Goal: Check status: Check status

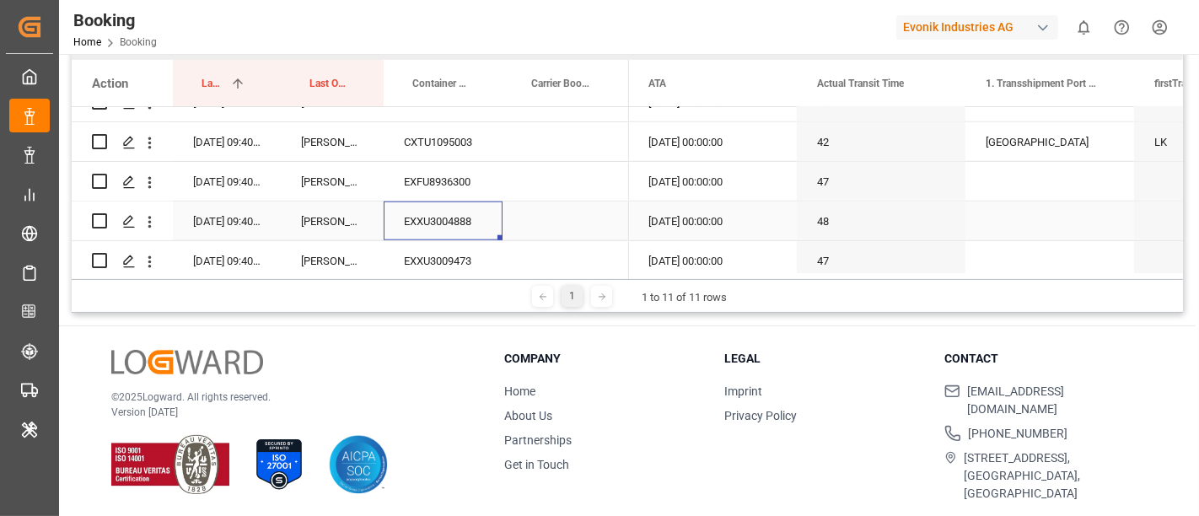
scroll to position [1664, 0]
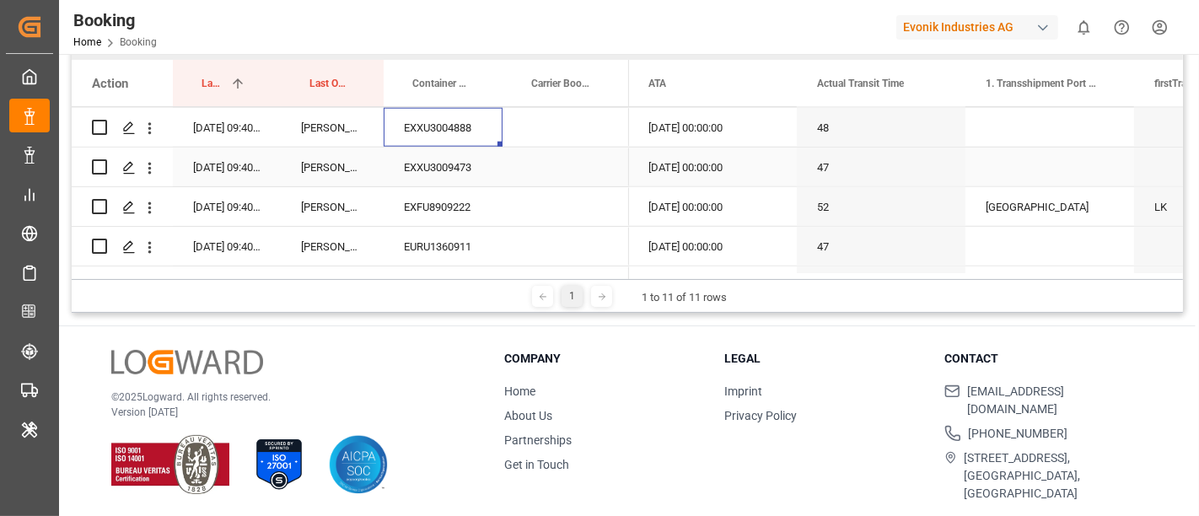
click at [464, 170] on div "EXXU3009473" at bounding box center [443, 167] width 119 height 39
click at [465, 172] on div "EXXU3009473" at bounding box center [443, 167] width 119 height 39
click at [467, 213] on div "EXFU8909222" at bounding box center [443, 206] width 119 height 39
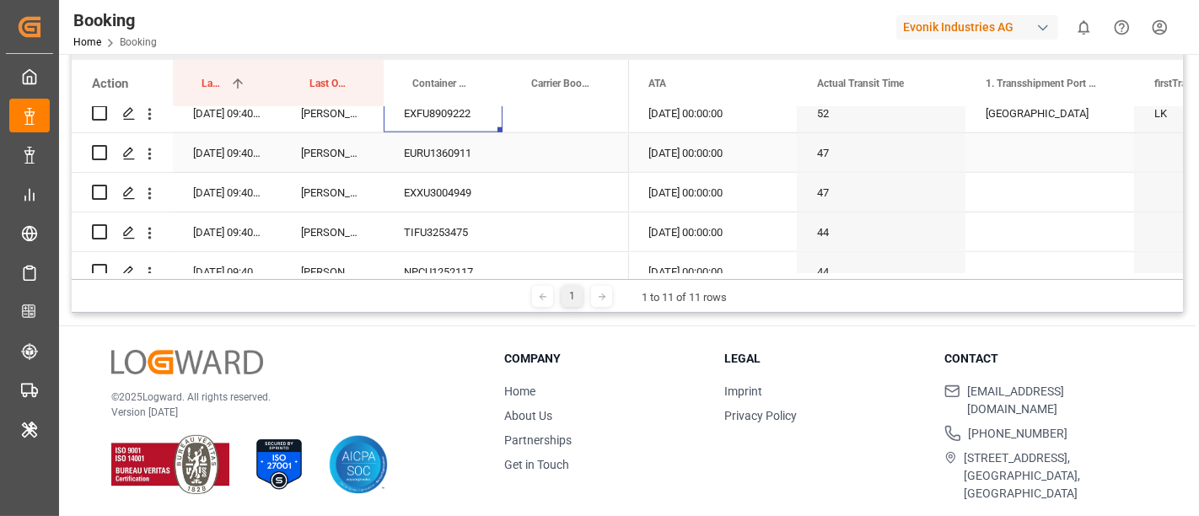
click at [474, 155] on div "EURU1360911" at bounding box center [443, 152] width 119 height 39
click at [468, 205] on div "EXXU3004949" at bounding box center [443, 192] width 119 height 39
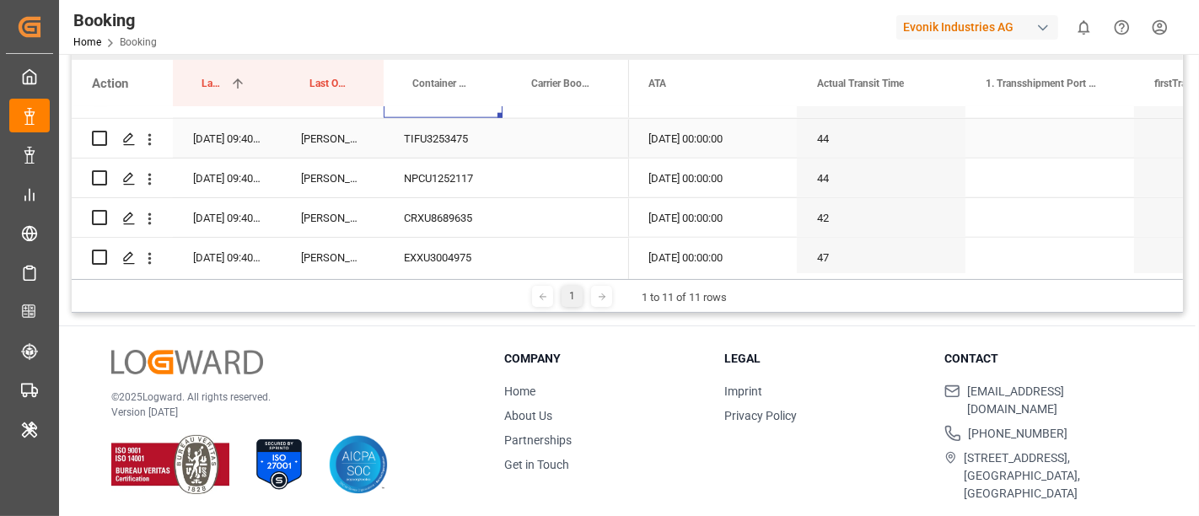
click at [466, 147] on div "TIFU3253475" at bounding box center [443, 138] width 119 height 39
click at [472, 181] on div "NPCU1252117" at bounding box center [443, 178] width 119 height 39
click at [470, 215] on div "CRXU8689635" at bounding box center [443, 217] width 119 height 39
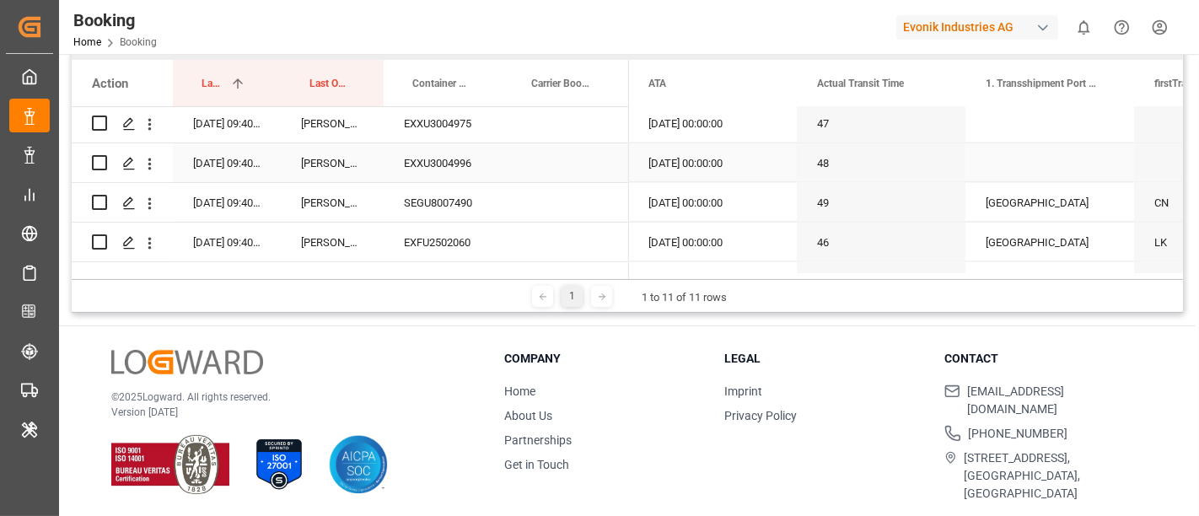
scroll to position [1945, 0]
click at [476, 177] on div "EXXU3004975" at bounding box center [443, 163] width 119 height 39
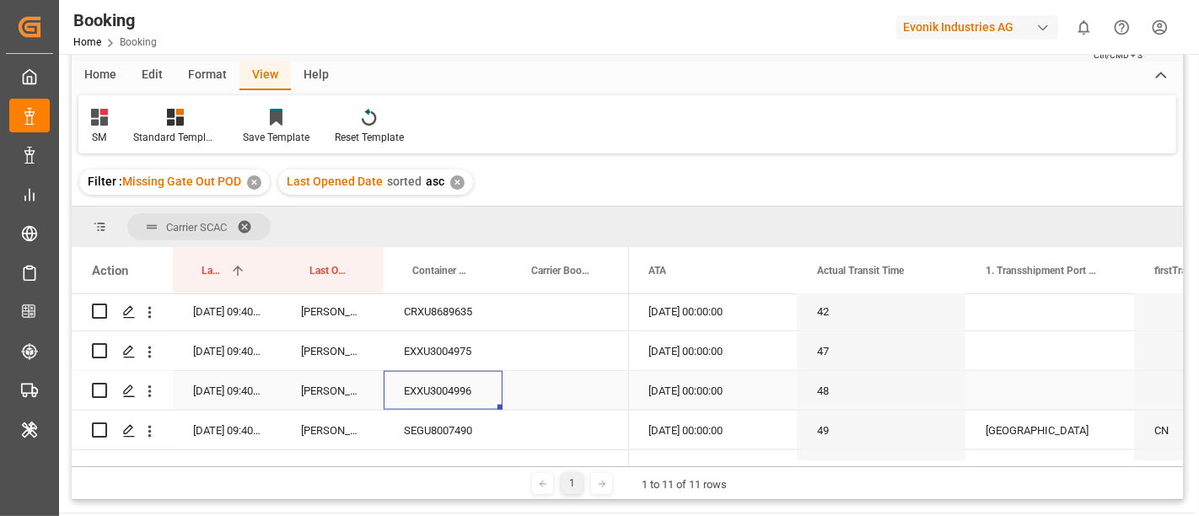
click at [467, 385] on div "EXXU3004996" at bounding box center [443, 390] width 119 height 39
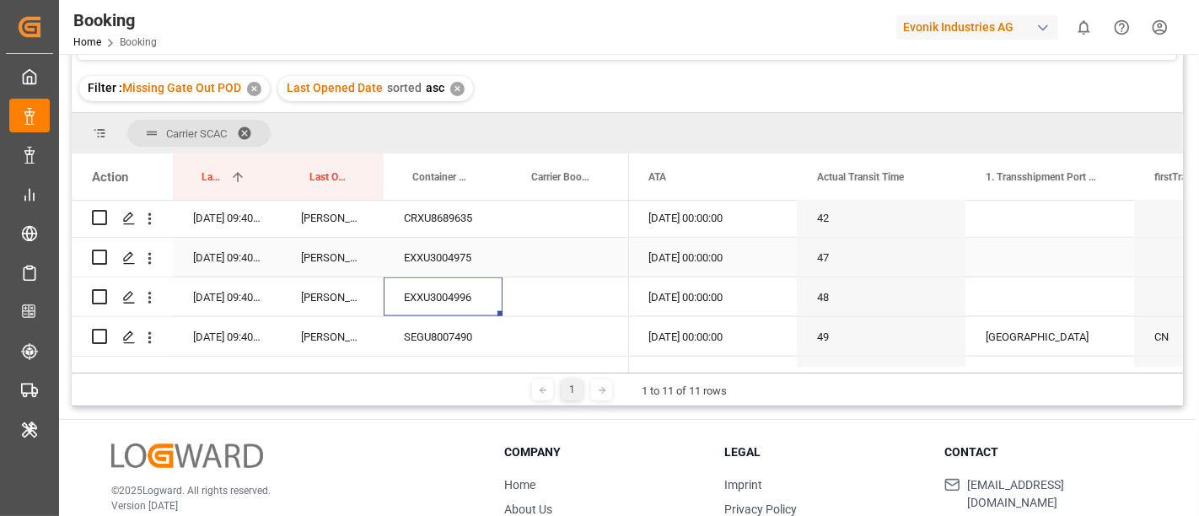
scroll to position [2038, 0]
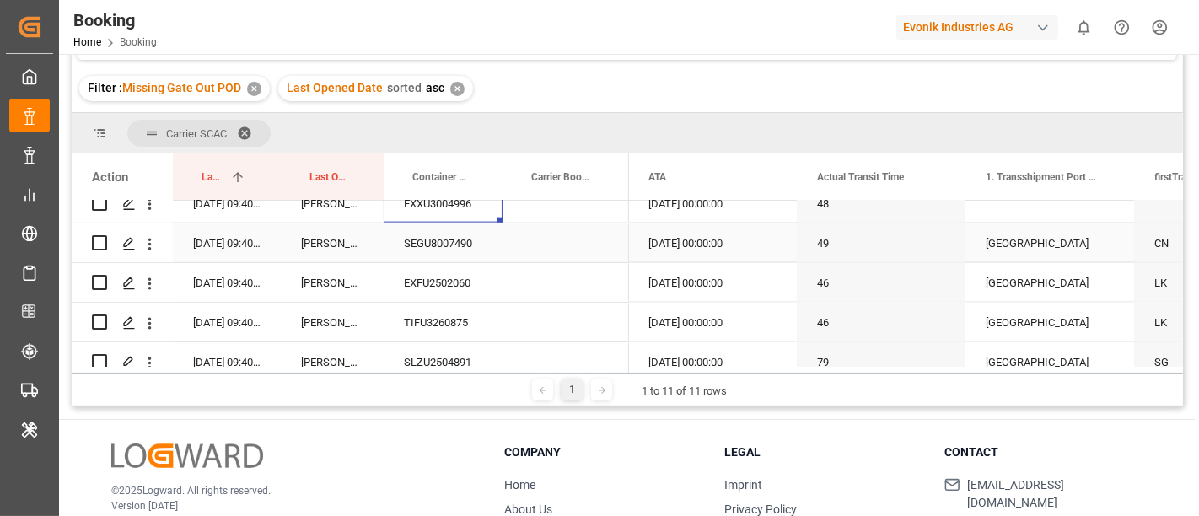
click at [471, 242] on div "SEGU8007490" at bounding box center [443, 242] width 119 height 39
click at [458, 292] on div "EXFU2502060" at bounding box center [443, 282] width 119 height 39
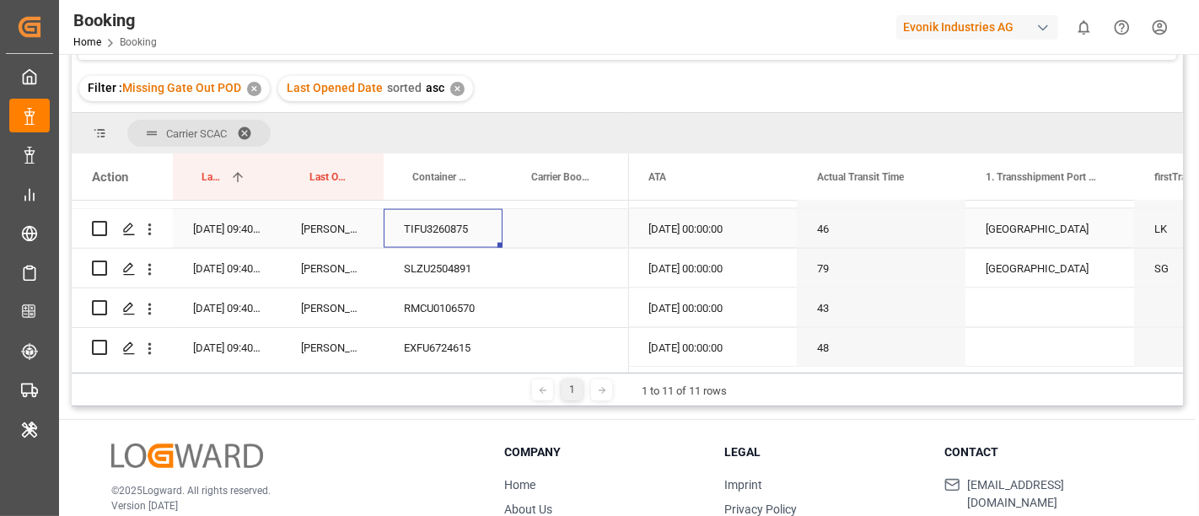
click at [450, 234] on div "TIFU3260875" at bounding box center [443, 228] width 119 height 39
click at [462, 272] on div "SLZU2504891" at bounding box center [443, 268] width 119 height 39
click at [465, 292] on div "RMCU0106570" at bounding box center [443, 307] width 119 height 39
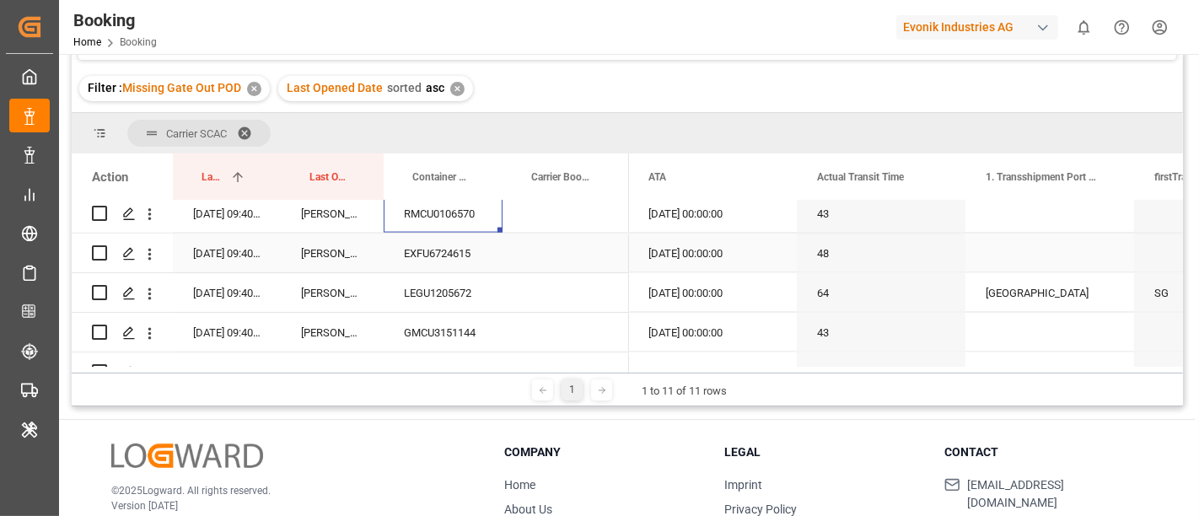
click at [450, 250] on div "EXFU6724615" at bounding box center [443, 253] width 119 height 39
click at [423, 299] on div "LEGU1205672" at bounding box center [443, 292] width 119 height 39
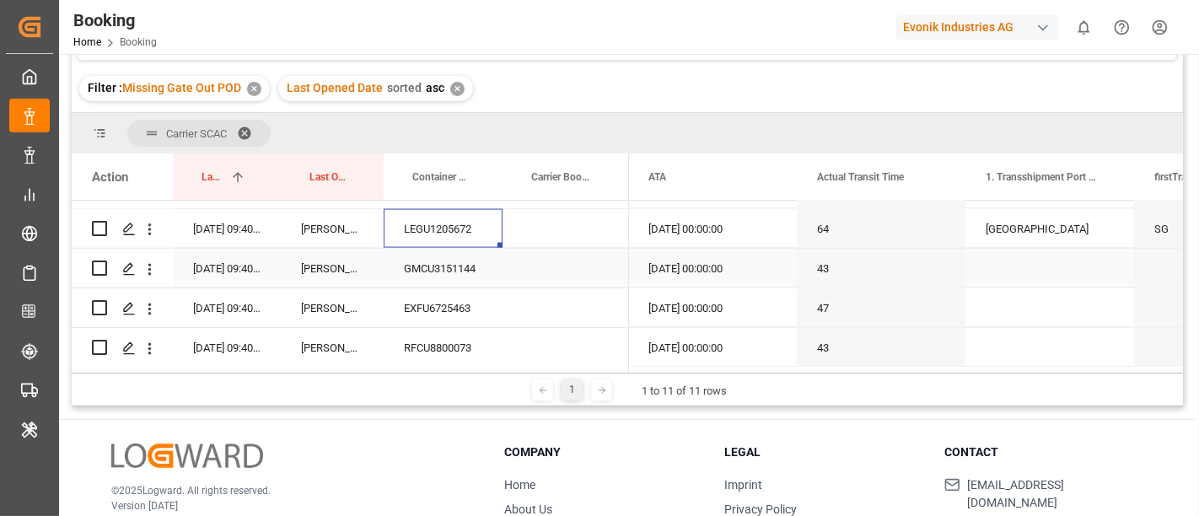
scroll to position [2320, 0]
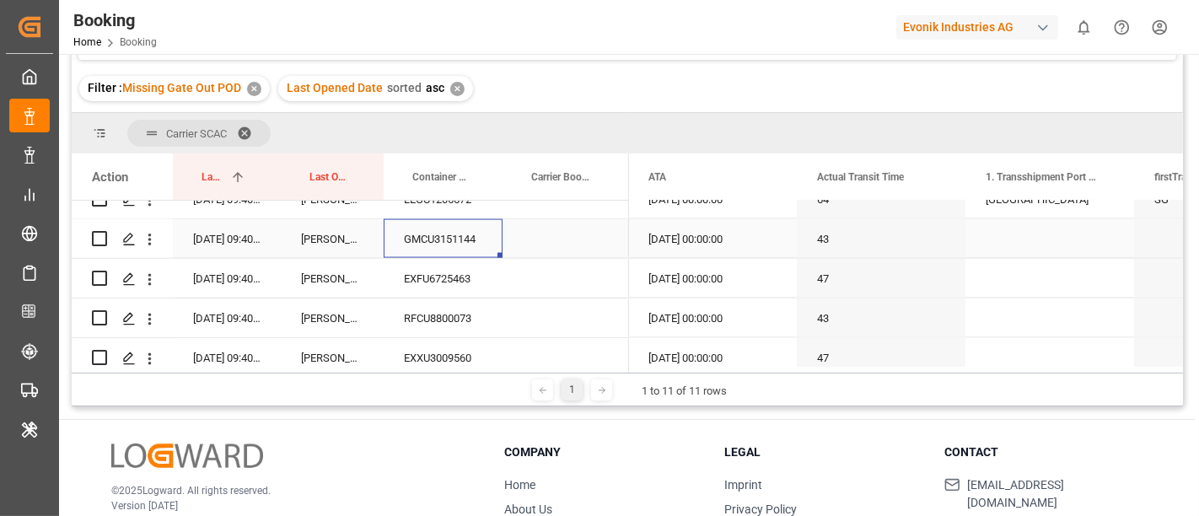
click at [470, 244] on div "GMCU3151144" at bounding box center [443, 238] width 119 height 39
click at [485, 283] on div "EXFU6725463" at bounding box center [443, 278] width 119 height 39
click at [476, 312] on div "RFCU8800073" at bounding box center [443, 318] width 119 height 39
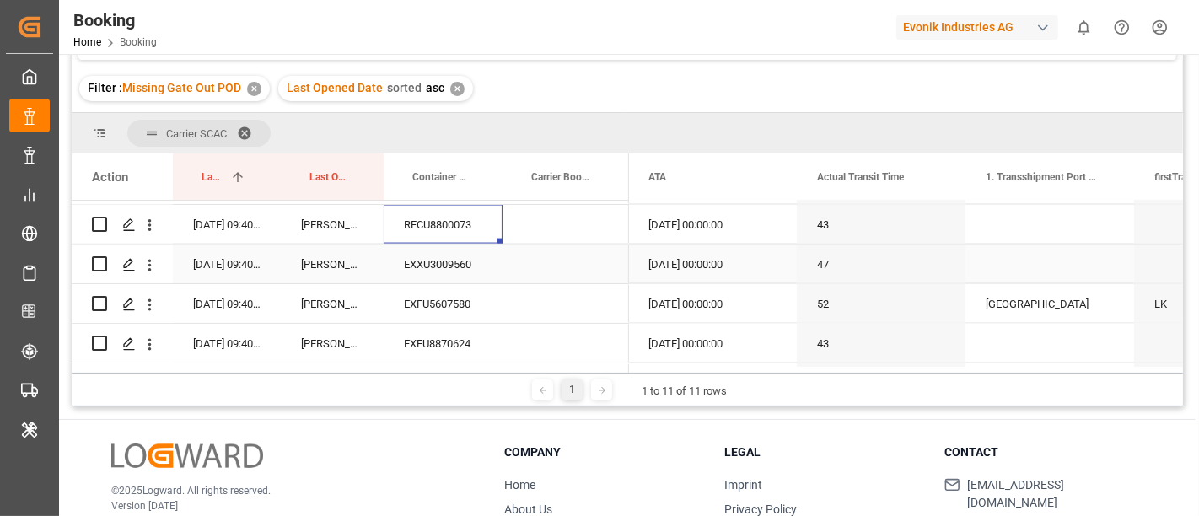
click at [467, 266] on div "EXXU3009560" at bounding box center [443, 264] width 119 height 39
click at [460, 297] on div "EXFU5607580" at bounding box center [443, 303] width 119 height 39
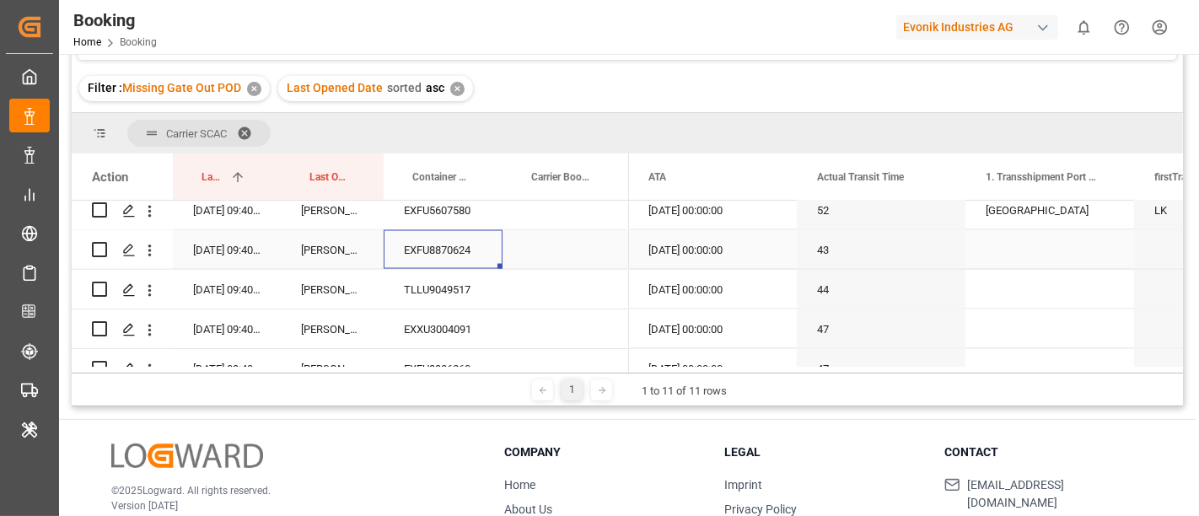
click at [442, 237] on div "EXFU8870624" at bounding box center [443, 249] width 119 height 39
click at [452, 281] on div "TLLU9049517" at bounding box center [443, 289] width 119 height 39
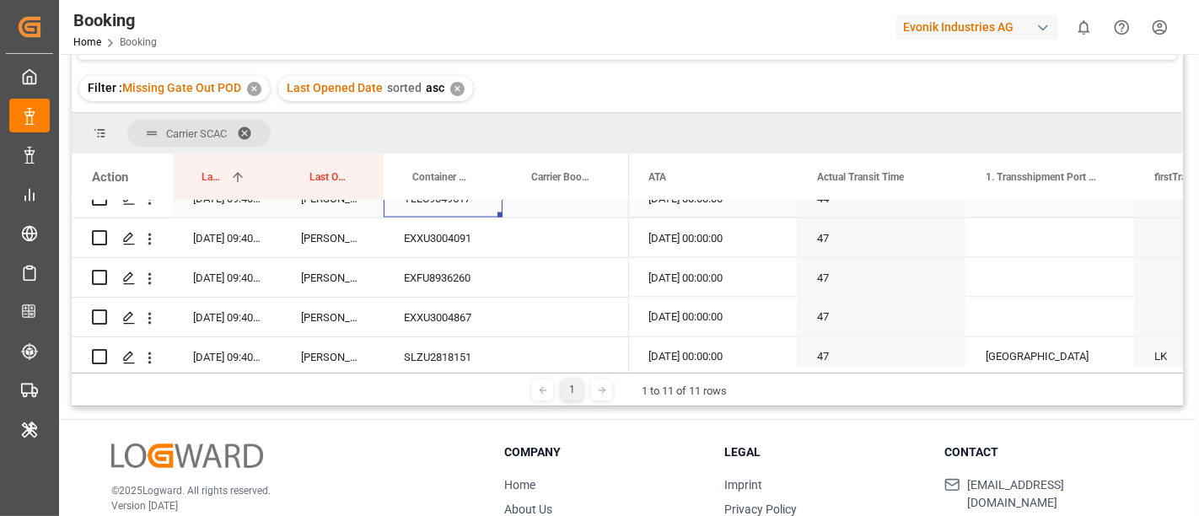
scroll to position [2601, 0]
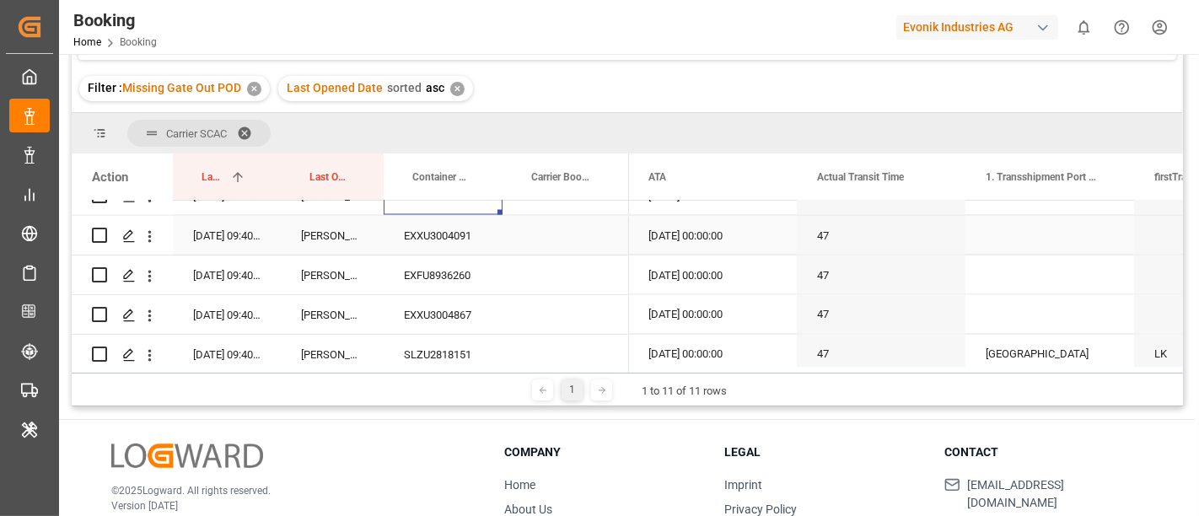
click at [439, 229] on div "EXXU3004091" at bounding box center [443, 235] width 119 height 39
click at [460, 283] on div "EXFU8936260" at bounding box center [443, 275] width 119 height 39
click at [456, 302] on div "EXXU3004867" at bounding box center [443, 314] width 119 height 39
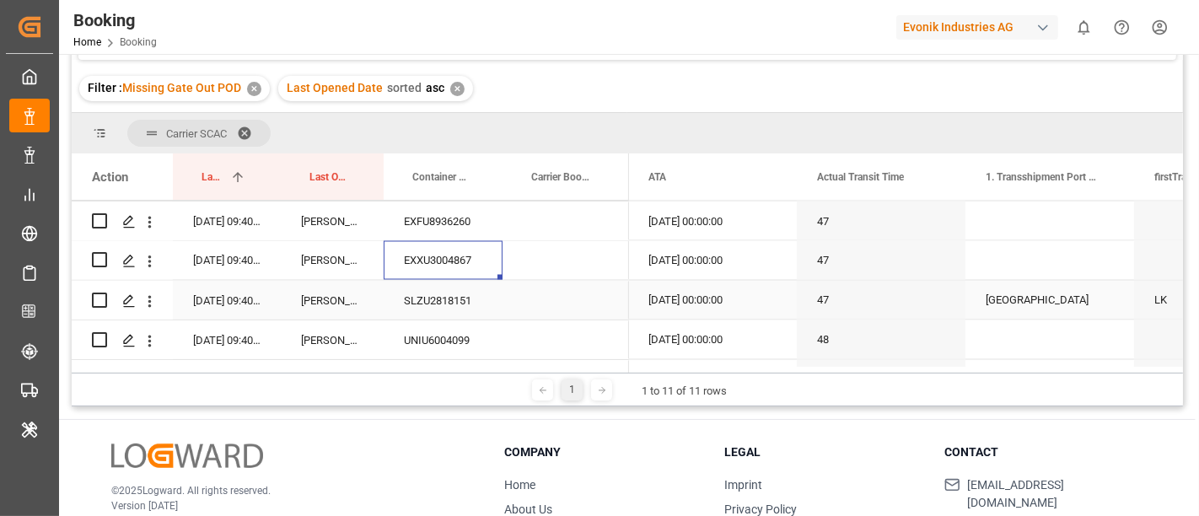
scroll to position [2694, 0]
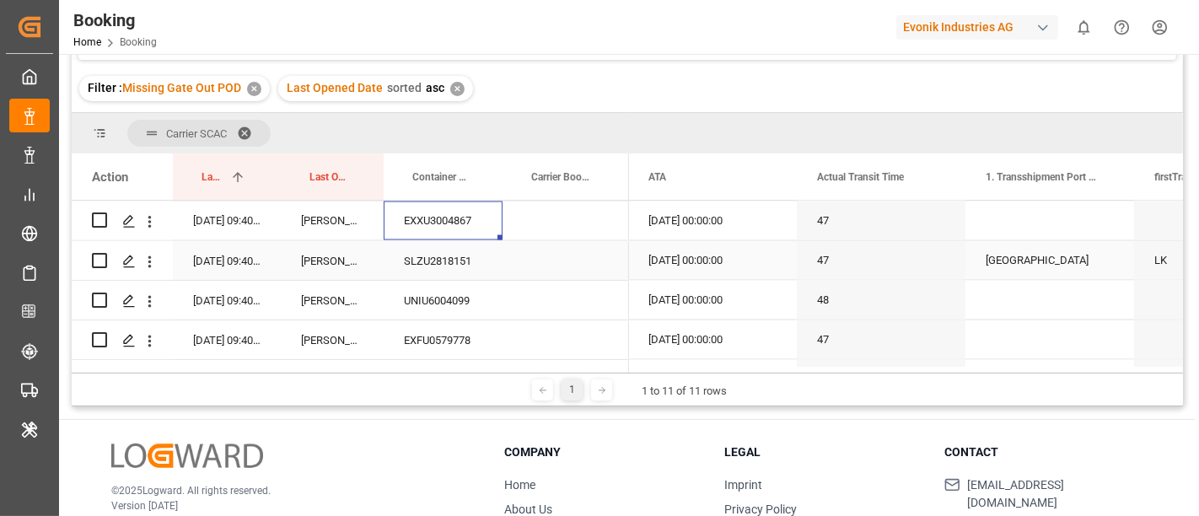
click at [492, 264] on div "SLZU2818151" at bounding box center [443, 260] width 119 height 39
click at [456, 285] on div "UNIU6004099" at bounding box center [443, 300] width 119 height 39
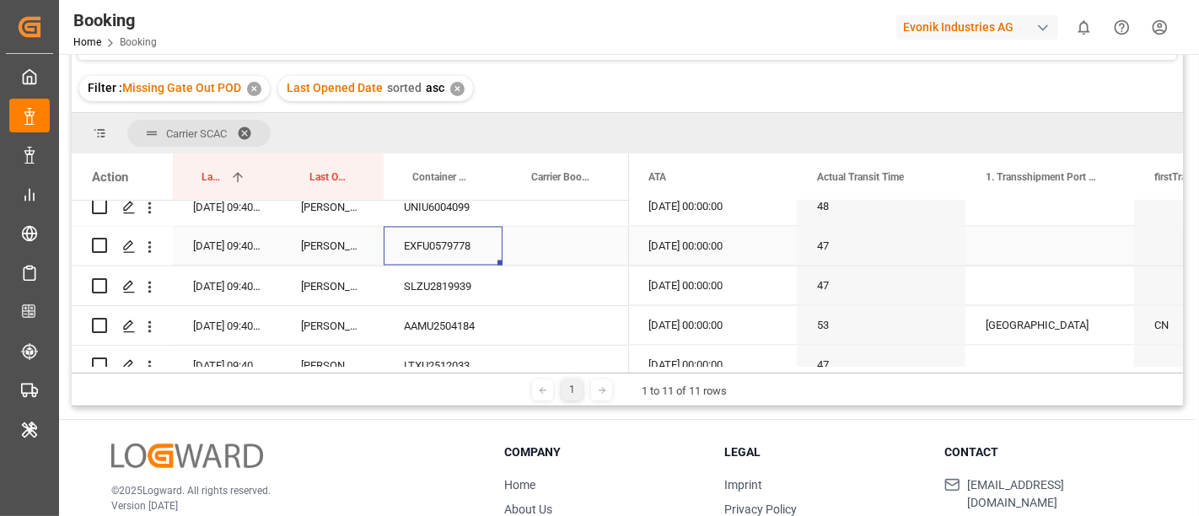
click at [463, 246] on div "EXFU0579778" at bounding box center [443, 246] width 119 height 39
click at [470, 291] on div "SLZU2819939" at bounding box center [443, 285] width 119 height 39
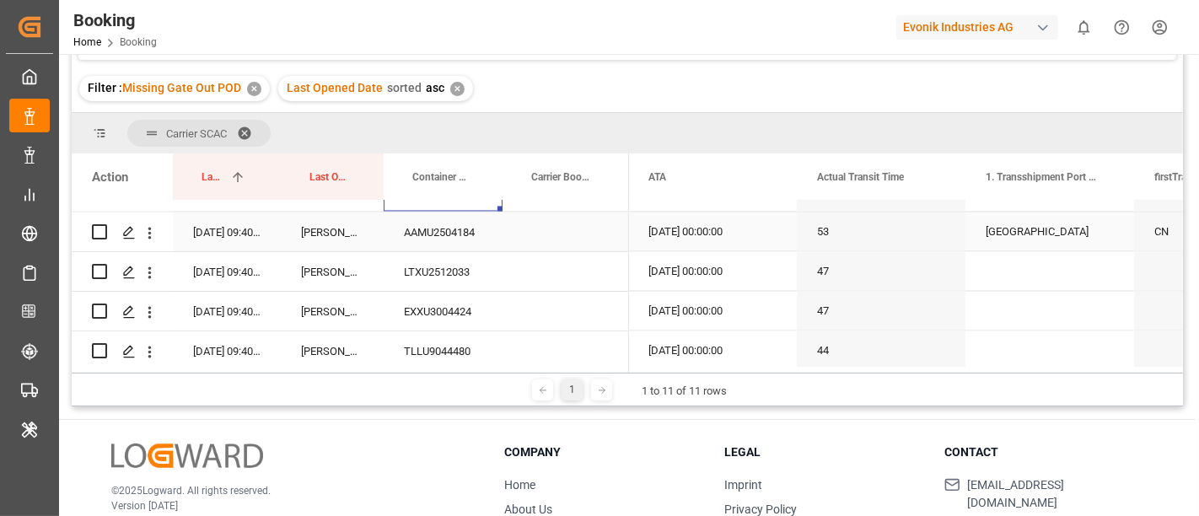
click at [448, 234] on div "AAMU2504184" at bounding box center [443, 232] width 119 height 39
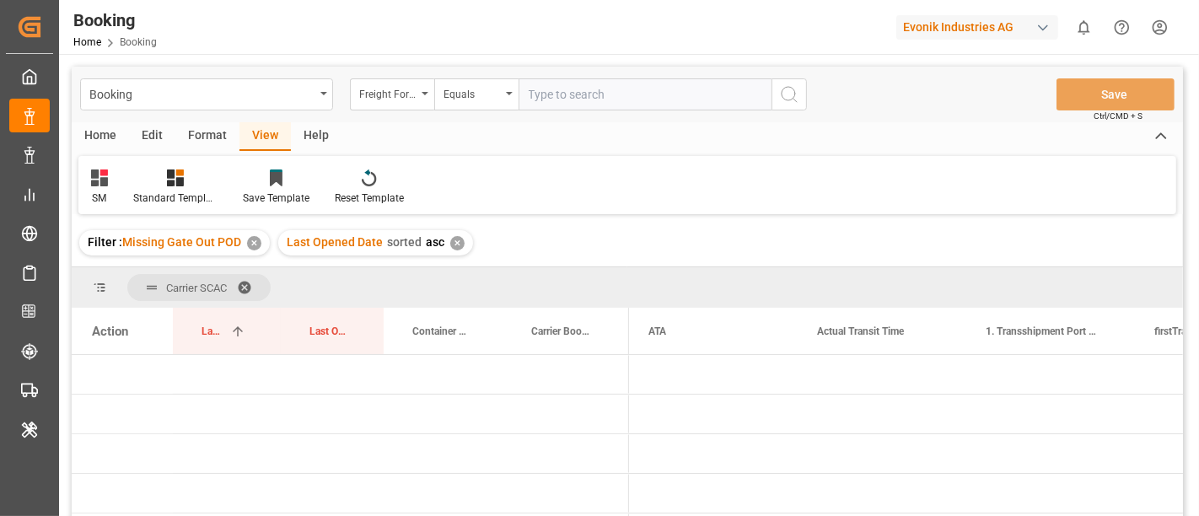
scroll to position [0, 8204]
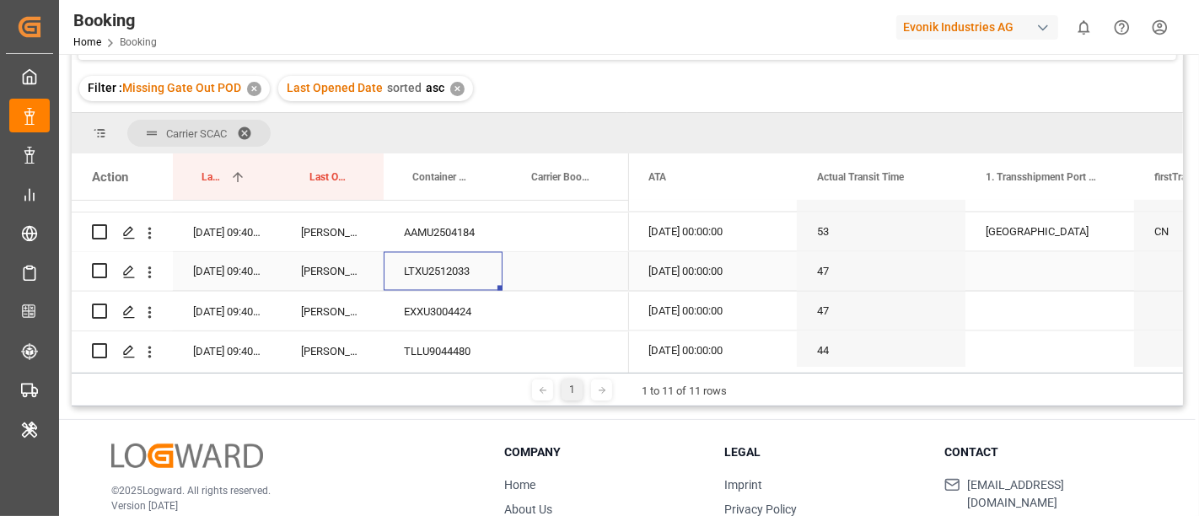
click at [456, 271] on div "LTXU2512033" at bounding box center [443, 271] width 119 height 39
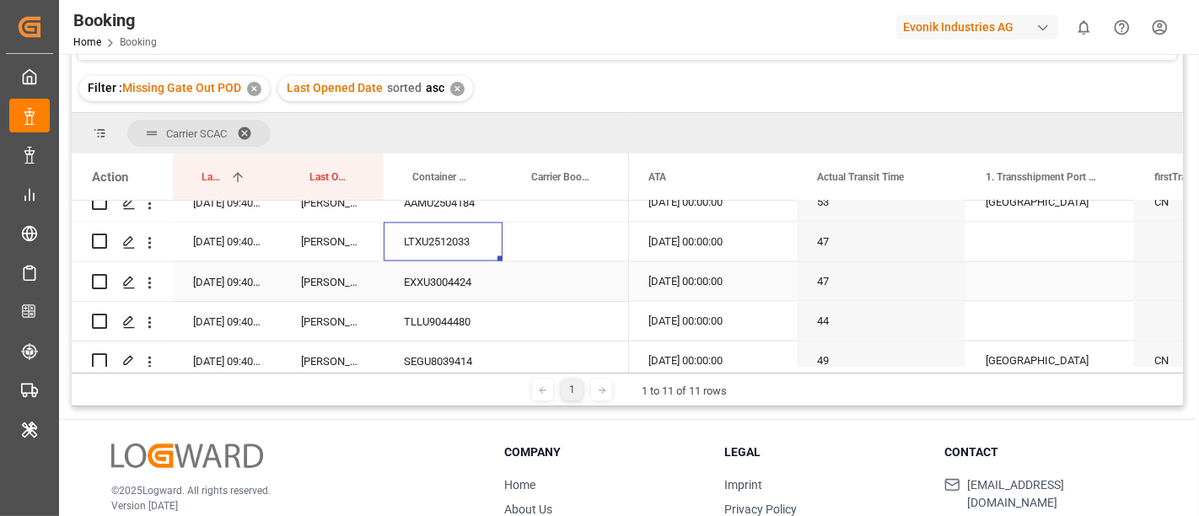
scroll to position [2882, 0]
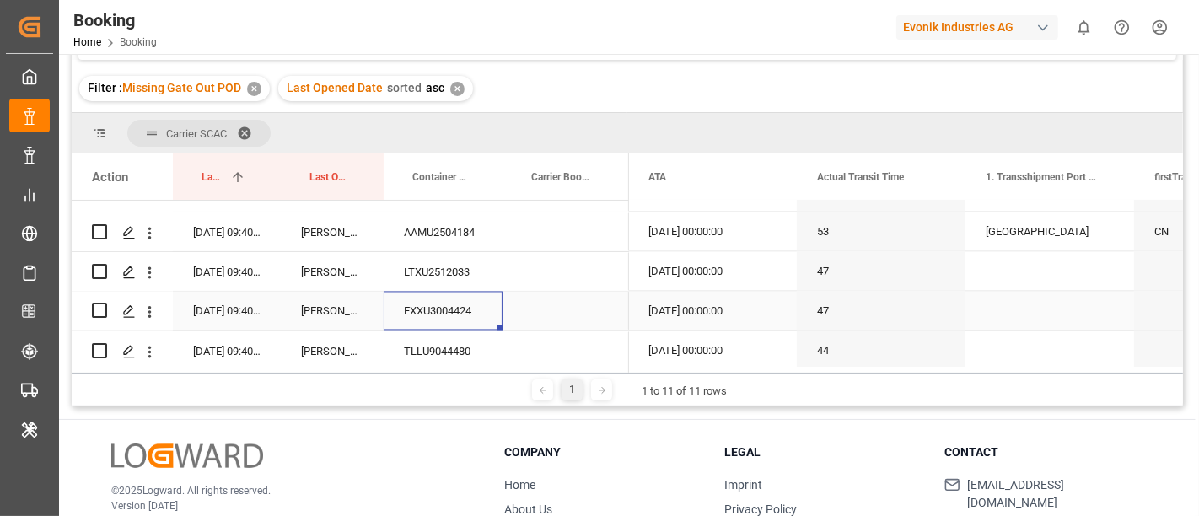
click at [453, 297] on div "EXXU3004424" at bounding box center [443, 311] width 119 height 39
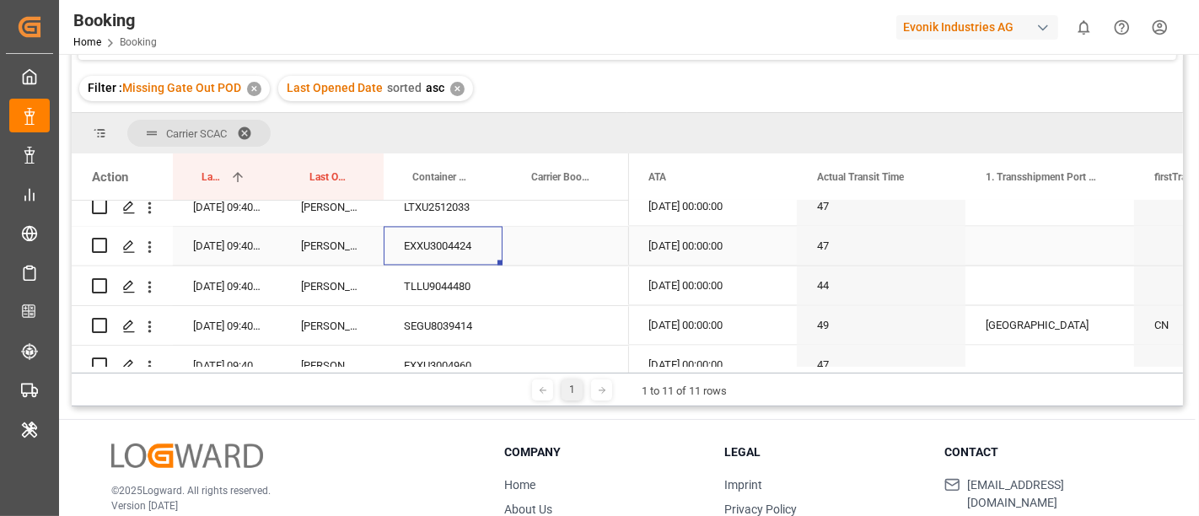
scroll to position [2975, 0]
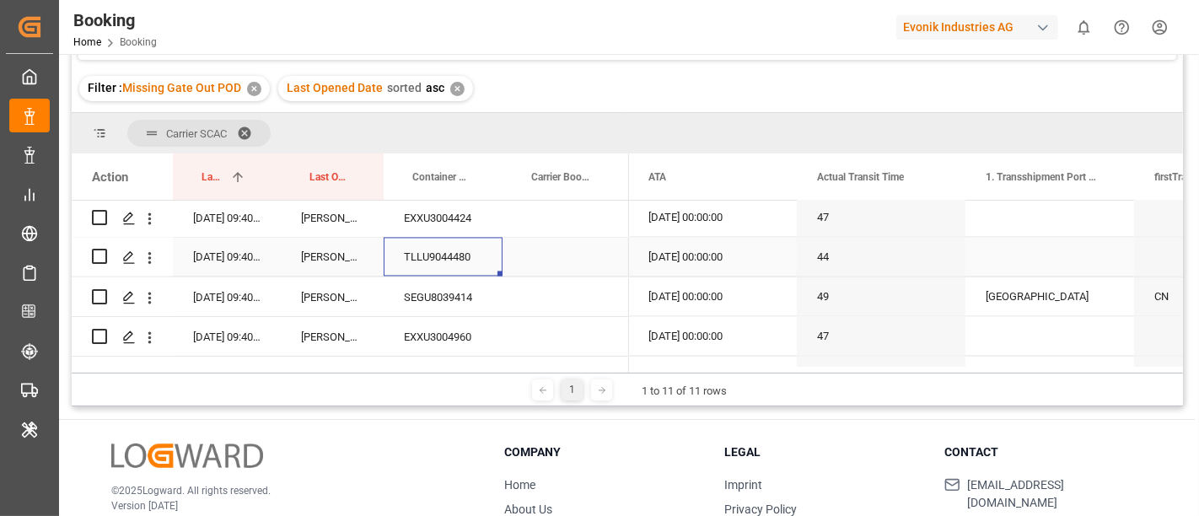
click at [460, 247] on div "TLLU9044480" at bounding box center [443, 257] width 119 height 39
click at [445, 299] on div "SEGU8039414" at bounding box center [443, 296] width 119 height 39
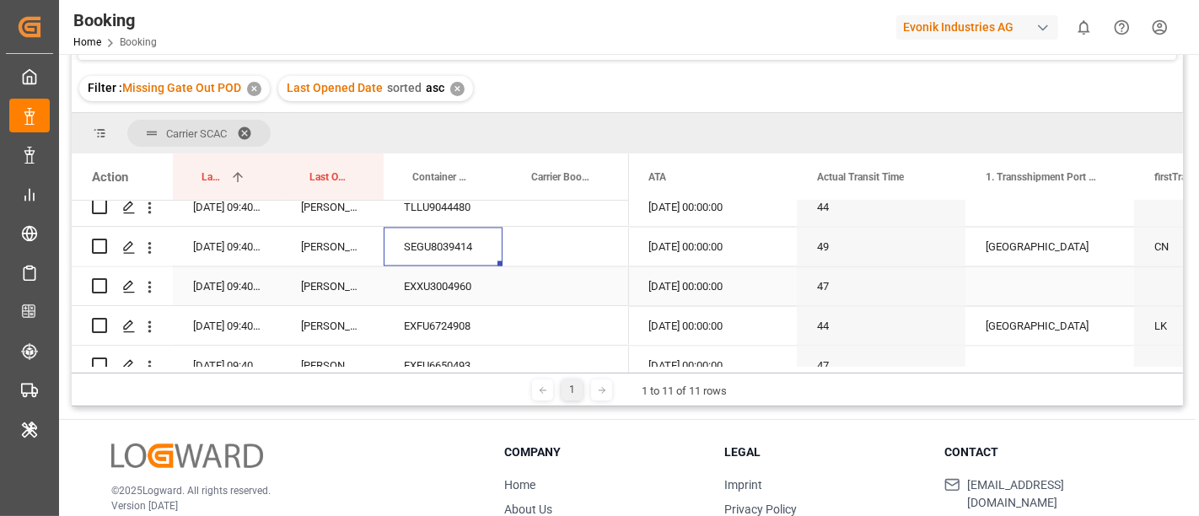
scroll to position [3070, 0]
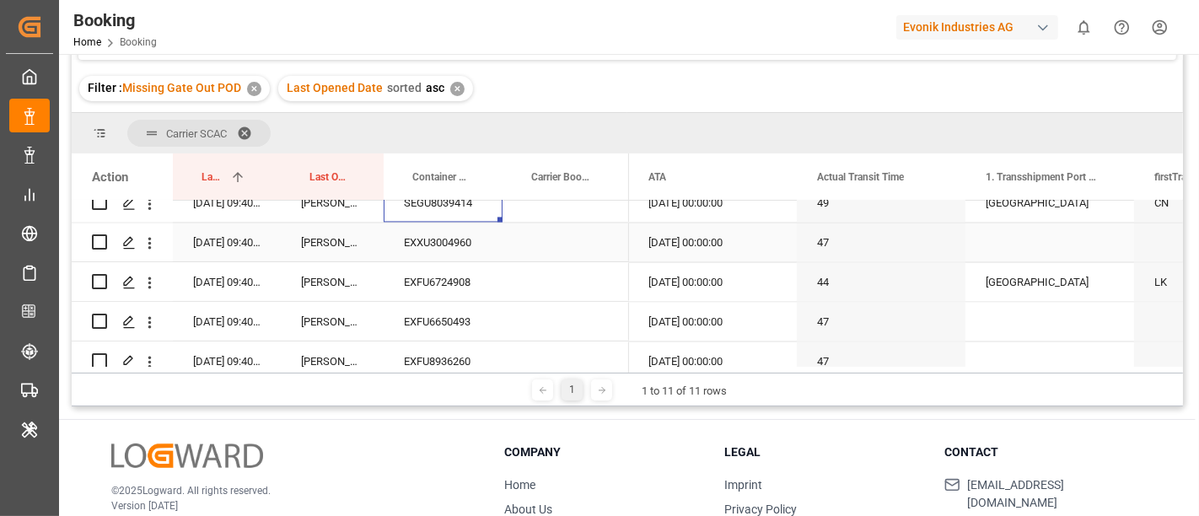
click at [471, 246] on div "EXXU3004960" at bounding box center [443, 242] width 119 height 39
click at [436, 297] on div "EXFU6724908" at bounding box center [443, 281] width 119 height 39
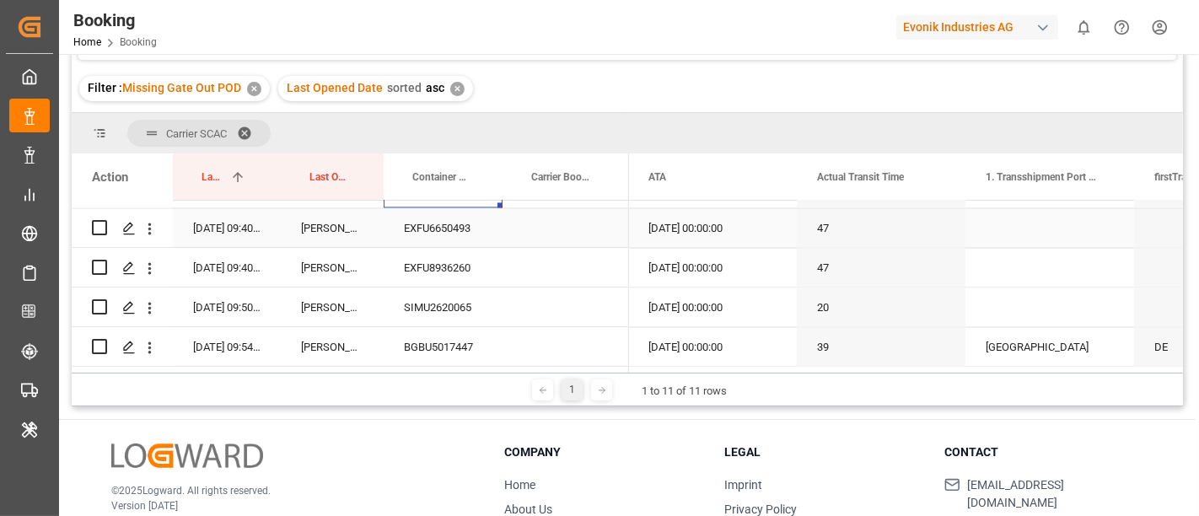
click at [469, 228] on div "EXFU6650493" at bounding box center [443, 227] width 119 height 39
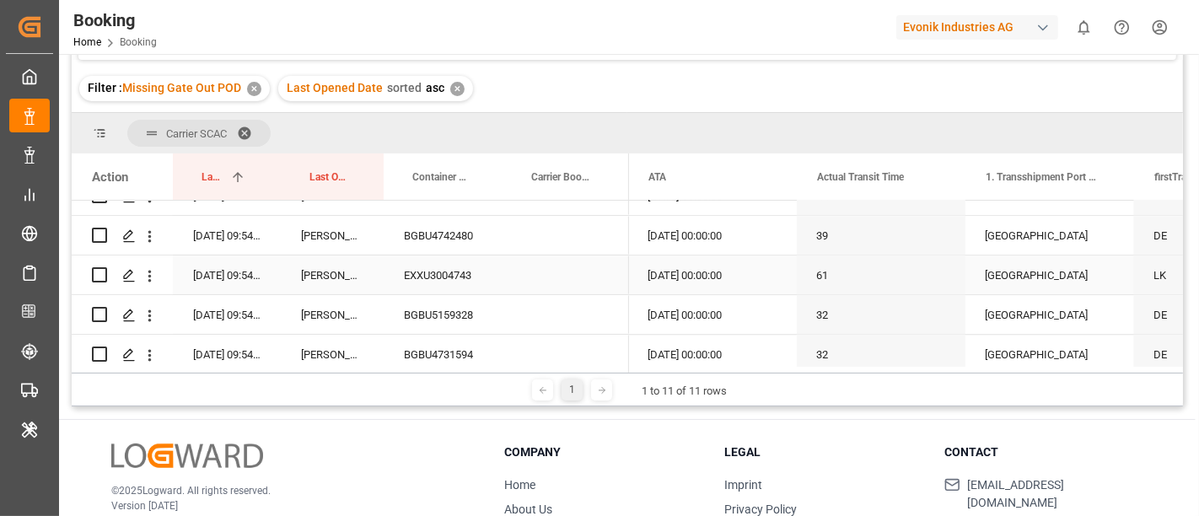
scroll to position [3725, 0]
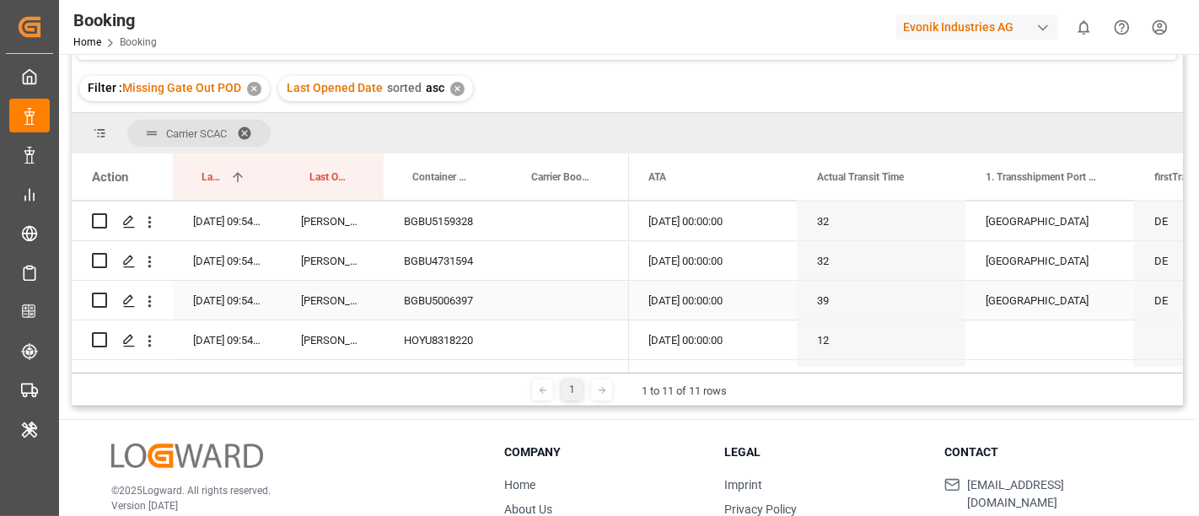
click at [456, 299] on div "BGBU5006397" at bounding box center [443, 300] width 119 height 39
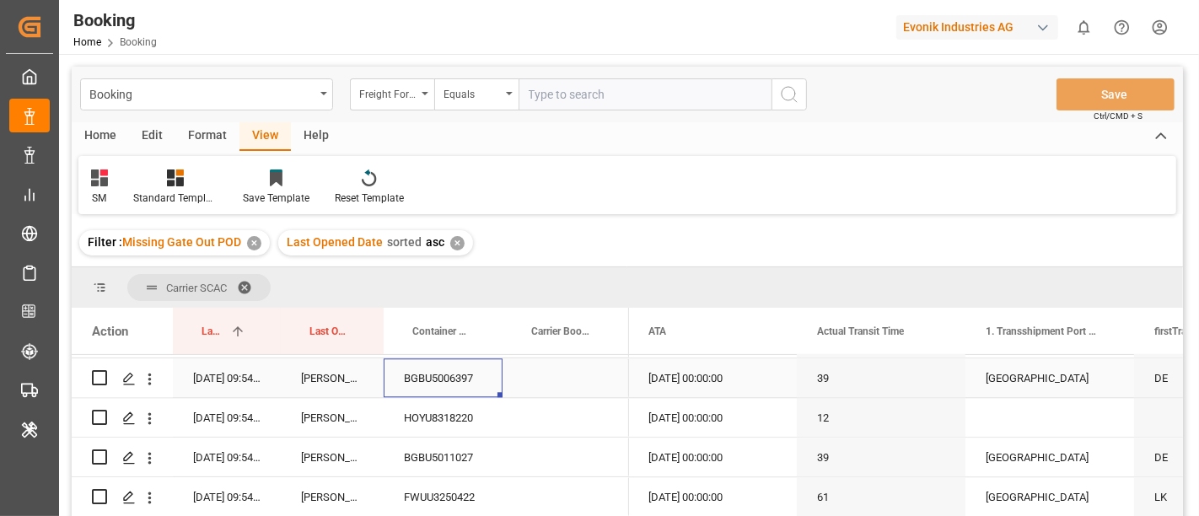
scroll to position [3819, 0]
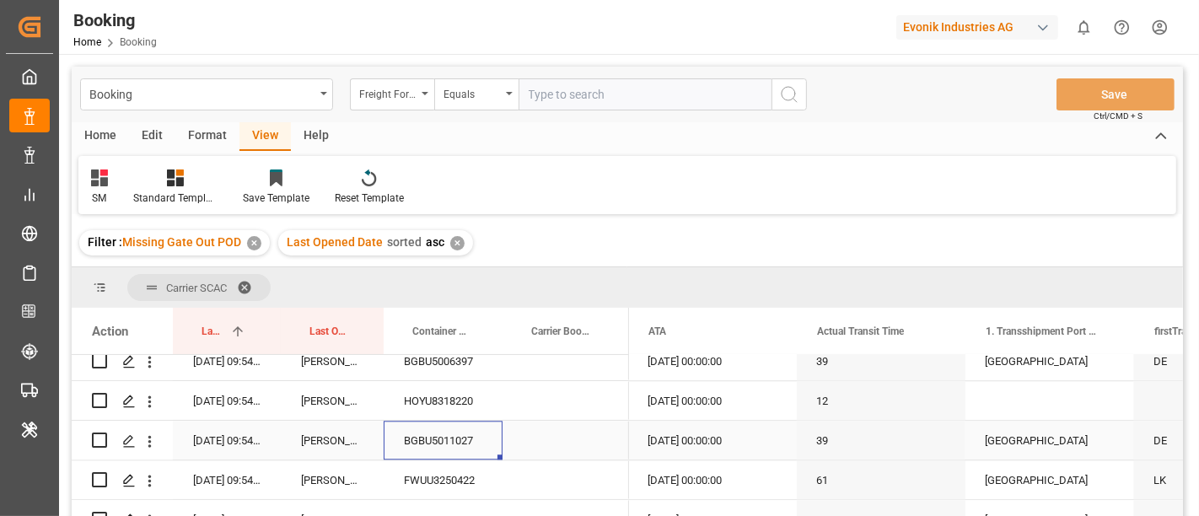
click at [460, 435] on div "BGBU5011027" at bounding box center [443, 440] width 119 height 39
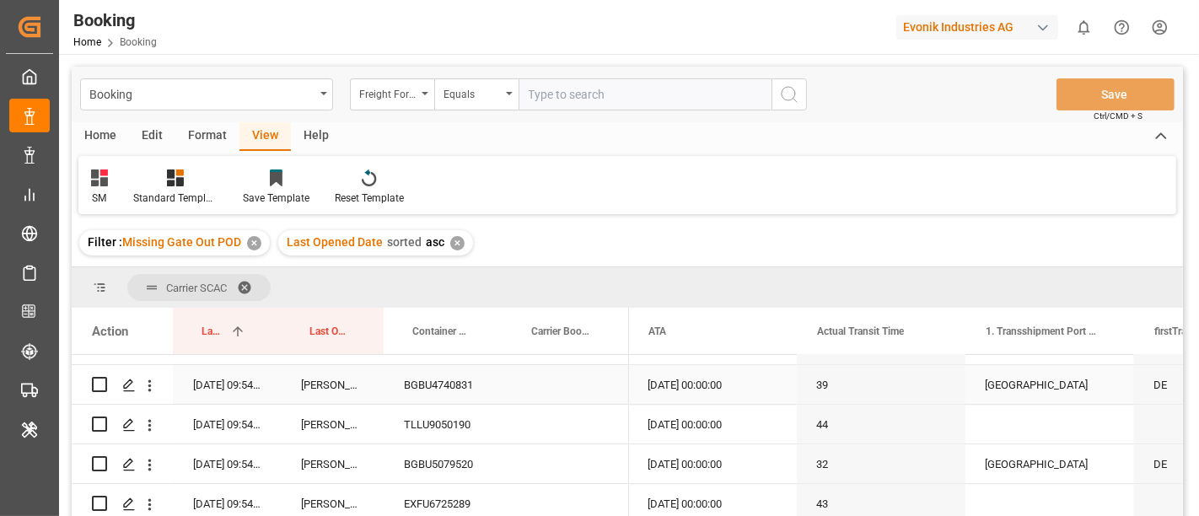
scroll to position [3913, 0]
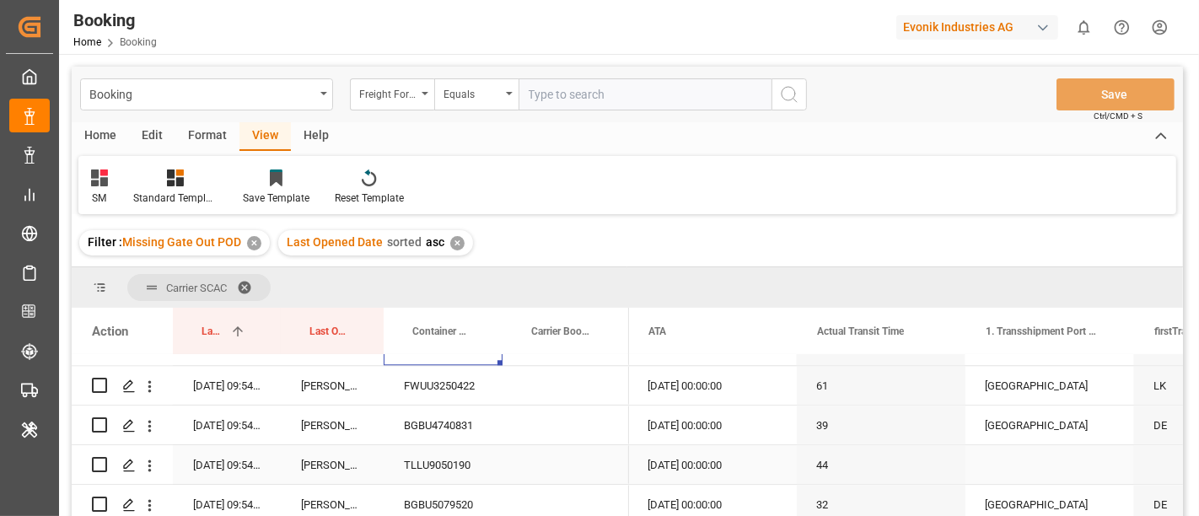
click at [464, 467] on div "TLLU9050190" at bounding box center [443, 464] width 119 height 39
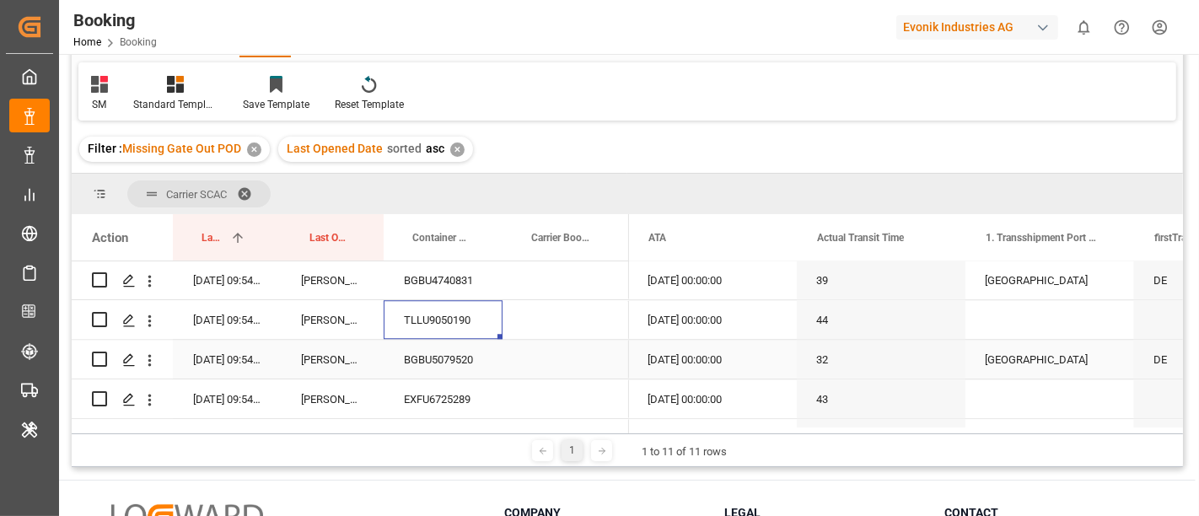
scroll to position [4007, 0]
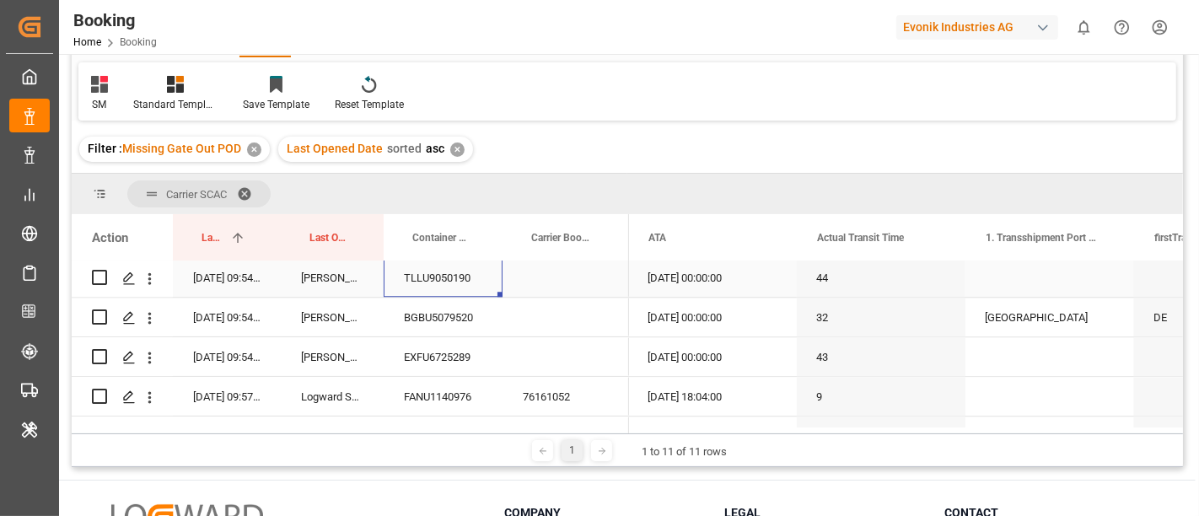
click at [482, 285] on div "TLLU9050190" at bounding box center [443, 277] width 119 height 39
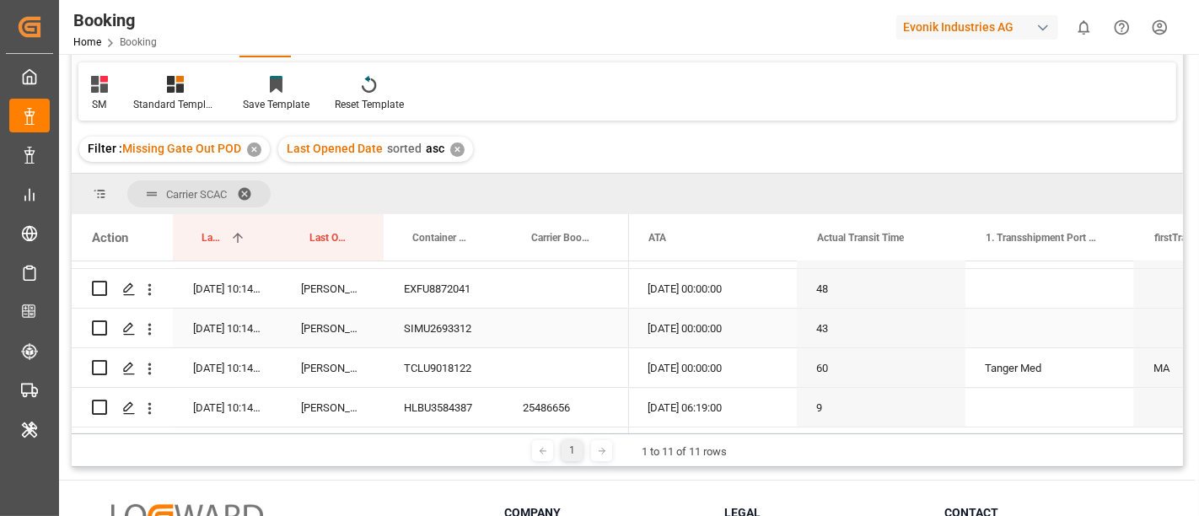
scroll to position [4100, 0]
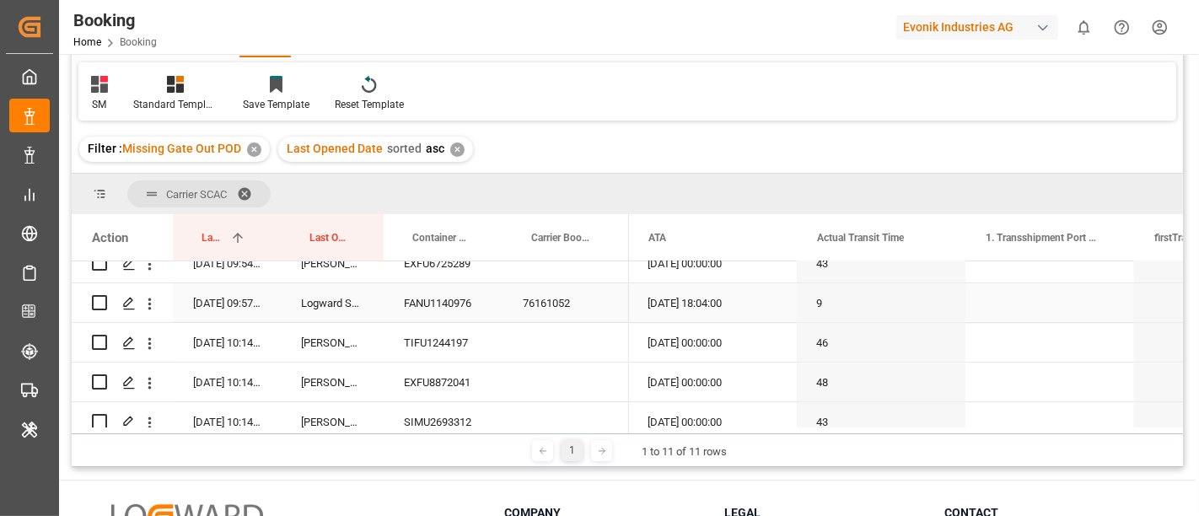
click at [551, 315] on div "76161052" at bounding box center [566, 302] width 127 height 39
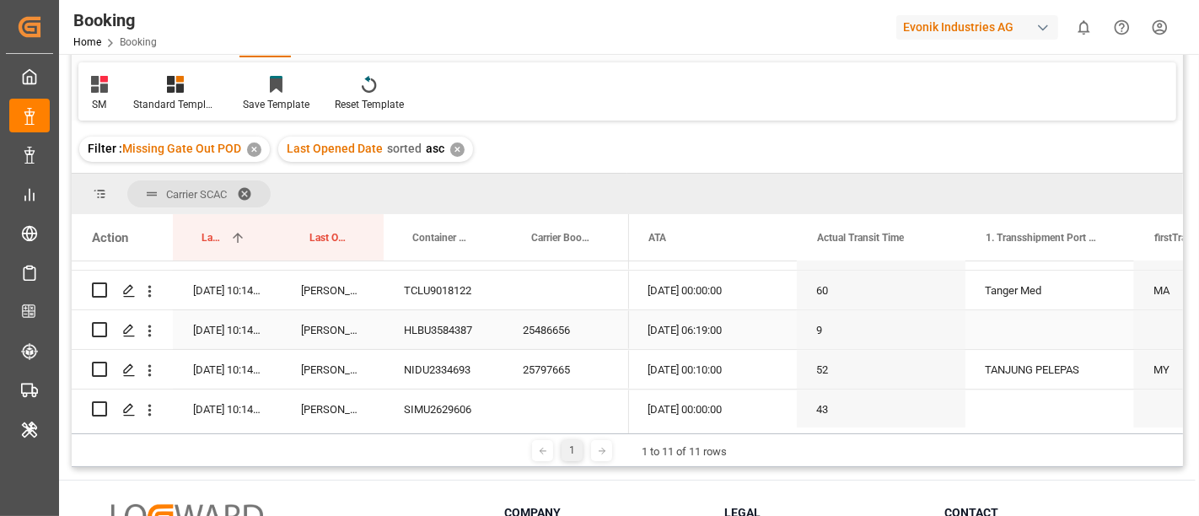
scroll to position [4288, 0]
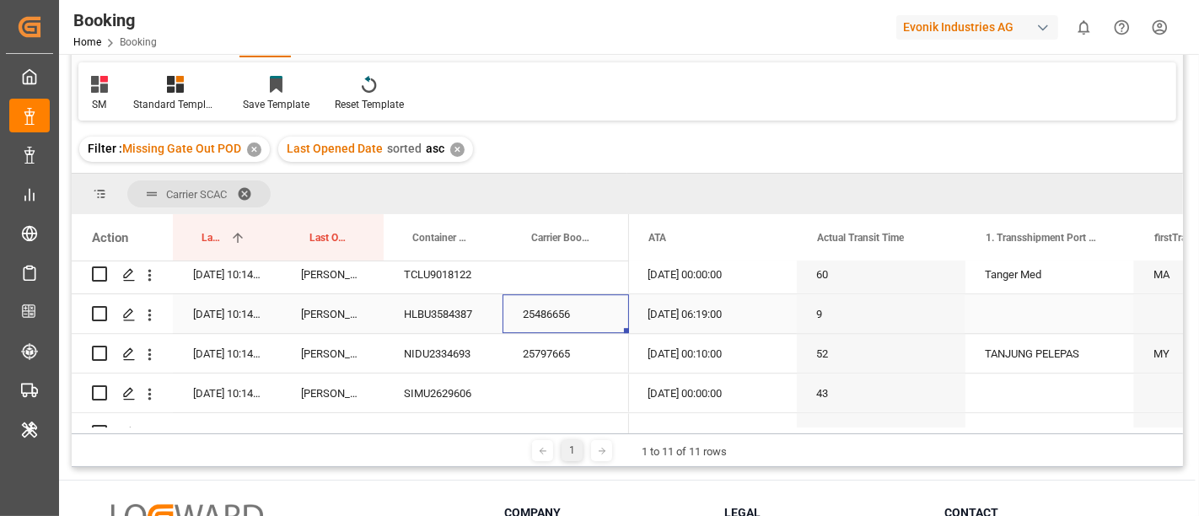
click at [546, 325] on div "25486656" at bounding box center [566, 313] width 127 height 39
click at [566, 352] on div "25797665" at bounding box center [566, 353] width 127 height 39
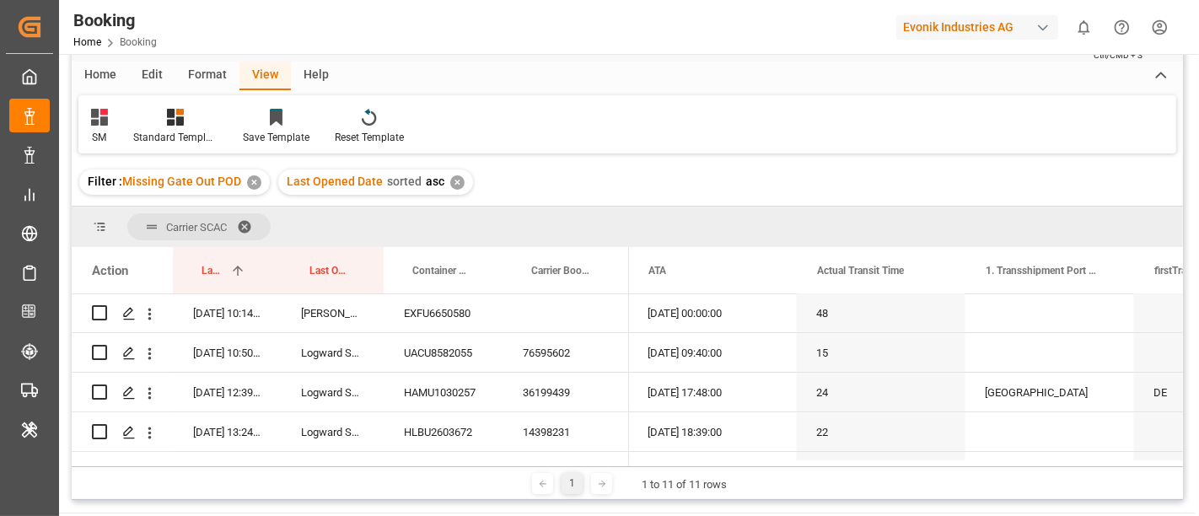
scroll to position [4756, 0]
click at [459, 387] on div "EXXU3009302" at bounding box center [443, 393] width 119 height 39
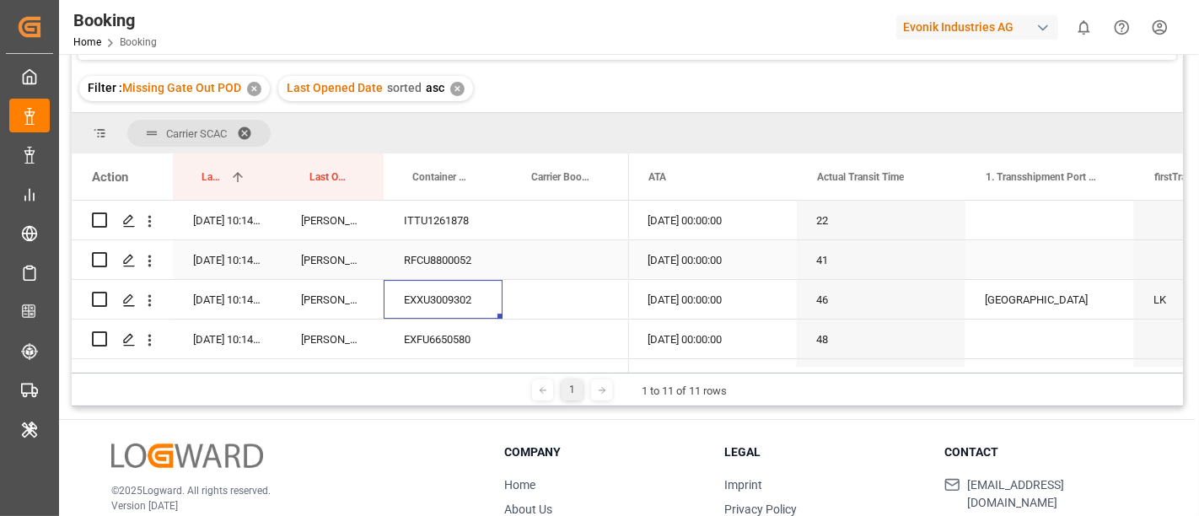
scroll to position [4850, 0]
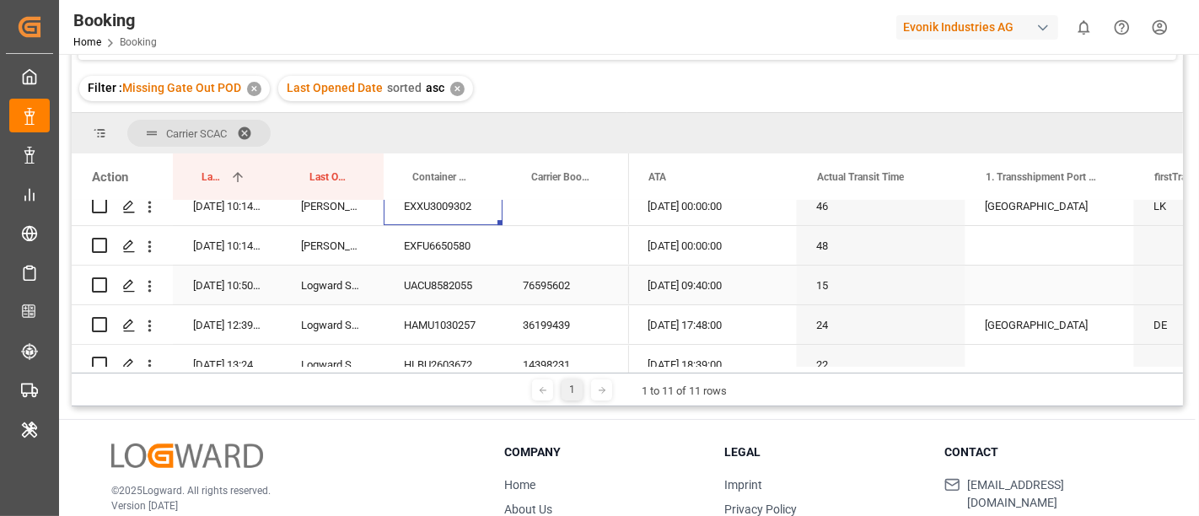
click at [568, 277] on div "76595602" at bounding box center [566, 285] width 127 height 39
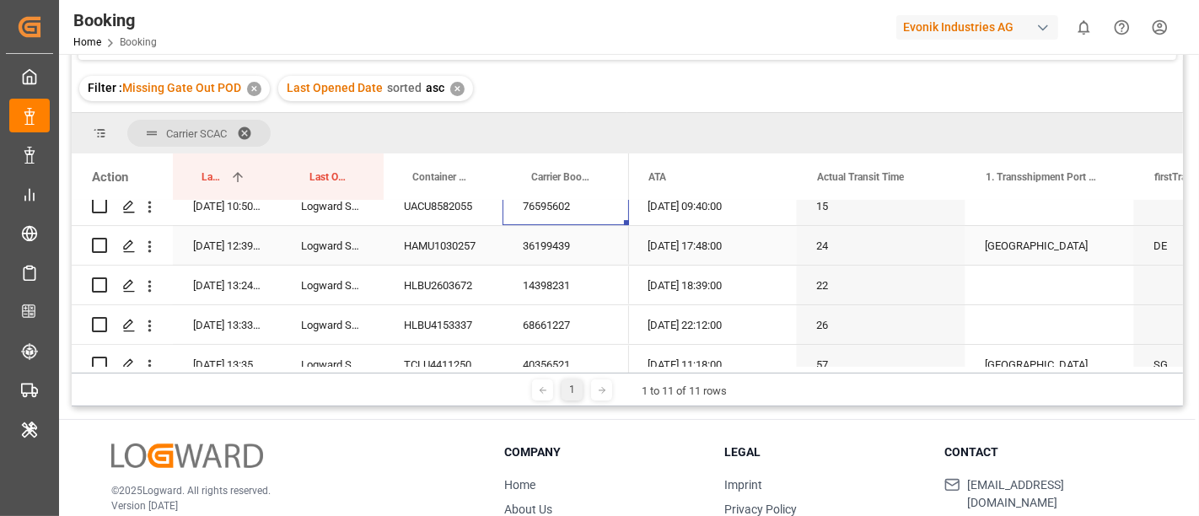
scroll to position [4944, 0]
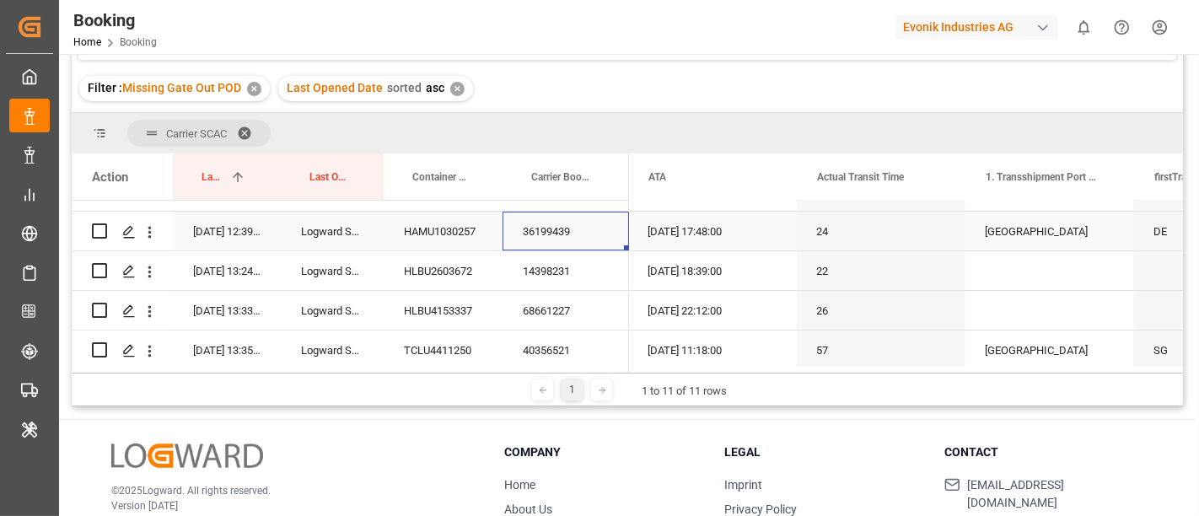
click at [568, 229] on div "36199439" at bounding box center [566, 231] width 127 height 39
click at [568, 266] on div "14398231" at bounding box center [566, 270] width 127 height 39
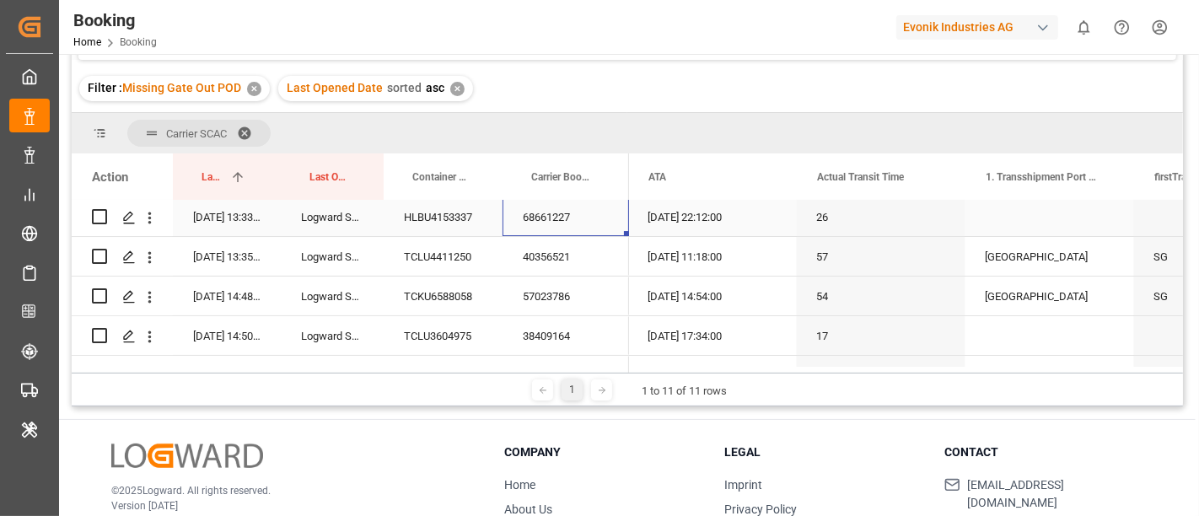
click at [561, 218] on div "68661227" at bounding box center [566, 216] width 127 height 39
click at [530, 252] on div "40356521" at bounding box center [566, 256] width 127 height 39
click at [153, 255] on icon "open menu" at bounding box center [150, 258] width 18 height 18
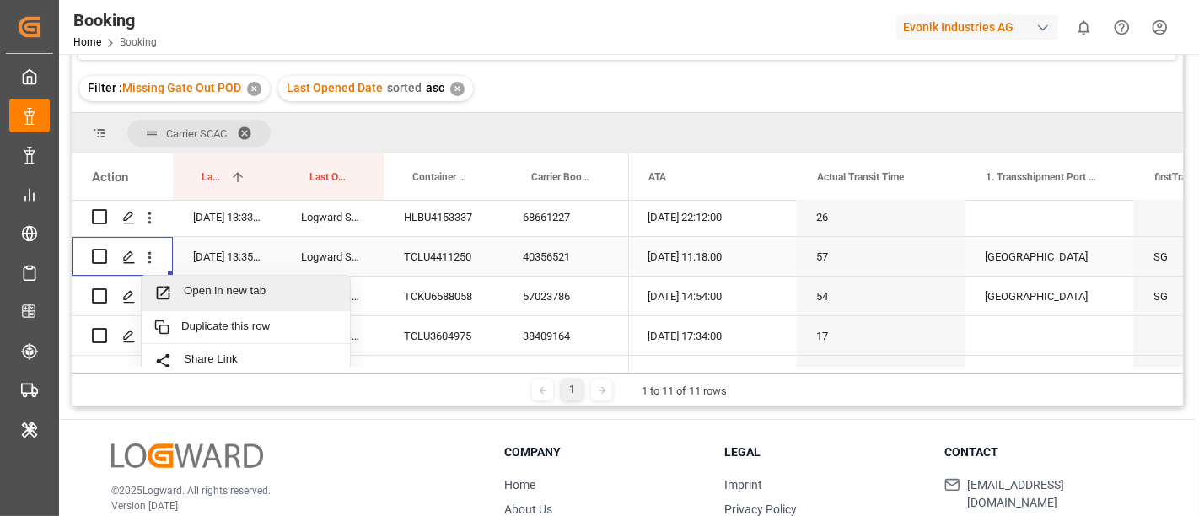
click at [214, 285] on span "Open in new tab" at bounding box center [260, 293] width 153 height 18
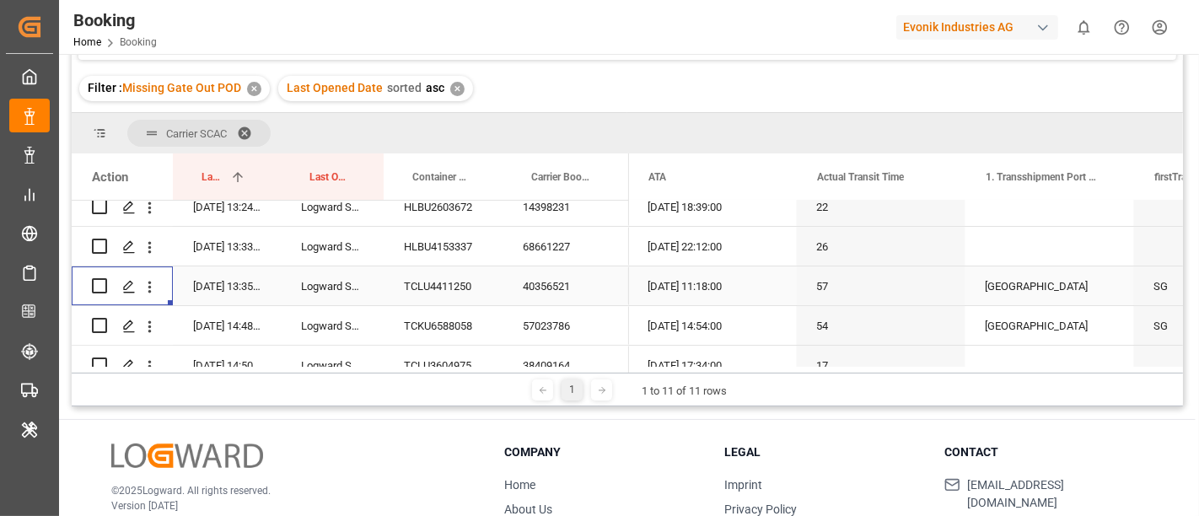
scroll to position [5037, 0]
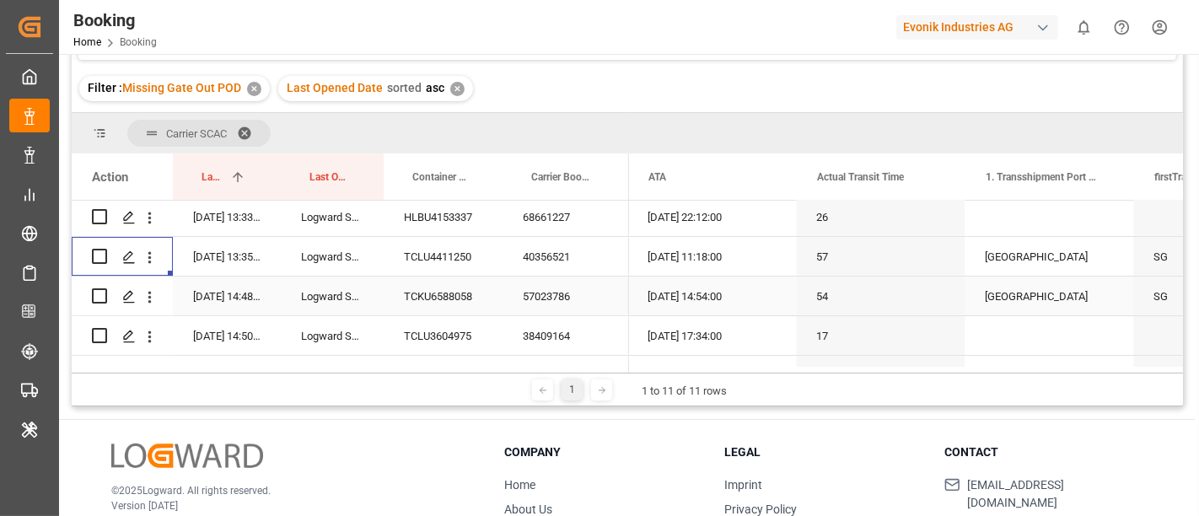
click at [553, 299] on div "57023786" at bounding box center [566, 296] width 127 height 39
click at [146, 294] on icon "open menu" at bounding box center [150, 297] width 18 height 18
click at [265, 331] on span "Open in new tab" at bounding box center [260, 333] width 153 height 18
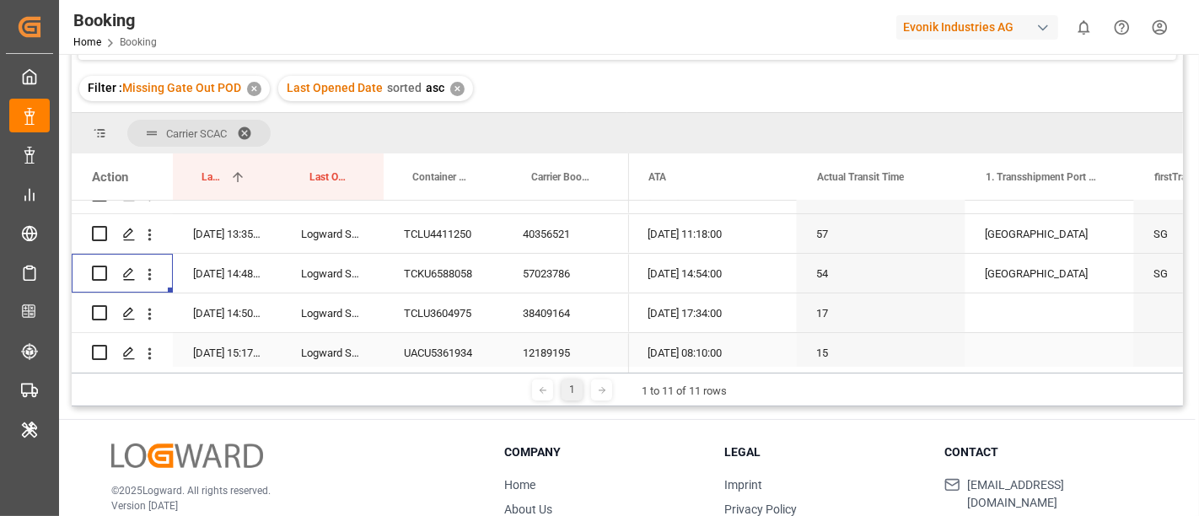
scroll to position [5131, 0]
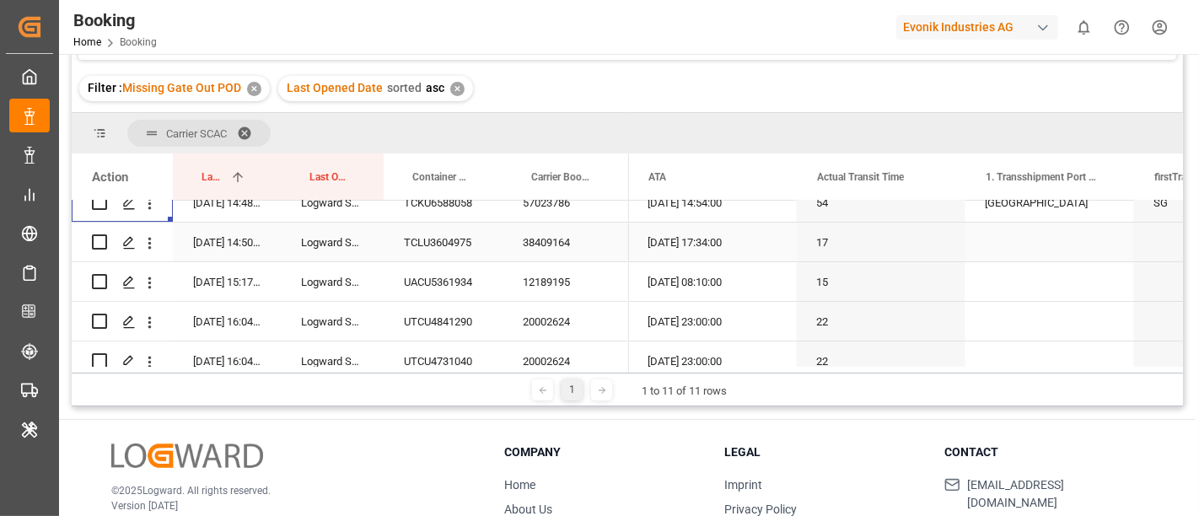
click at [552, 258] on div "38409164" at bounding box center [566, 242] width 127 height 39
click at [146, 244] on icon "open menu" at bounding box center [150, 243] width 18 height 18
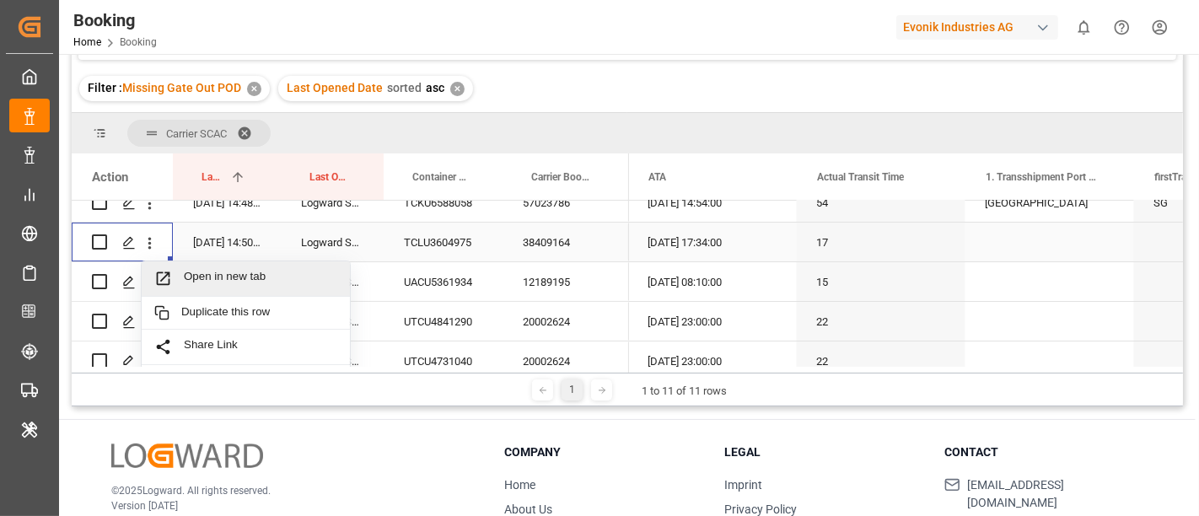
click at [203, 275] on span "Open in new tab" at bounding box center [260, 279] width 153 height 18
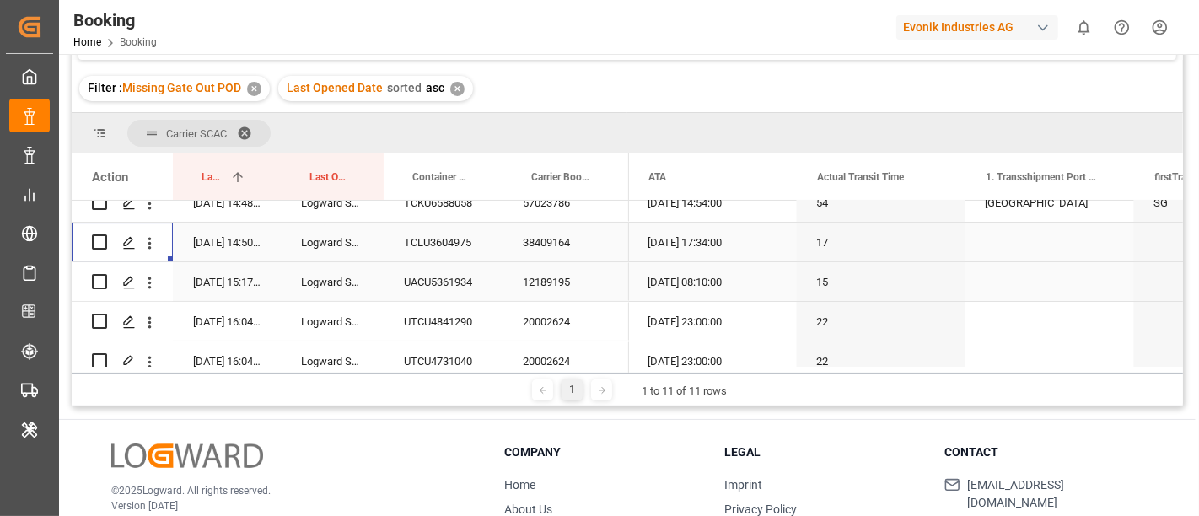
click at [557, 293] on div "12189195" at bounding box center [566, 281] width 127 height 39
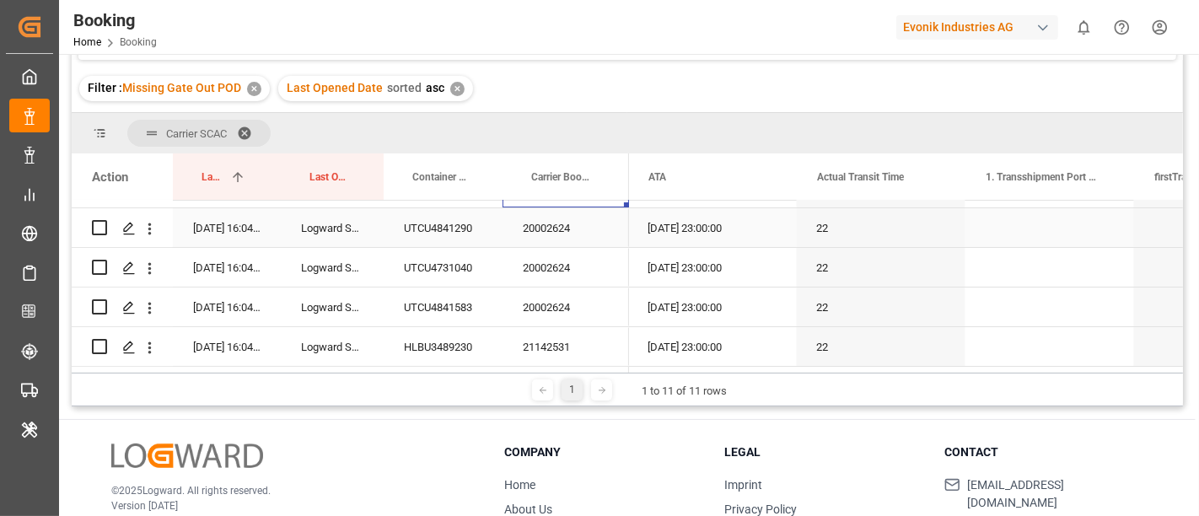
click at [563, 234] on div "20002624" at bounding box center [566, 227] width 127 height 39
click at [854, 71] on div "Filter : Missing Gate Out POD ✕ Last Opened Date sorted asc ✕" at bounding box center [628, 88] width 1112 height 47
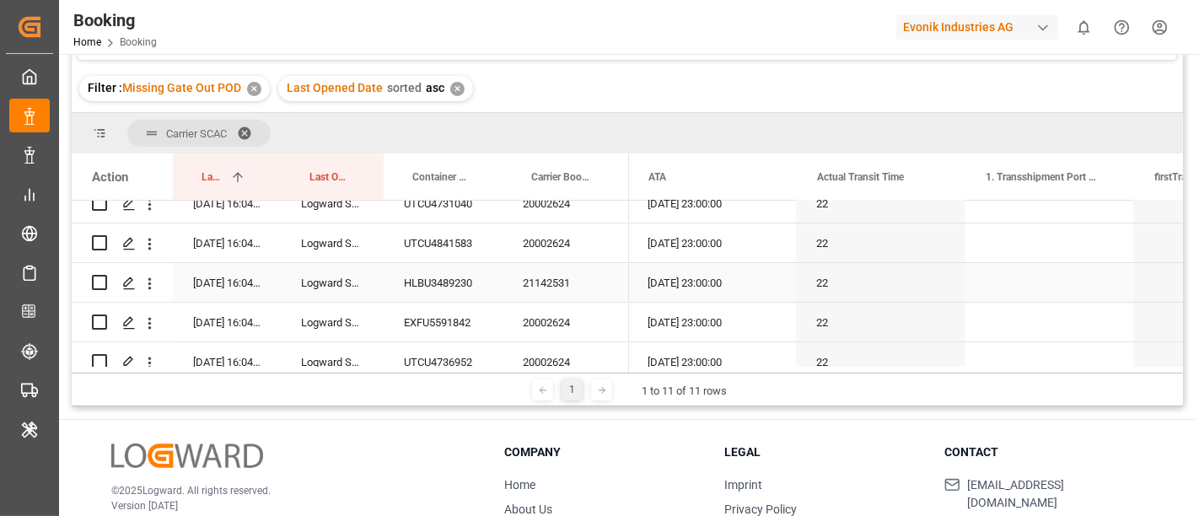
scroll to position [5318, 0]
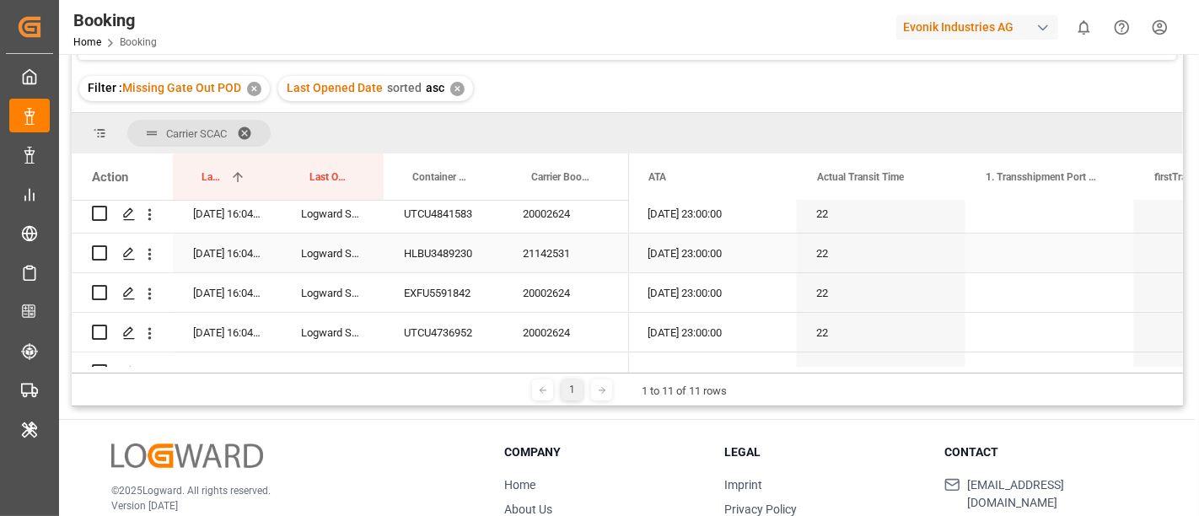
click at [588, 247] on div "21142531" at bounding box center [566, 253] width 127 height 39
click at [147, 254] on icon "open menu" at bounding box center [150, 254] width 18 height 18
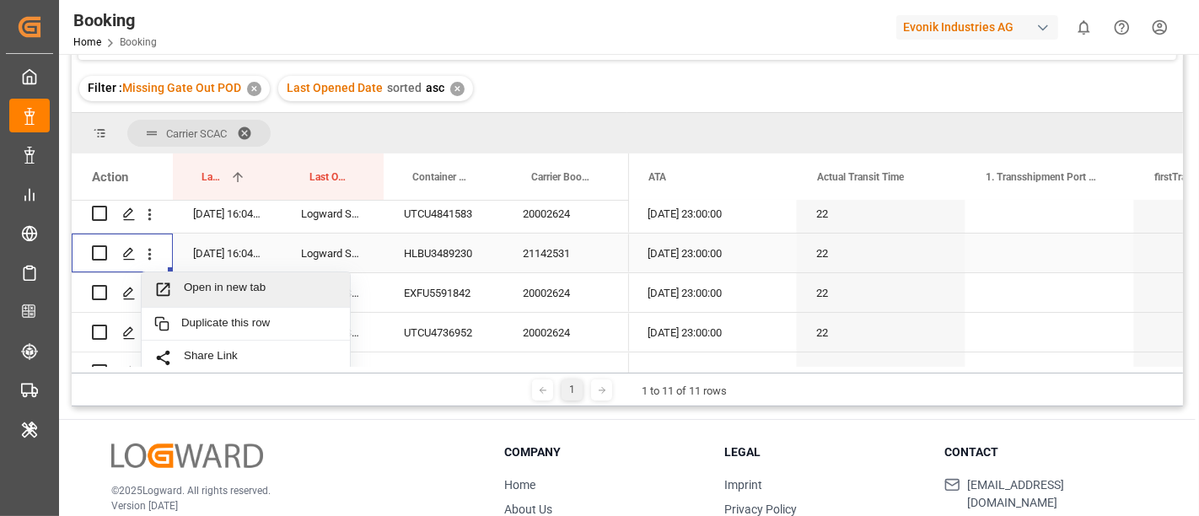
click at [223, 293] on span "Open in new tab" at bounding box center [260, 290] width 153 height 18
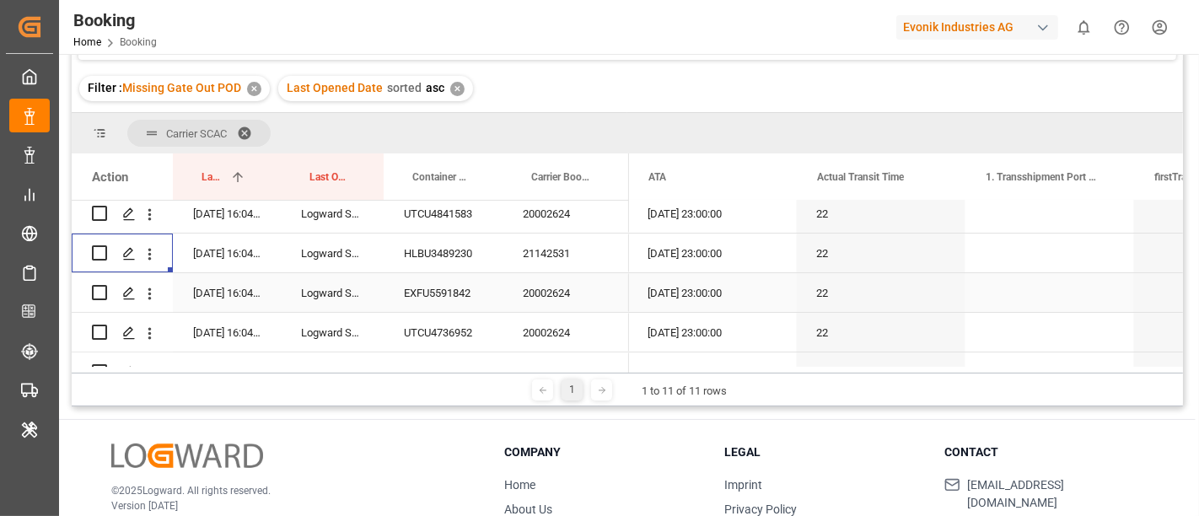
scroll to position [5412, 0]
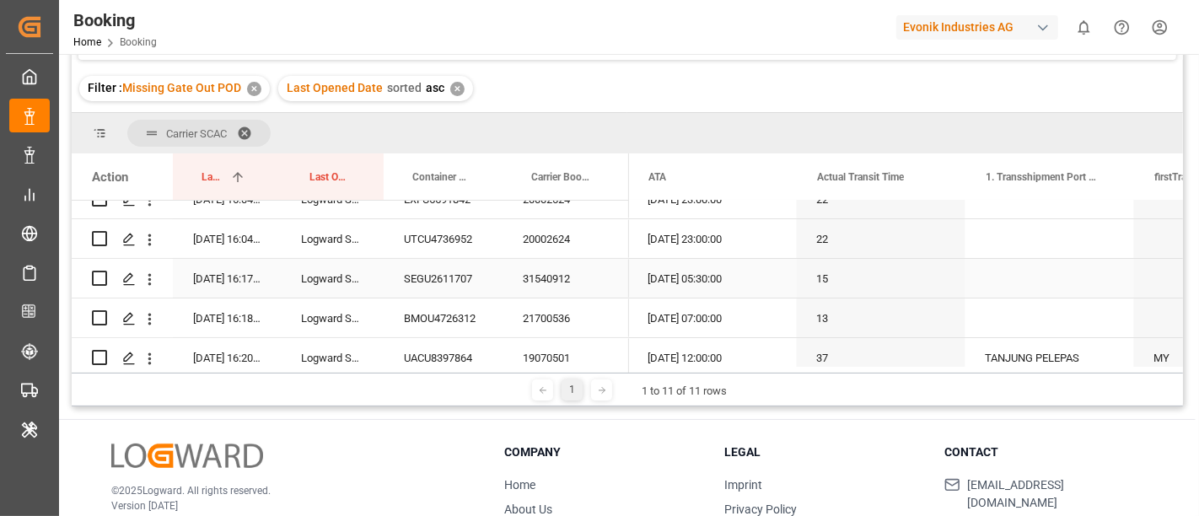
click at [568, 276] on div "31540912" at bounding box center [566, 278] width 127 height 39
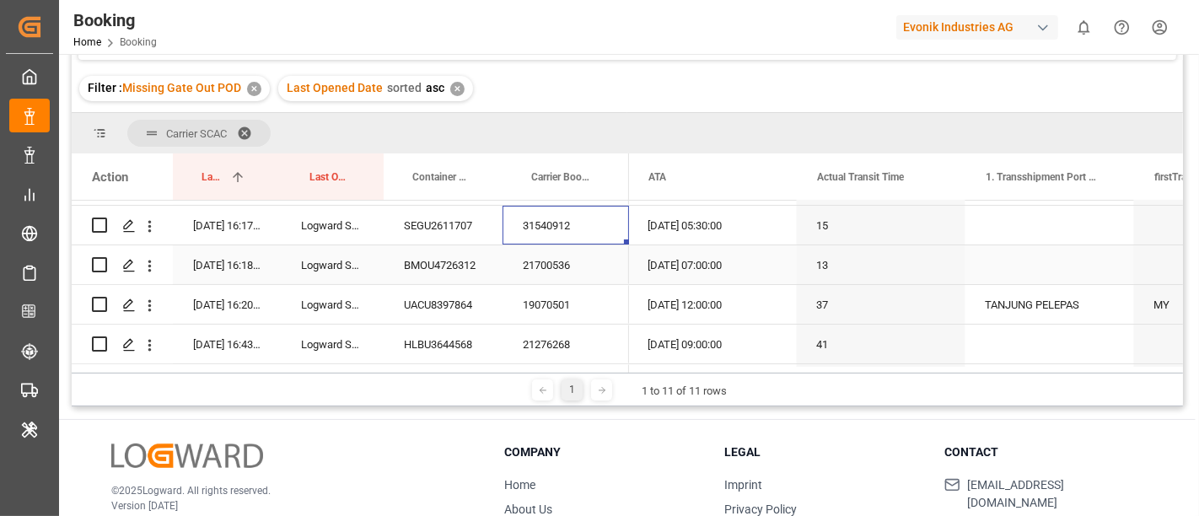
scroll to position [5505, 0]
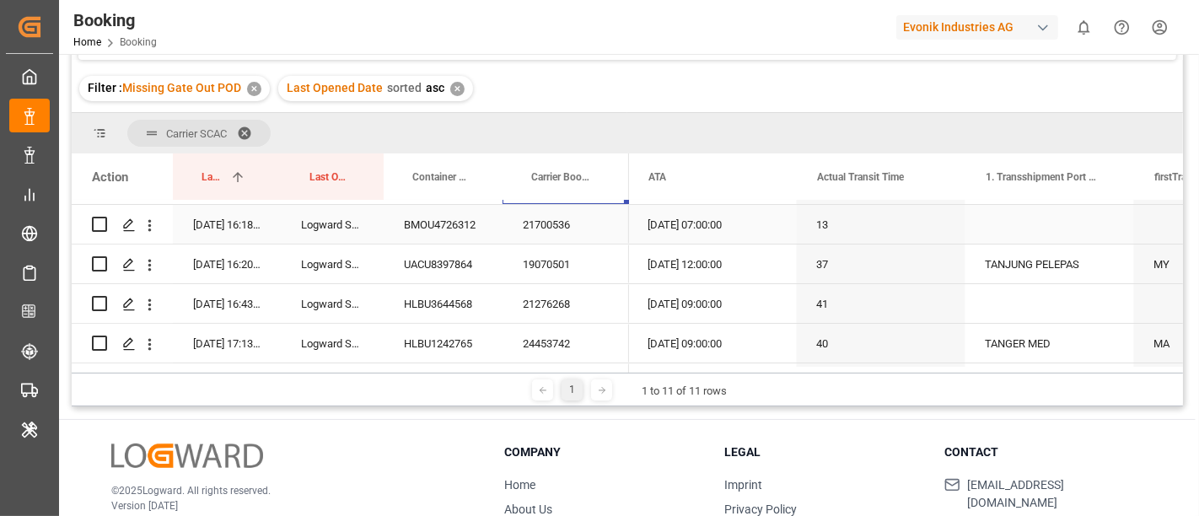
click at [558, 232] on div "21700536" at bounding box center [566, 224] width 127 height 39
click at [546, 266] on div "19070501" at bounding box center [566, 264] width 127 height 39
click at [563, 297] on div "21276268" at bounding box center [566, 303] width 127 height 39
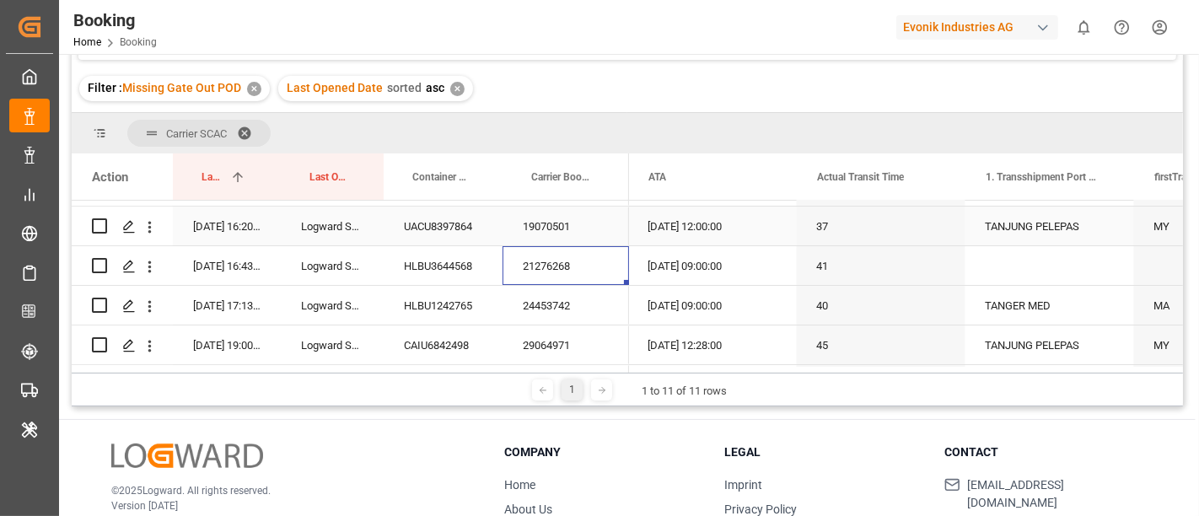
scroll to position [5600, 0]
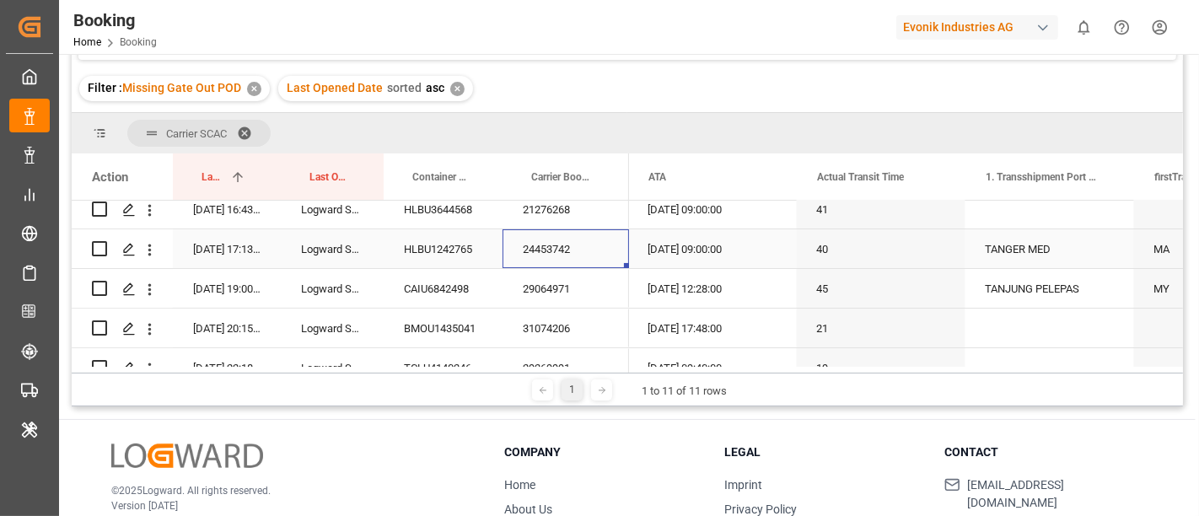
click at [545, 255] on div "24453742" at bounding box center [566, 248] width 127 height 39
click at [558, 294] on div "29064971" at bounding box center [566, 288] width 127 height 39
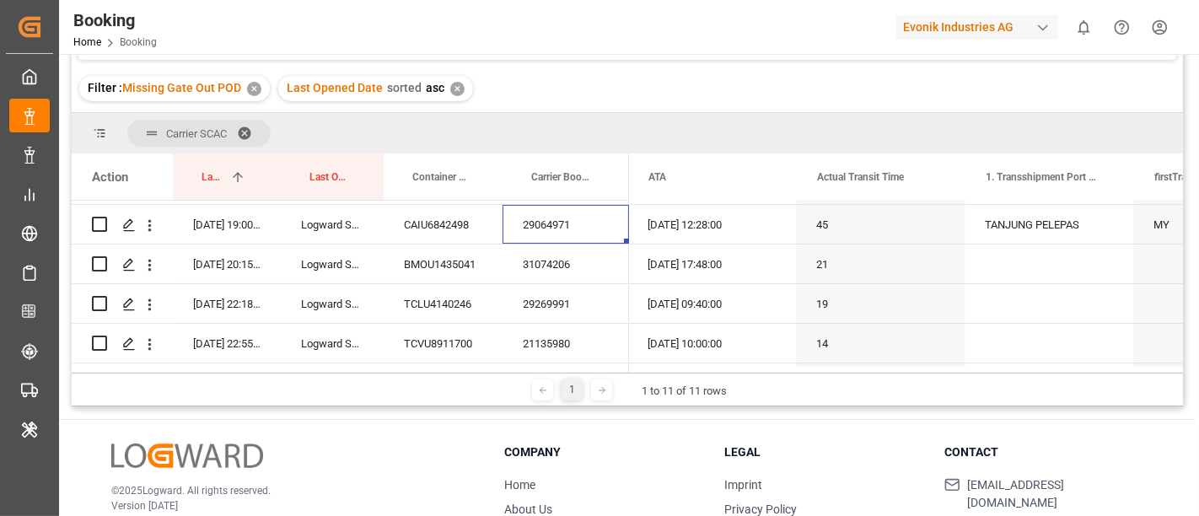
scroll to position [5693, 0]
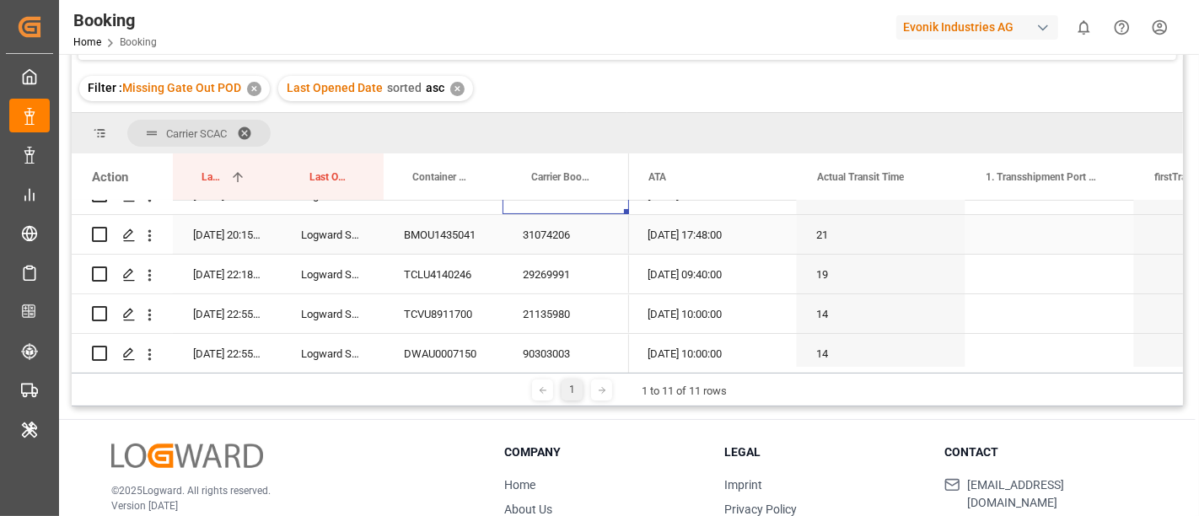
click at [573, 229] on div "31074206" at bounding box center [566, 234] width 127 height 39
click at [574, 281] on div "29269991" at bounding box center [566, 274] width 127 height 39
click at [557, 318] on div "21135980" at bounding box center [566, 313] width 127 height 39
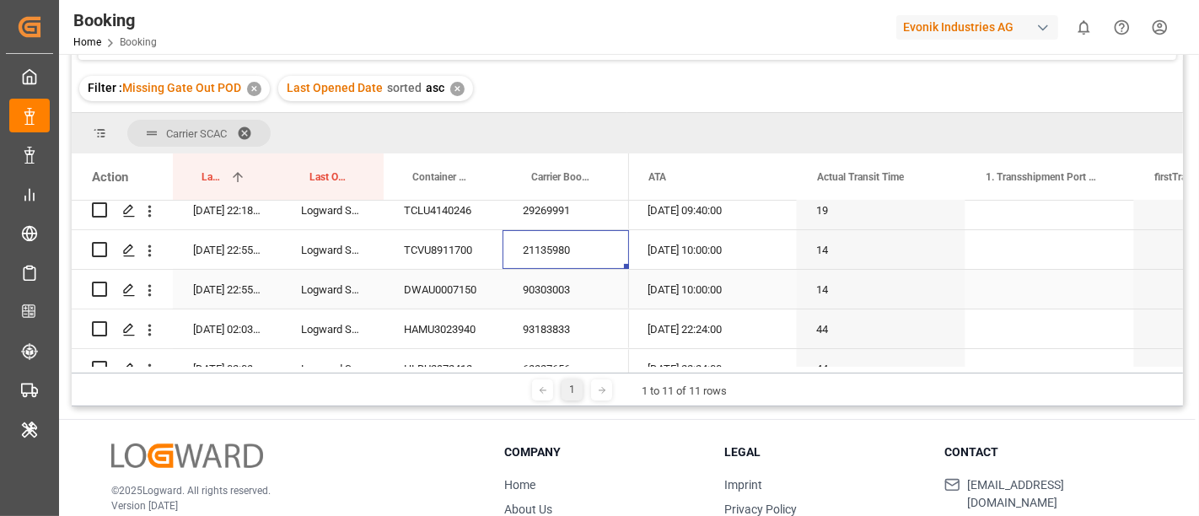
scroll to position [5787, 0]
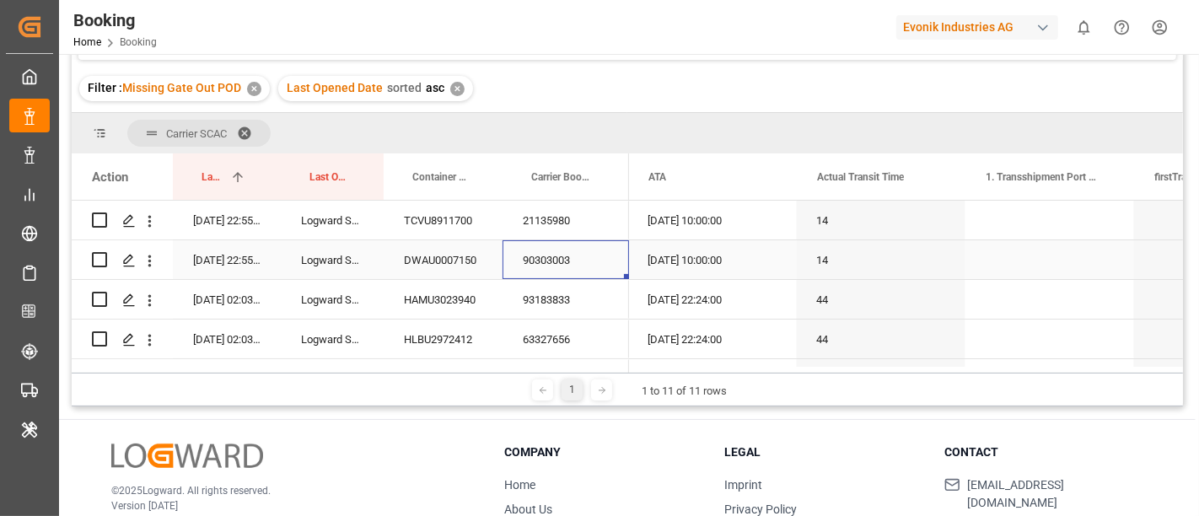
click at [576, 260] on div "90303003" at bounding box center [566, 259] width 127 height 39
click at [543, 294] on div "93183833" at bounding box center [566, 299] width 127 height 39
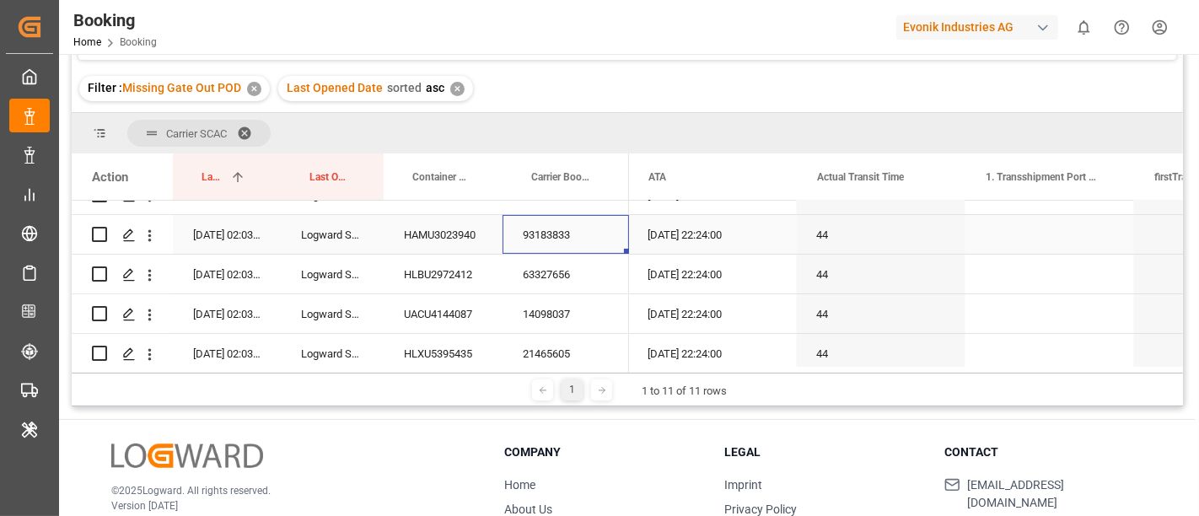
scroll to position [5881, 0]
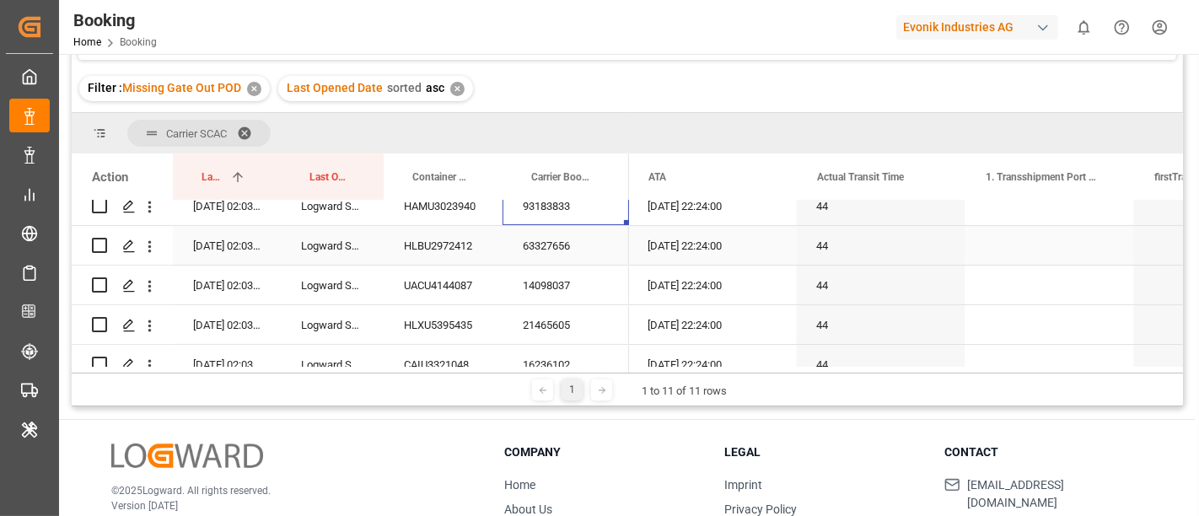
click at [552, 240] on div "63327656" at bounding box center [566, 245] width 127 height 39
click at [545, 287] on div "14098037" at bounding box center [566, 285] width 127 height 39
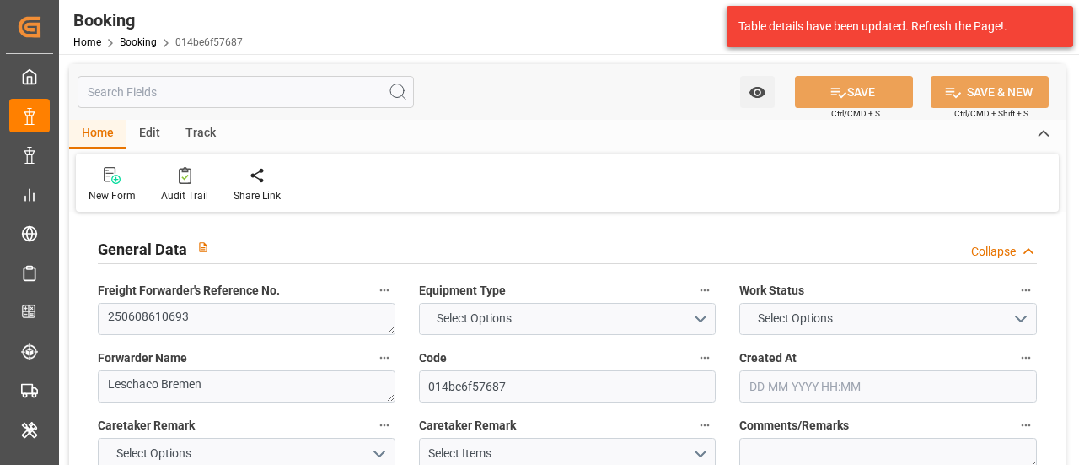
type input "4006613284"
type input "9708825"
type input "Hapag Lloyd"
type input "Hapag Lloyd Aktiengesellschaft"
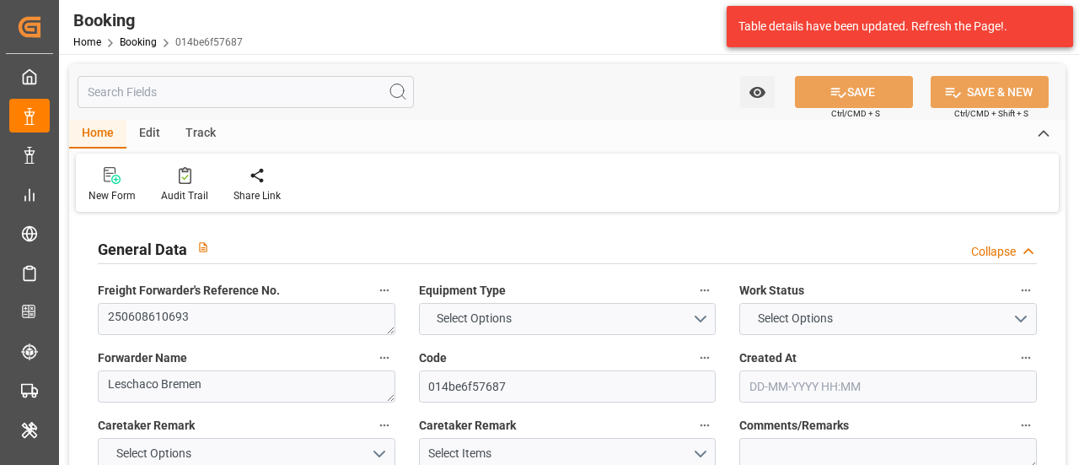
type input "DEWVN"
type input "KRPUS"
type input "57"
type input "SGSIN"
type input "0"
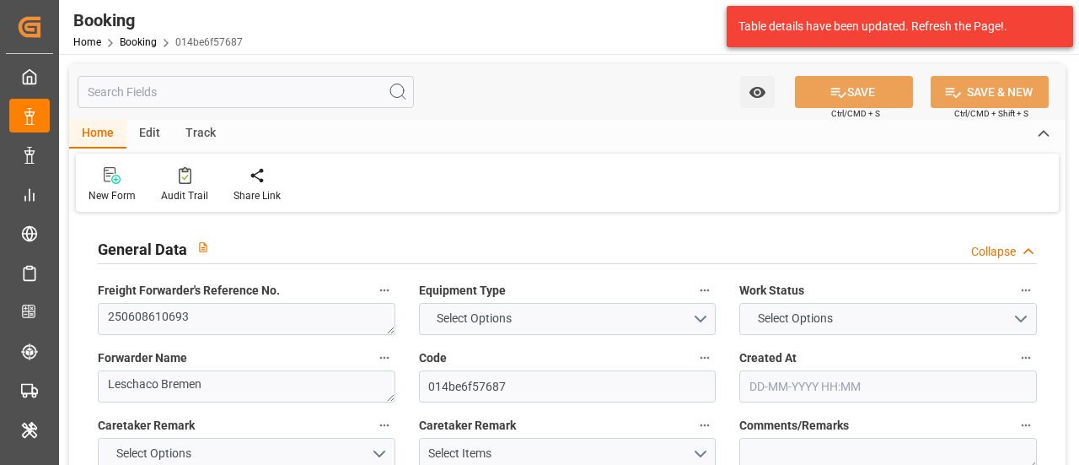
type input "DEWVN"
type input "KRPUS"
type input "9459278"
type input "04-06-2025 08:29"
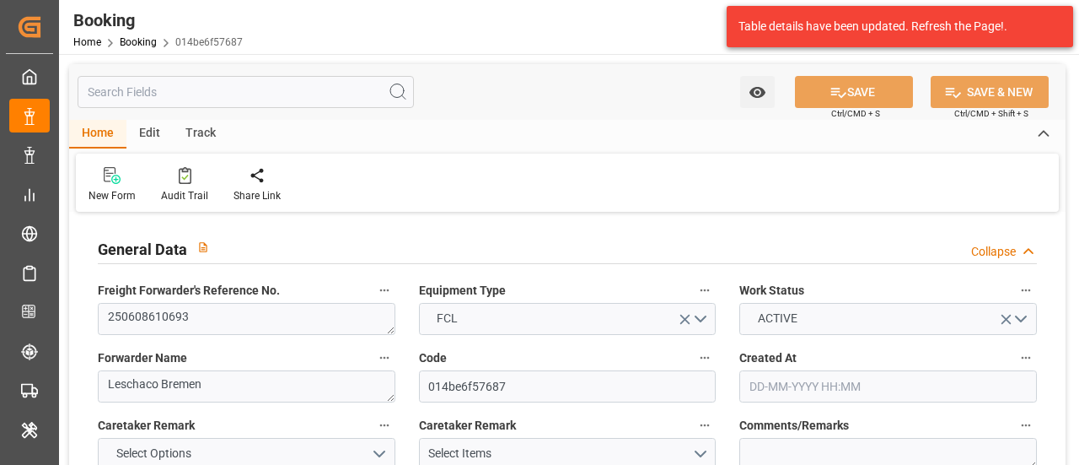
type input "04-06-2025"
type input "05-08-2025"
type input "06-06-2025"
type input "18-06-2025"
type input "21-06-2025 00:00"
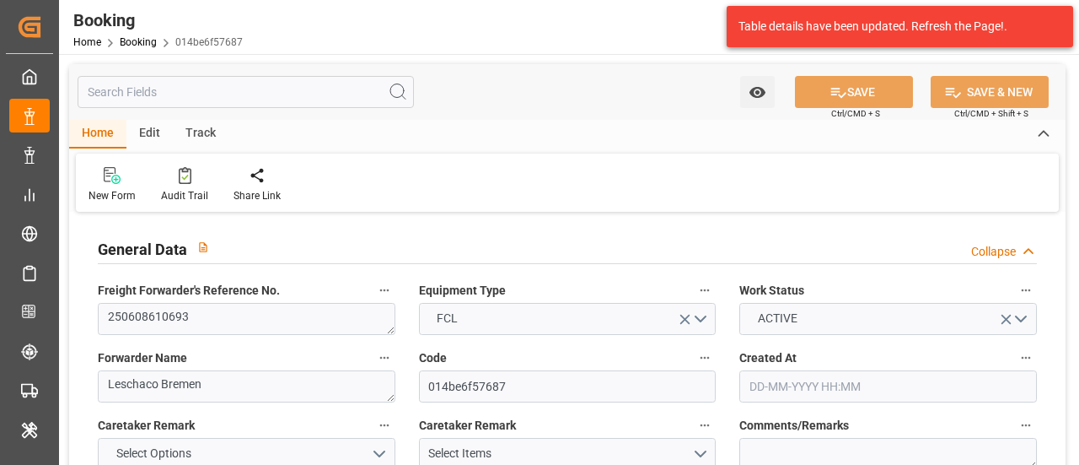
type input "20-06-2025 00:00"
type input "20-06-2025 13:24"
type input "17-06-2025 07:39"
type input "16-08-2025 05:00"
type input "17-08-2025 00:00"
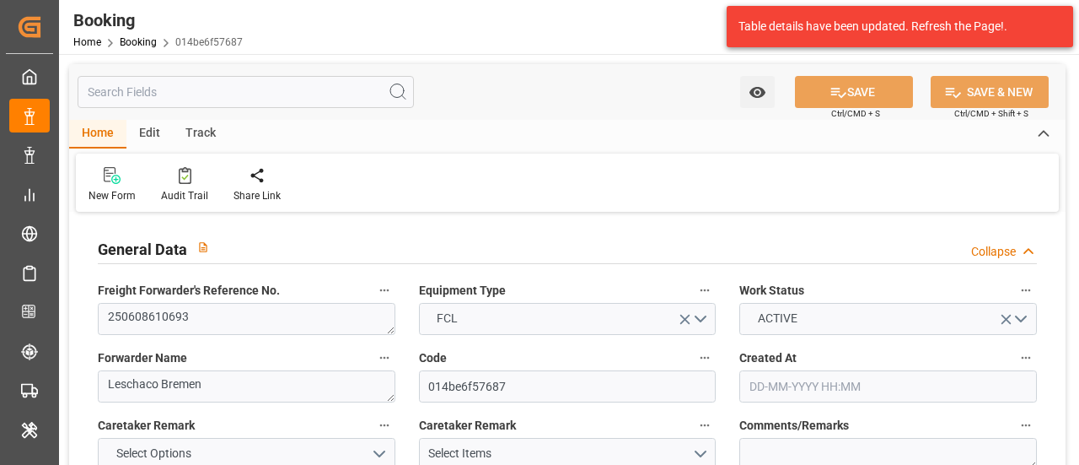
type input "16-08-2025 11:18"
type input "03-08-2025 07:00"
type input "02-08-2025 00:00"
type input "03-08-2025 06:48"
type input "07-08-2025 13:00"
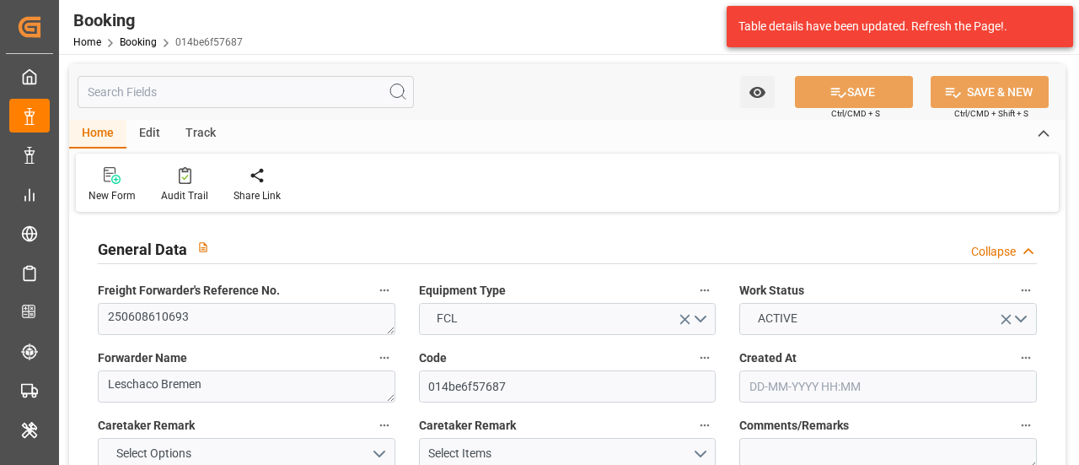
type input "08-08-2025 00:00"
type input "07-08-2025 11:30"
type input "18-06-2025"
type input "19-08-2025 13:35"
type input "19-08-2025"
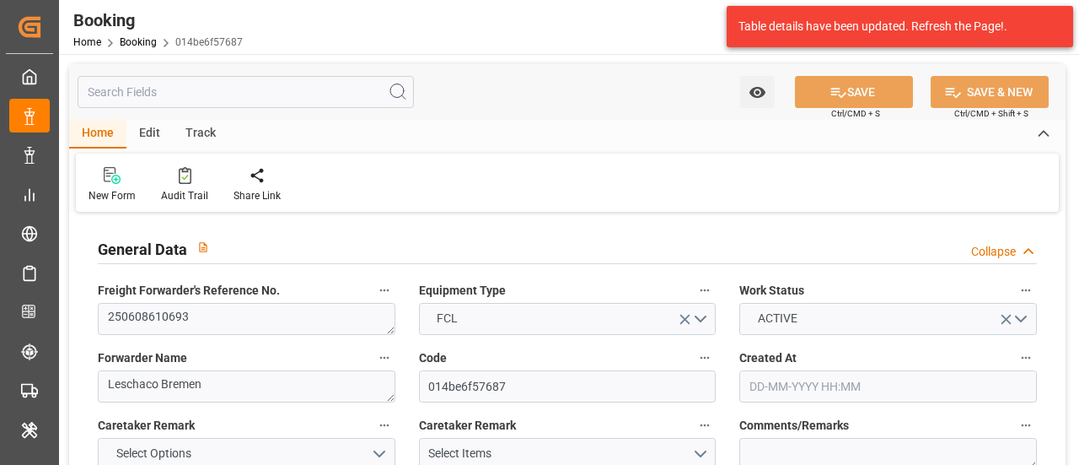
type input "05-06-2025 15:15"
type input "19-06-2025 15:57"
type input "21-06-2025 00:00"
type input "20-06-2025 13:34"
type input "03-08-2025 07:00"
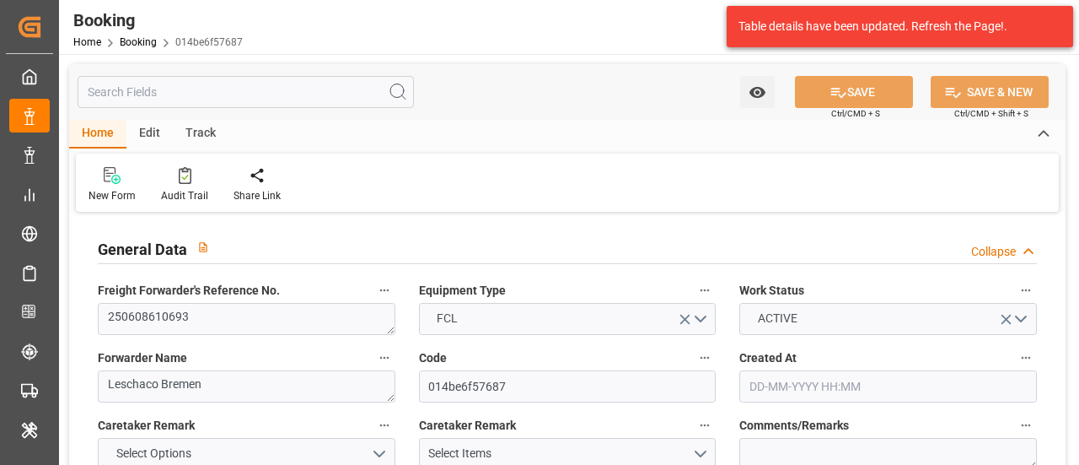
type input "03-08-2025 06:19"
type input "03-08-2025 06:48"
type input "03-08-2025 18:46"
type input "03-08-2025 11:28"
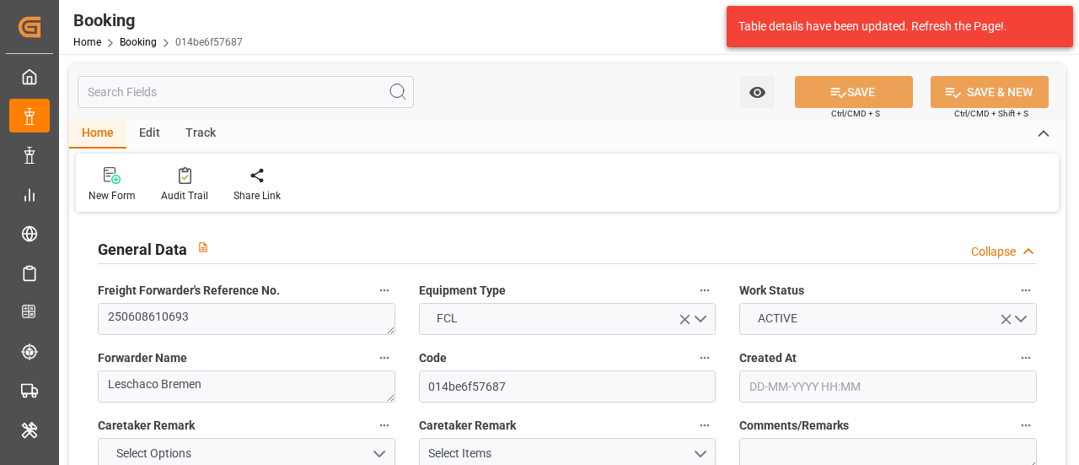
type input "07-08-2025 10:59"
type input "07-08-2025 09:30"
type input "07-08-2025 12:52"
type input "16-08-2025 05:00"
type input "16-08-2025 10:46"
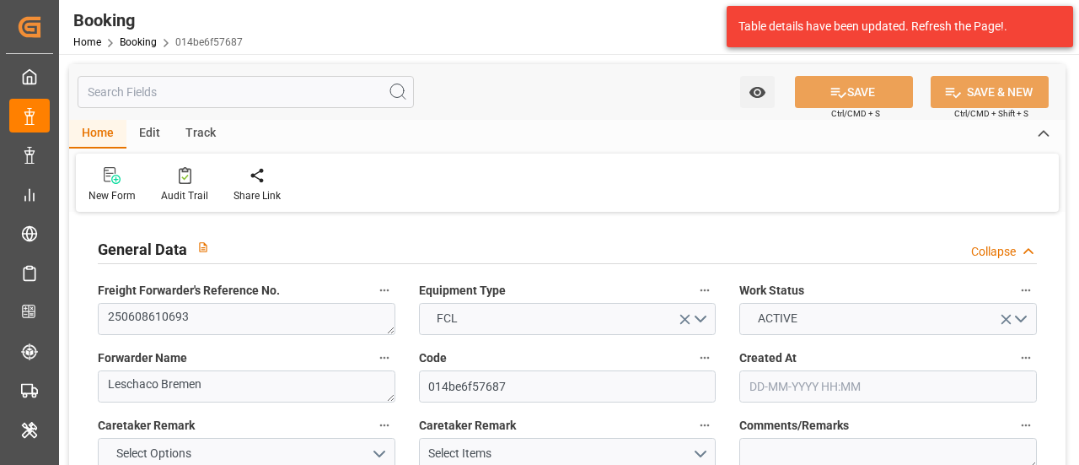
type input "17-08-2025 00:20"
type input "16-08-2025 12:44"
type input "20-08-2025 12:44"
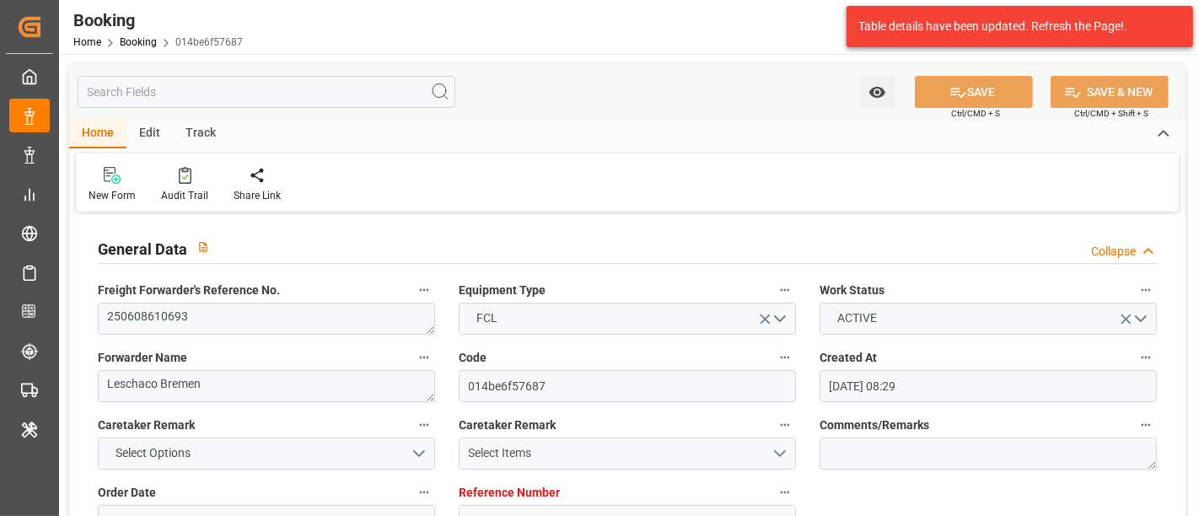
scroll to position [562, 0]
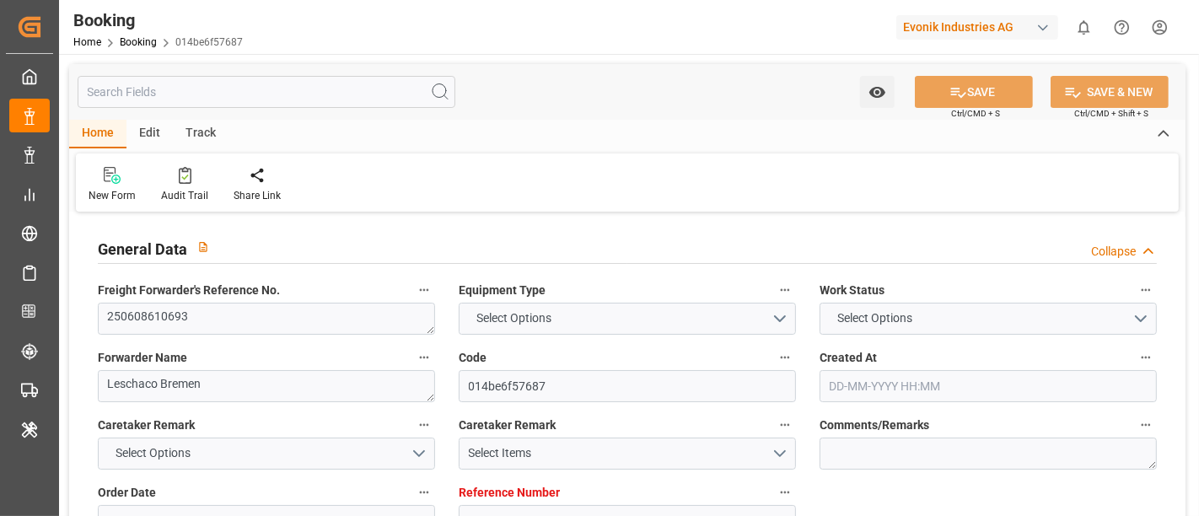
type input "4006613284"
type input "9708825"
type input "Hapag [PERSON_NAME]"
type input "Hapag [PERSON_NAME] Aktiengesellschaft"
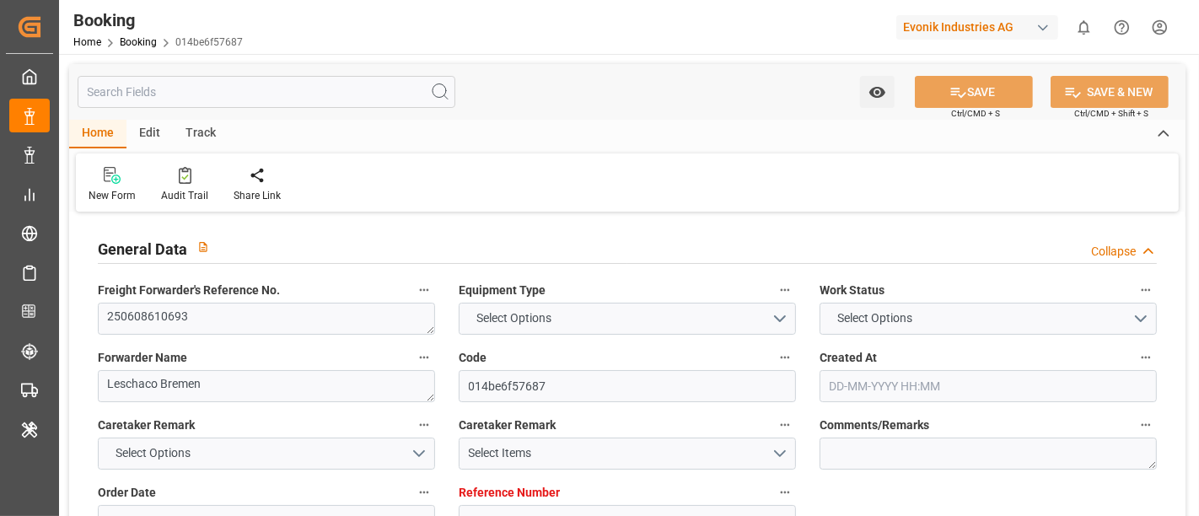
type input "DEWVN"
type input "KRPUS"
type input "57"
type input "SGSIN"
type input "0"
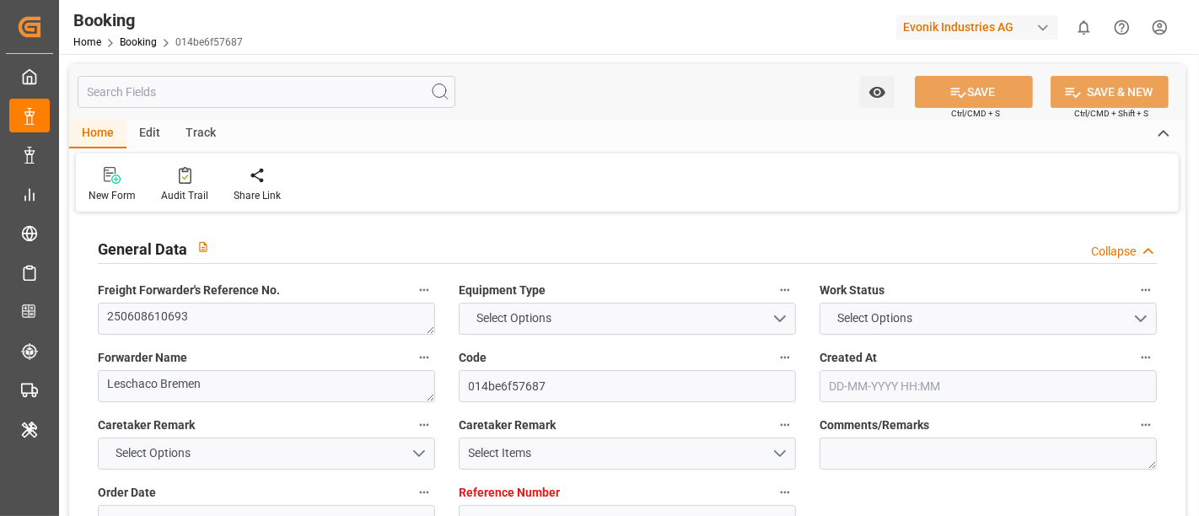
type input "DEWVN"
type input "KRPUS"
type input "9459278"
type input "[DATE] 08:29"
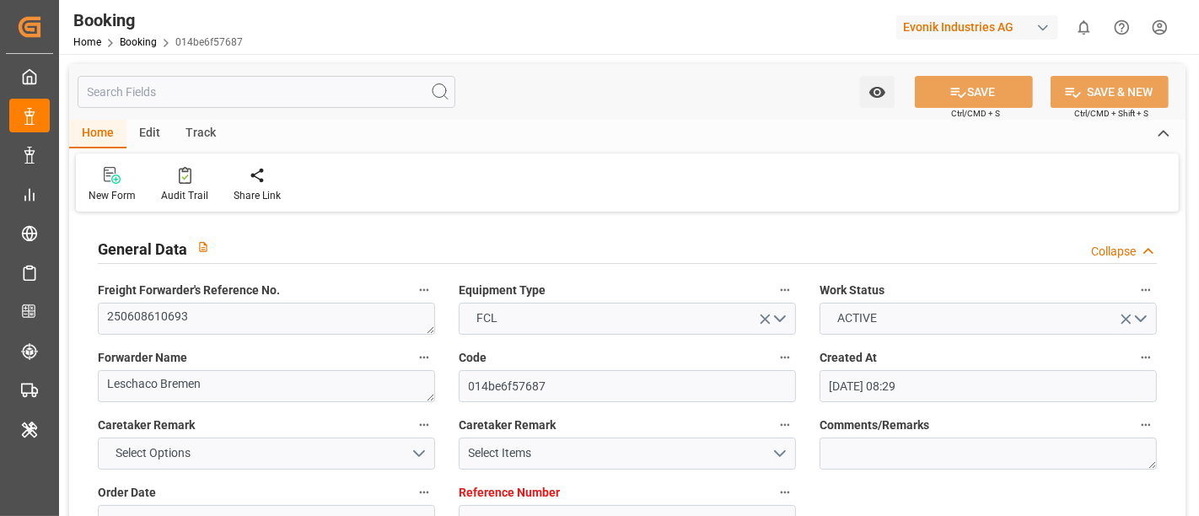
type input "[DATE]"
type input "[DATE] 00:00"
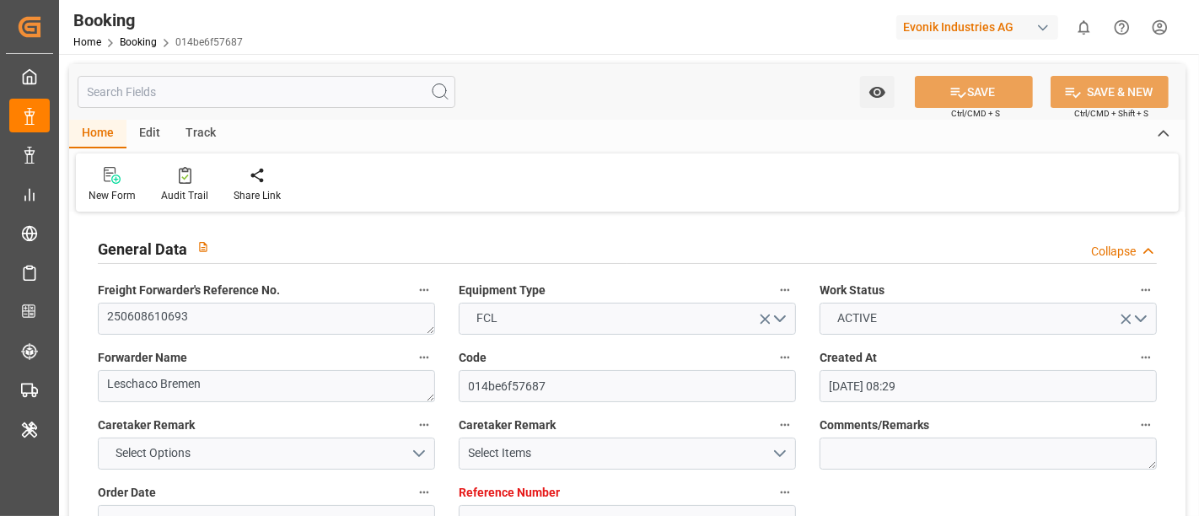
type input "[DATE] 00:00"
type input "[DATE] 13:24"
type input "17-06-2025 07:39"
type input "16-08-2025 05:00"
type input "17-08-2025 00:00"
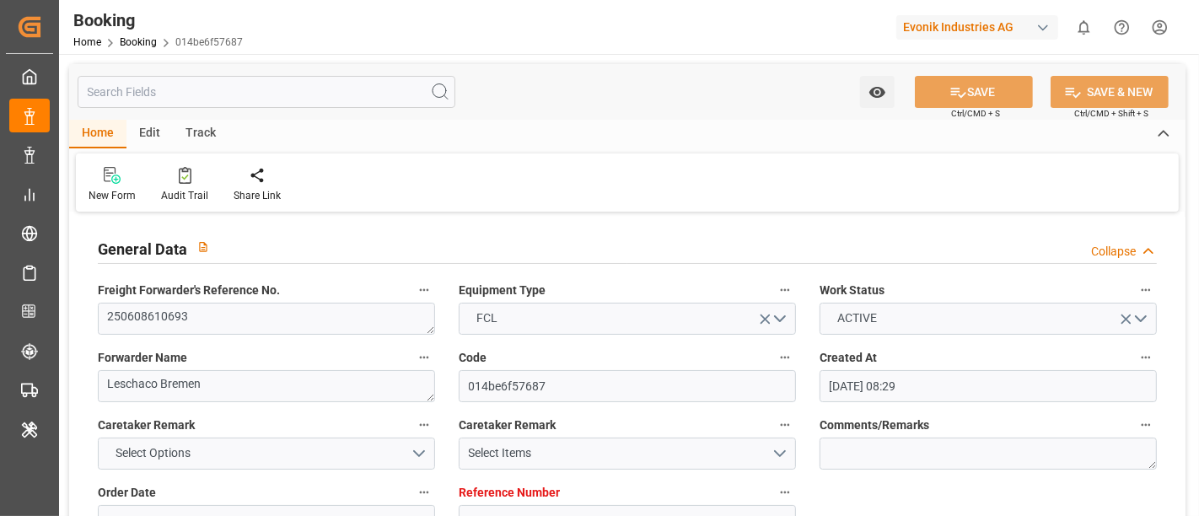
type input "16-08-2025 11:18"
type input "03-08-2025 07:00"
type input "02-08-2025 00:00"
type input "03-08-2025 06:48"
type input "07-08-2025 13:00"
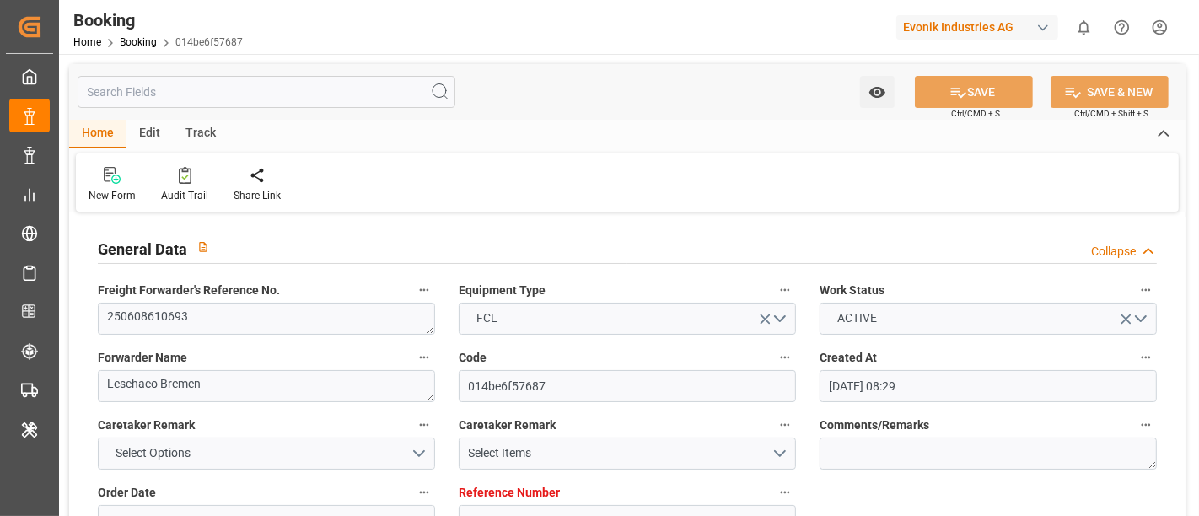
type input "08-08-2025 00:00"
type input "07-08-2025 11:30"
type input "[DATE]"
type input "19-08-2025 13:35"
type input "[DATE]"
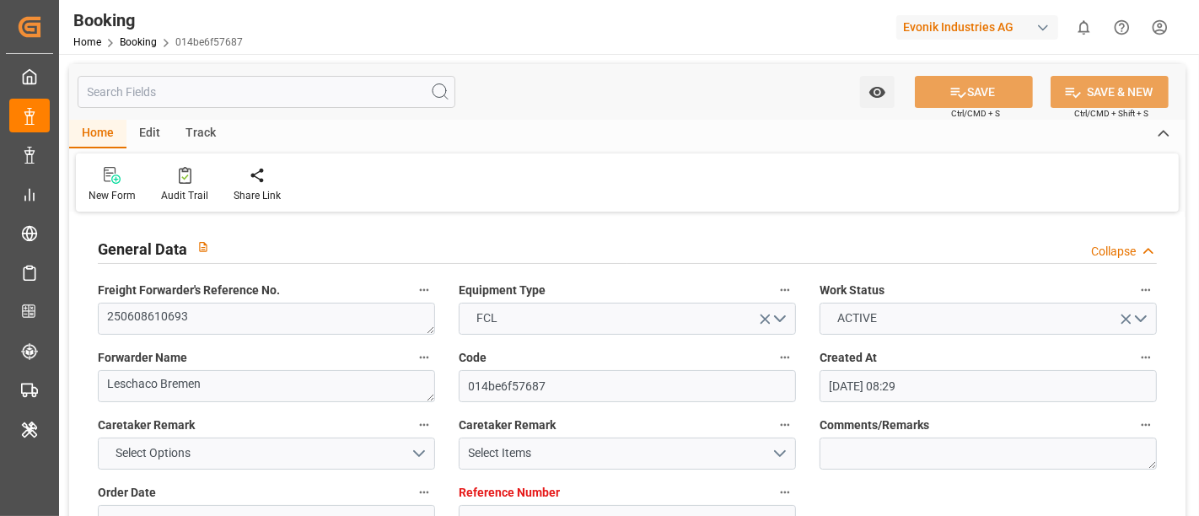
type input "05-06-2025 15:15"
type input "19-06-2025 15:57"
type input "21-06-2025 00:00"
type input "20-06-2025 13:34"
type input "03-08-2025 07:00"
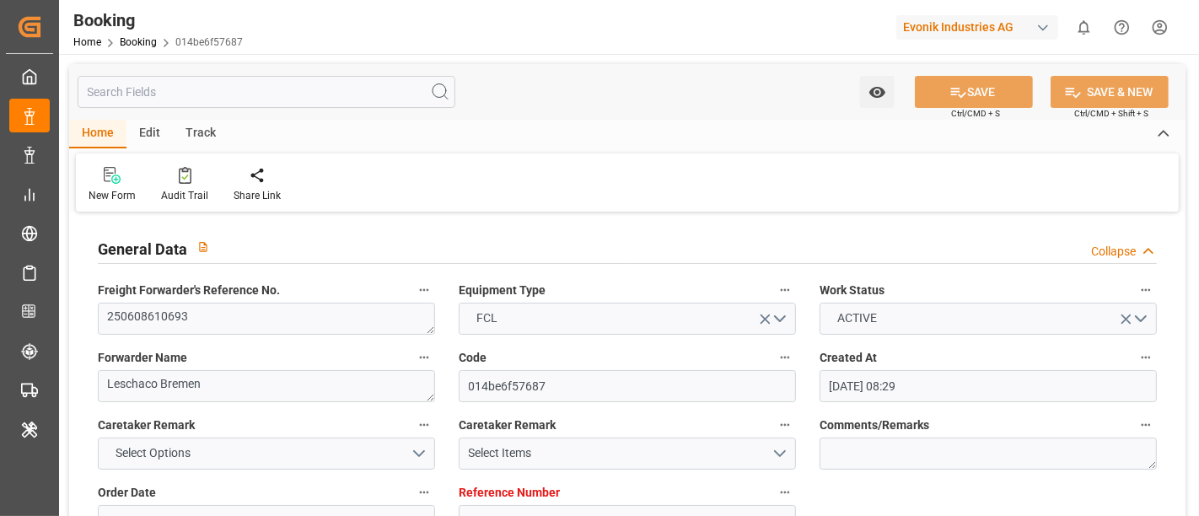
type input "03-08-2025 06:19"
type input "03-08-2025 06:48"
type input "03-08-2025 18:46"
type input "03-08-2025 11:28"
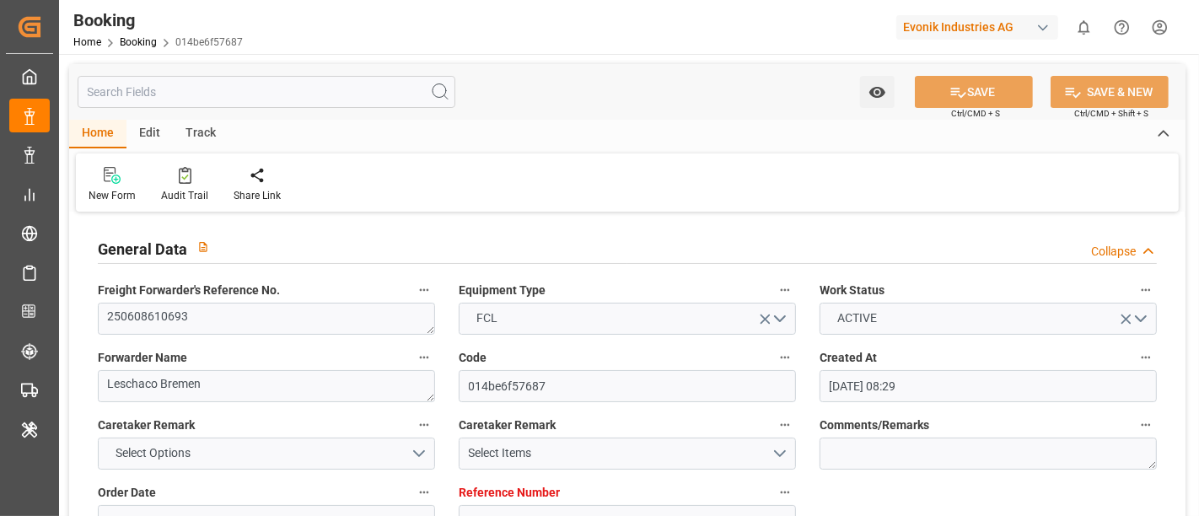
type input "07-08-2025 10:59"
type input "07-08-2025 09:30"
type input "07-08-2025 12:52"
type input "16-08-2025 05:00"
type input "16-08-2025 10:46"
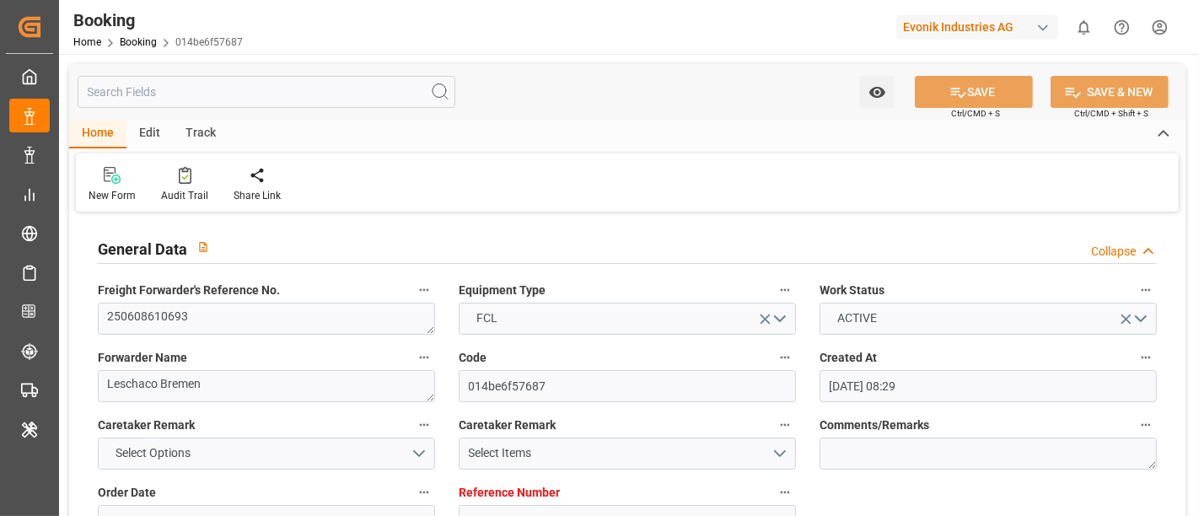
type input "17-08-2025 00:20"
type input "16-08-2025 12:44"
type input "20-08-2025 12:44"
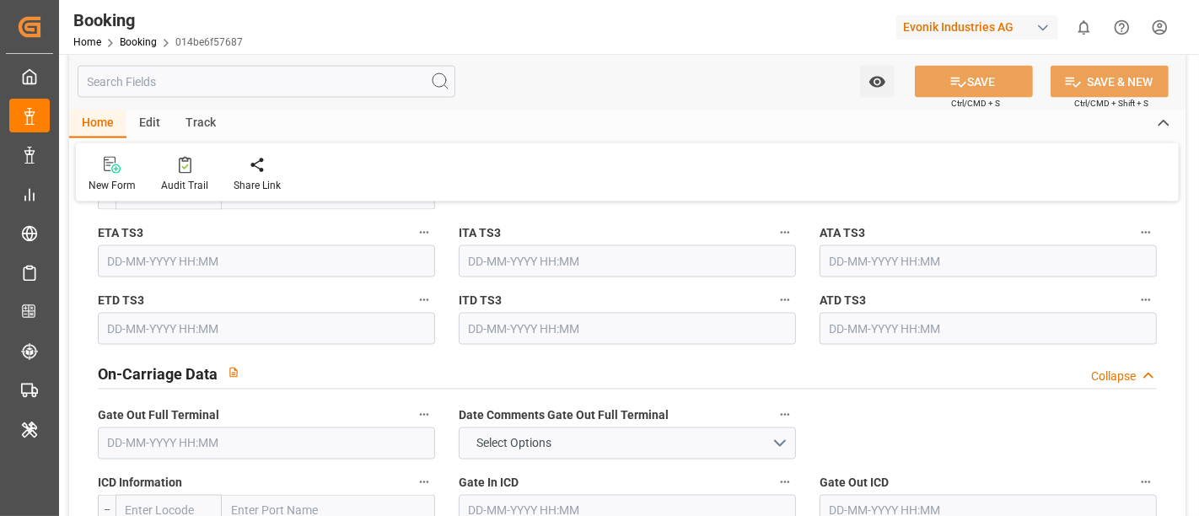
scroll to position [2436, 0]
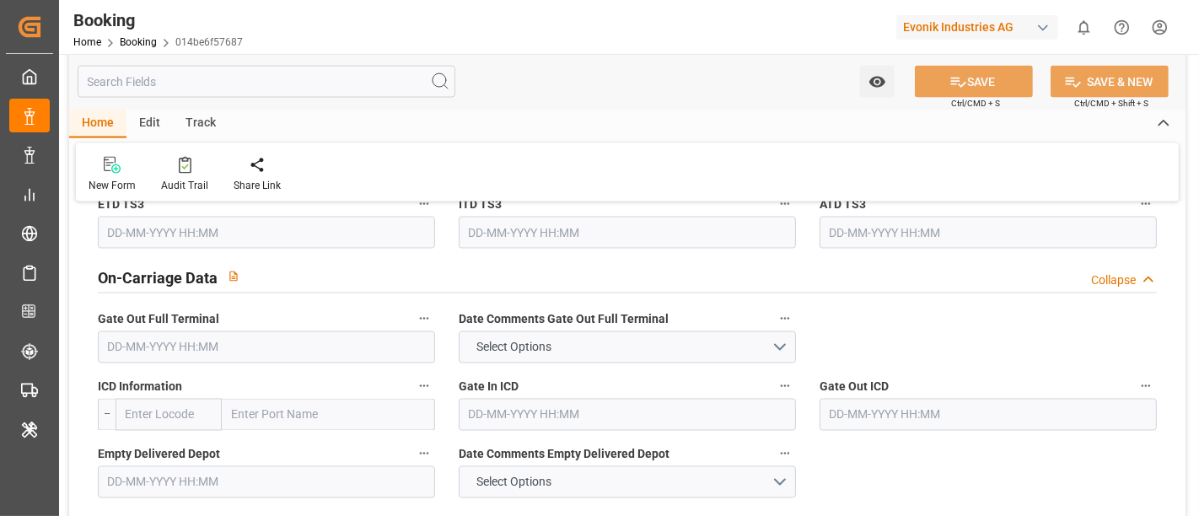
click at [196, 336] on input "text" at bounding box center [266, 347] width 337 height 32
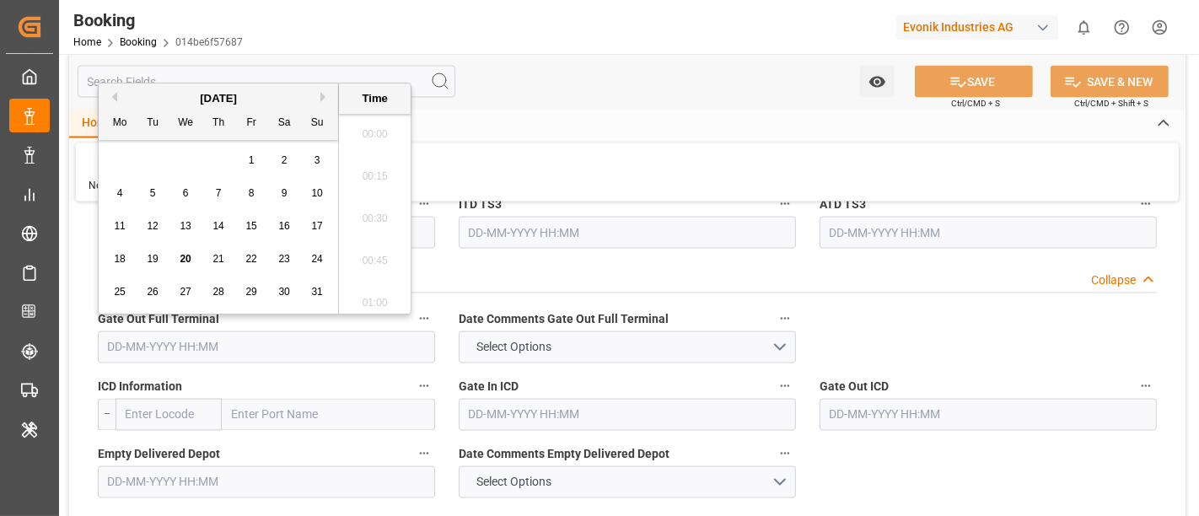
scroll to position [2323, 0]
click at [185, 258] on span "20" at bounding box center [185, 259] width 11 height 12
type input "[DATE] 00:00"
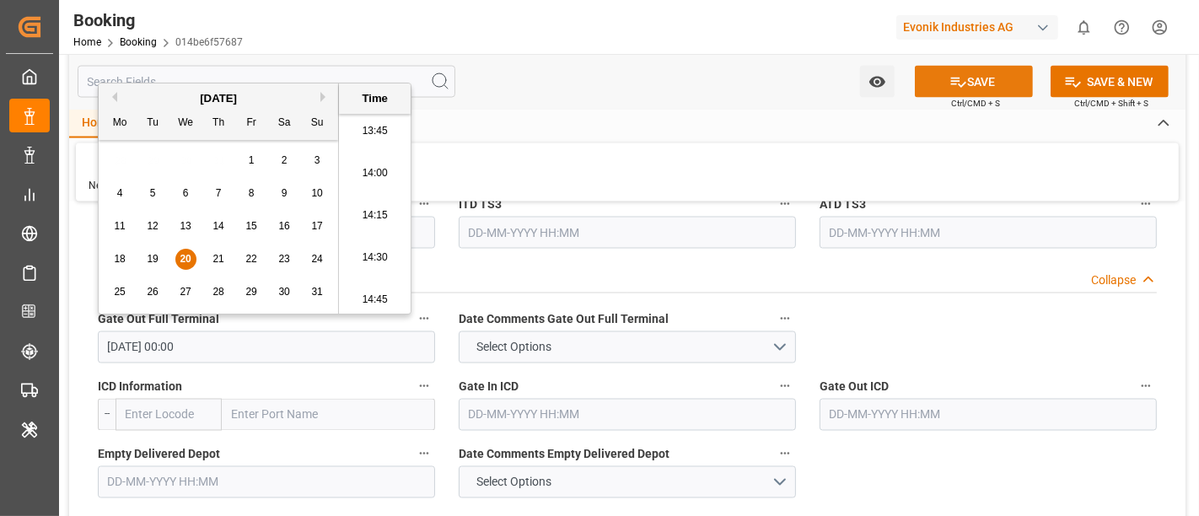
click at [976, 88] on button "SAVE" at bounding box center [974, 82] width 118 height 32
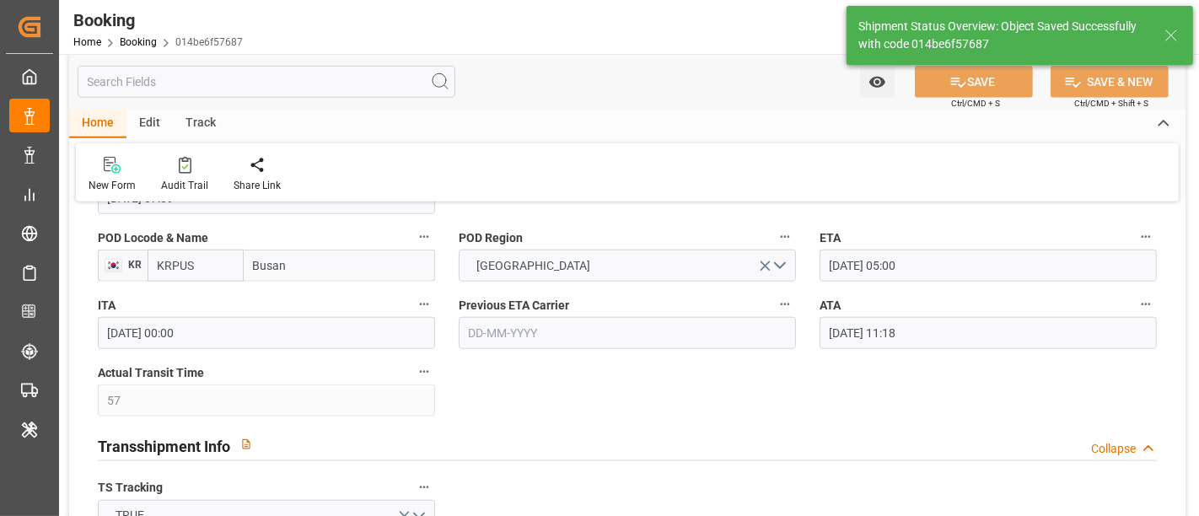
scroll to position [1405, 0]
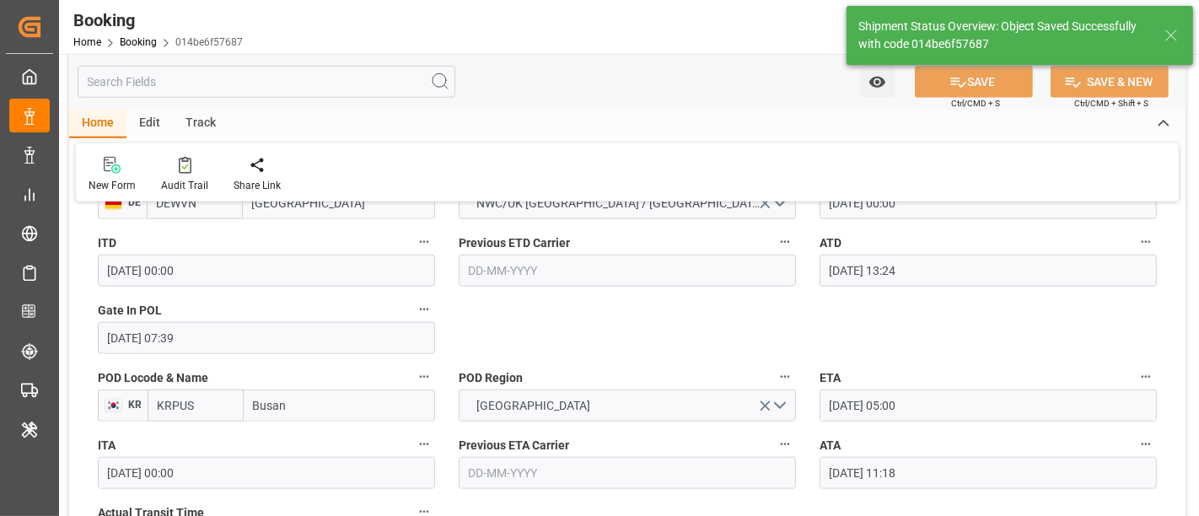
type textarea "[PERSON_NAME]"
type input "20-08-2025 08:58"
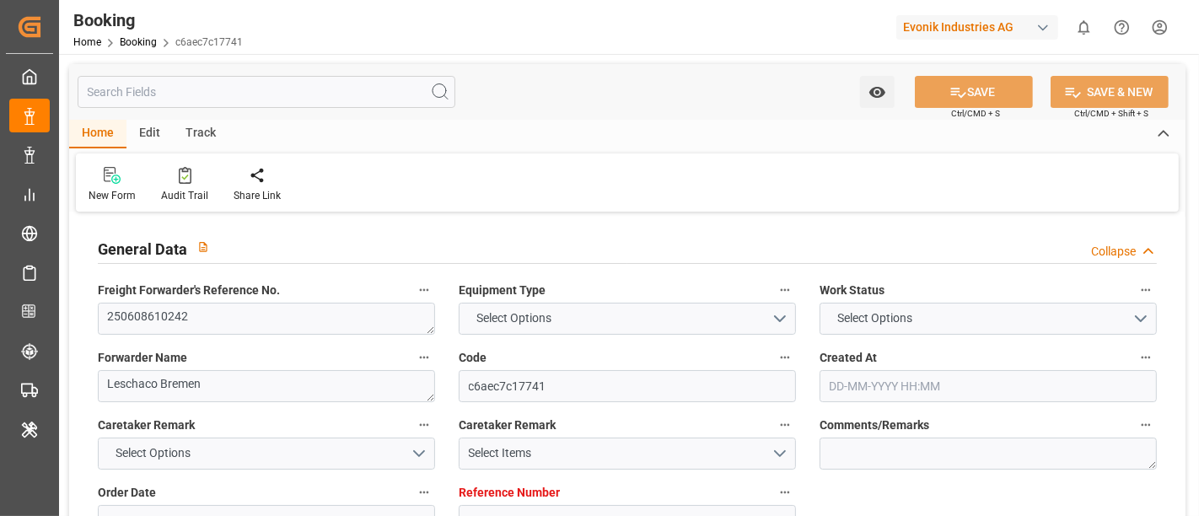
type input "4006598641"
type input "9632131"
type input "Hapag [PERSON_NAME]"
type input "Hapag [PERSON_NAME] Aktiengesellschaft"
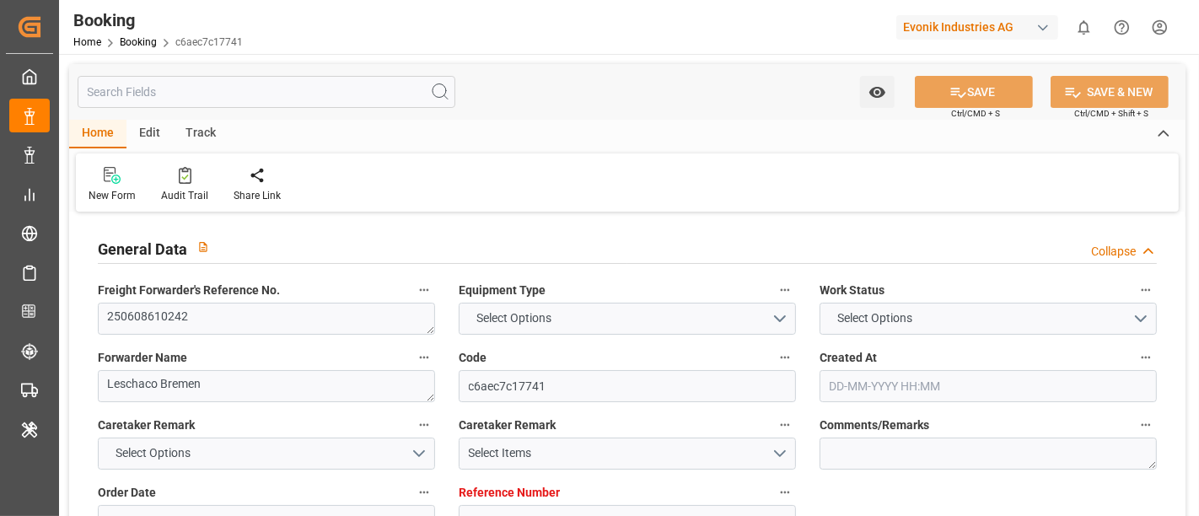
type input "DEHAM"
type input "KRPUS"
type input "54"
type input "SGSIN"
type input "0"
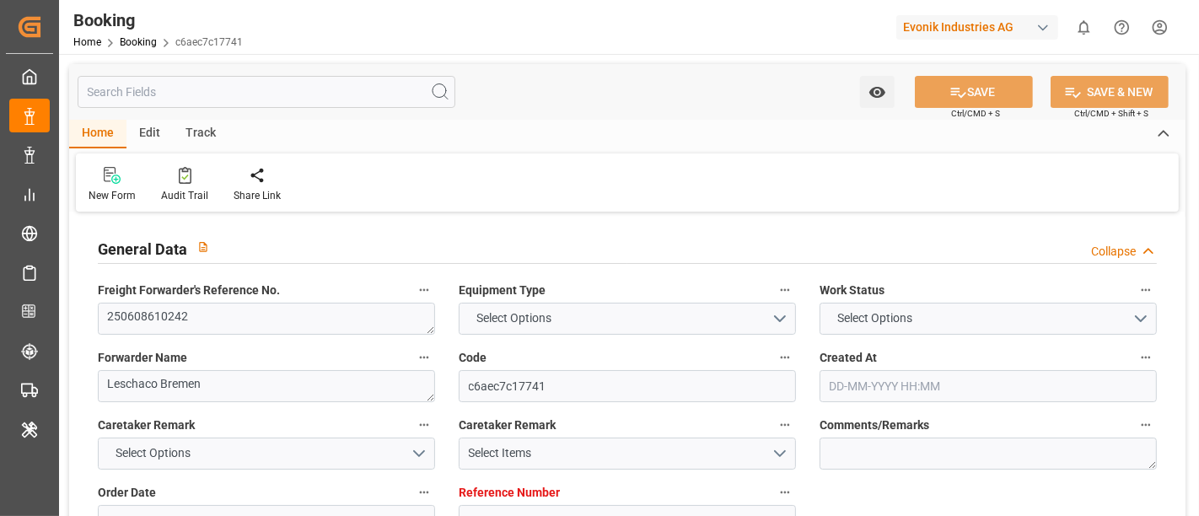
type input "DEHAM"
type input "KRPUS"
type input "9260469"
type input "[DATE] 08:09"
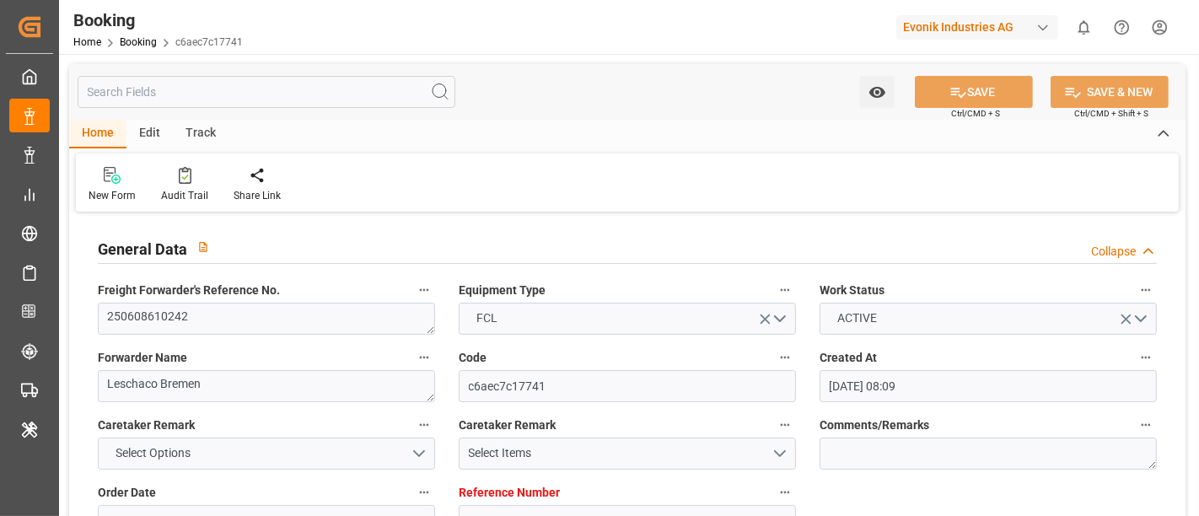
type input "[DATE]"
type input "[DATE] 00:00"
type input "[DATE]"
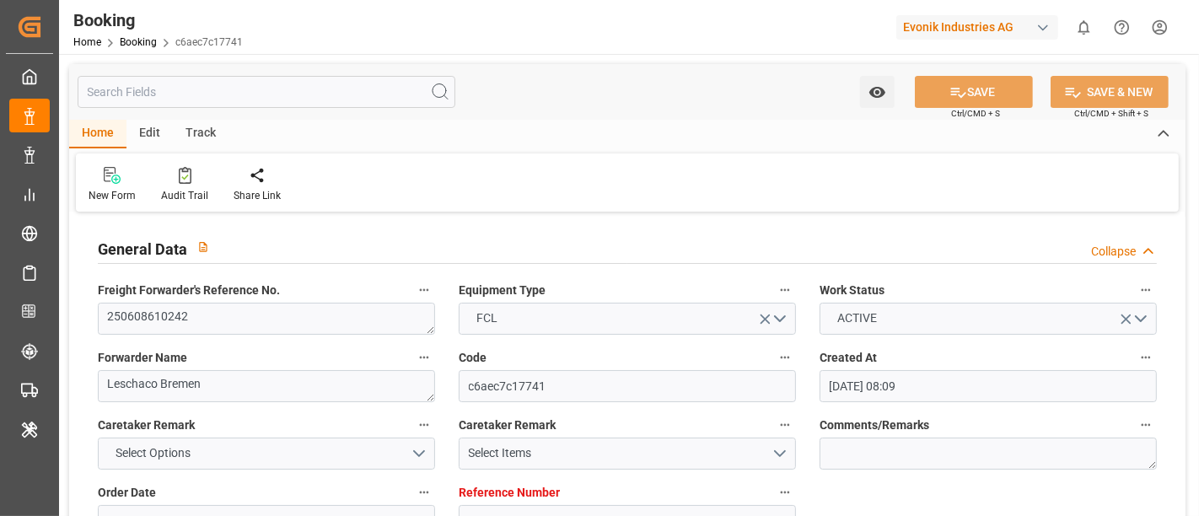
type input "[DATE] 20:00"
type input "[DATE] 00:00"
type input "[DATE] 17:12"
type input "[DATE] 10:12"
type input "[DATE] 14:00"
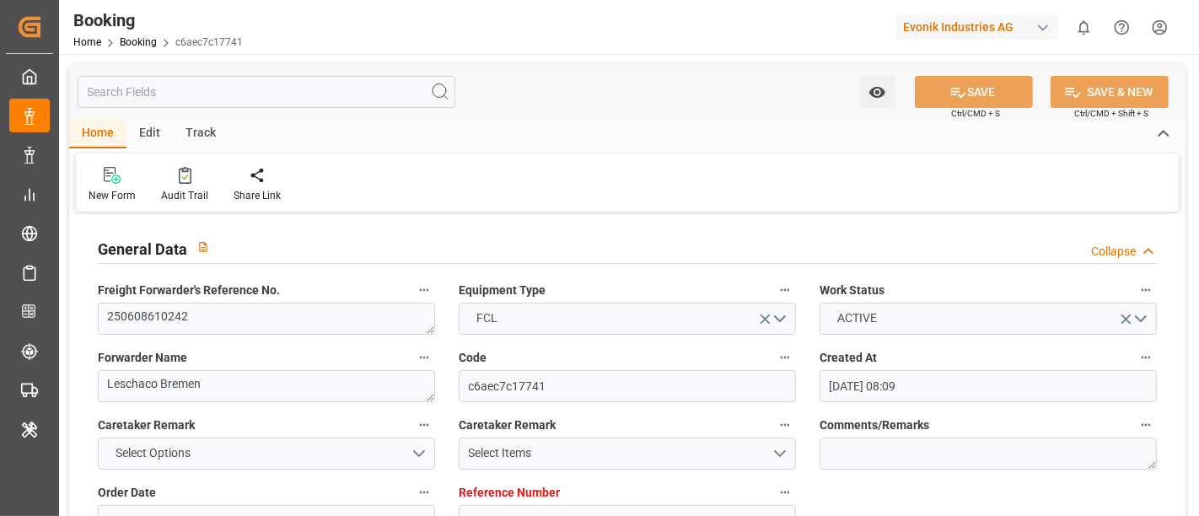
type input "[DATE] 00:00"
type input "[DATE] 14:54"
type input "[DATE] 08:30"
type input "[DATE] 00:00"
type input "[DATE] 12:40"
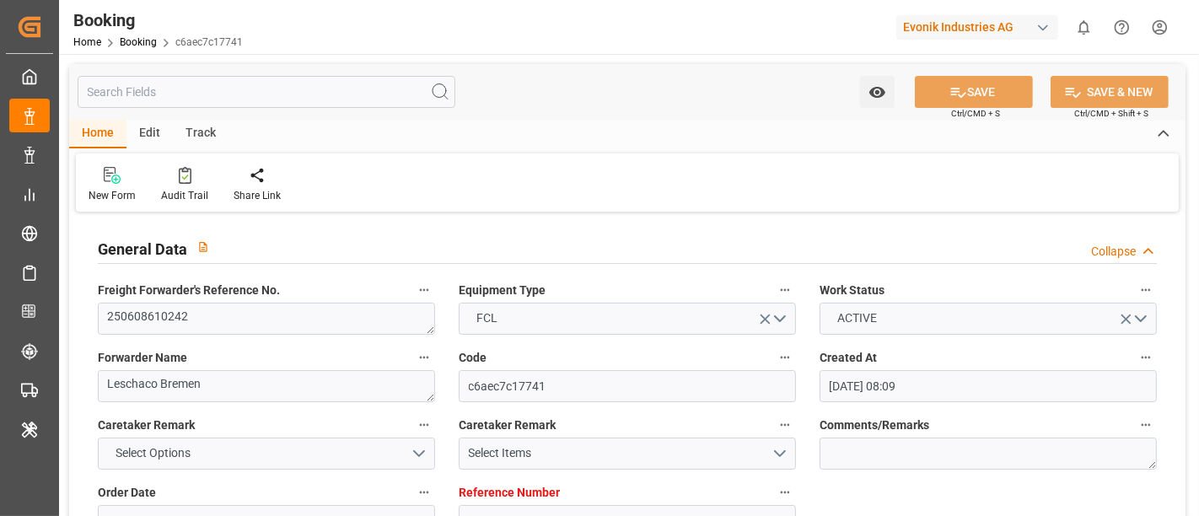
type input "[DATE] 15:00"
type input "[DATE] 00:00"
type input "[DATE] 14:00"
type input "[DATE]"
type input "[DATE] 14:48"
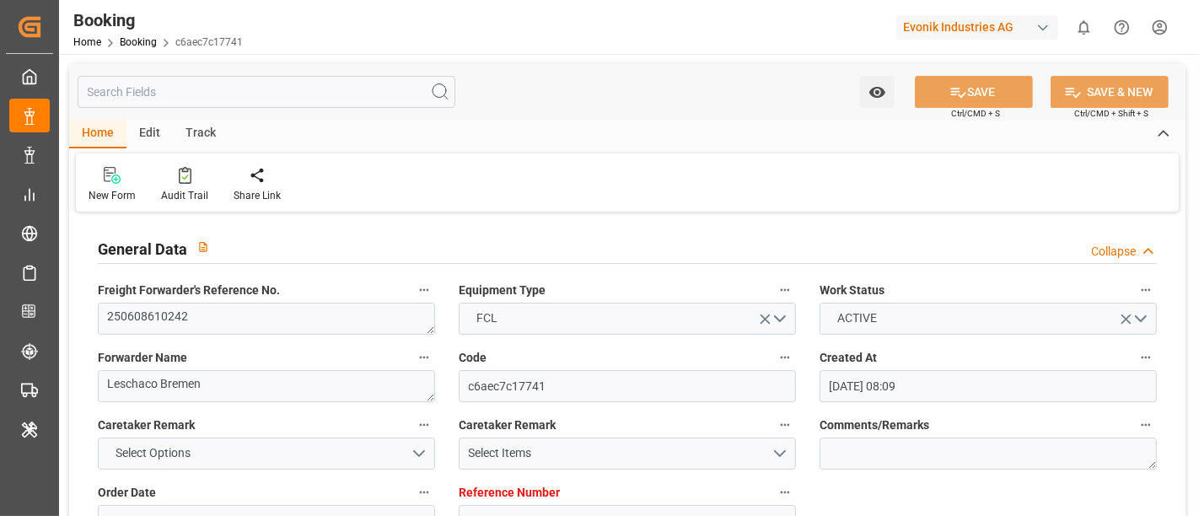
type input "[DATE]"
type input "[DATE] 07:52"
type input "[DATE] 19:45"
type input "[DATE] 17:00"
type input "[DATE] 17:33"
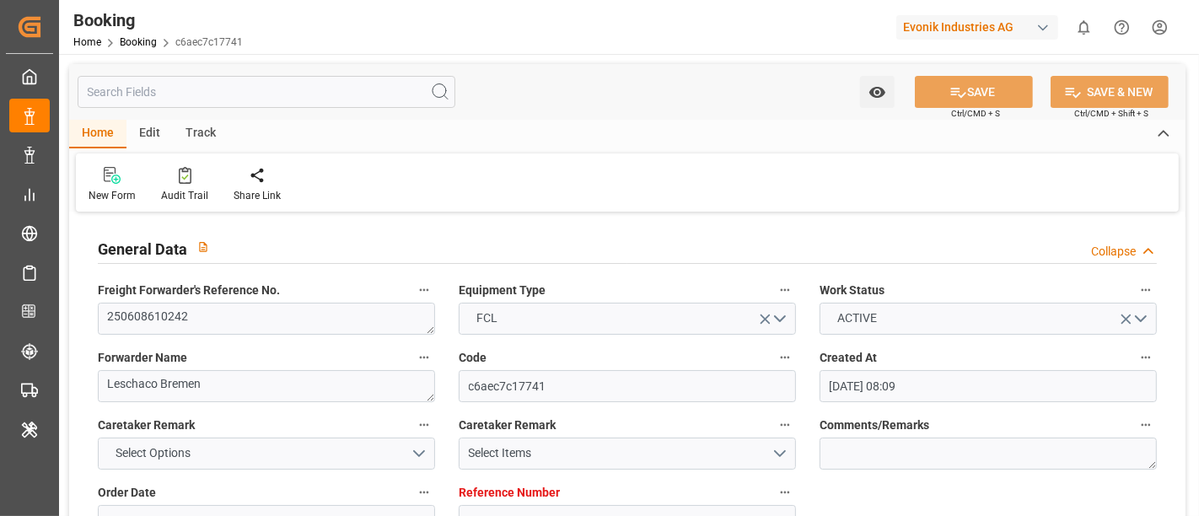
type input "[DATE] 08:30"
type input "[DATE] 10:35"
type input "[DATE] 11:30"
type input "[DATE] 21:49"
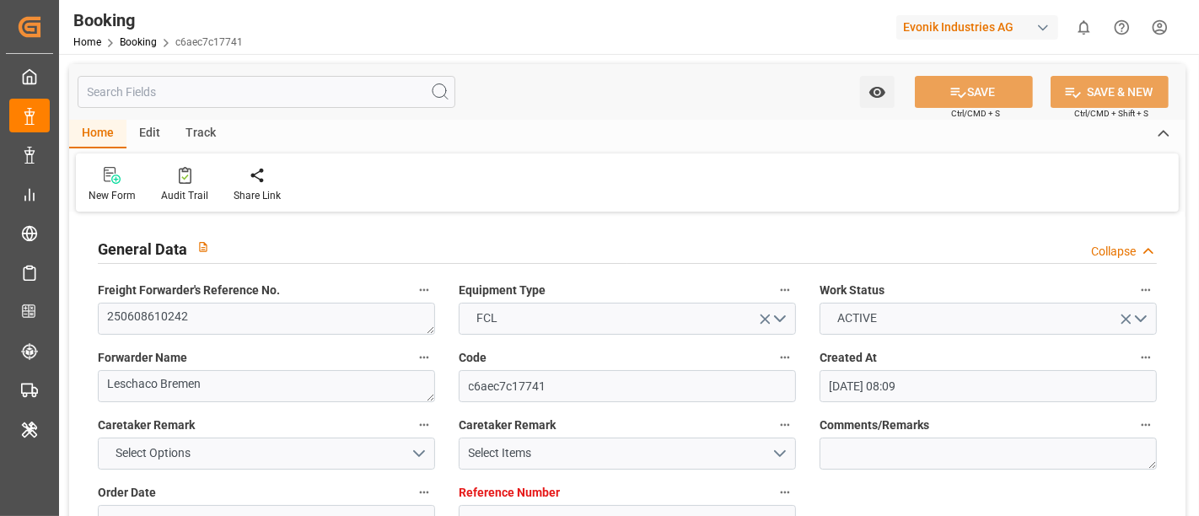
type input "[DATE] 00:23"
type input "[DATE] 08:52"
type input "[DATE] 15:00"
type input "[DATE] 14:50"
type input "[DATE] 14:00"
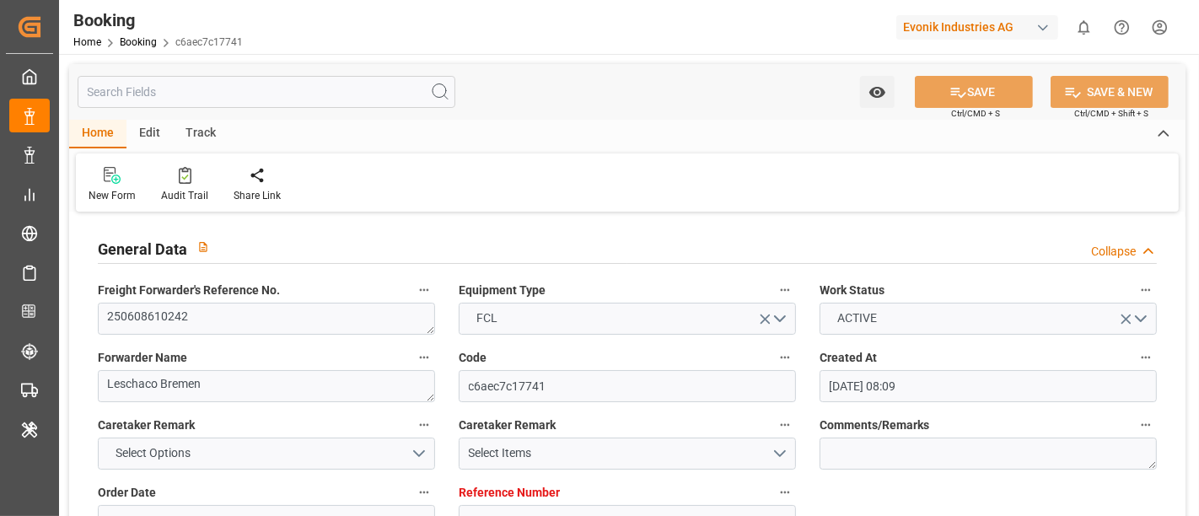
type input "[DATE] 15:02"
type input "[DATE] 04:27"
type input "[DATE] 14:54"
type input "[DATE] 20:52"
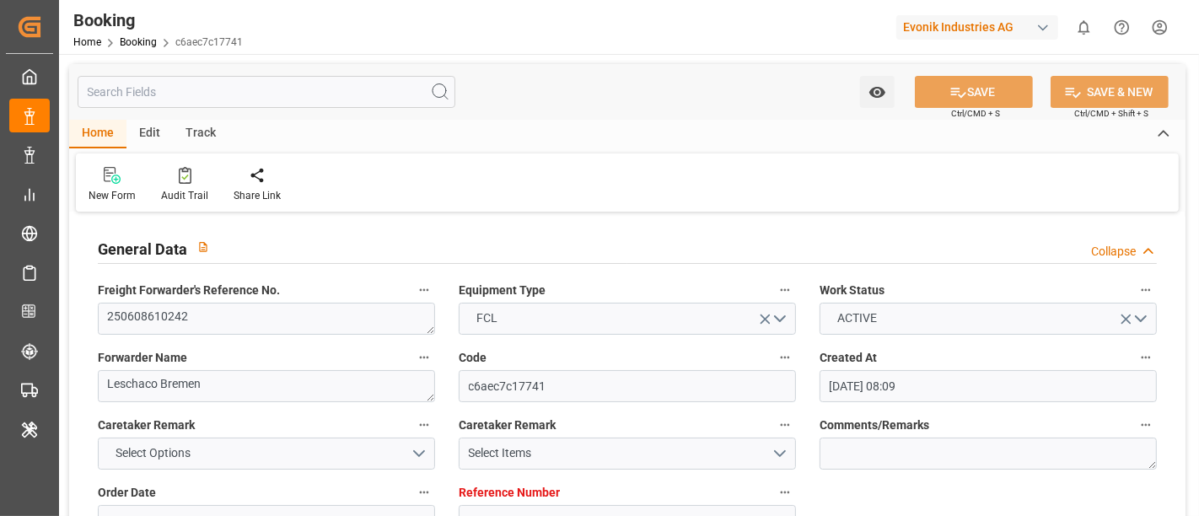
type input "[DATE] 20:52"
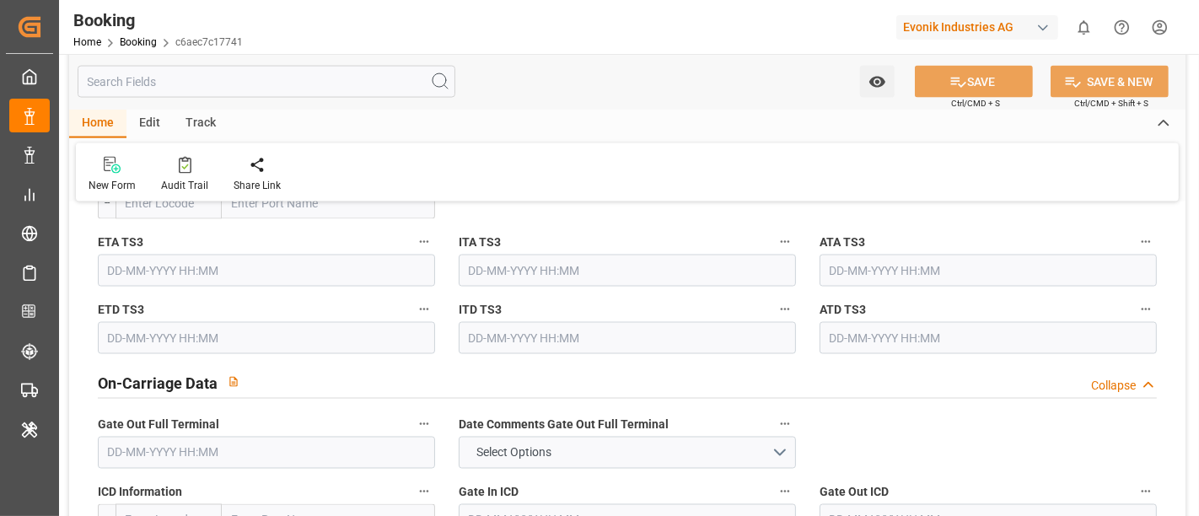
scroll to position [2436, 0]
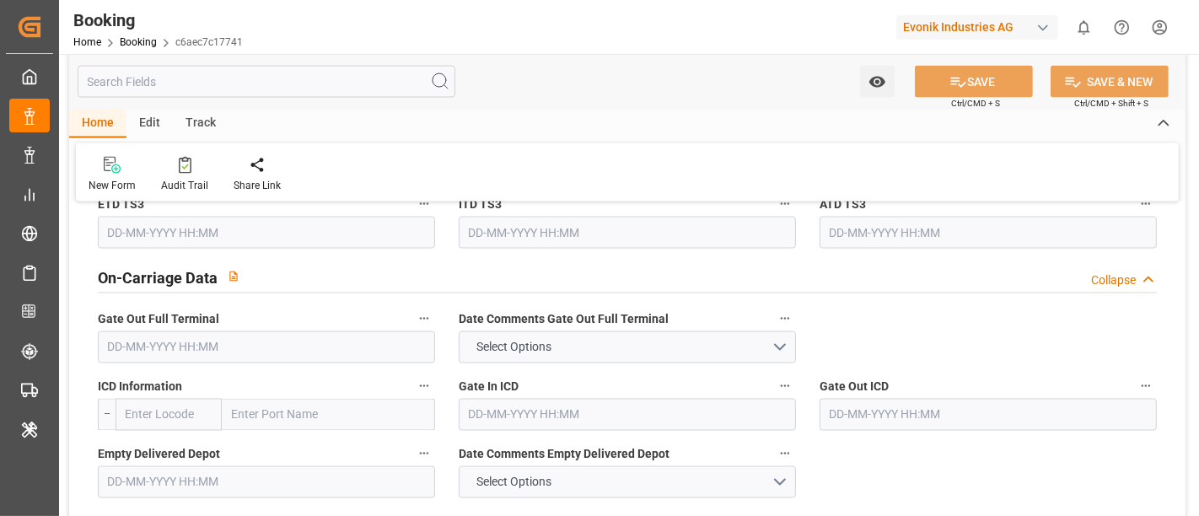
click at [159, 336] on input "text" at bounding box center [266, 347] width 337 height 32
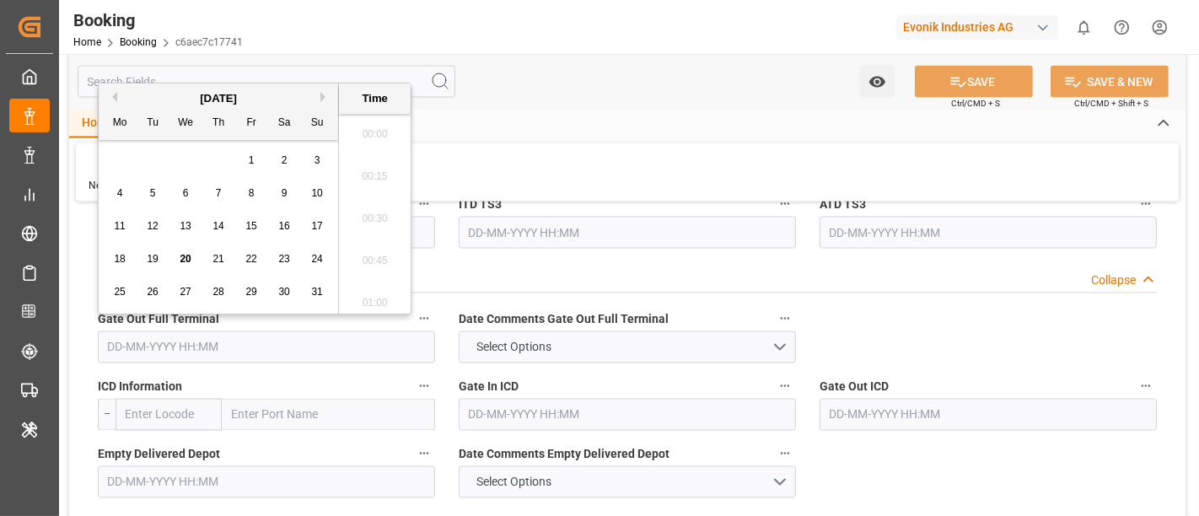
scroll to position [2365, 0]
click at [178, 261] on div "20" at bounding box center [185, 260] width 21 height 20
type input "[DATE] 00:00"
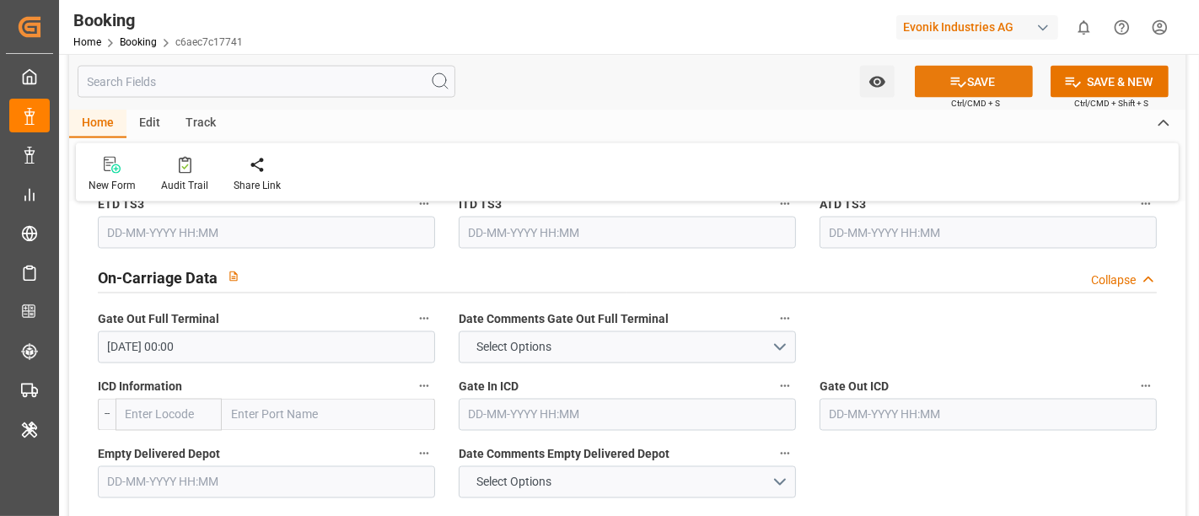
click at [996, 78] on button "SAVE" at bounding box center [974, 82] width 118 height 32
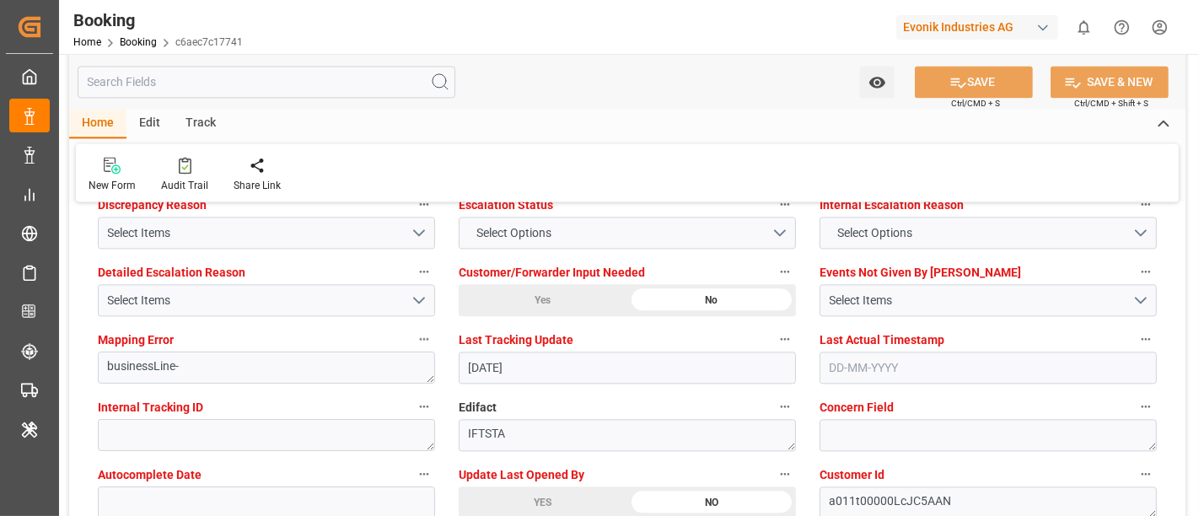
scroll to position [2998, 0]
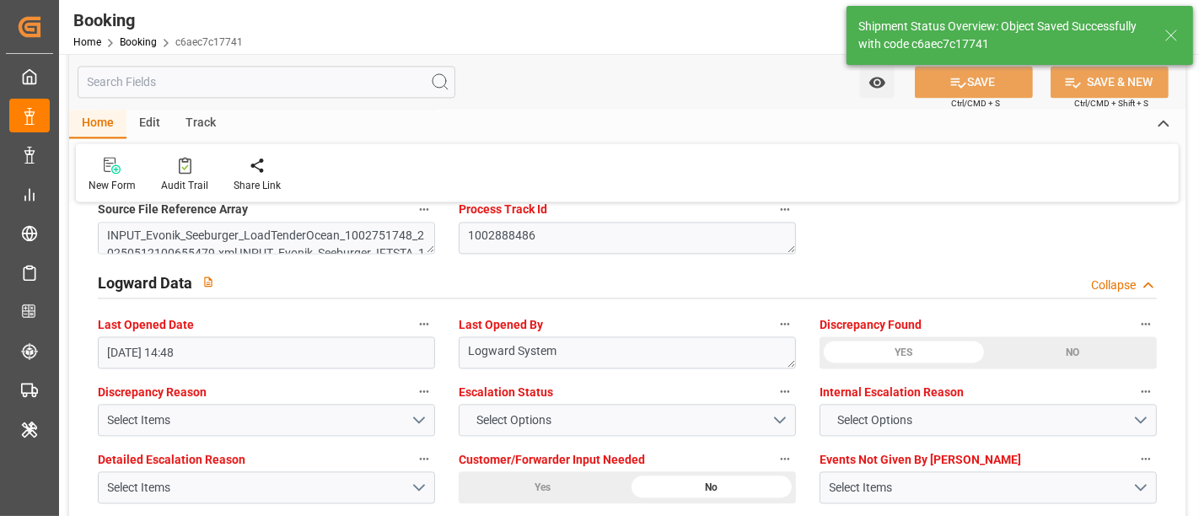
type textarea "[PERSON_NAME]"
type input "[DATE] 09:02"
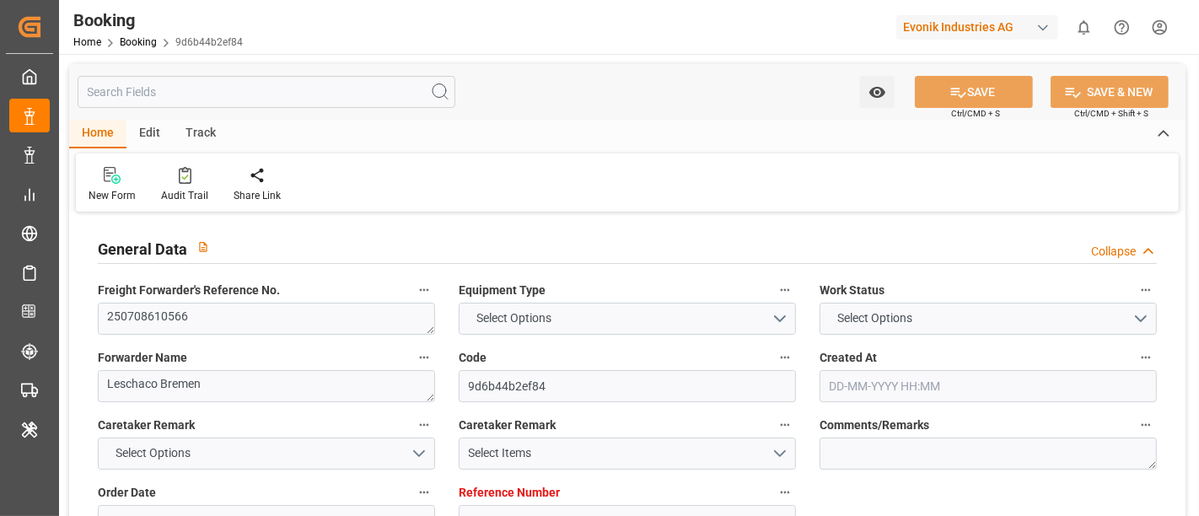
type input "3011541346"
type input "9260914"
type input "Hapag [PERSON_NAME]"
type input "Hapag [PERSON_NAME] Aktiengesellschaft"
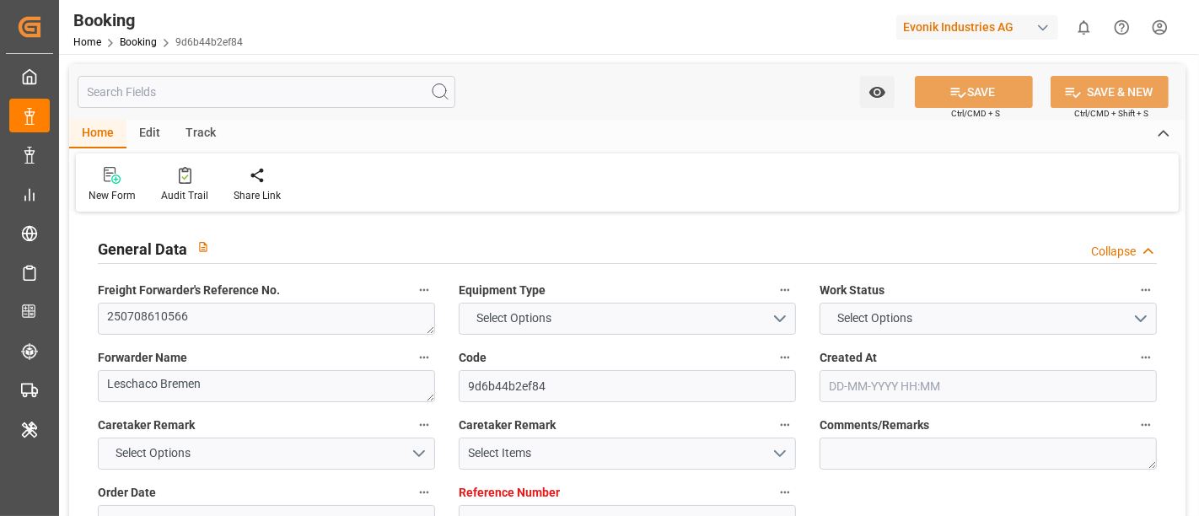
type input "NLRTM"
type input "USORF"
type input "17"
type input "USCVG"
type input "0"
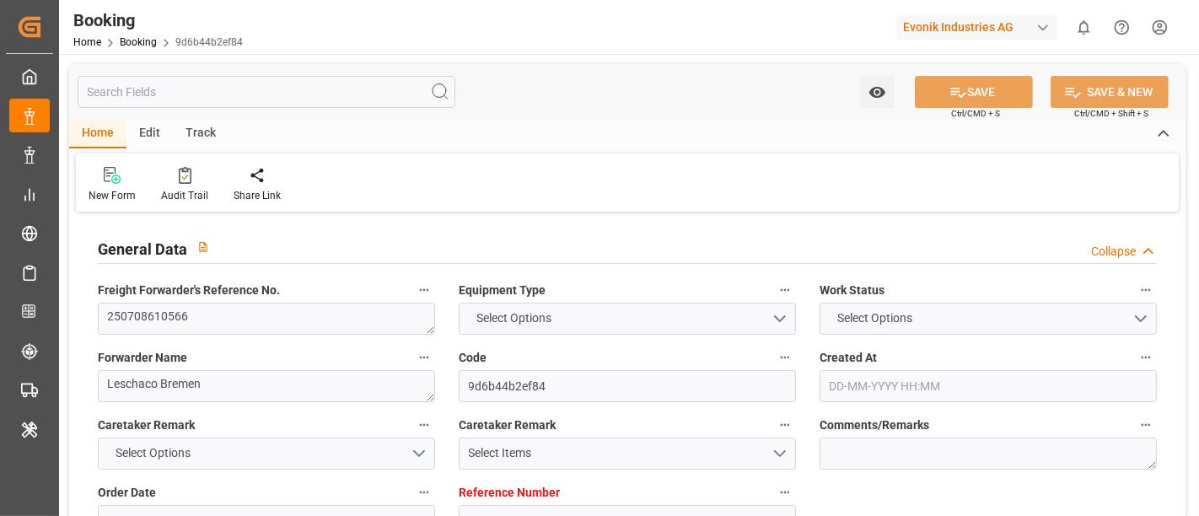
type input "NLRTM"
type input "USORF"
type input "9260914"
type input "[DATE] 10:31"
type input "17-06-2025"
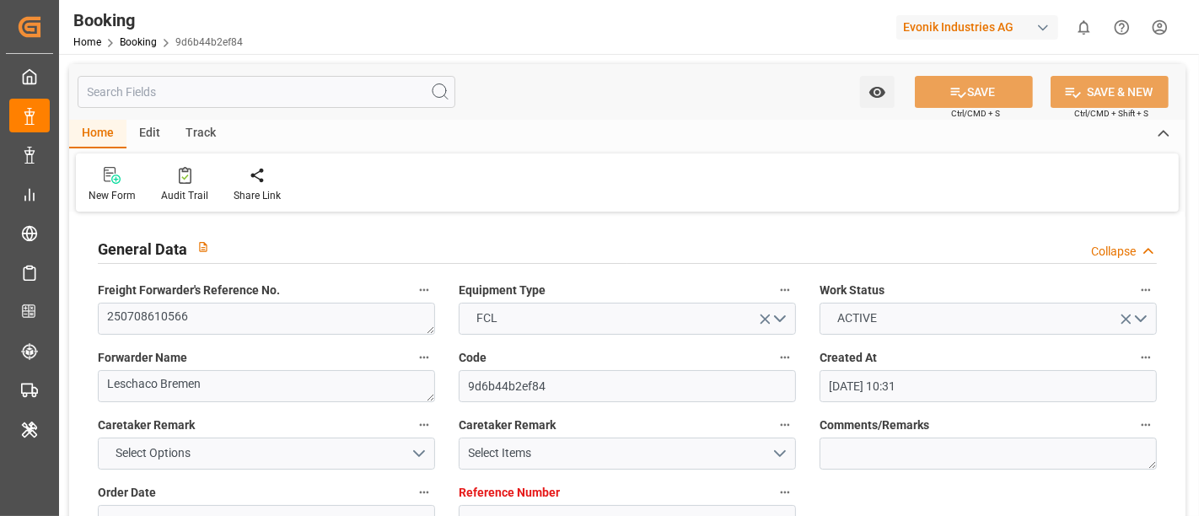
type input "11-08-2025"
type input "08-07-2025"
type input "17-06-2025"
type input "08-07-2025"
type input "01-08-2025 15:00"
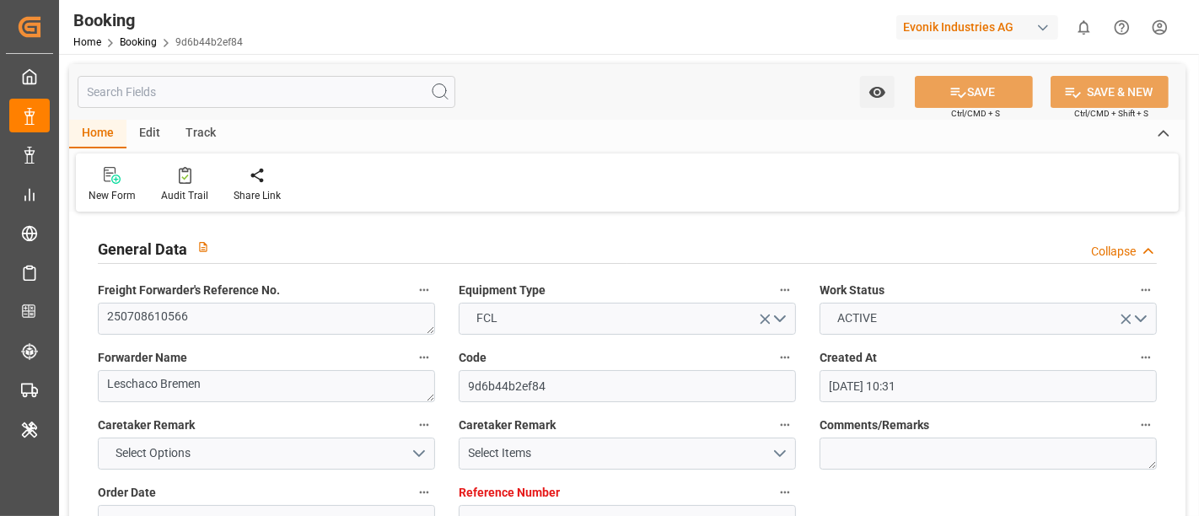
type input "[DATE] 00:00"
type input "01-08-2025 10:42"
type input "26-07-2025 17:07"
type input "19-08-2025 08:00"
type input "05-07-2025 00:00"
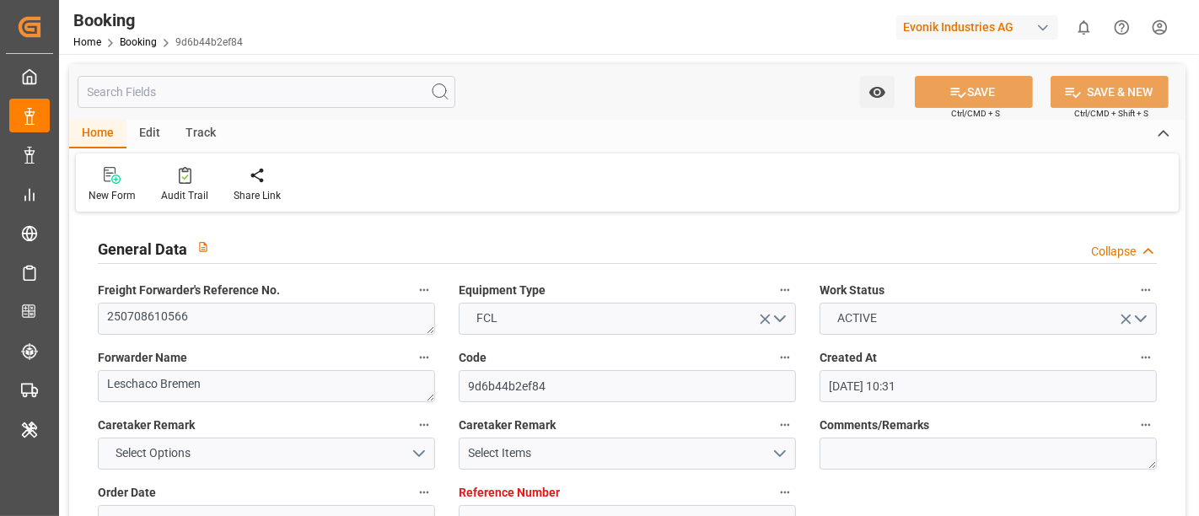
type input "18-08-2025 17:34"
type input "20-08-2025 00:10"
type input "23-07-2025"
type input "20-08-2025 07:44"
type input "20-08-2025"
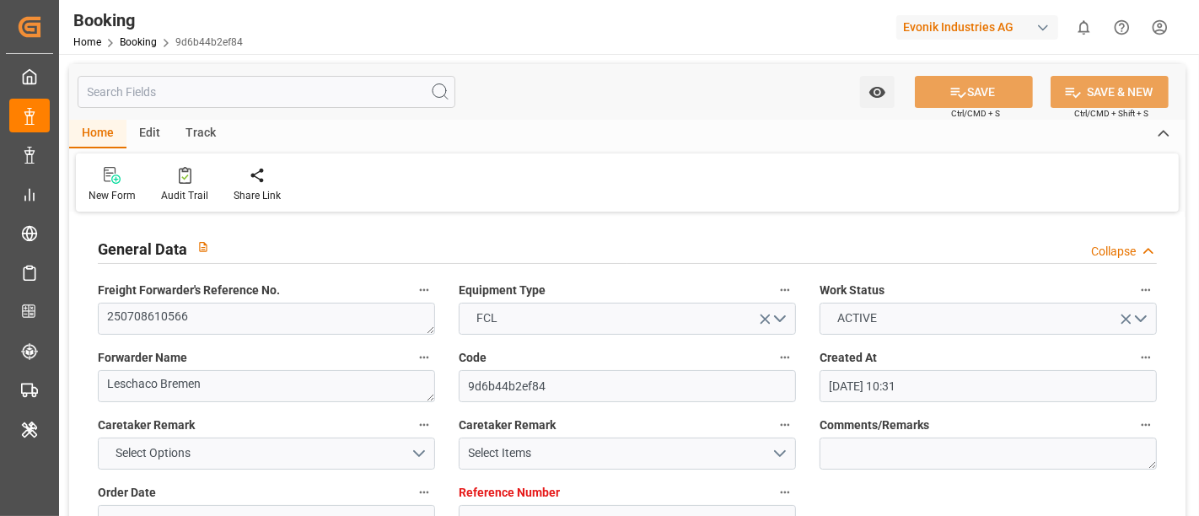
type input "22-07-2025 13:50"
type input "24-07-2025 21:00"
type input "25-08-2025 12:00"
type input "01-08-2025 02:39"
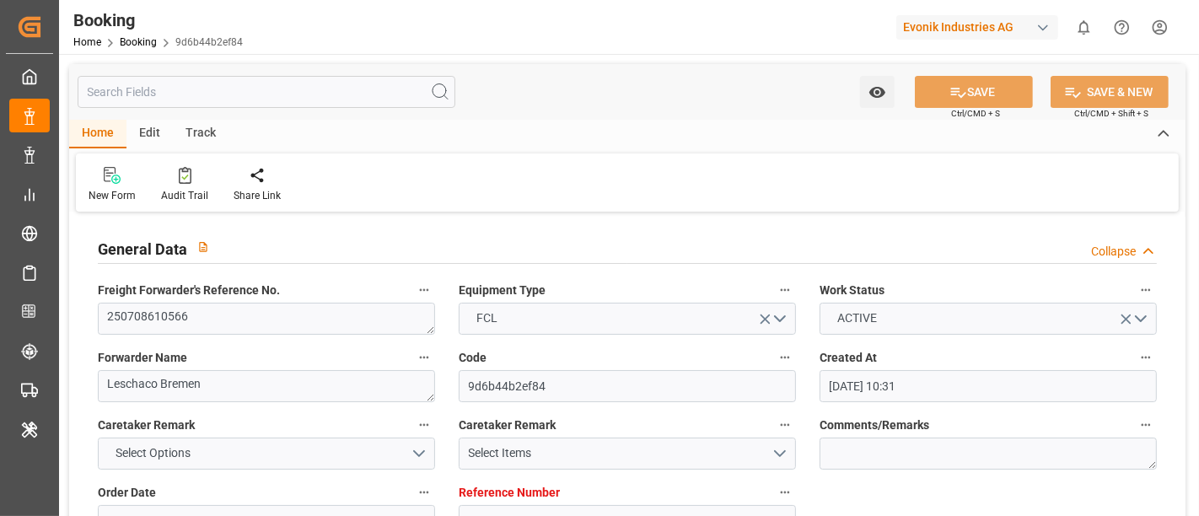
type input "01-08-2025 10:00"
type input "01-08-2025 11:13"
type input "19-08-2025 08:00"
type input "18-08-2025 17:08"
type input "19-08-2025 01:10"
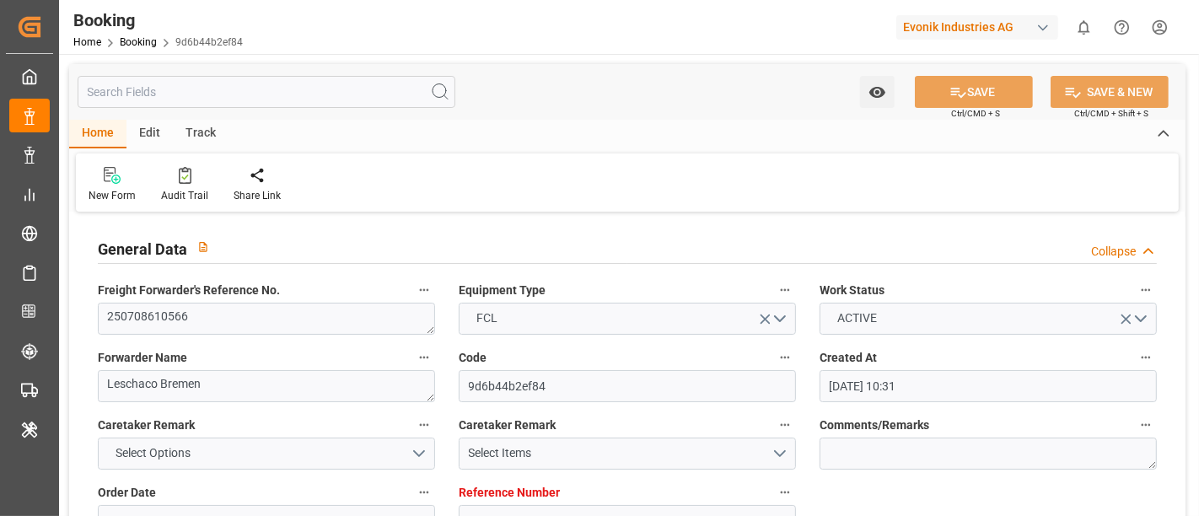
type input "20-08-2025 12:00"
type input "23-08-2025 01:10"
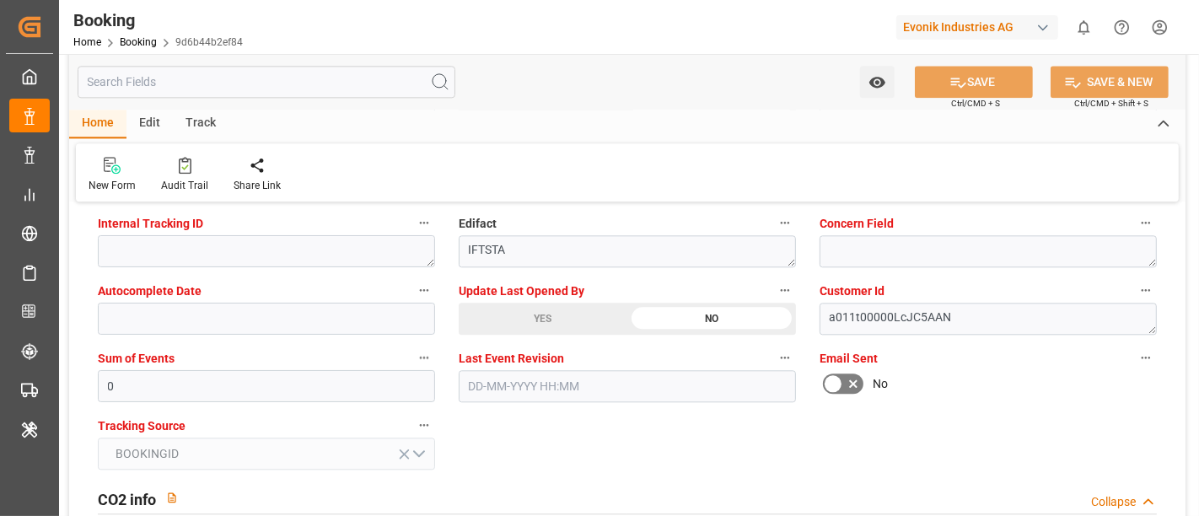
scroll to position [3373, 0]
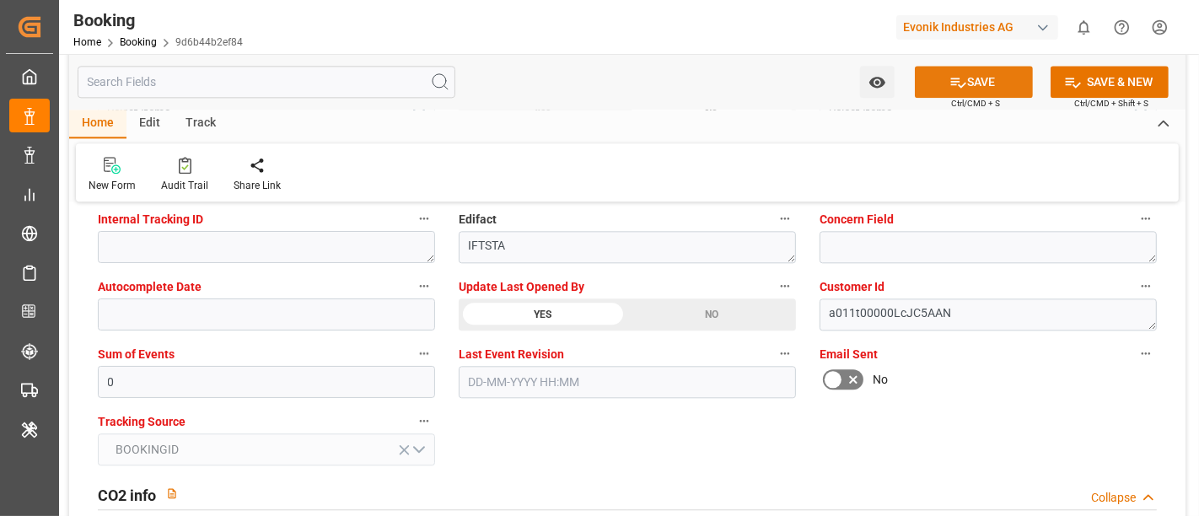
click at [976, 83] on button "SAVE" at bounding box center [974, 82] width 118 height 32
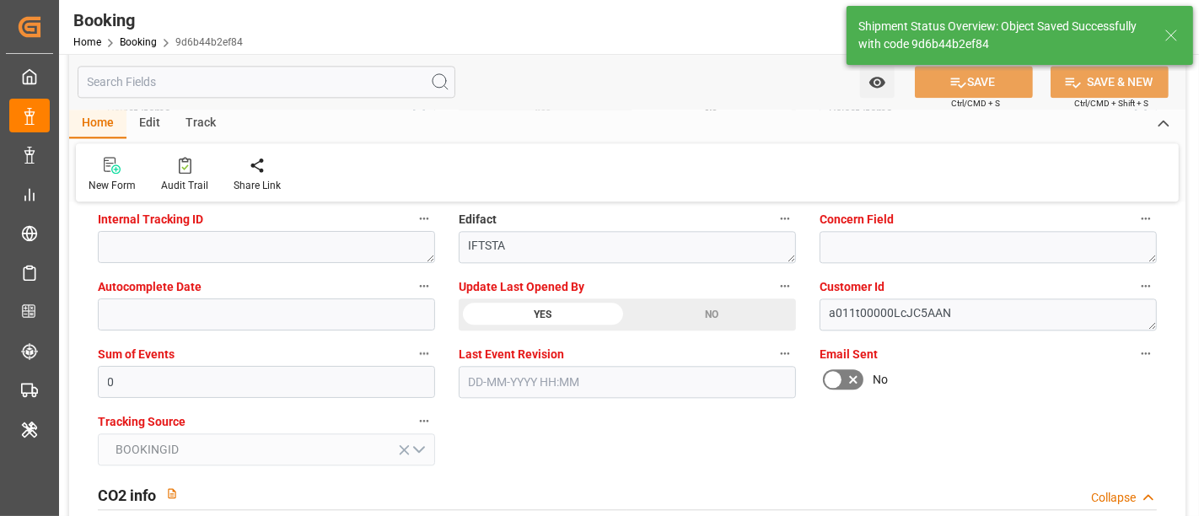
type textarea "Shashidhar Mm"
type input "20-08-2025 09:04"
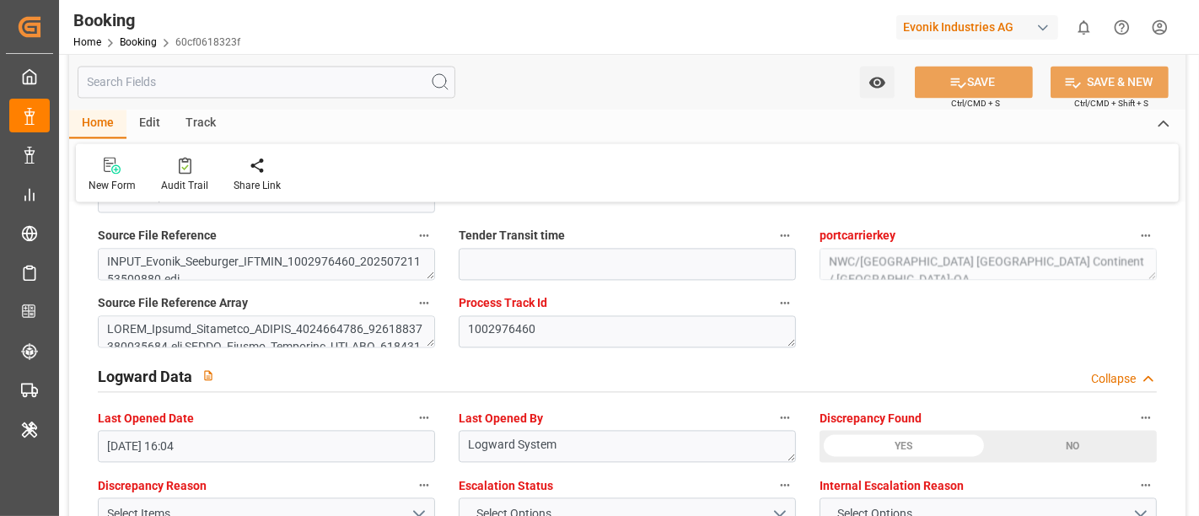
scroll to position [3092, 0]
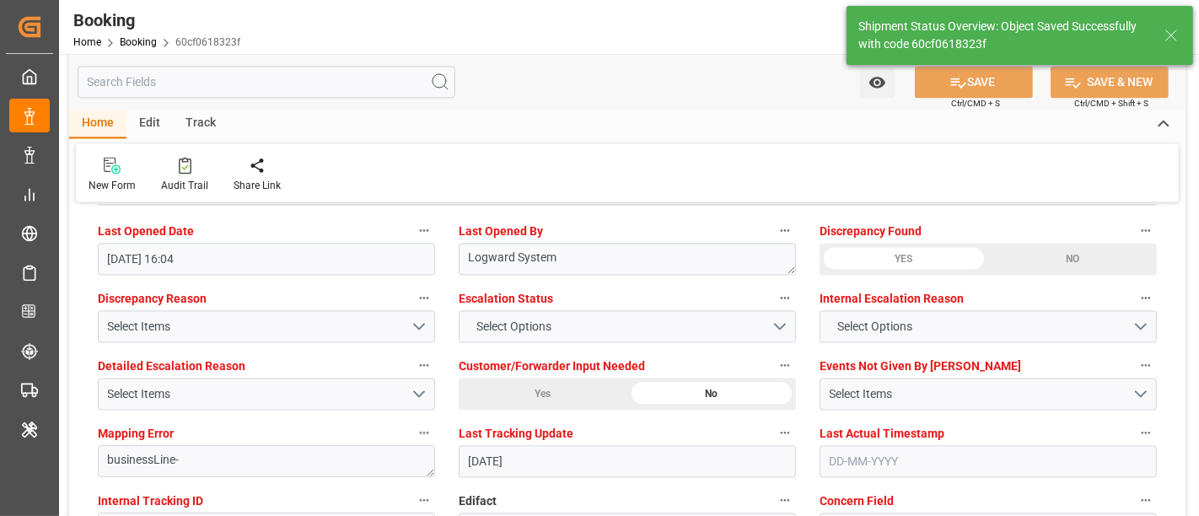
type input "[DATE] 09:05"
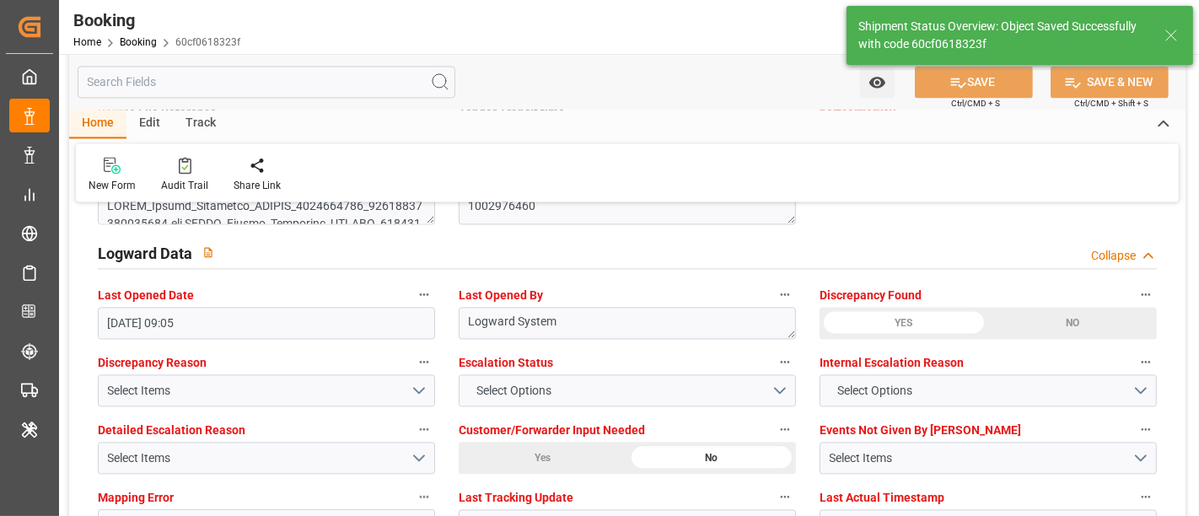
scroll to position [2998, 0]
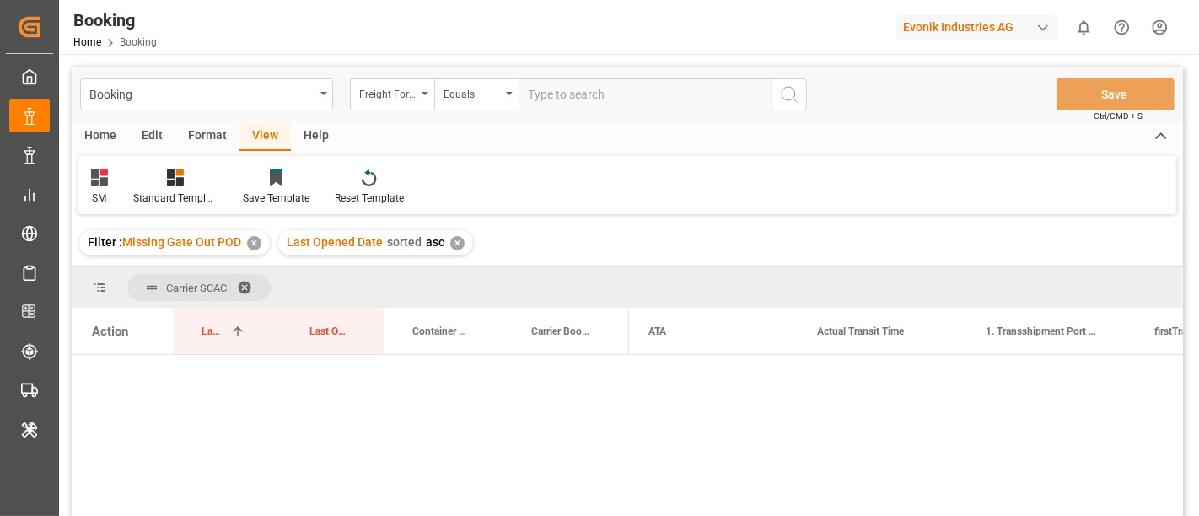
scroll to position [0, 8204]
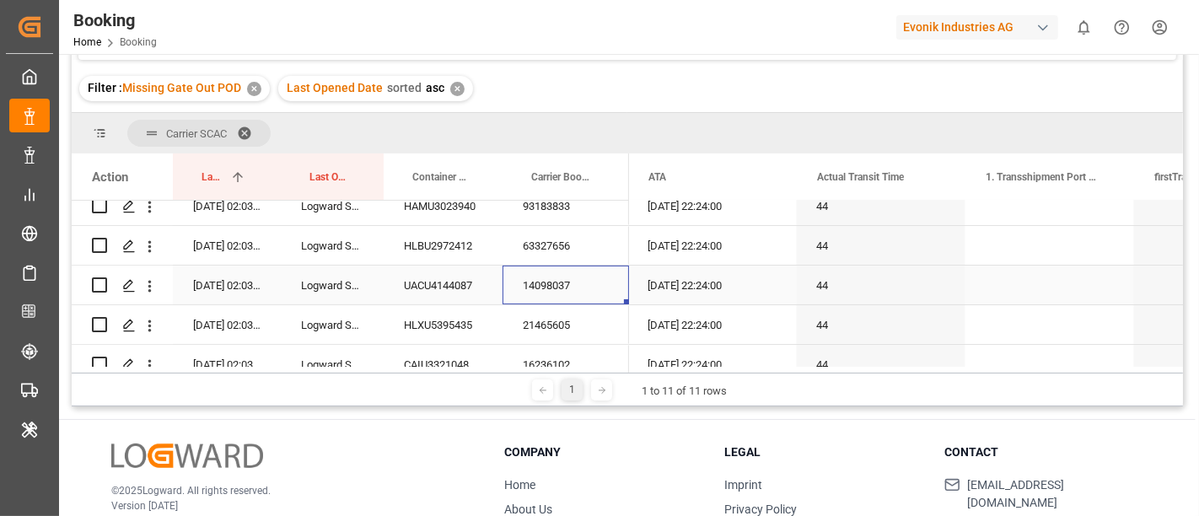
click at [579, 285] on div "14098037" at bounding box center [566, 285] width 127 height 39
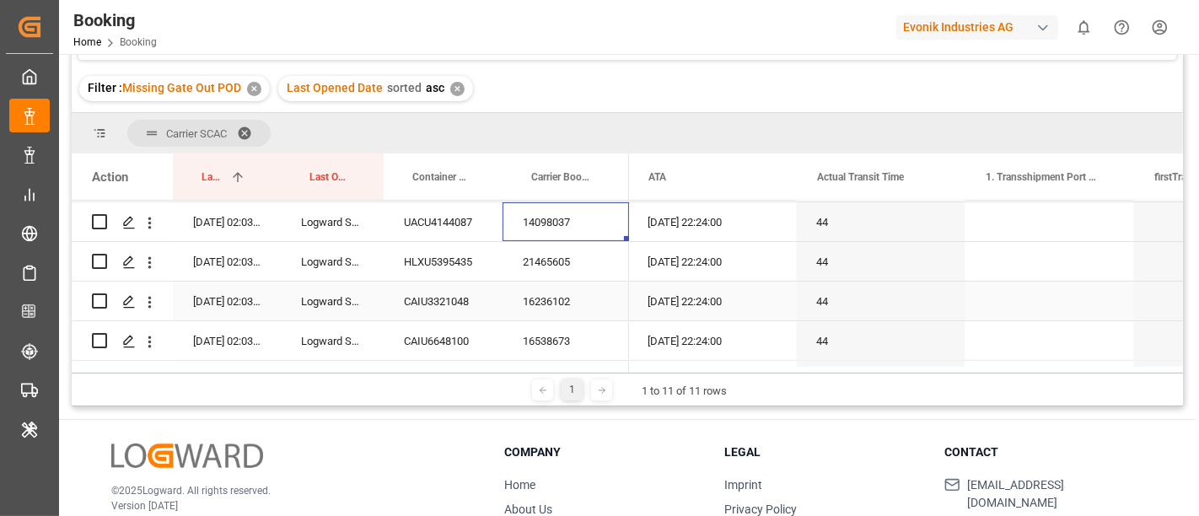
scroll to position [5974, 0]
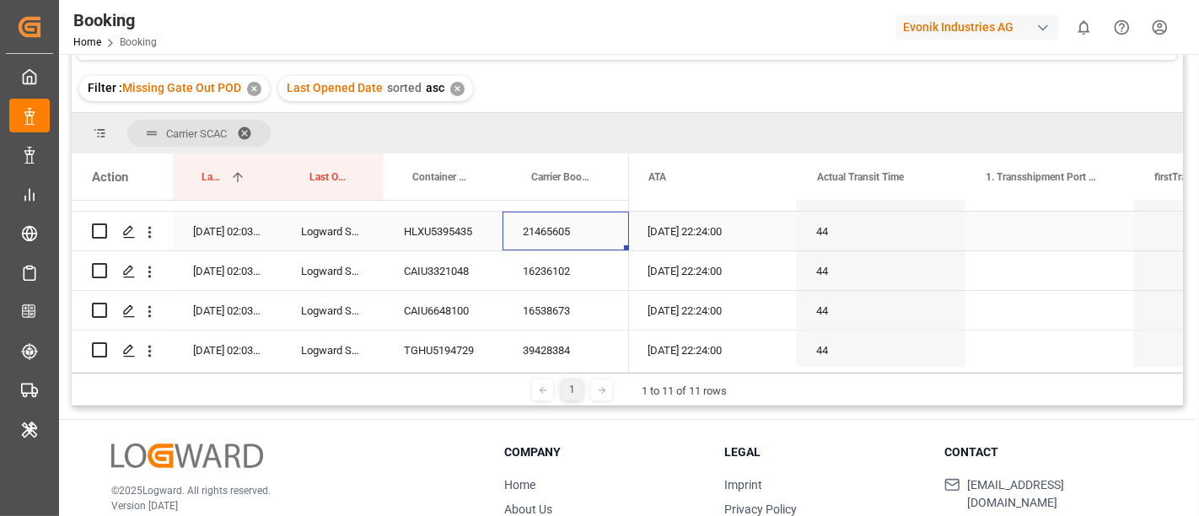
click at [575, 236] on div "21465605" at bounding box center [566, 231] width 127 height 39
click at [152, 234] on icon "open menu" at bounding box center [150, 232] width 18 height 18
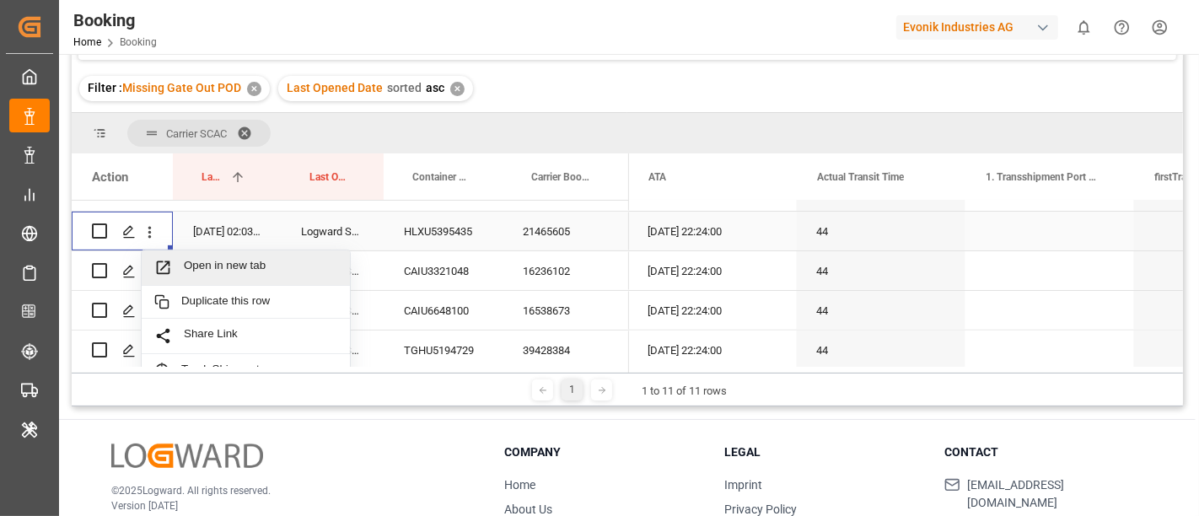
click at [226, 275] on div "Open in new tab" at bounding box center [246, 267] width 208 height 35
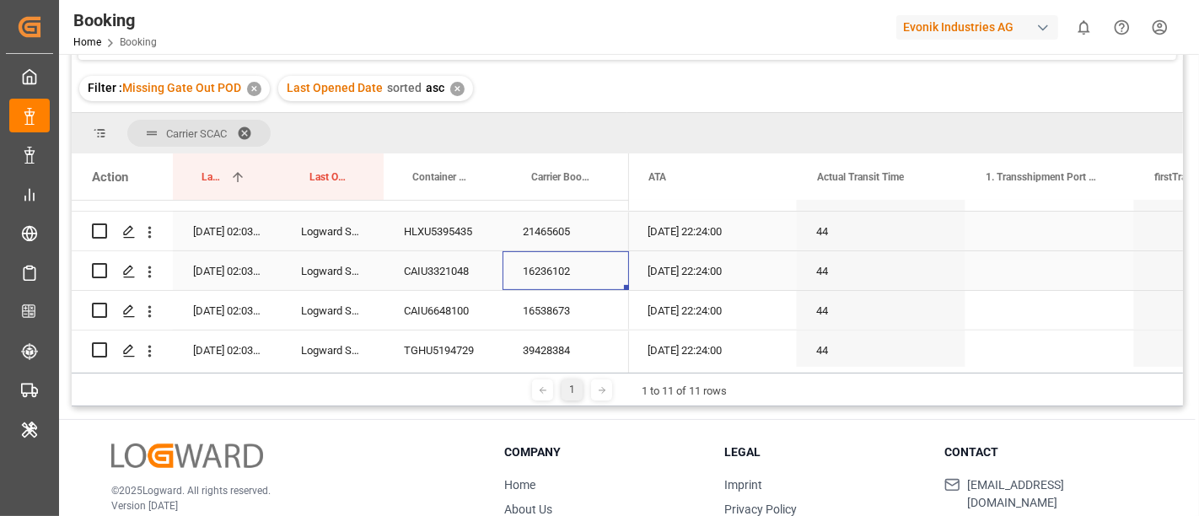
click at [553, 277] on div "16236102" at bounding box center [566, 270] width 127 height 39
click at [535, 304] on div "16538673" at bounding box center [566, 310] width 127 height 39
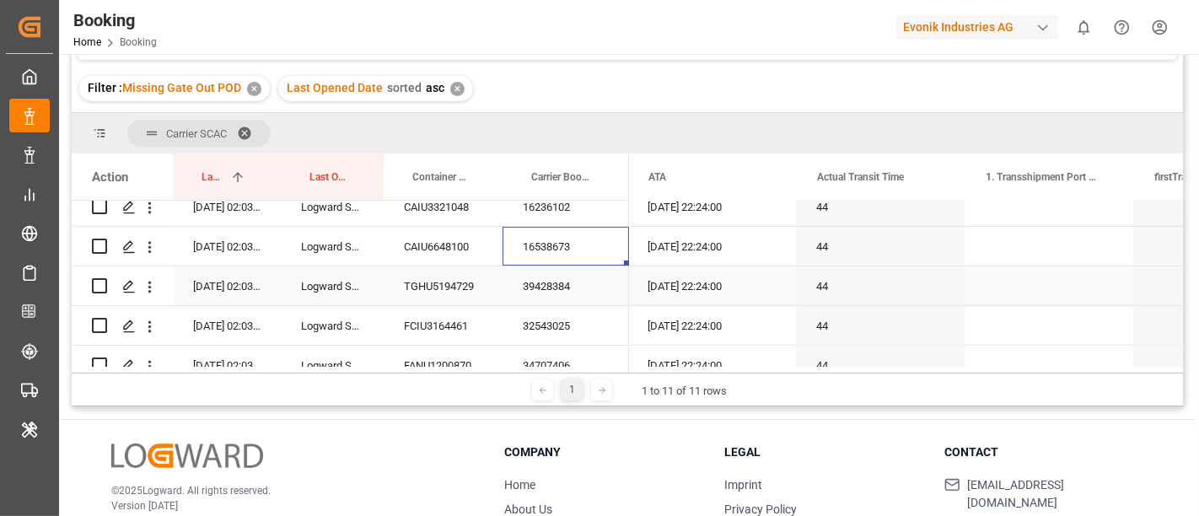
scroll to position [6068, 0]
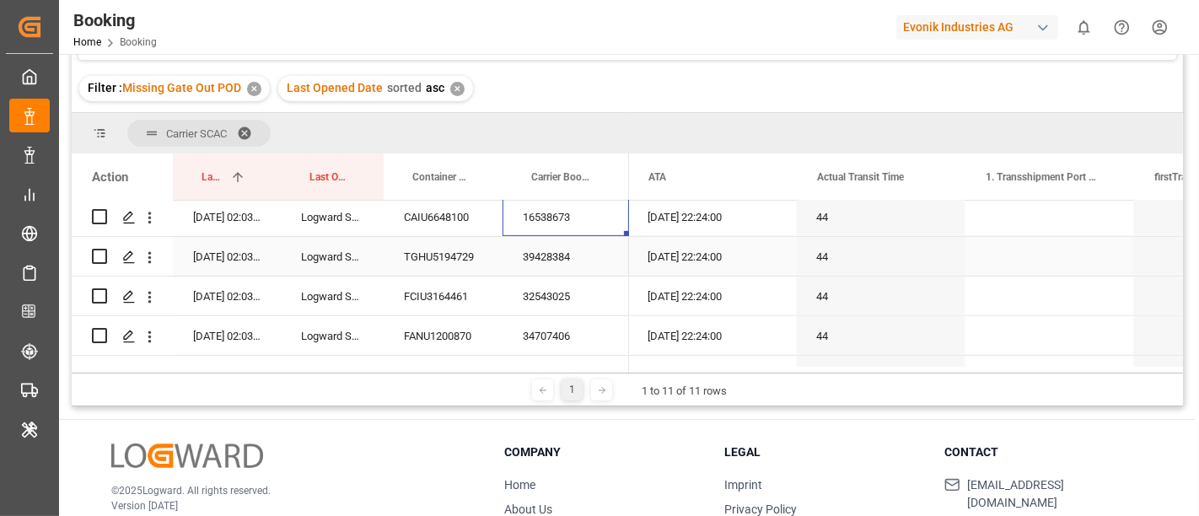
click at [589, 251] on div "39428384" at bounding box center [566, 256] width 127 height 39
click at [571, 292] on div "32543025" at bounding box center [566, 296] width 127 height 39
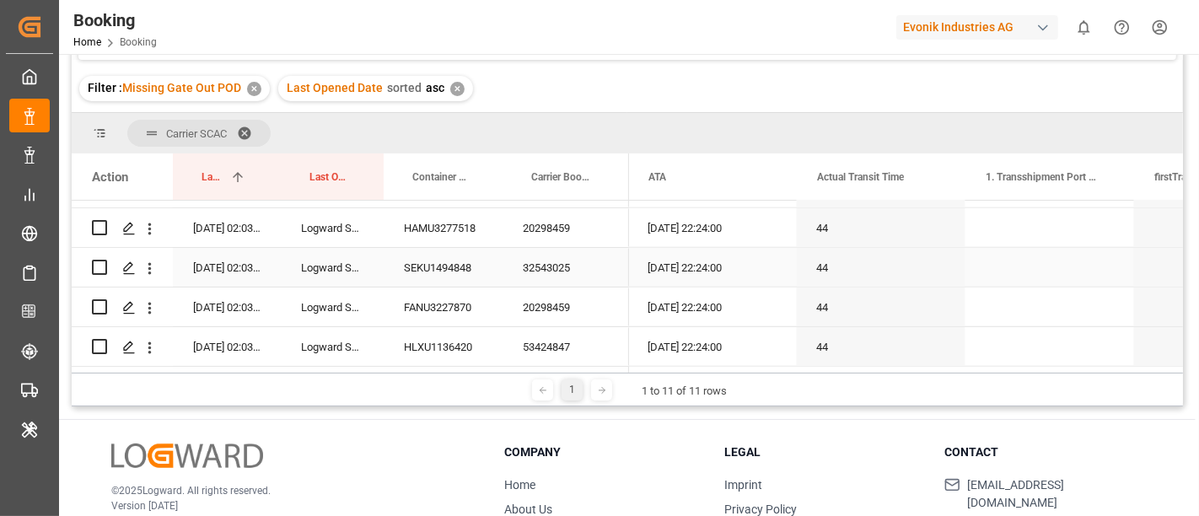
scroll to position [6161, 0]
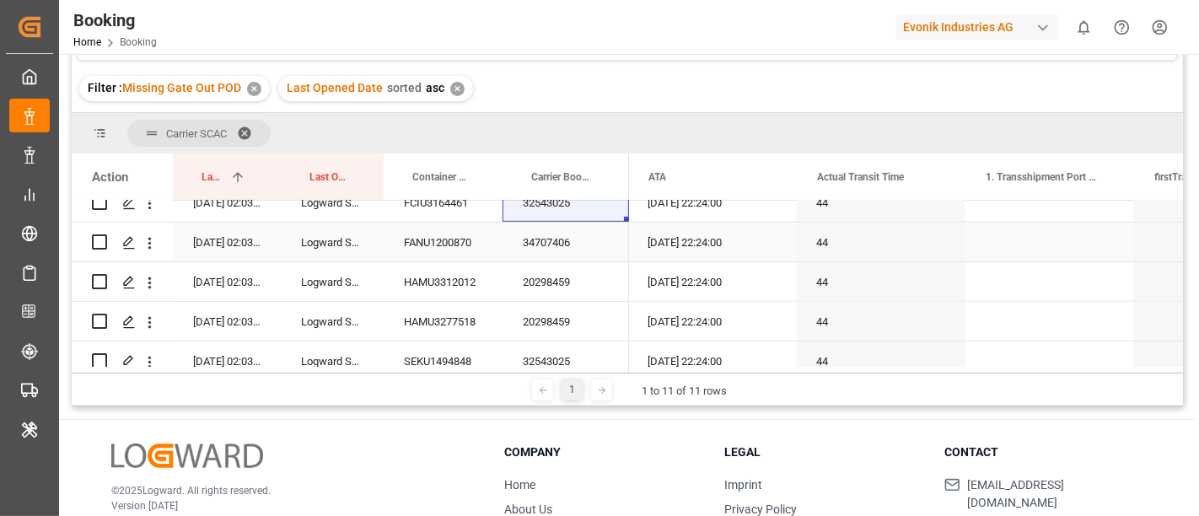
click at [595, 249] on div "34707406" at bounding box center [566, 242] width 127 height 39
click at [562, 288] on div "20298459" at bounding box center [566, 281] width 127 height 39
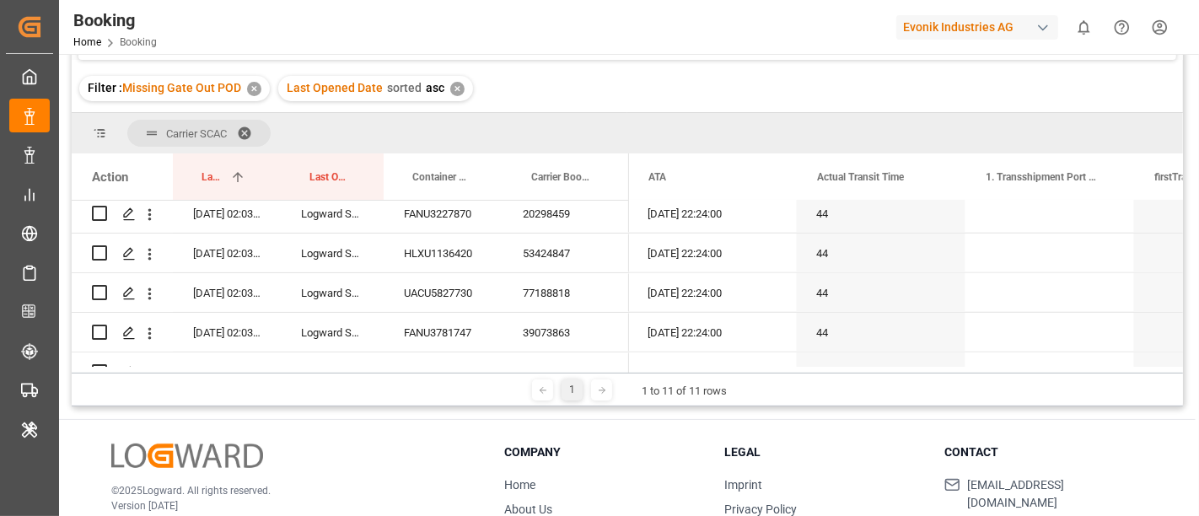
scroll to position [6255, 0]
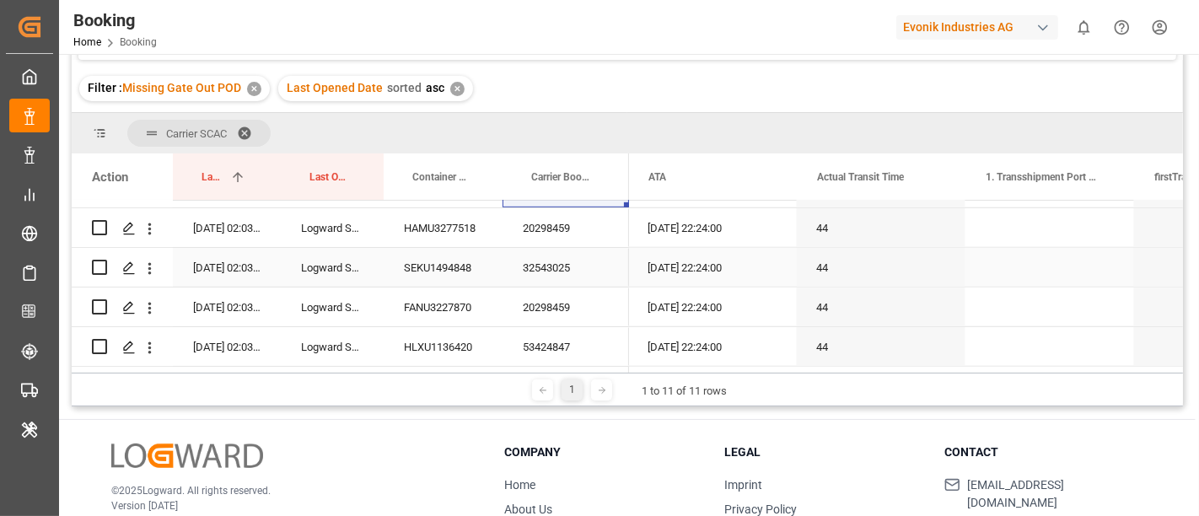
click at [599, 267] on div "32543025" at bounding box center [566, 267] width 127 height 39
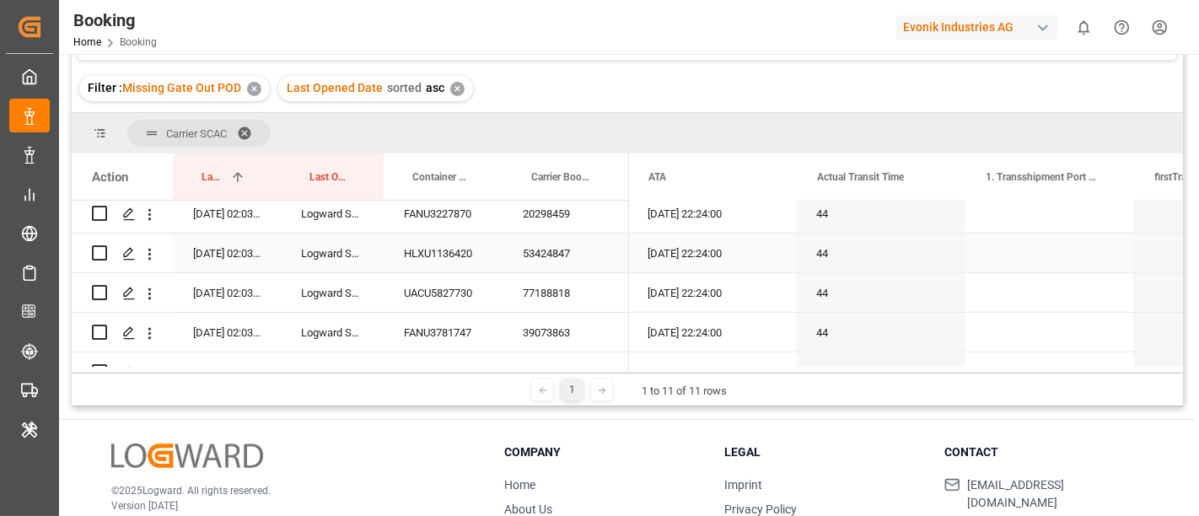
click at [575, 250] on div "53424847" at bounding box center [566, 253] width 127 height 39
click at [559, 283] on div "77188818" at bounding box center [566, 292] width 127 height 39
click at [556, 340] on div "39073863" at bounding box center [566, 332] width 127 height 39
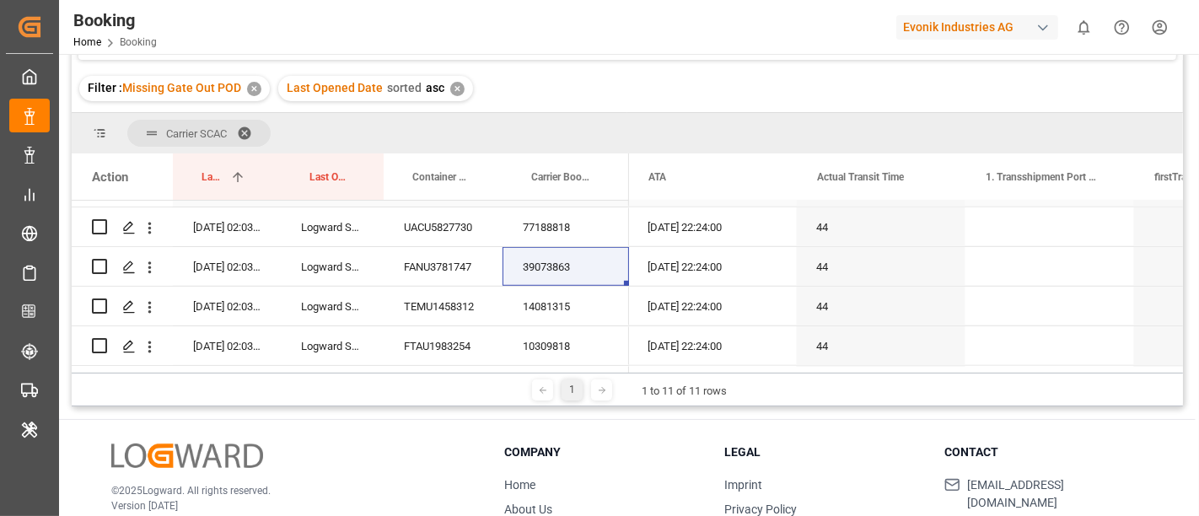
scroll to position [6443, 0]
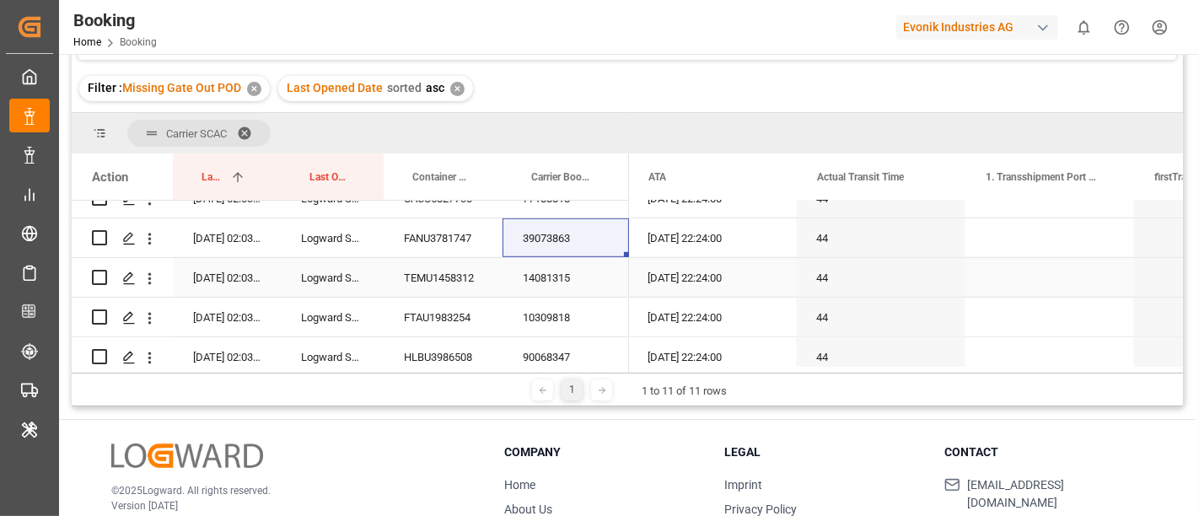
click at [578, 275] on div "14081315" at bounding box center [566, 277] width 127 height 39
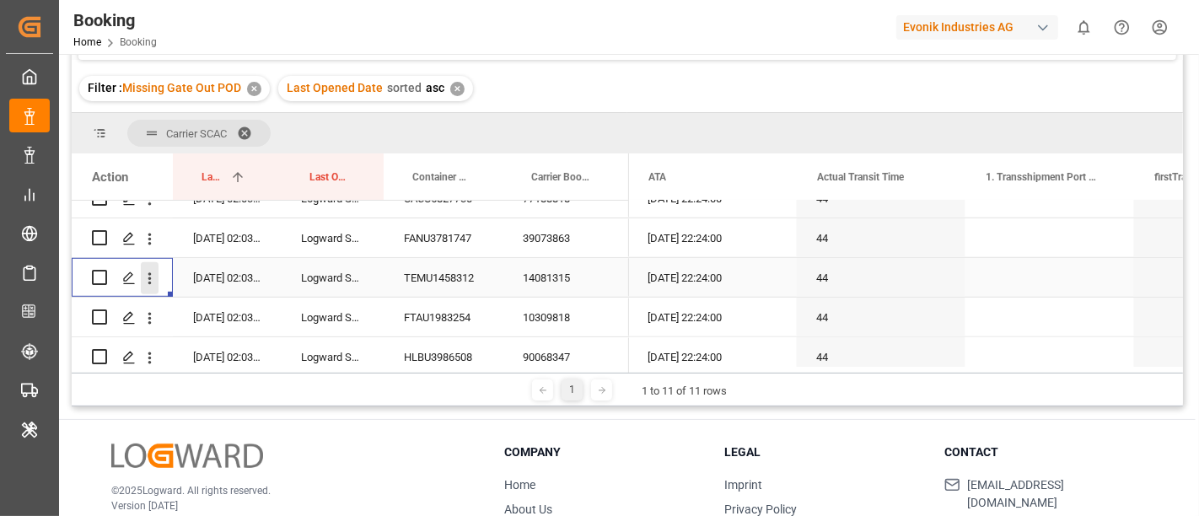
click at [149, 277] on icon "open menu" at bounding box center [149, 278] width 3 height 12
click at [220, 297] on div "Open in new tab" at bounding box center [246, 314] width 208 height 35
click at [563, 307] on div "10309818" at bounding box center [566, 317] width 127 height 39
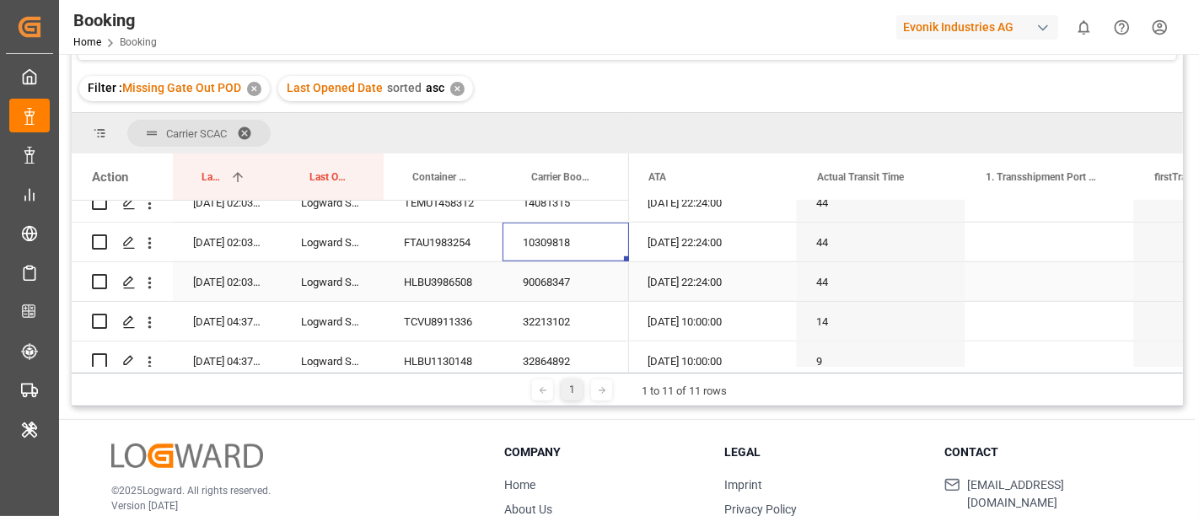
scroll to position [6537, 0]
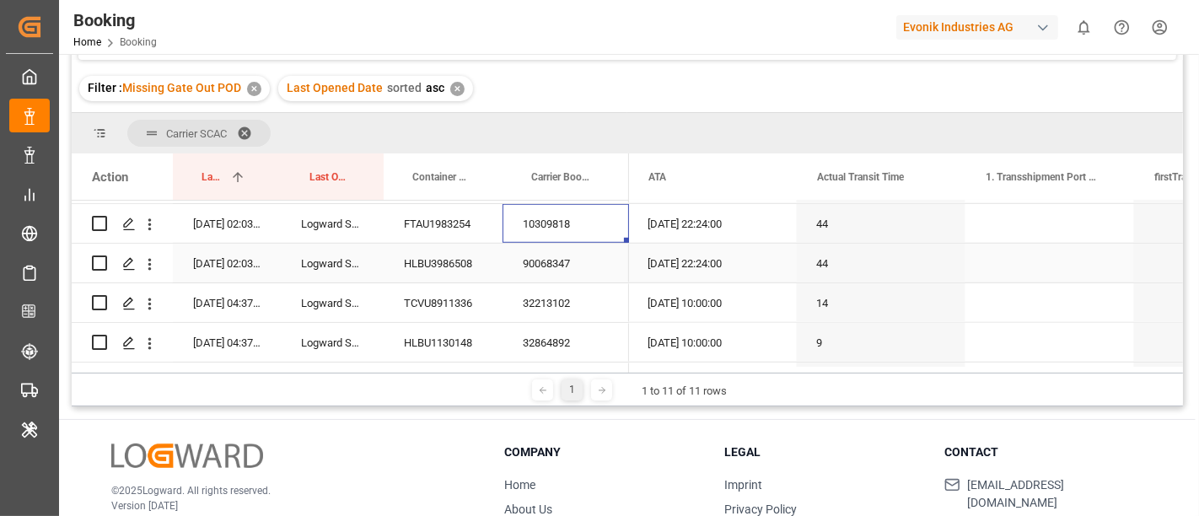
click at [565, 273] on div "90068347" at bounding box center [566, 263] width 127 height 39
click at [566, 302] on div "32213102" at bounding box center [566, 302] width 127 height 39
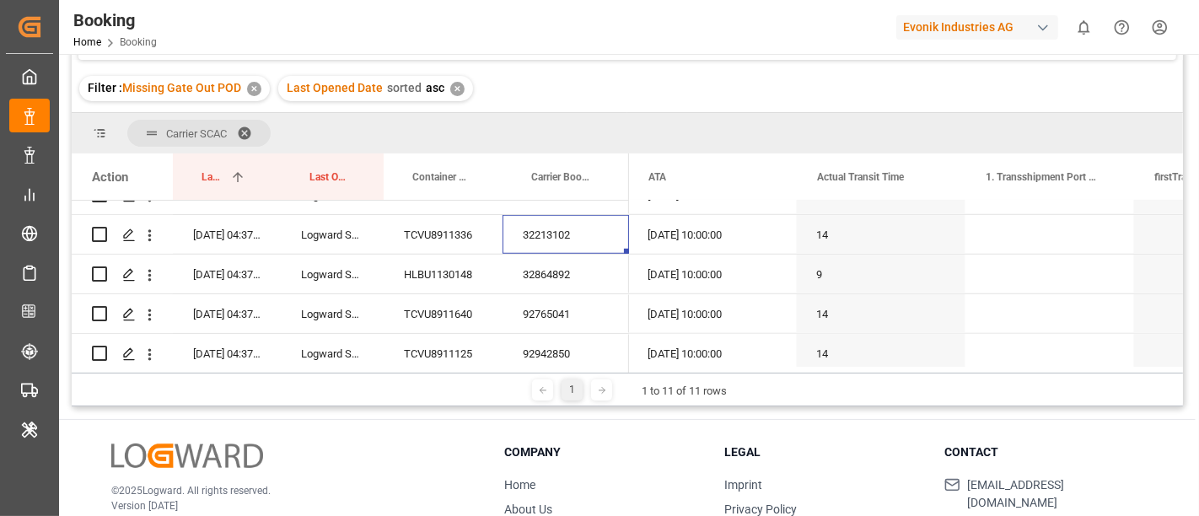
scroll to position [6630, 0]
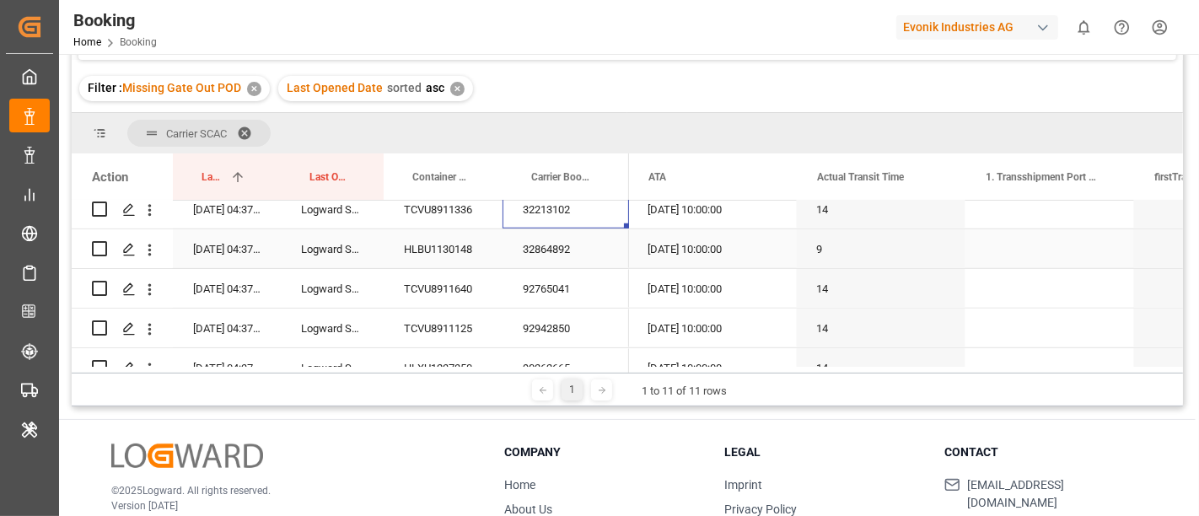
click at [570, 245] on div "32864892" at bounding box center [566, 248] width 127 height 39
click at [564, 284] on div "92765041" at bounding box center [566, 288] width 127 height 39
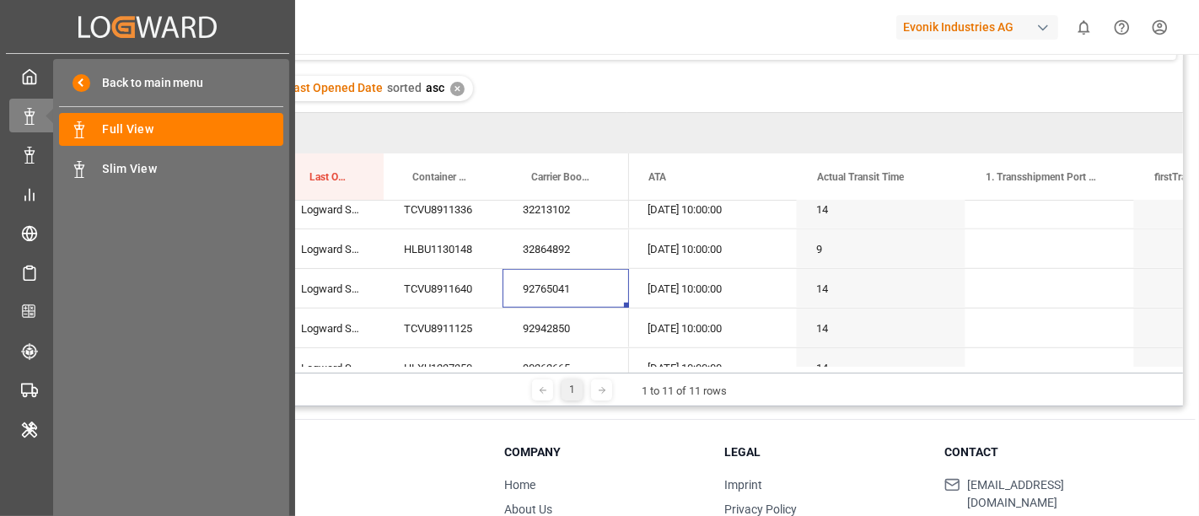
drag, startPoint x: 0, startPoint y: 511, endPoint x: 3, endPoint y: 521, distance: 10.4
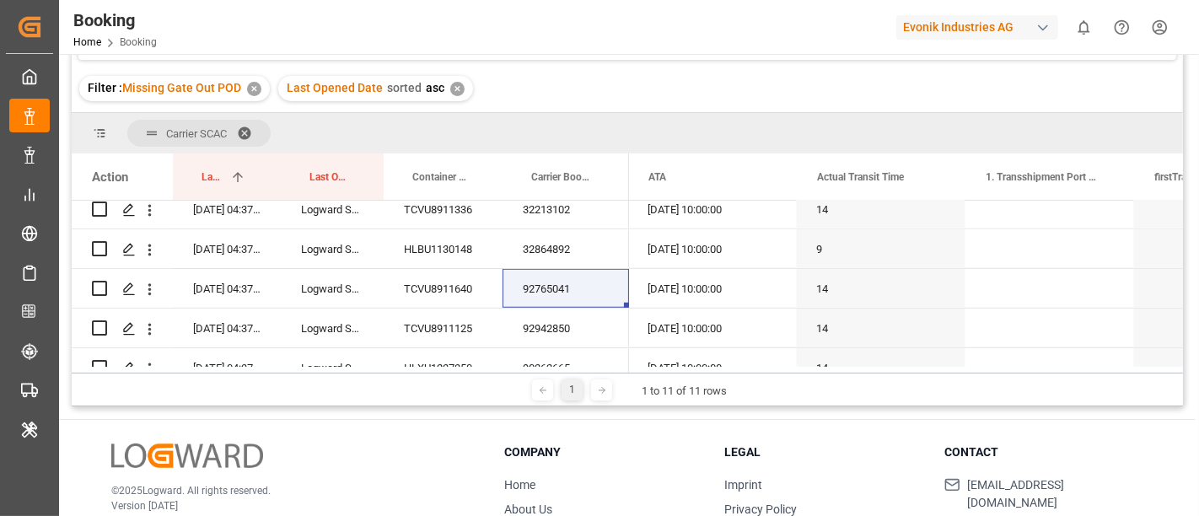
drag, startPoint x: 3, startPoint y: 521, endPoint x: 686, endPoint y: 79, distance: 814.3
click at [687, 79] on div "Filter : Missing Gate Out POD ✕ Last Opened Date sorted asc ✕" at bounding box center [628, 88] width 1112 height 47
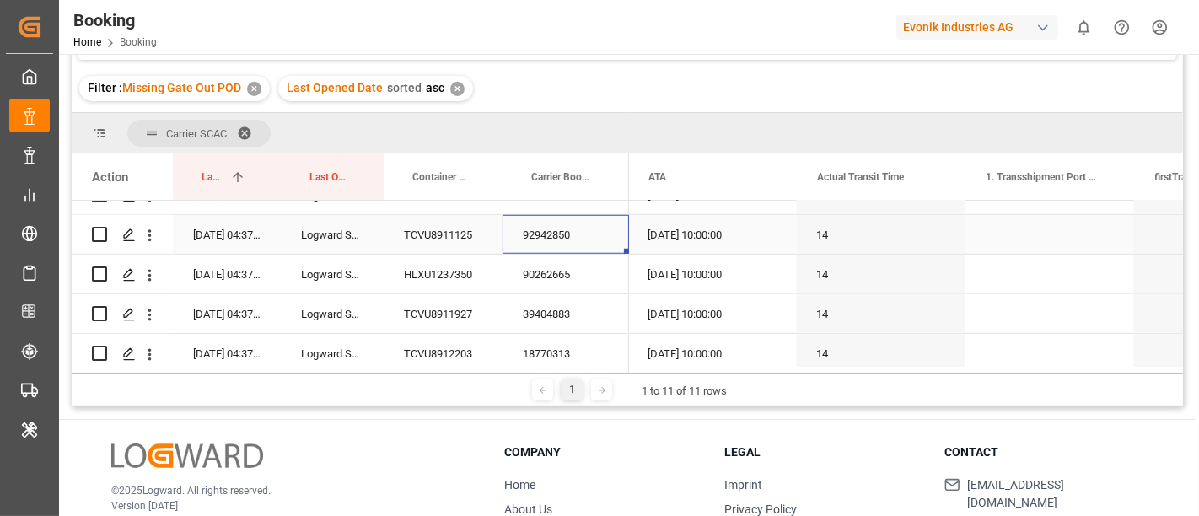
click at [563, 240] on div "92942850" at bounding box center [566, 234] width 127 height 39
click at [580, 277] on div "90262665" at bounding box center [566, 274] width 127 height 39
click at [583, 320] on div "39404883" at bounding box center [566, 313] width 127 height 39
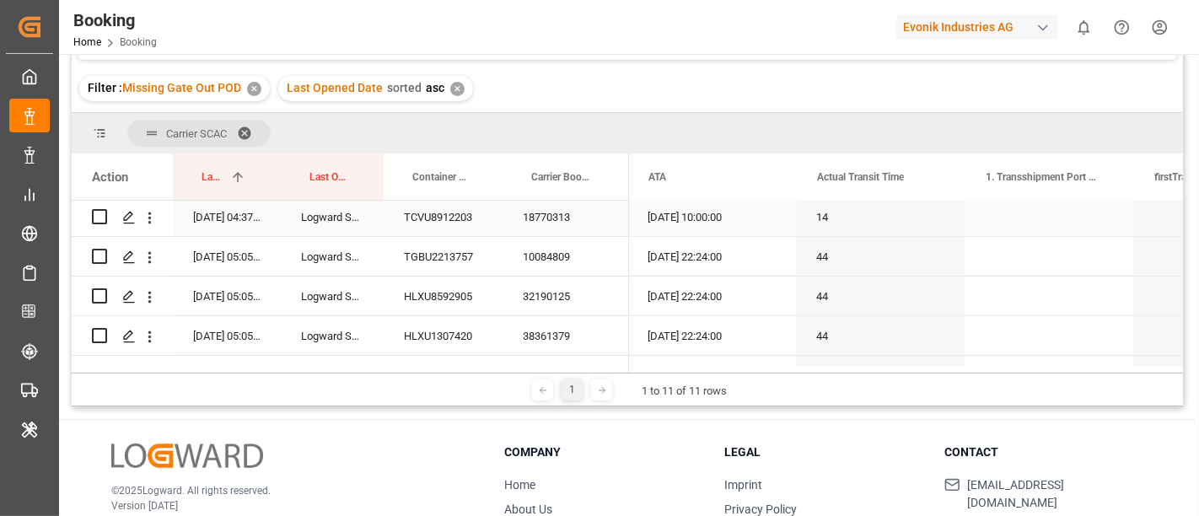
scroll to position [6818, 0]
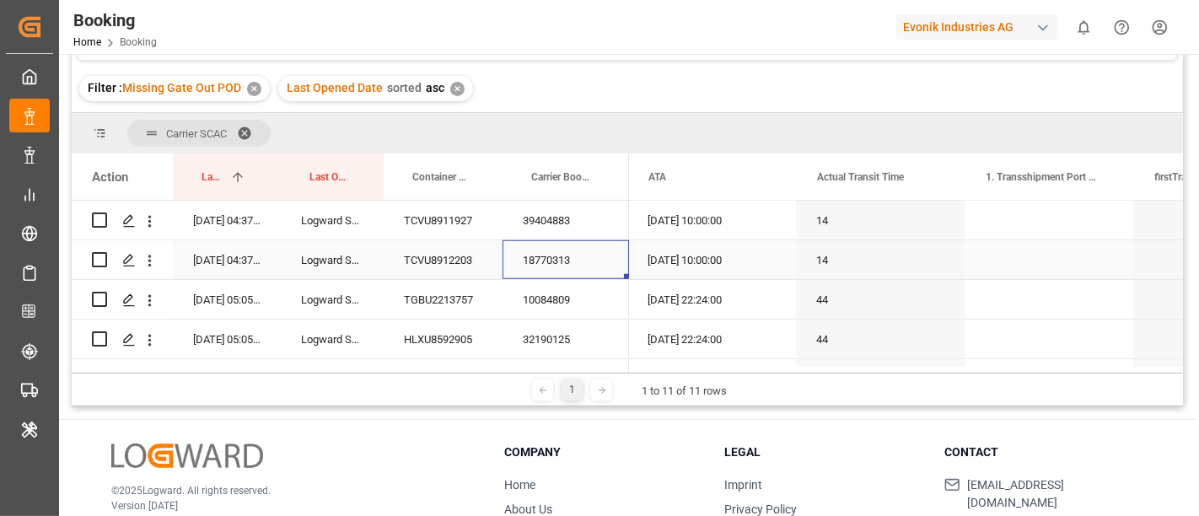
click at [578, 266] on div "18770313" at bounding box center [566, 259] width 127 height 39
click at [557, 297] on div "10084809" at bounding box center [566, 299] width 127 height 39
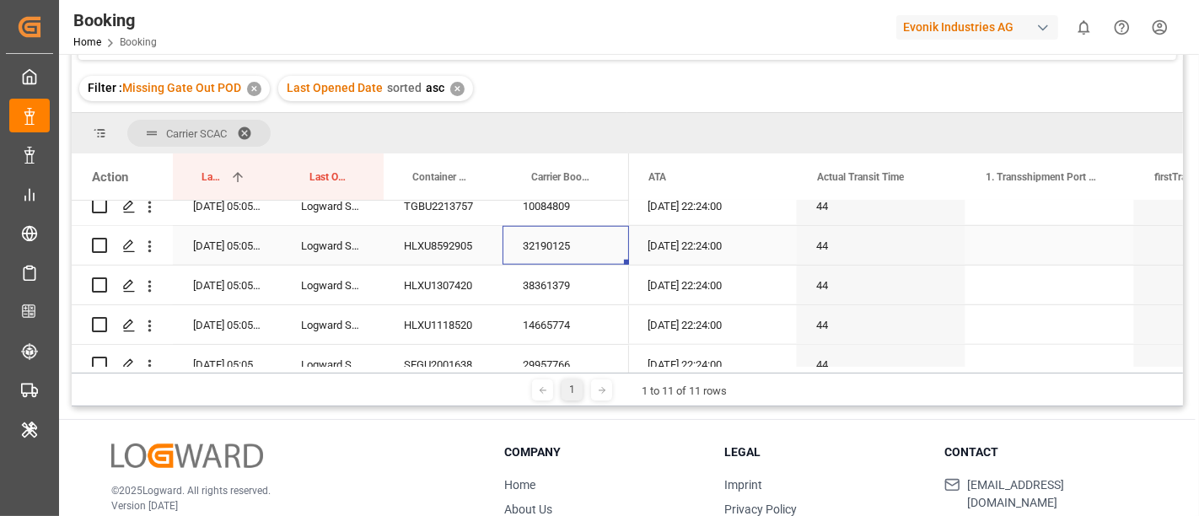
click at [575, 245] on div "32190125" at bounding box center [566, 245] width 127 height 39
click at [564, 286] on div "38361379" at bounding box center [566, 285] width 127 height 39
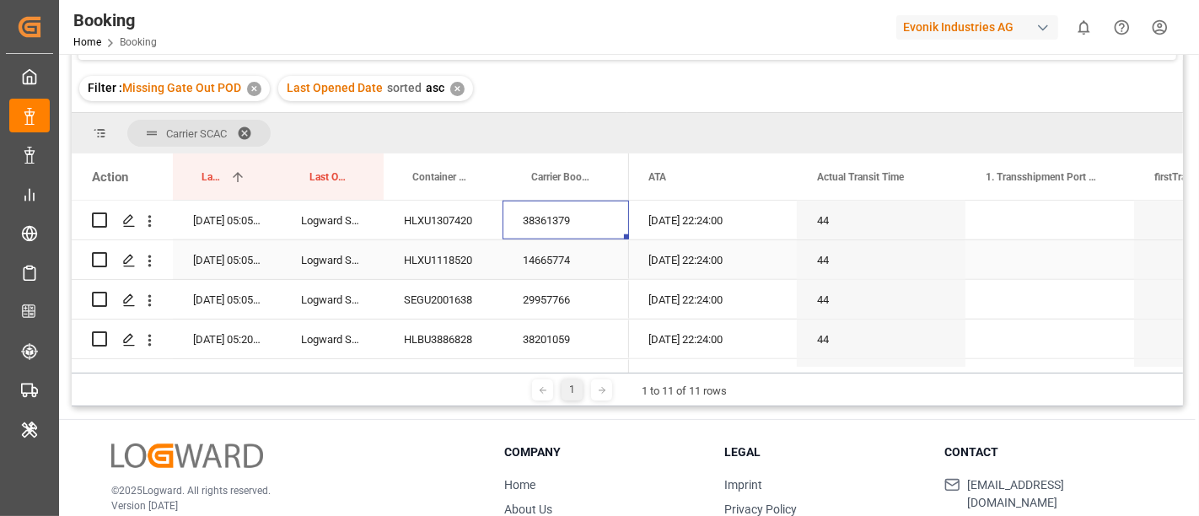
scroll to position [7005, 0]
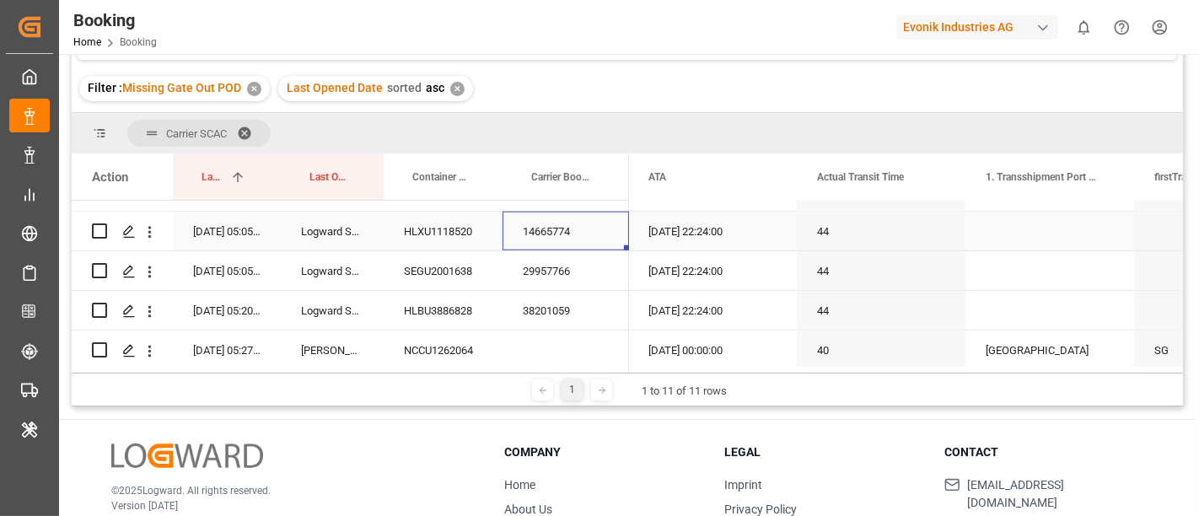
click at [579, 236] on div "14665774" at bounding box center [566, 231] width 127 height 39
click at [544, 287] on div "29957766" at bounding box center [566, 270] width 127 height 39
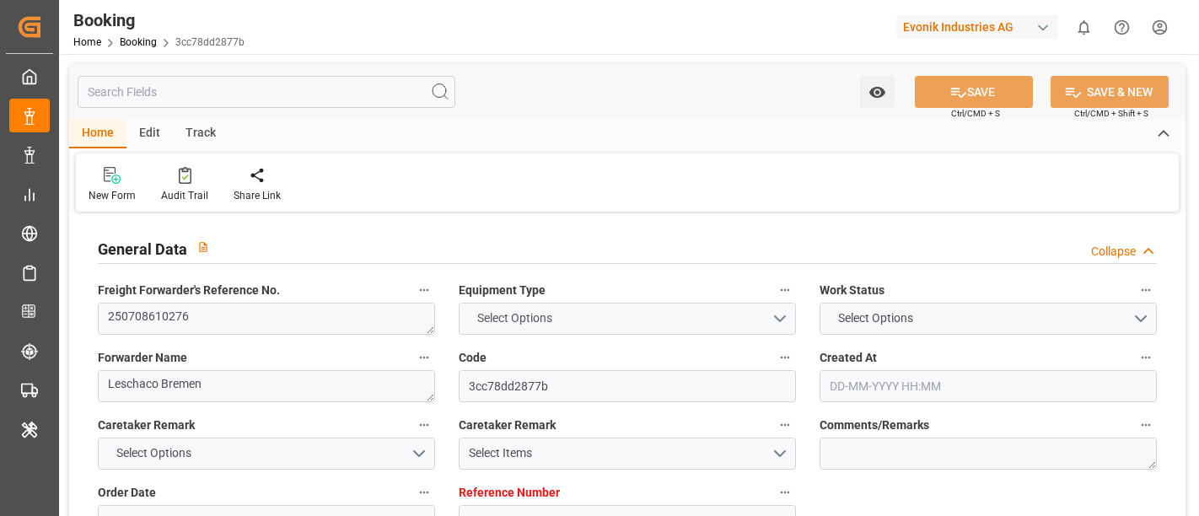
type input "7001189409"
type input "9778832"
type input "Hapag [PERSON_NAME]"
type input "Hapag [PERSON_NAME] Aktiengesellschaft"
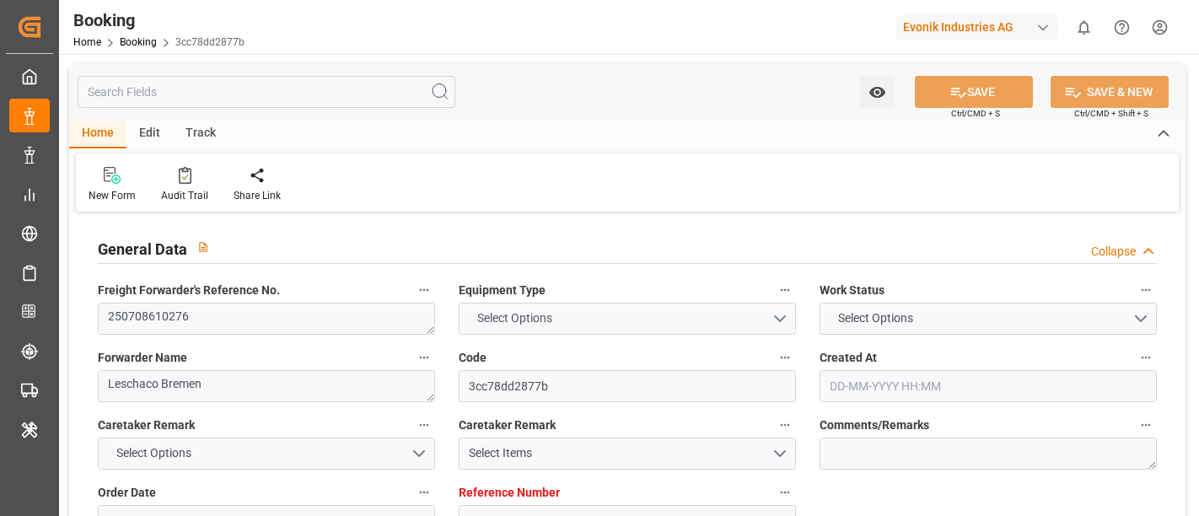
type input "NLRTM"
type input "CNSGH"
type input "44"
type input "0"
type input "NLRTM"
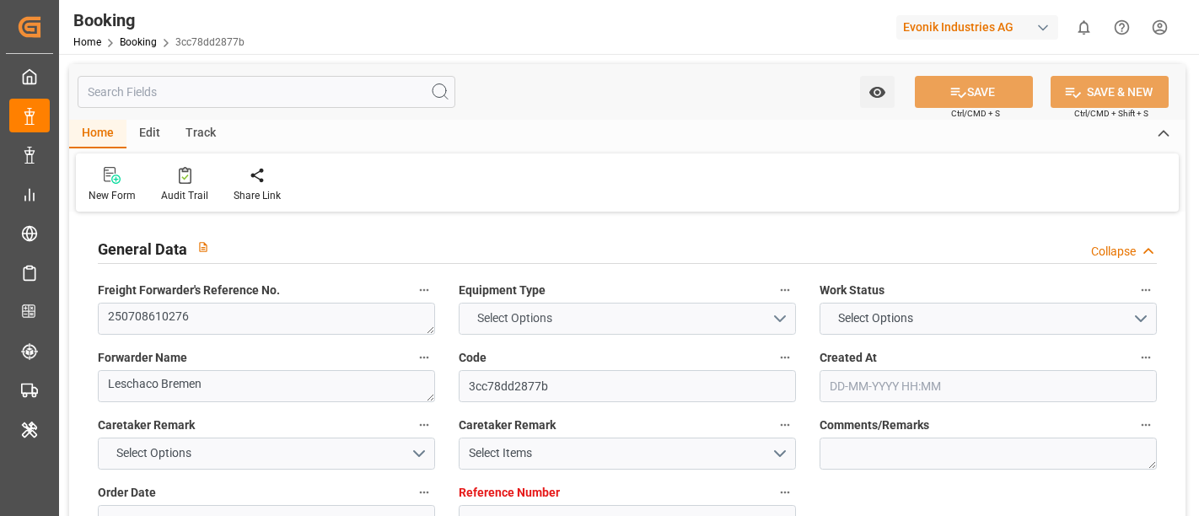
type input "CNSHG"
type input "9778832"
type input "06-06-2025 08:32"
type input "[DATE]"
type input "22-08-2025"
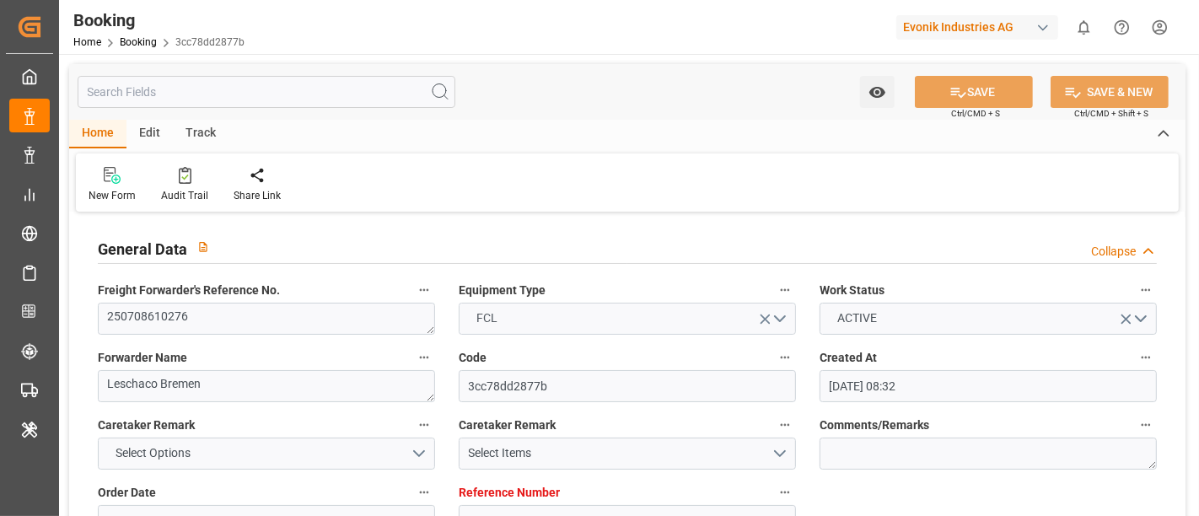
type input "[DATE]"
type input "18-06-2025"
type input "23-06-2025"
type input "[DATE] 07:00"
type input "29-06-2025 00:00"
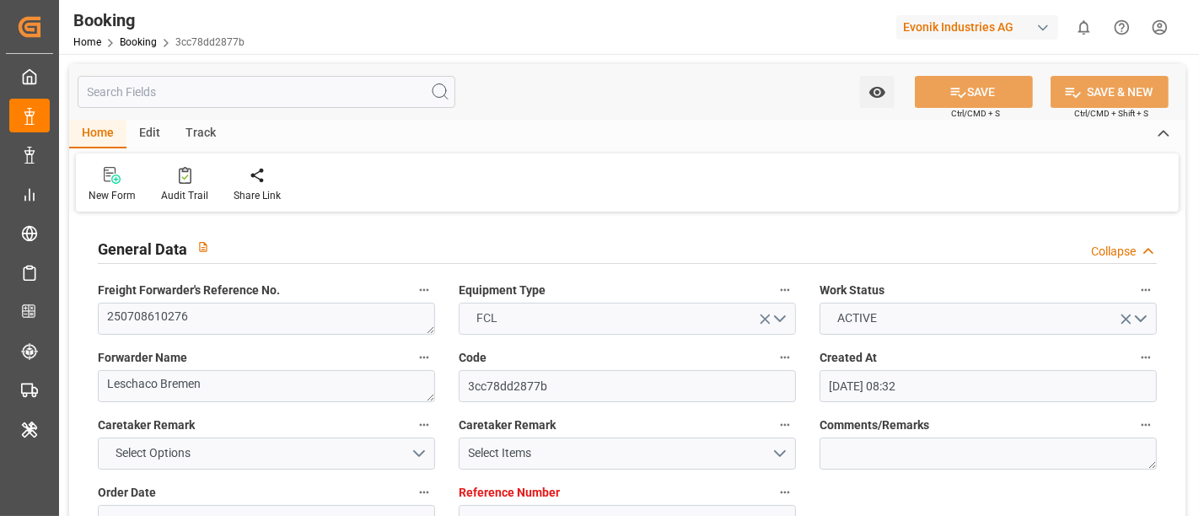
type input "[DATE] 08:30"
type input "02-07-2025 06:28"
type input "[DATE] 22:00"
type input "17-08-2025 00:00"
type input "19-08-2025 22:24"
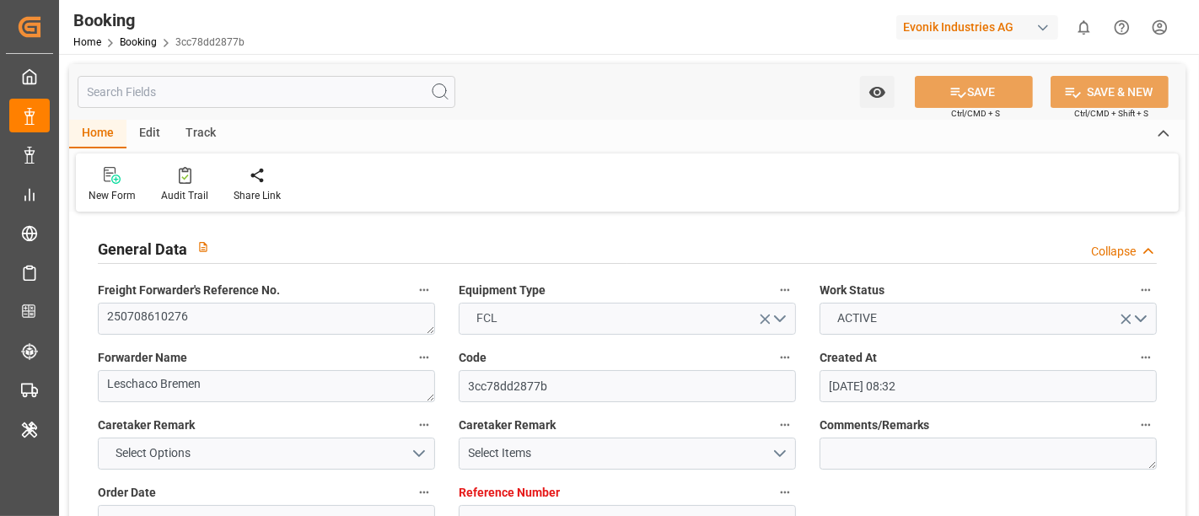
type input "24-06-2025"
type input "20-08-2025 02:03"
type input "20-08-2025"
type input "21-06-2025 03:05"
type input "05-07-2025 07:34"
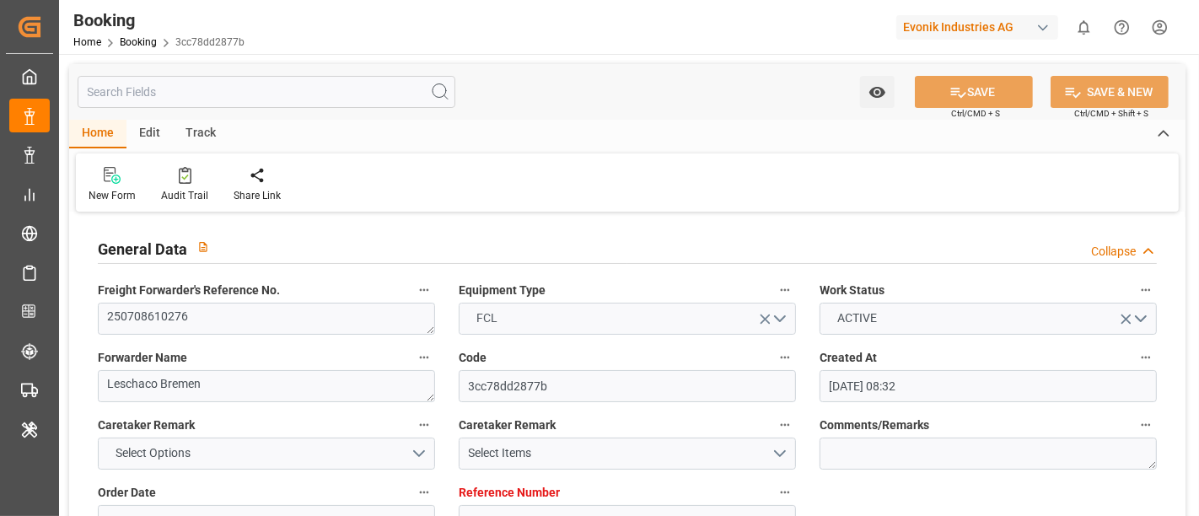
type input "06-07-2025 07:00"
type input "06-07-2025 09:30"
type input "19-08-2025 22:00"
type input "19-08-2025 22:17"
type input "20-08-2025 07:15"
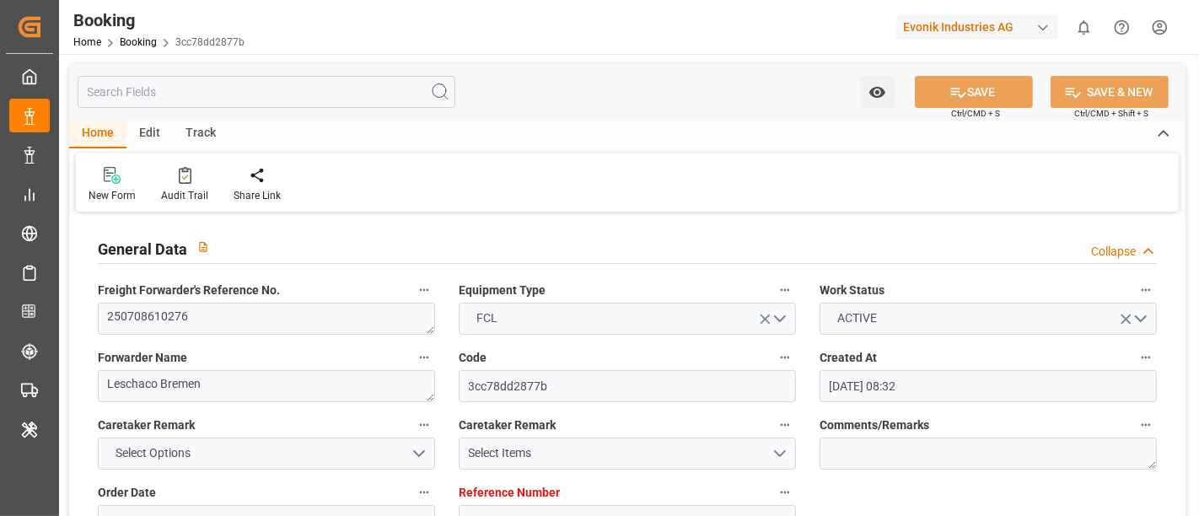
type input "19-08-2025 22:24"
type input "23-08-2025 22:24"
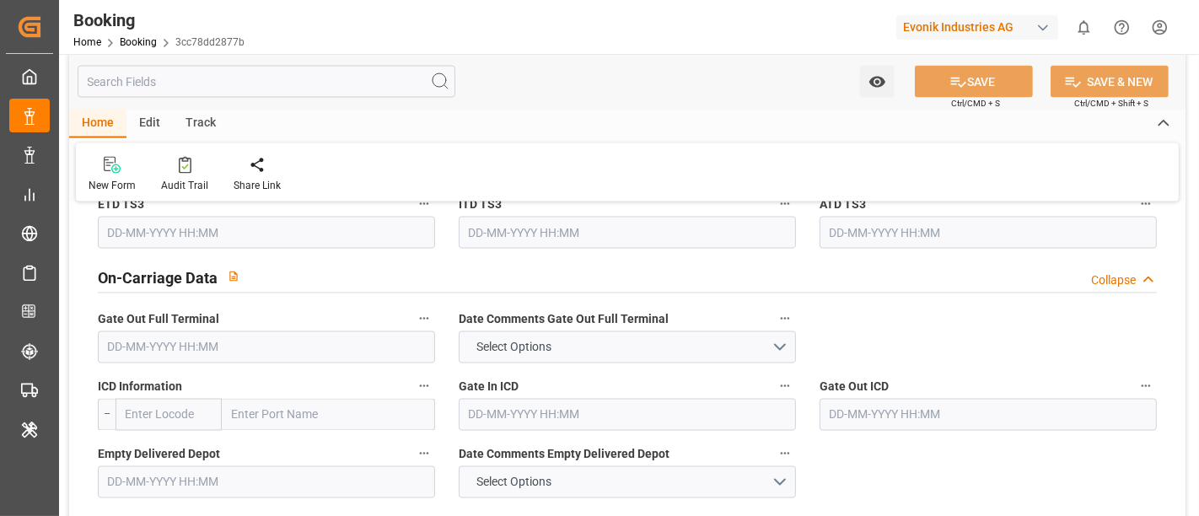
scroll to position [2436, 0]
click at [132, 355] on input "text" at bounding box center [266, 347] width 337 height 32
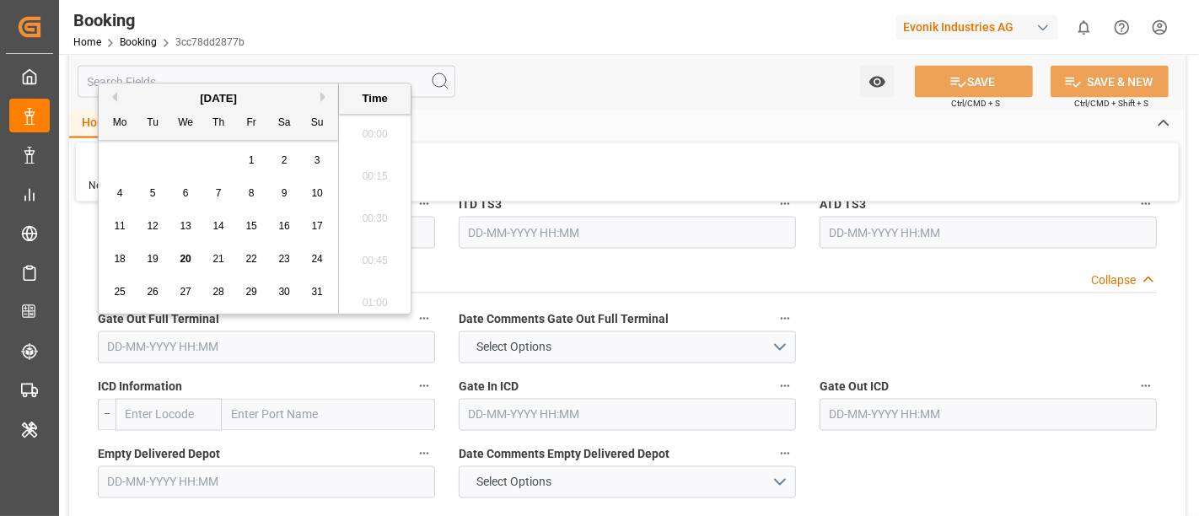
scroll to position [2365, 0]
click at [184, 250] on div "20" at bounding box center [185, 260] width 21 height 20
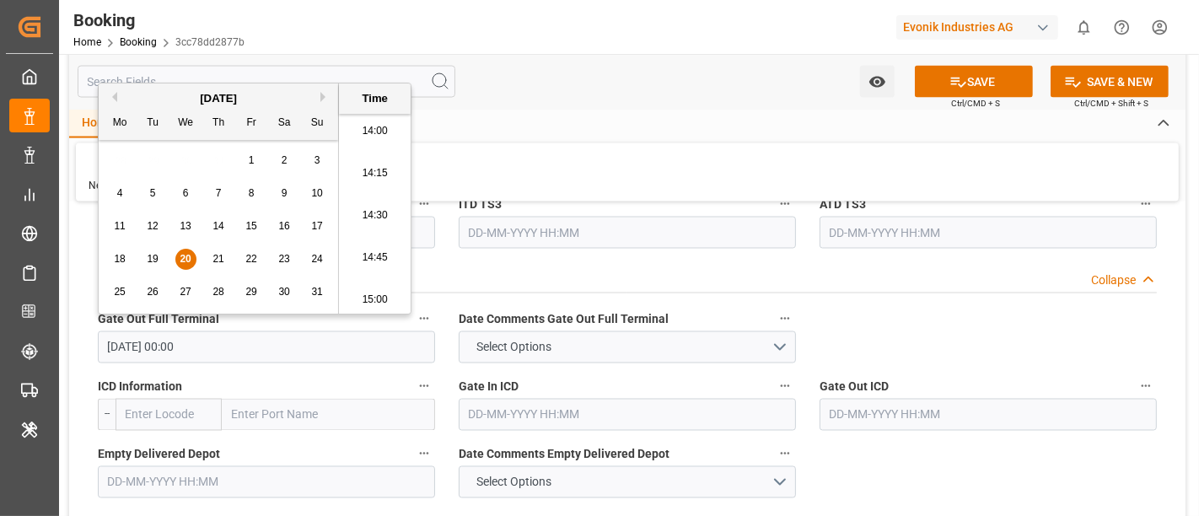
type input "20-08-2025 00:00"
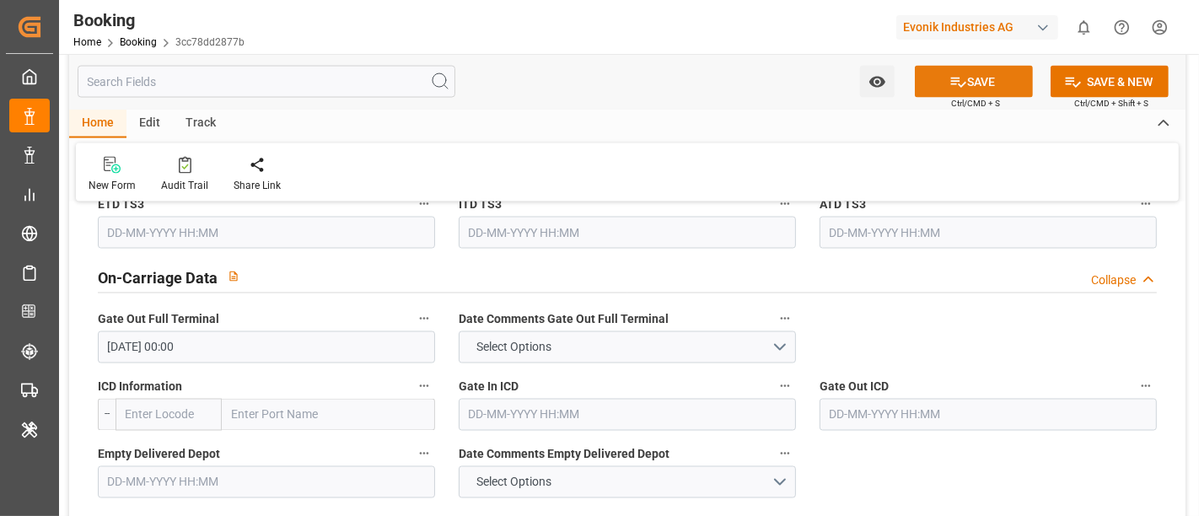
click at [976, 89] on button "SAVE" at bounding box center [974, 82] width 118 height 32
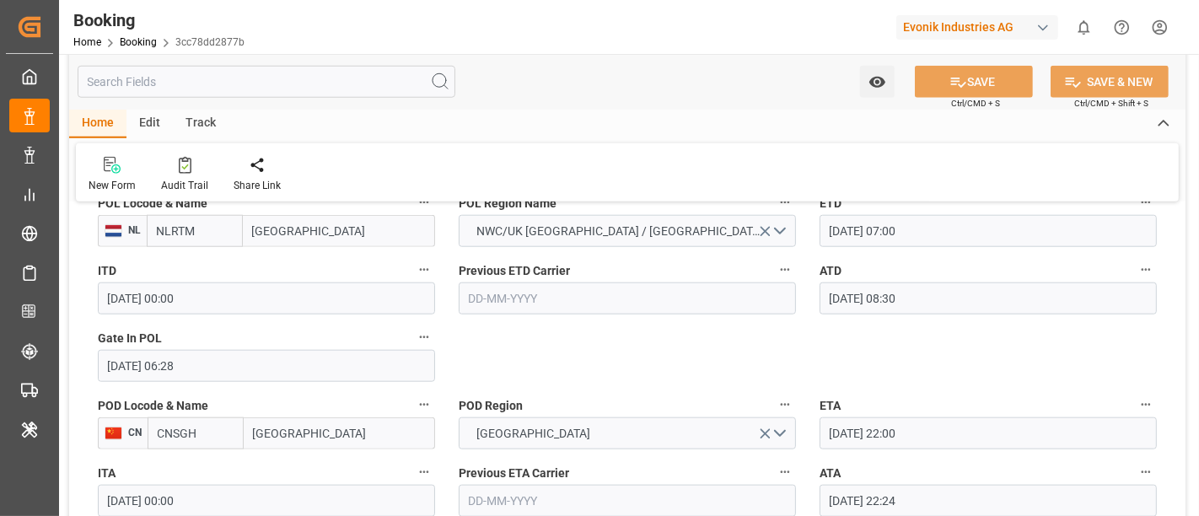
scroll to position [1499, 0]
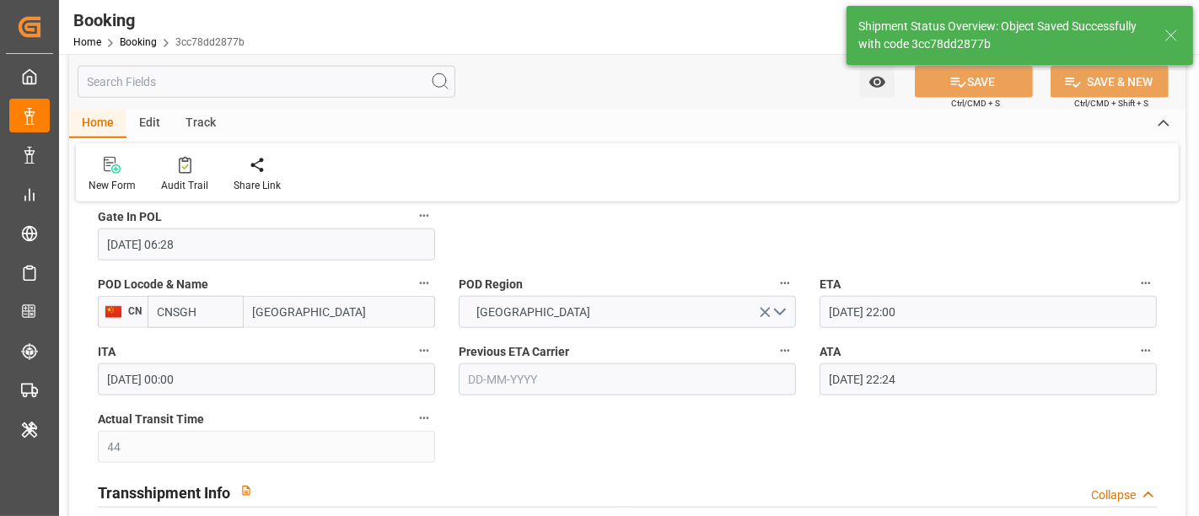
type textarea "Shashidhar Mm"
type input "20-08-2025 09:11"
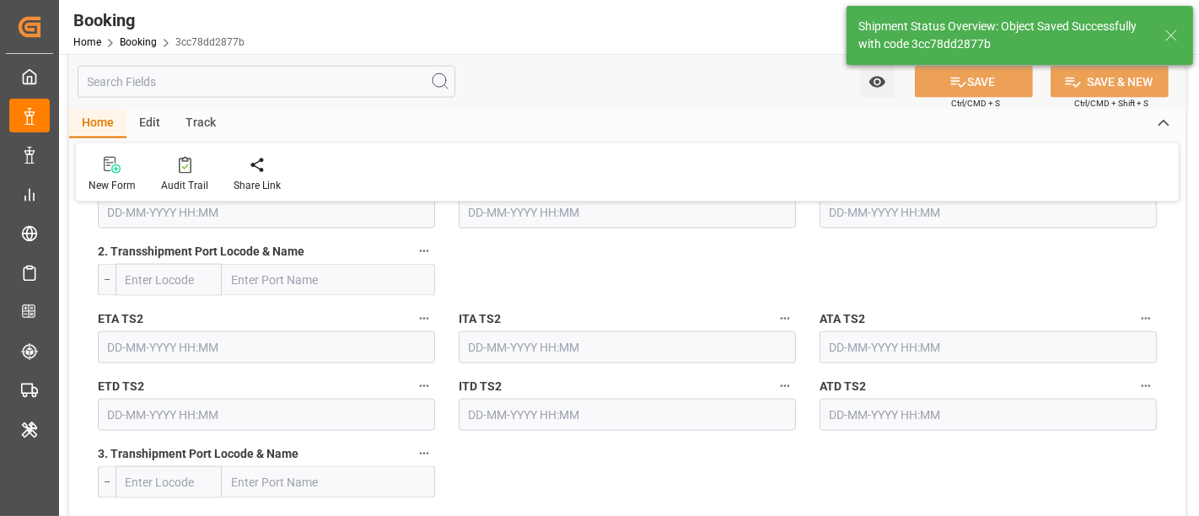
scroll to position [2061, 0]
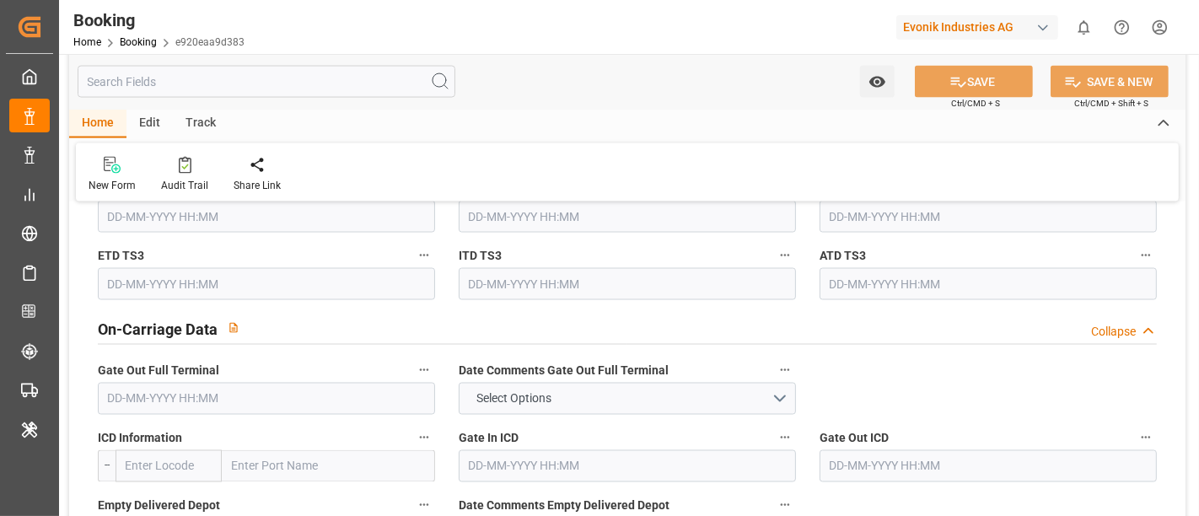
scroll to position [2504, 0]
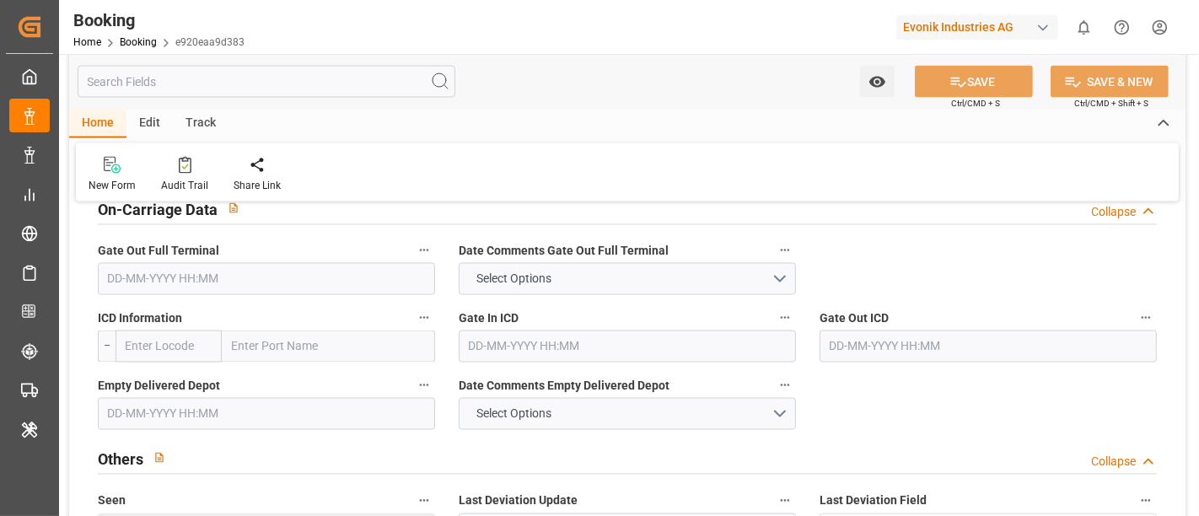
click at [173, 263] on input "text" at bounding box center [266, 279] width 337 height 32
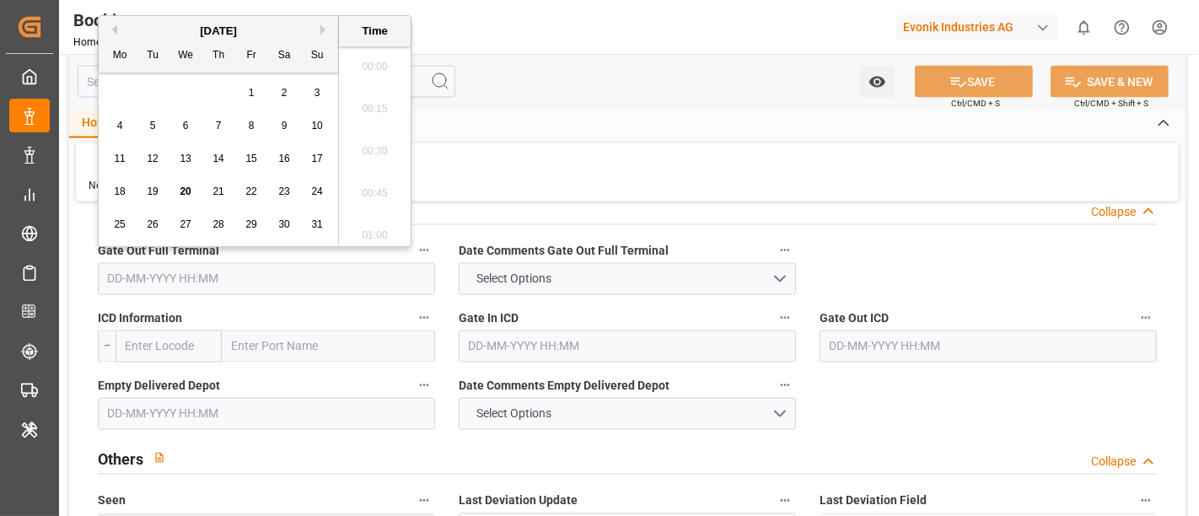
scroll to position [2365, 0]
click at [188, 183] on div "20" at bounding box center [185, 192] width 21 height 20
type input "[DATE] 00:00"
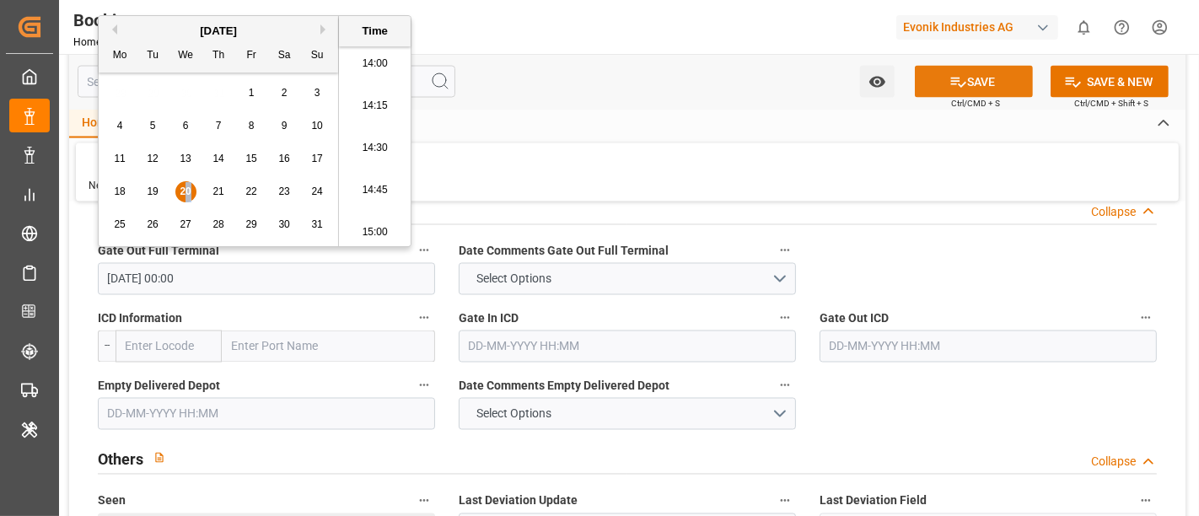
click at [992, 86] on button "SAVE" at bounding box center [974, 82] width 118 height 32
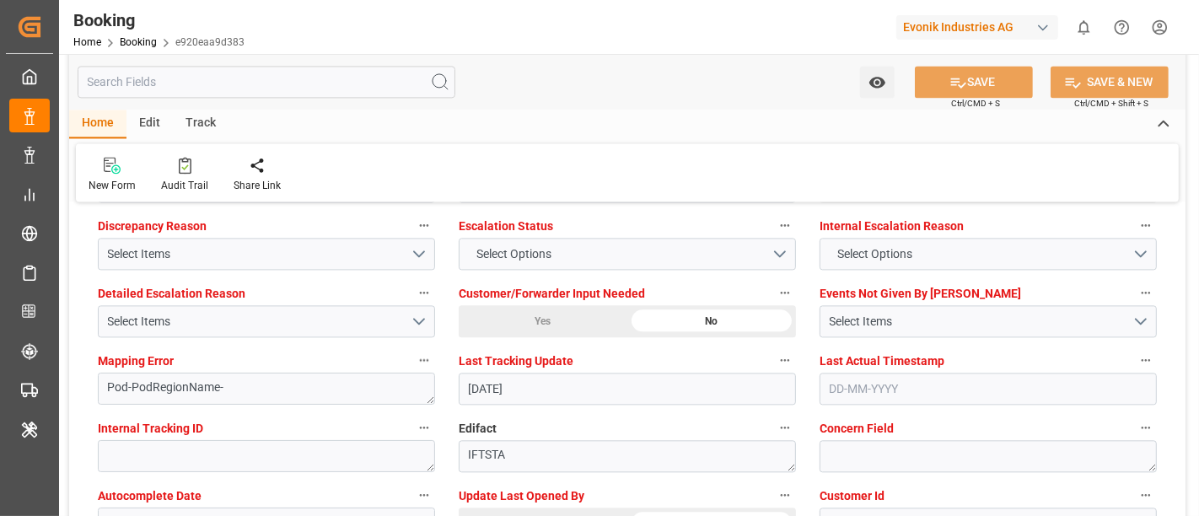
scroll to position [3066, 0]
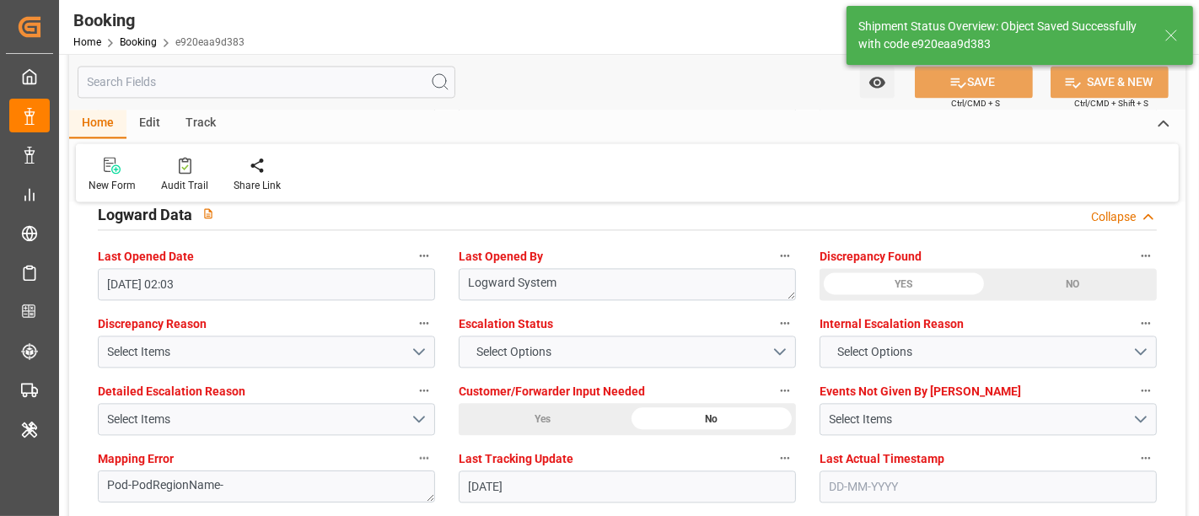
type input "[DATE] 09:15"
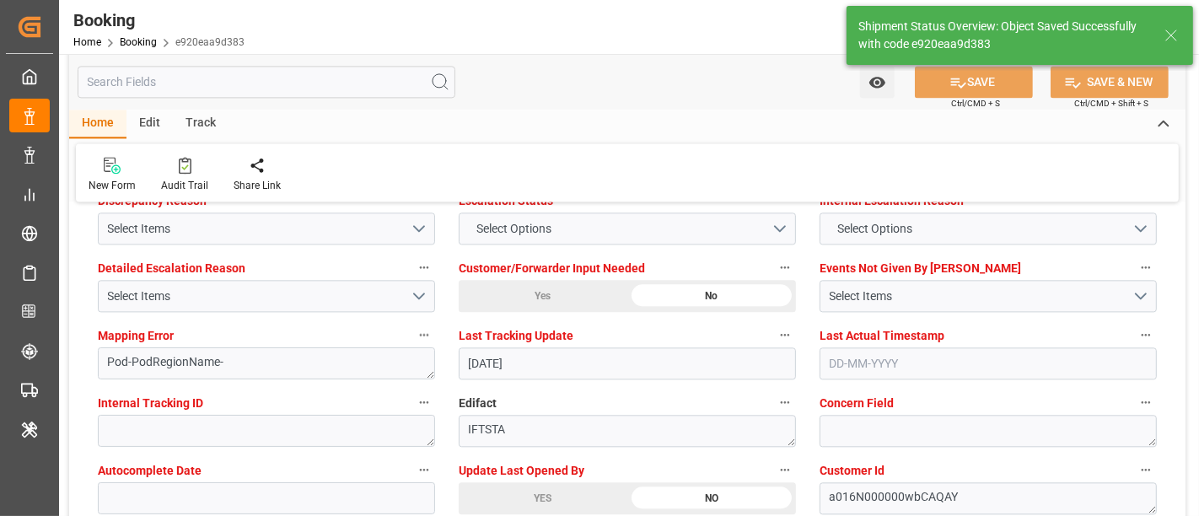
scroll to position [3160, 0]
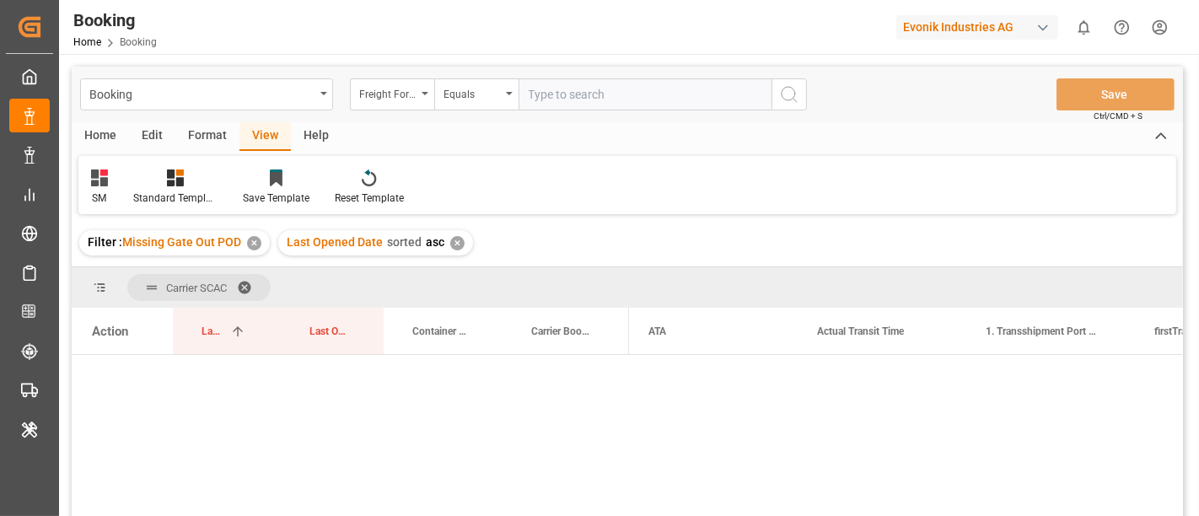
scroll to position [0, 8204]
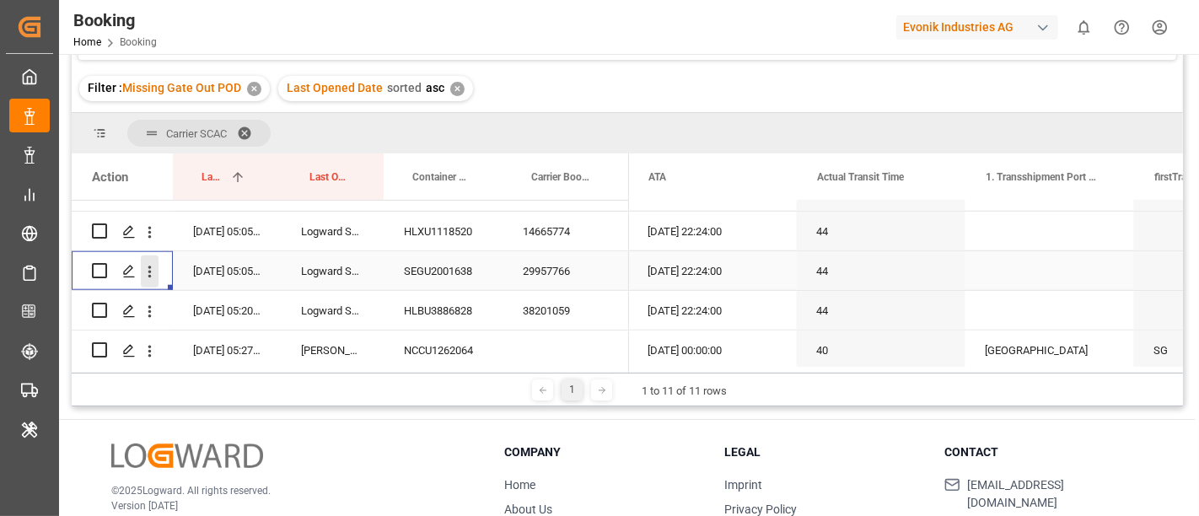
click at [153, 265] on icon "open menu" at bounding box center [150, 272] width 18 height 18
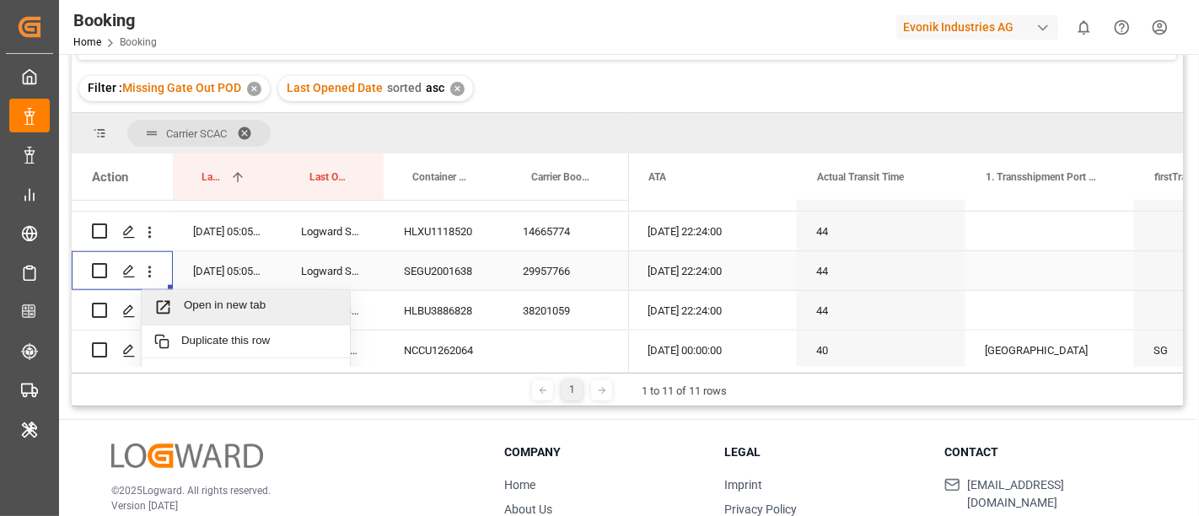
click at [252, 304] on span "Open in new tab" at bounding box center [260, 308] width 153 height 18
click at [540, 318] on div "38201059" at bounding box center [566, 310] width 127 height 39
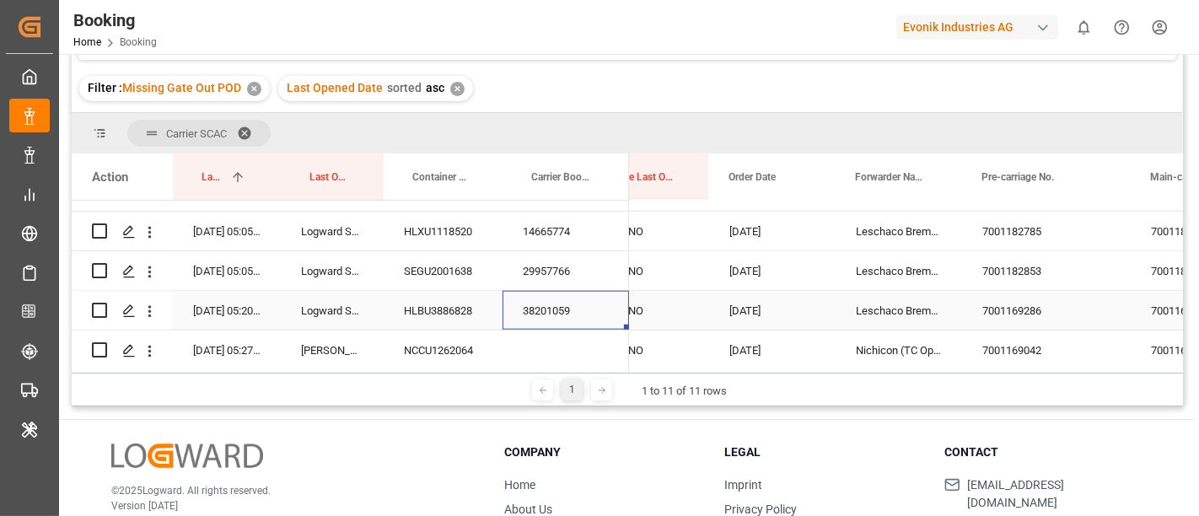
scroll to position [0, 556]
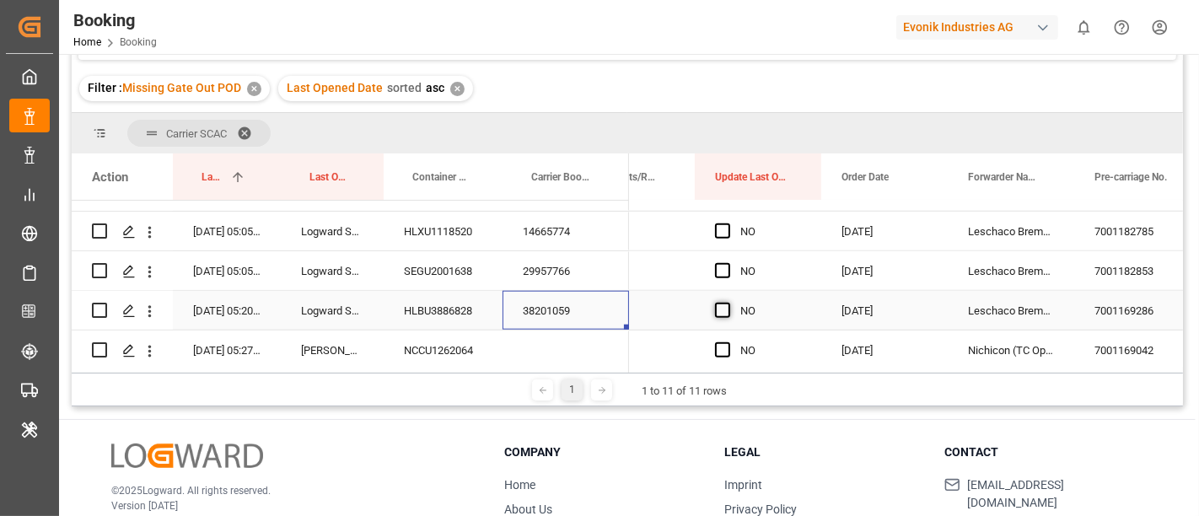
click at [723, 310] on span "Press SPACE to select this row." at bounding box center [722, 310] width 15 height 15
click at [728, 303] on input "Press SPACE to select this row." at bounding box center [728, 303] width 0 height 0
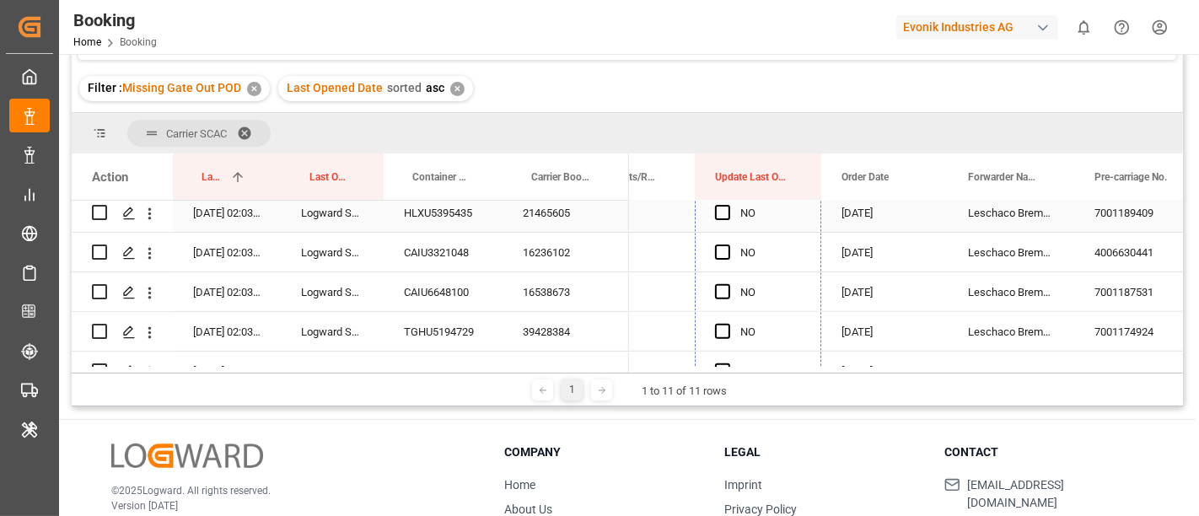
scroll to position [5655, 0]
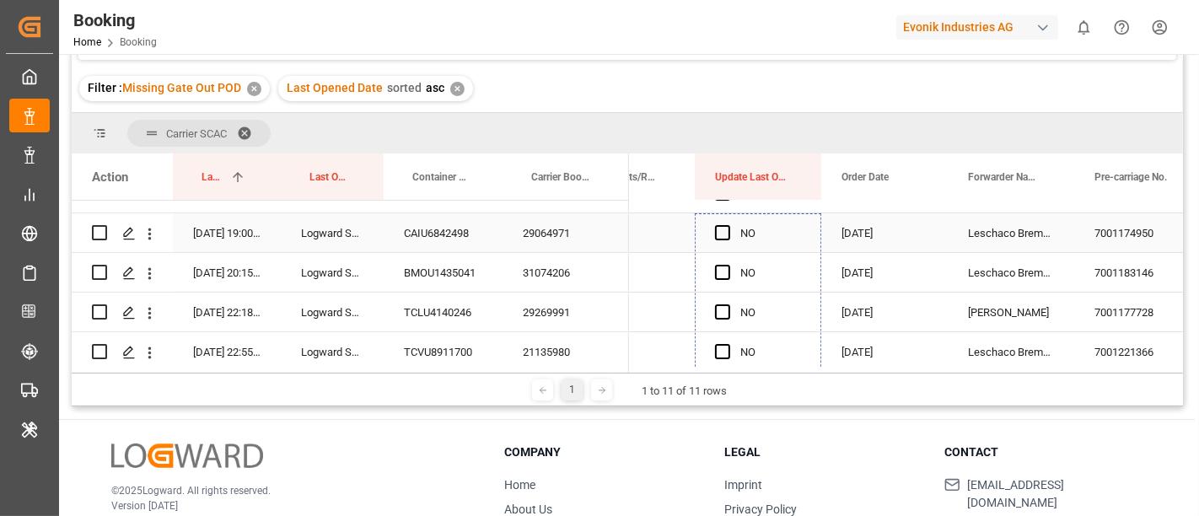
drag, startPoint x: 819, startPoint y: 326, endPoint x: 793, endPoint y: 218, distance: 110.2
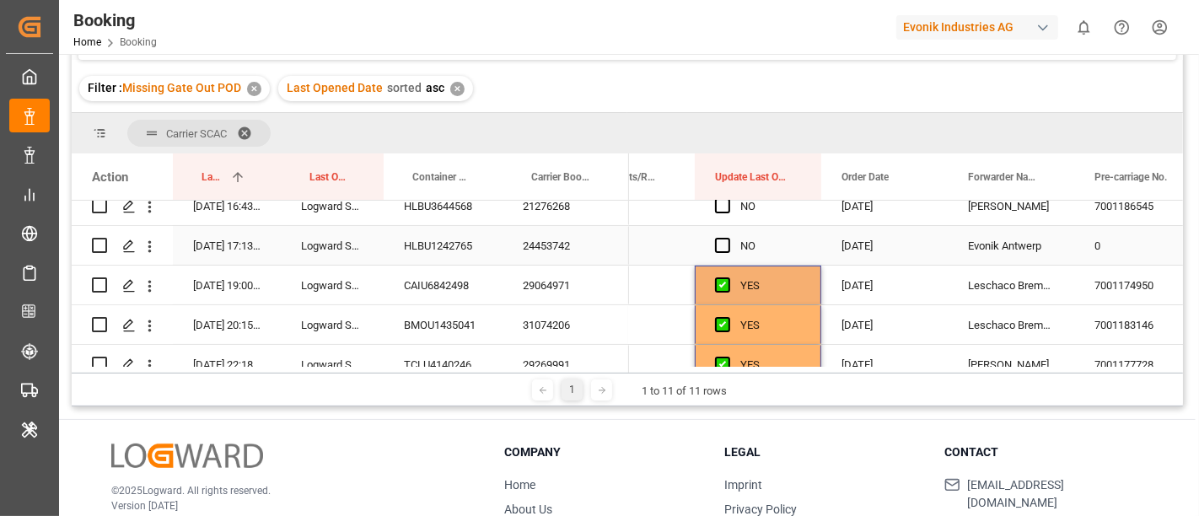
scroll to position [5562, 0]
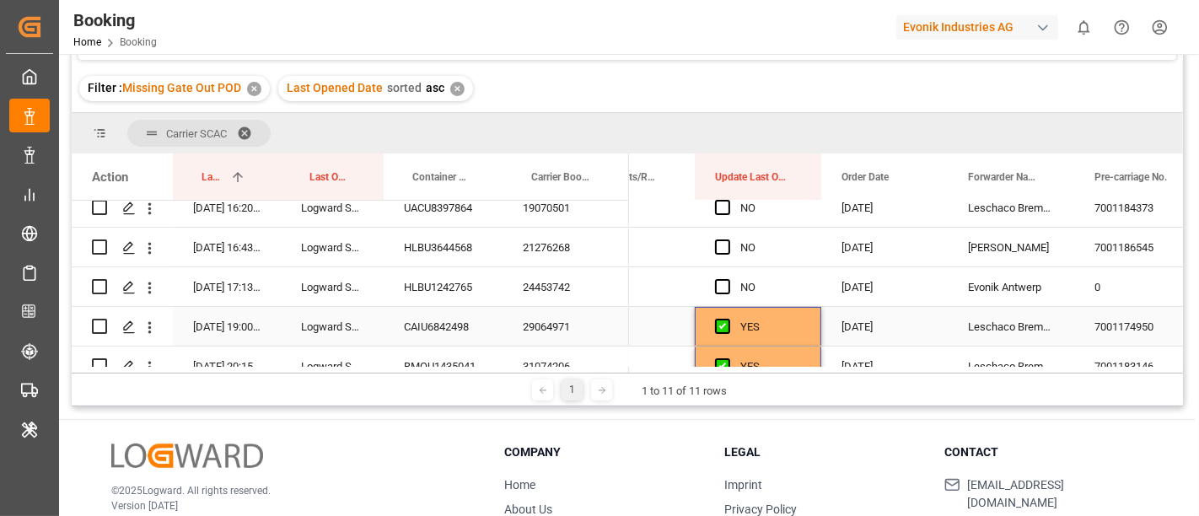
click at [810, 333] on div "YES" at bounding box center [758, 326] width 127 height 39
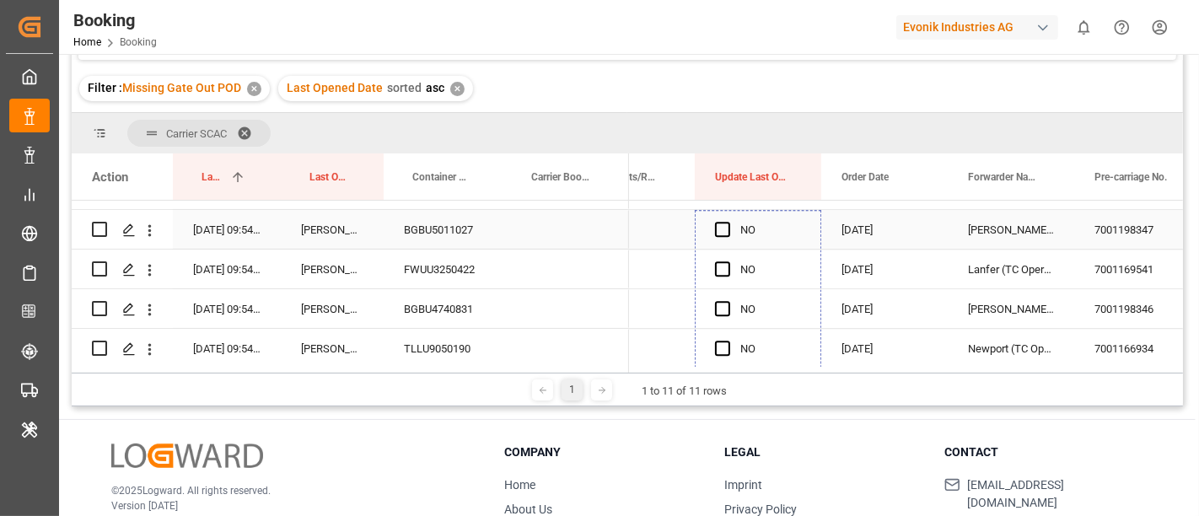
drag, startPoint x: 816, startPoint y: 340, endPoint x: 790, endPoint y: 244, distance: 99.6
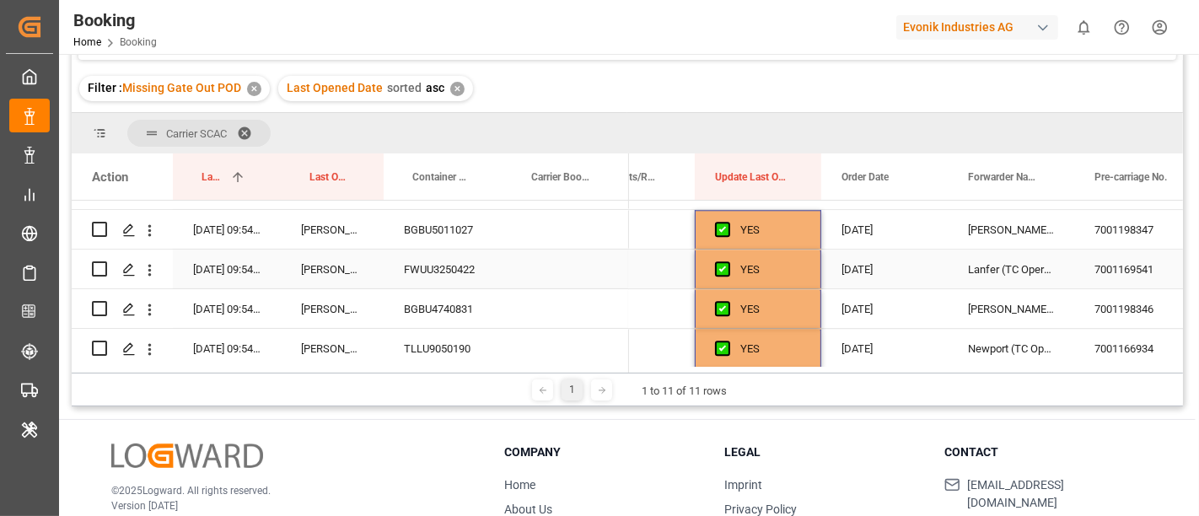
scroll to position [3782, 0]
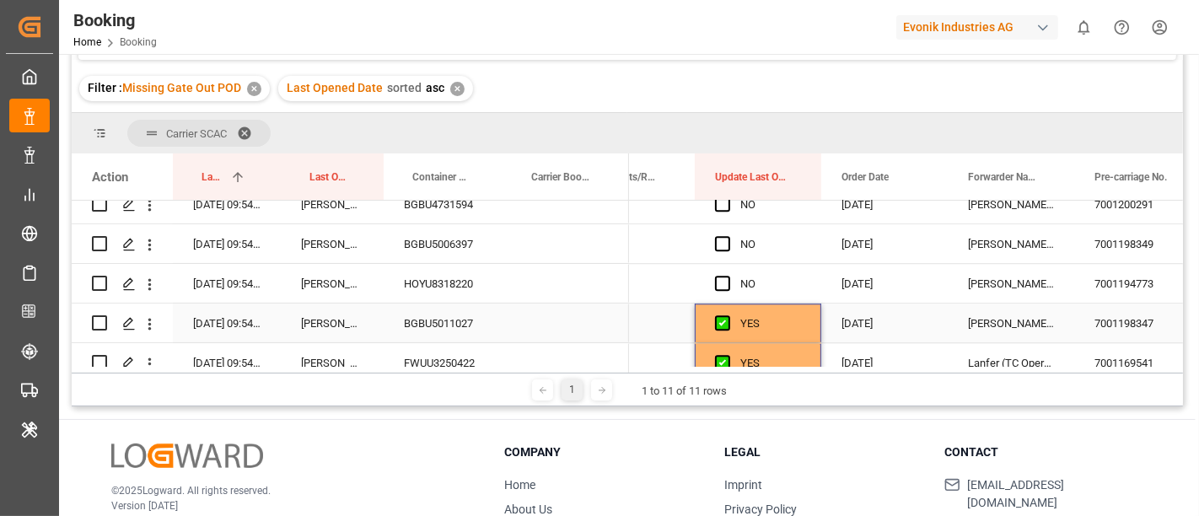
click at [810, 320] on div "YES" at bounding box center [758, 323] width 127 height 39
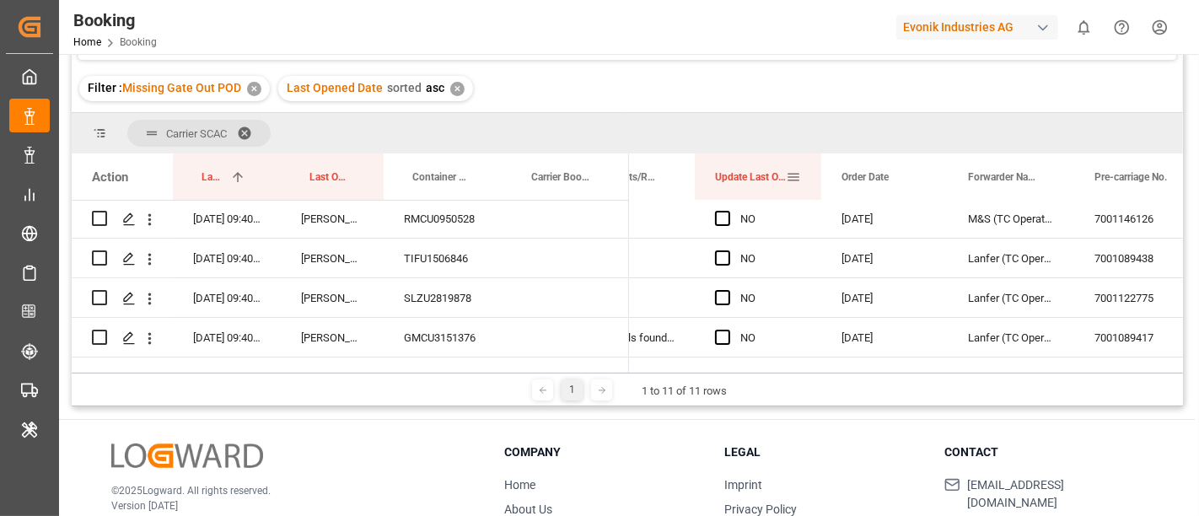
scroll to position [0, 0]
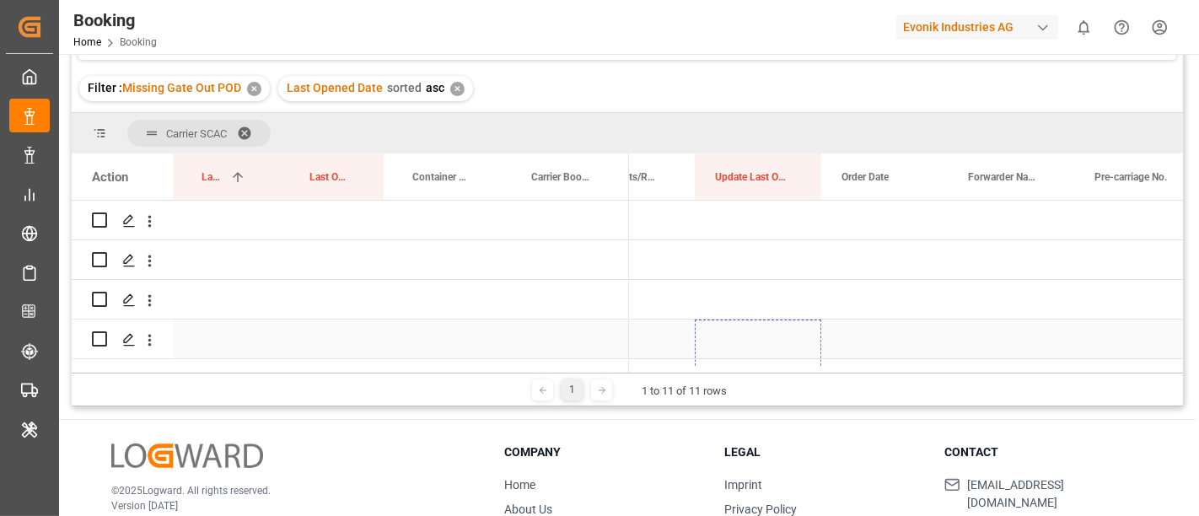
drag, startPoint x: 818, startPoint y: 337, endPoint x: 777, endPoint y: 343, distance: 41.7
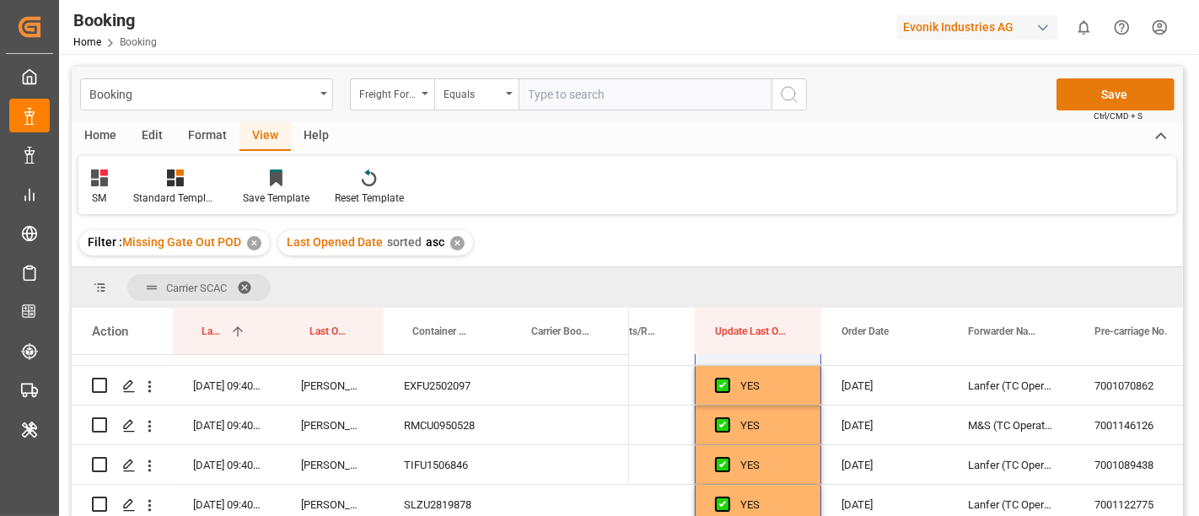
click at [1106, 93] on button "Save" at bounding box center [1116, 94] width 118 height 32
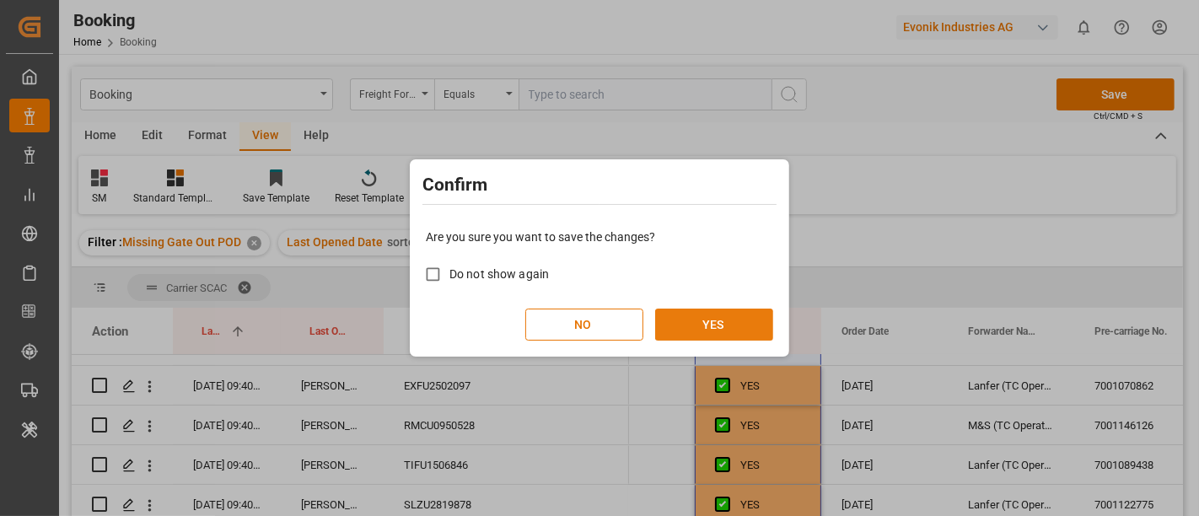
click at [720, 329] on button "YES" at bounding box center [714, 325] width 118 height 32
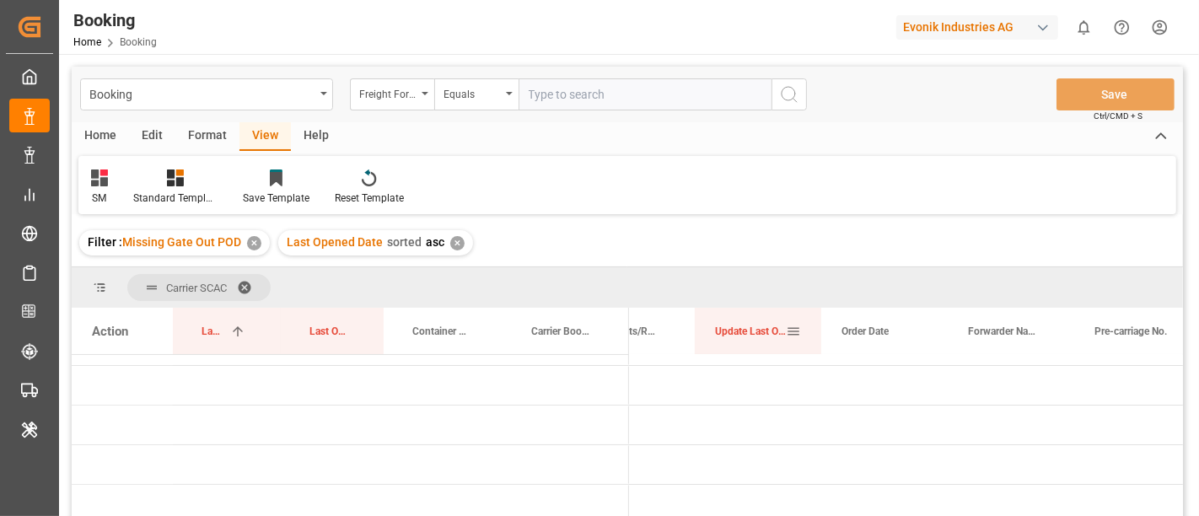
drag, startPoint x: 720, startPoint y: 331, endPoint x: 547, endPoint y: 3, distance: 370.8
drag, startPoint x: 547, startPoint y: 3, endPoint x: 676, endPoint y: 239, distance: 269.1
click at [676, 239] on div "Filter : Missing Gate Out POD ✕ Last Opened Date sorted asc ✕" at bounding box center [628, 242] width 1112 height 47
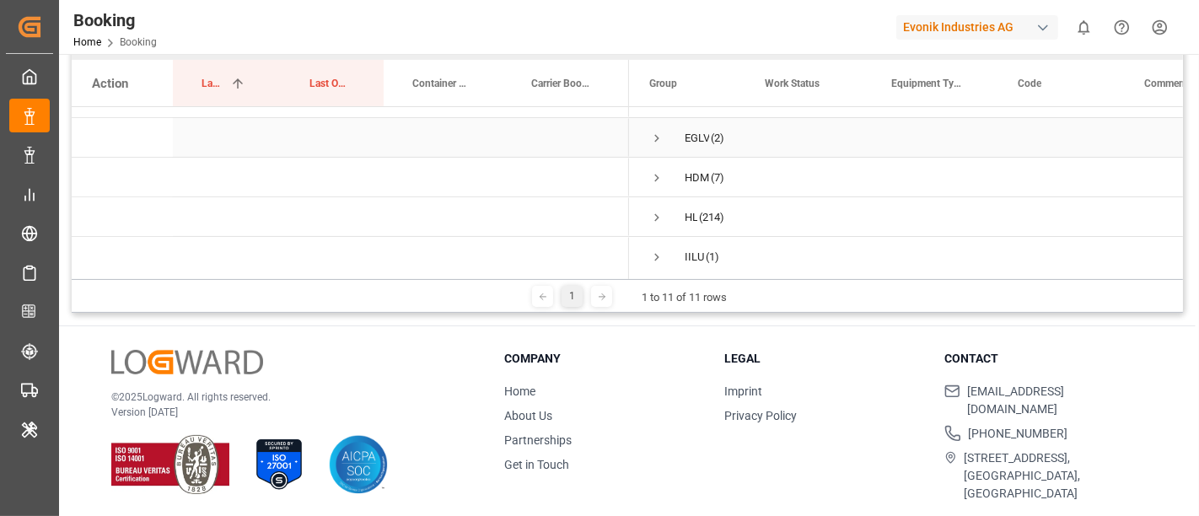
scroll to position [94, 0]
click at [659, 191] on span "Press SPACE to select this row." at bounding box center [656, 192] width 15 height 15
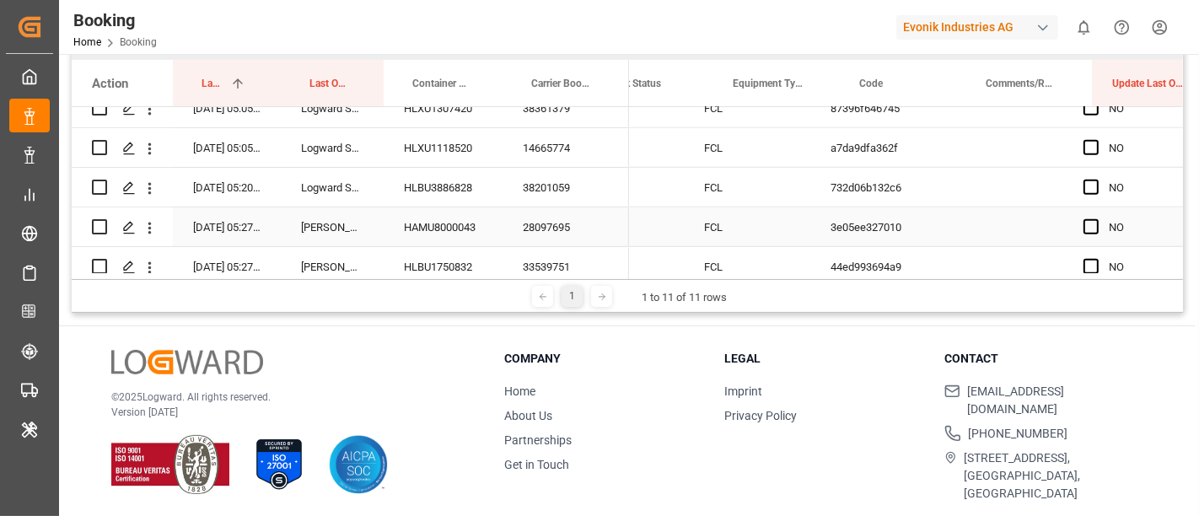
scroll to position [0, 0]
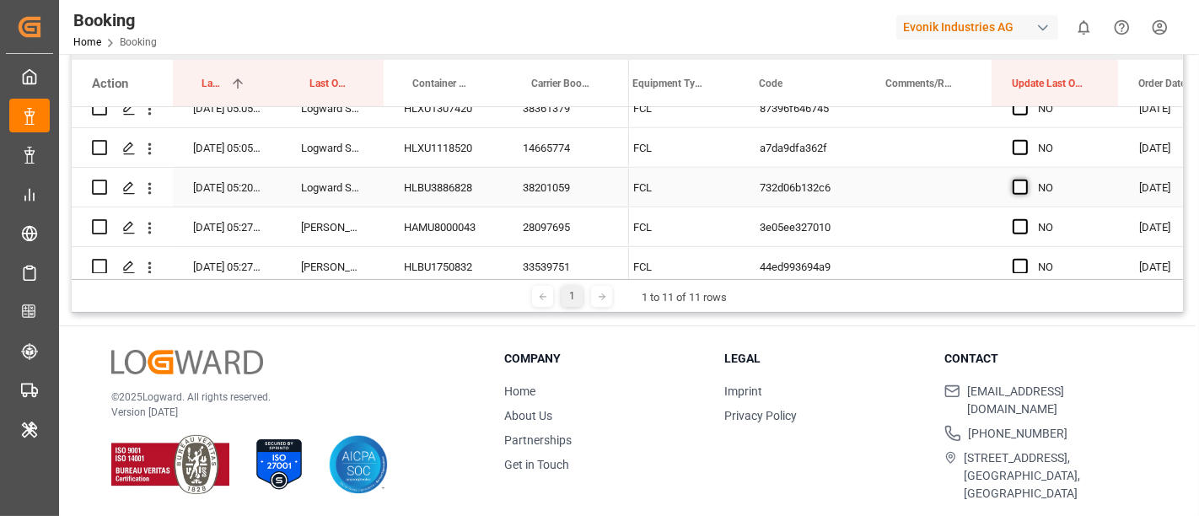
click at [1016, 180] on span "Press SPACE to select this row." at bounding box center [1020, 187] width 15 height 15
click at [1026, 180] on input "Press SPACE to select this row." at bounding box center [1026, 180] width 0 height 0
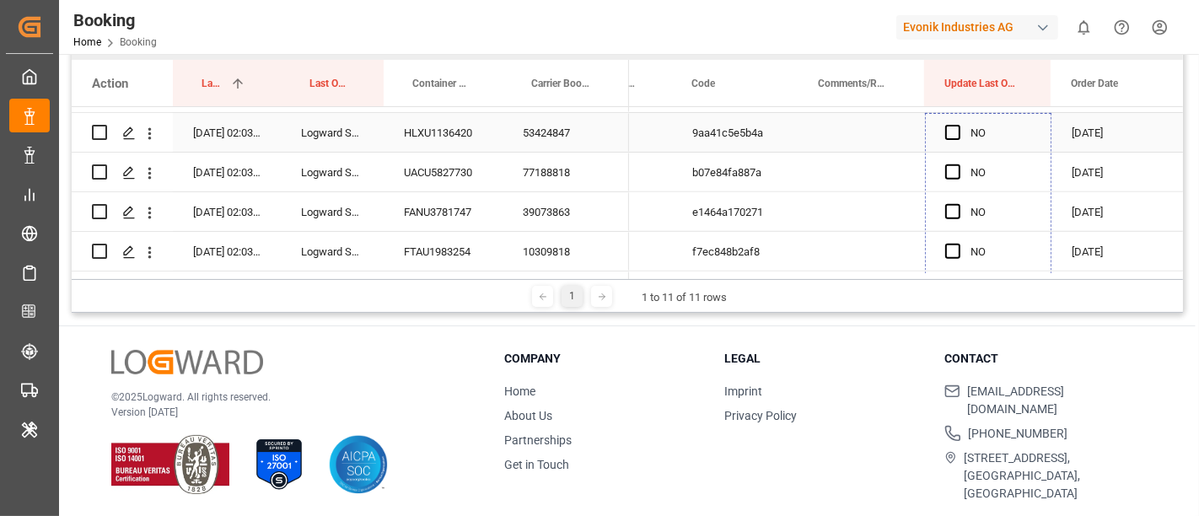
drag, startPoint x: 1048, startPoint y: 202, endPoint x: 1031, endPoint y: 142, distance: 62.2
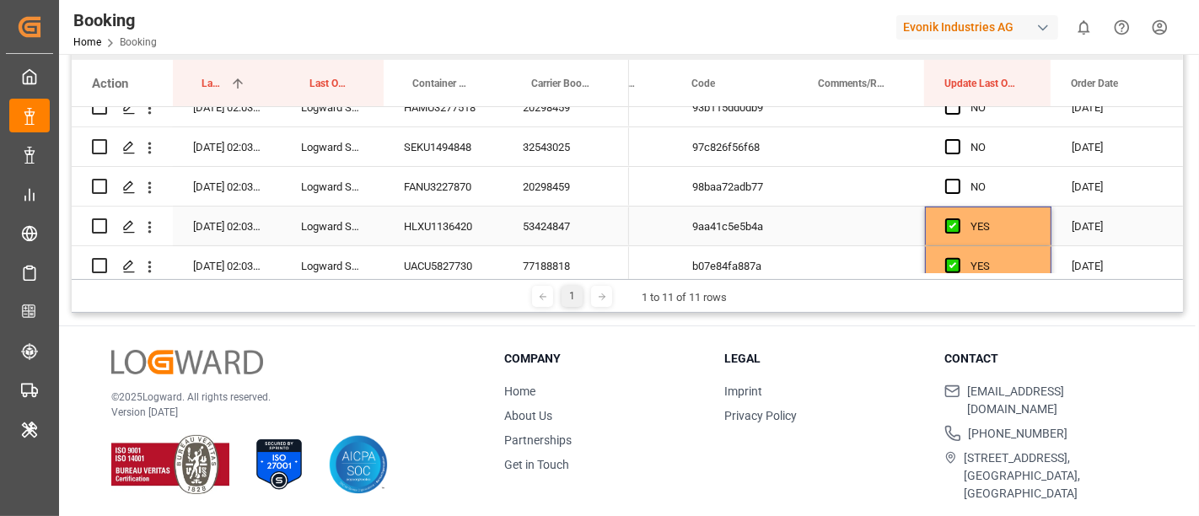
click at [1012, 213] on div "YES" at bounding box center [1001, 226] width 61 height 39
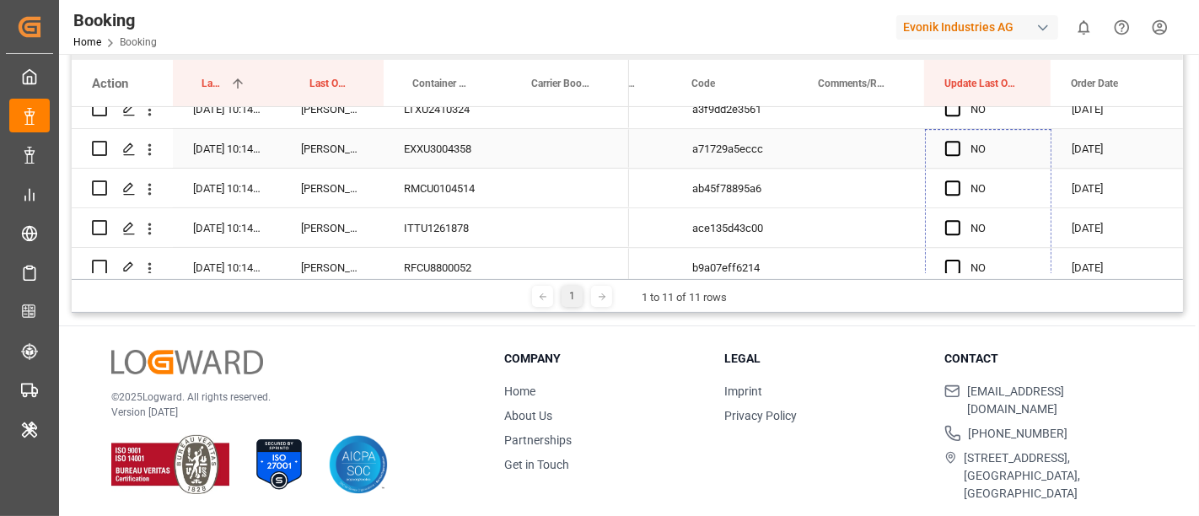
drag, startPoint x: 1048, startPoint y: 241, endPoint x: 1016, endPoint y: 146, distance: 100.5
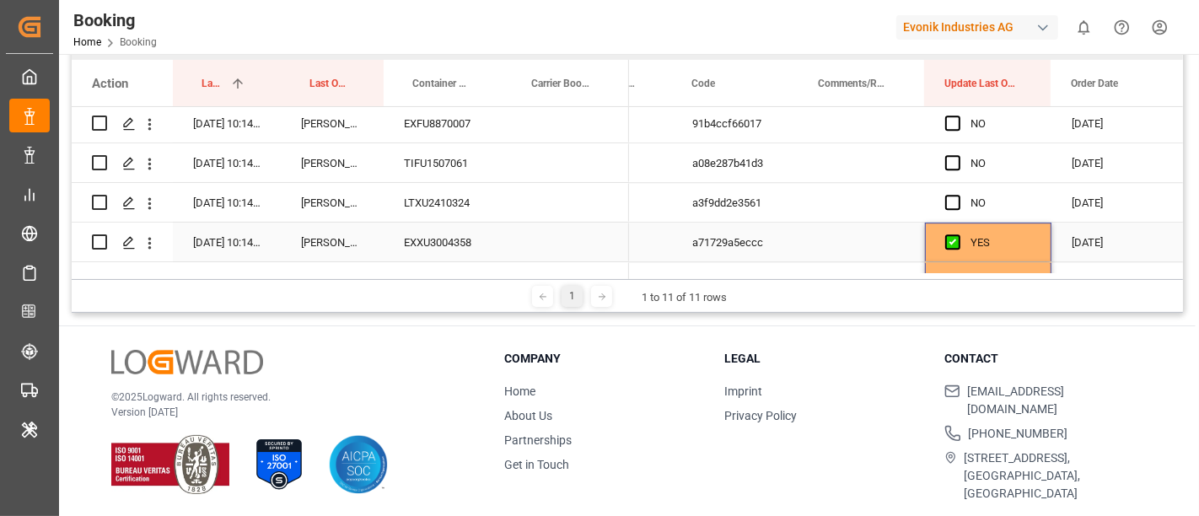
click at [1015, 231] on div "YES" at bounding box center [1001, 242] width 61 height 39
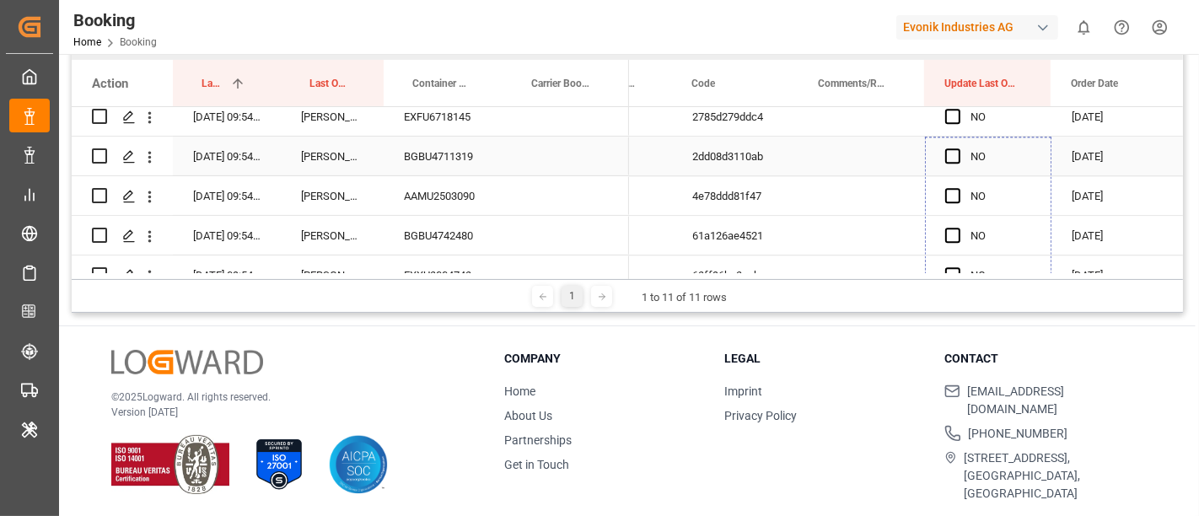
drag, startPoint x: 1047, startPoint y: 256, endPoint x: 1024, endPoint y: 146, distance: 112.1
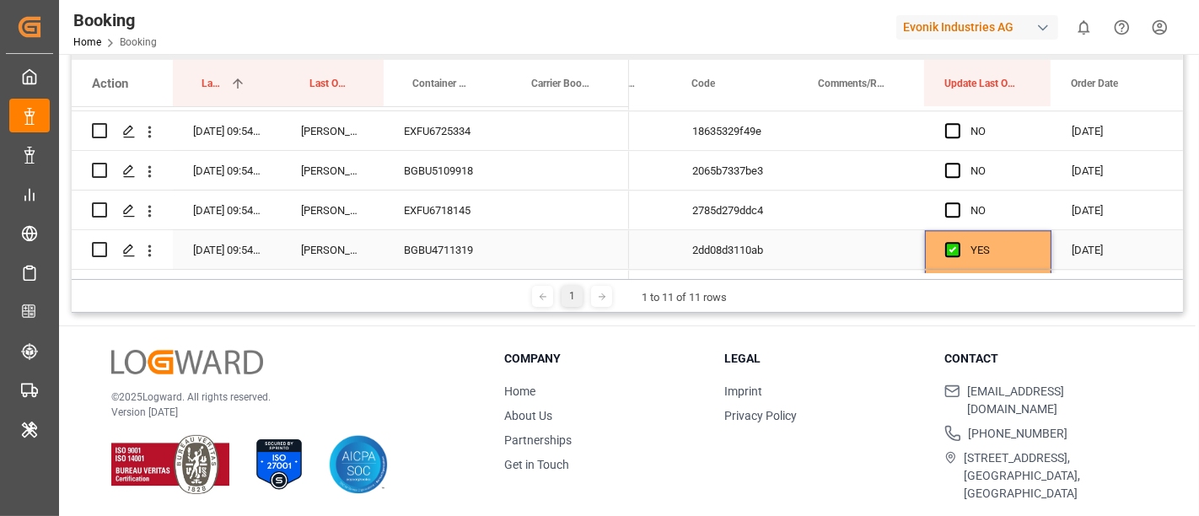
click at [1016, 236] on div "YES" at bounding box center [1001, 250] width 61 height 39
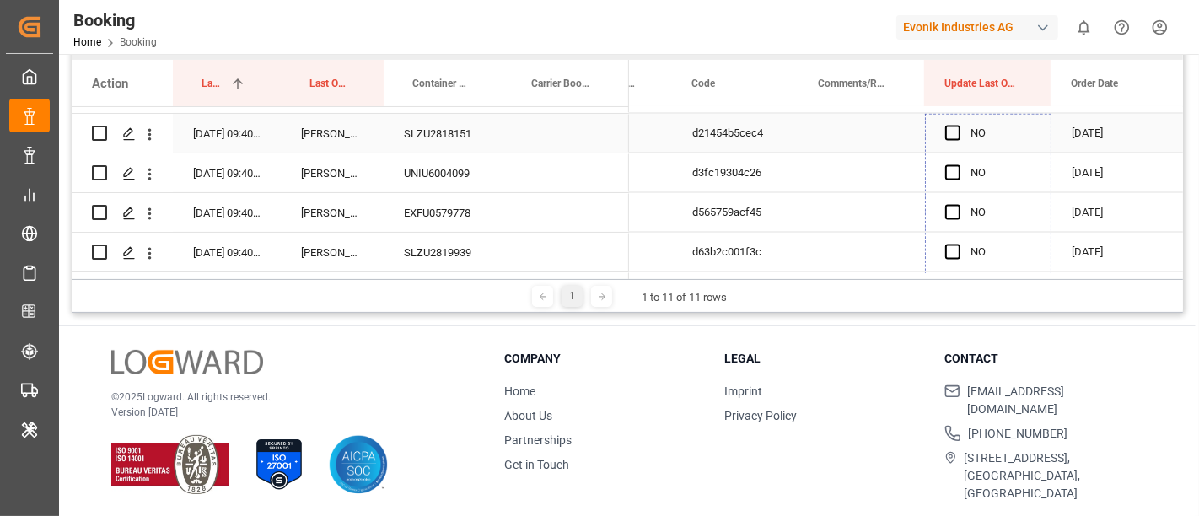
drag, startPoint x: 1047, startPoint y: 170, endPoint x: 1026, endPoint y: 126, distance: 48.3
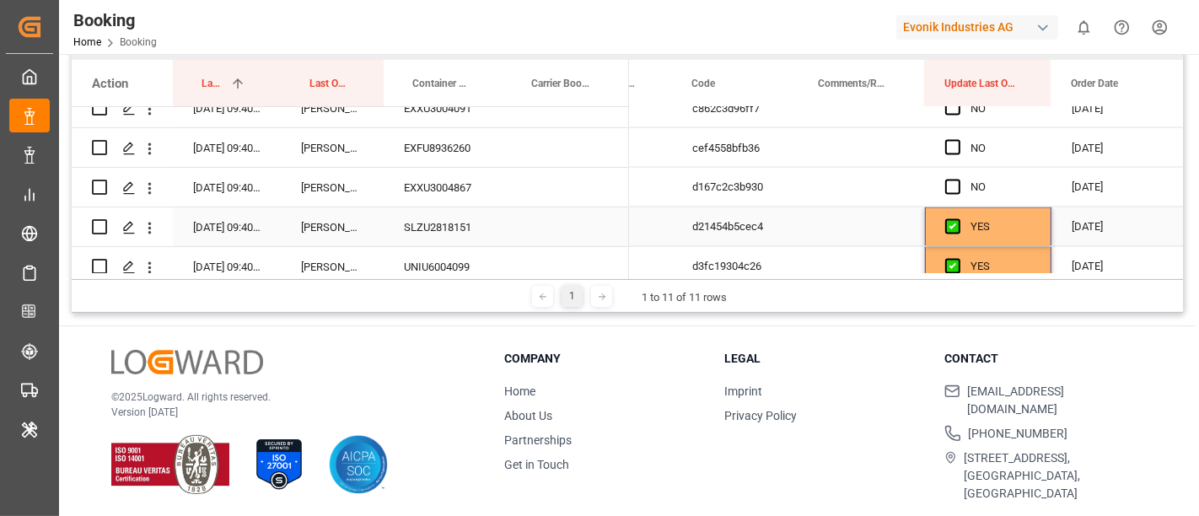
click at [1026, 218] on div "YES" at bounding box center [1001, 227] width 61 height 39
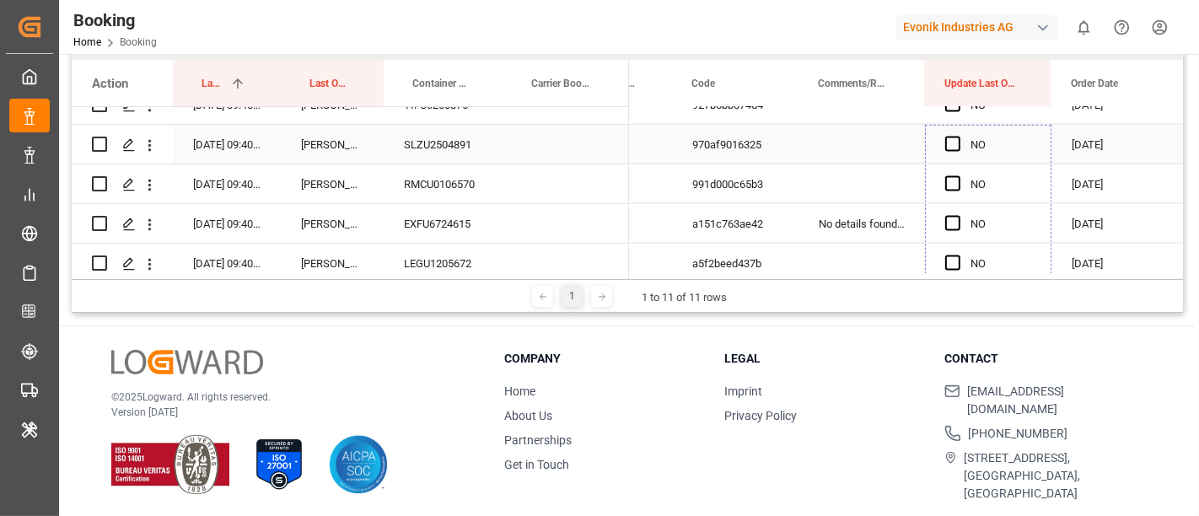
drag, startPoint x: 1048, startPoint y: 243, endPoint x: 1026, endPoint y: 133, distance: 112.0
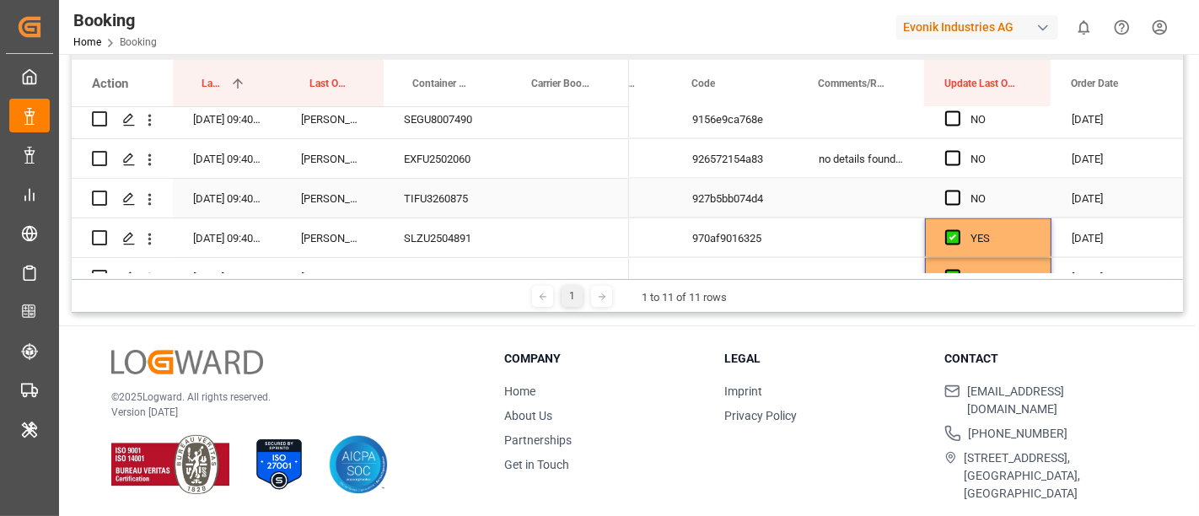
click at [1021, 225] on div "YES" at bounding box center [1001, 238] width 61 height 39
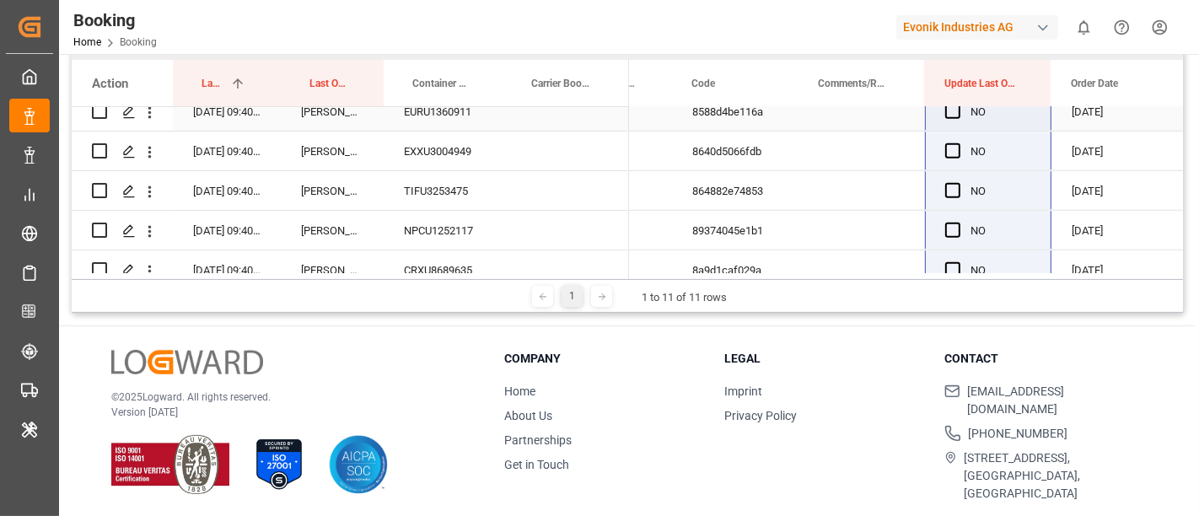
drag, startPoint x: 1049, startPoint y: 250, endPoint x: 1016, endPoint y: 136, distance: 119.3
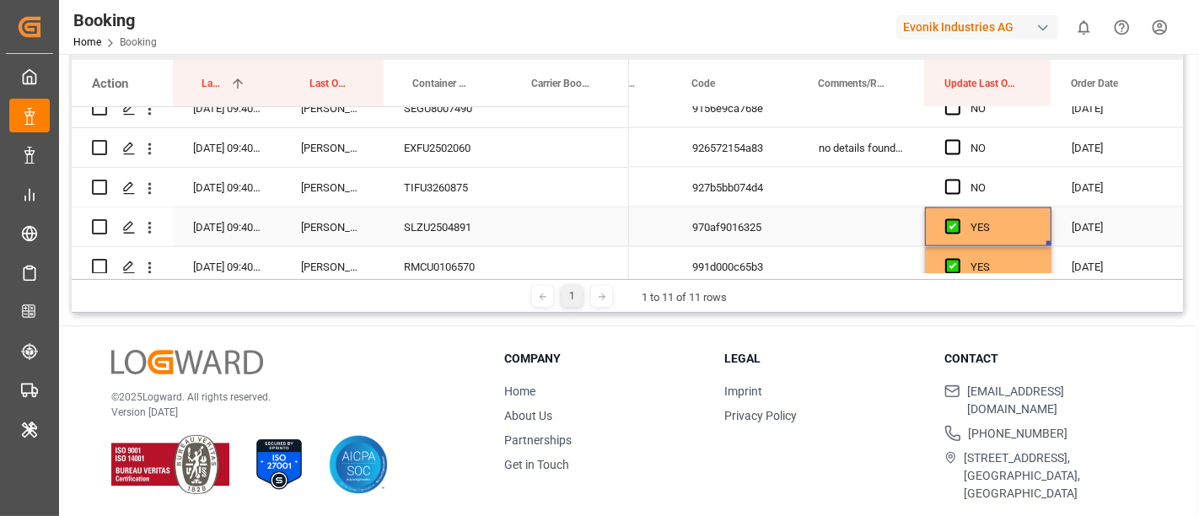
click at [1026, 219] on div "YES" at bounding box center [1001, 227] width 61 height 39
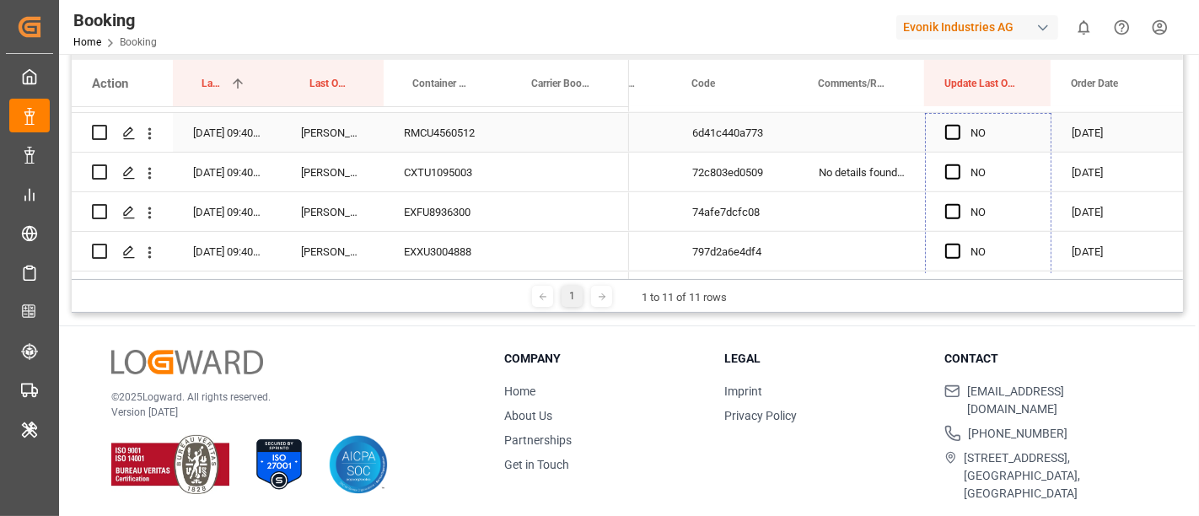
drag, startPoint x: 1046, startPoint y: 243, endPoint x: 1026, endPoint y: 133, distance: 111.3
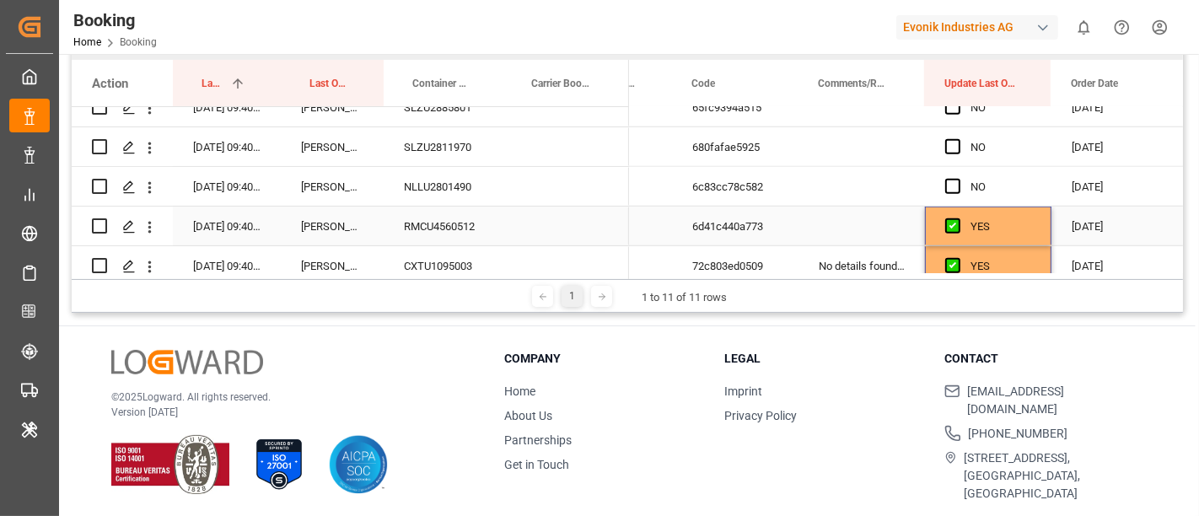
click at [1033, 232] on div "YES" at bounding box center [988, 226] width 127 height 39
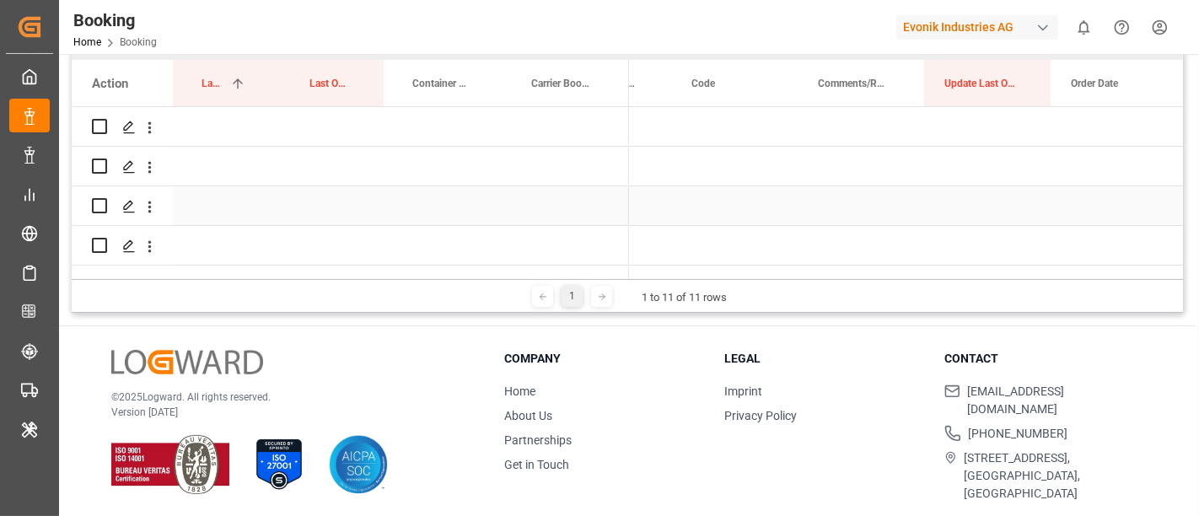
drag, startPoint x: 1047, startPoint y: 241, endPoint x: 1029, endPoint y: 120, distance: 122.9
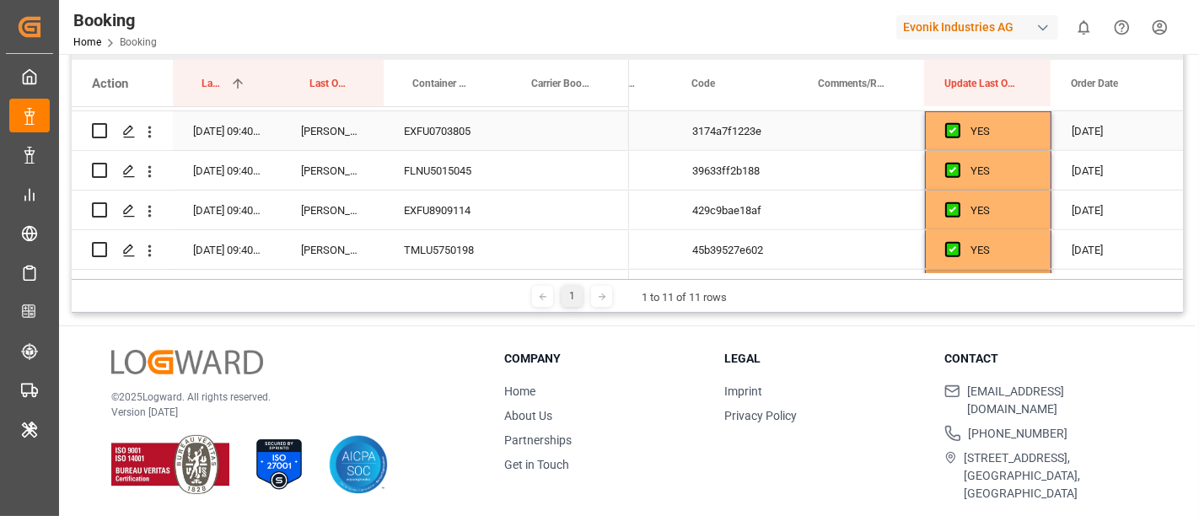
click at [1018, 139] on div "YES" at bounding box center [1001, 131] width 61 height 39
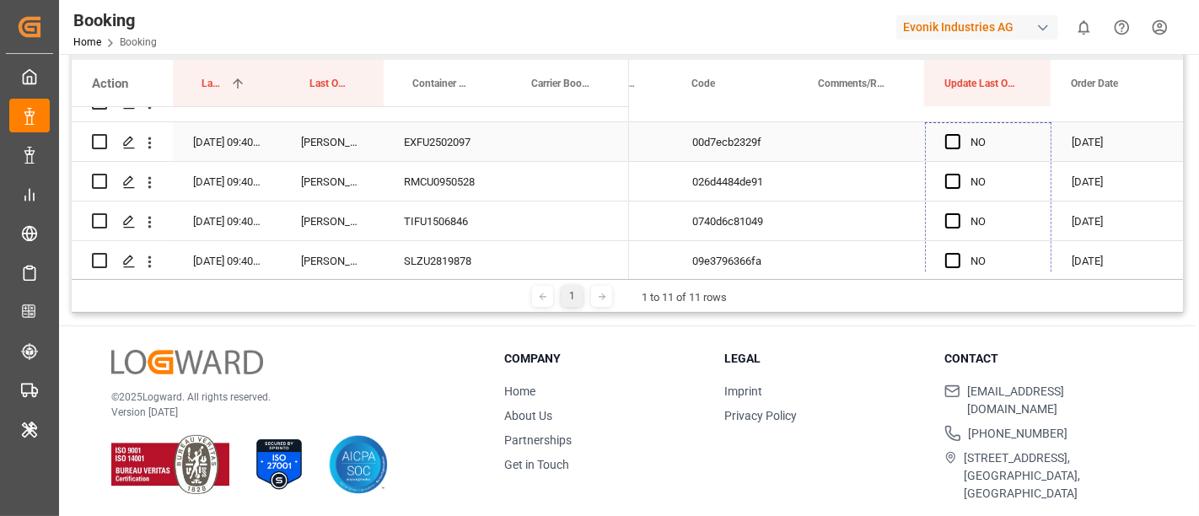
drag, startPoint x: 1048, startPoint y: 237, endPoint x: 1023, endPoint y: 137, distance: 102.7
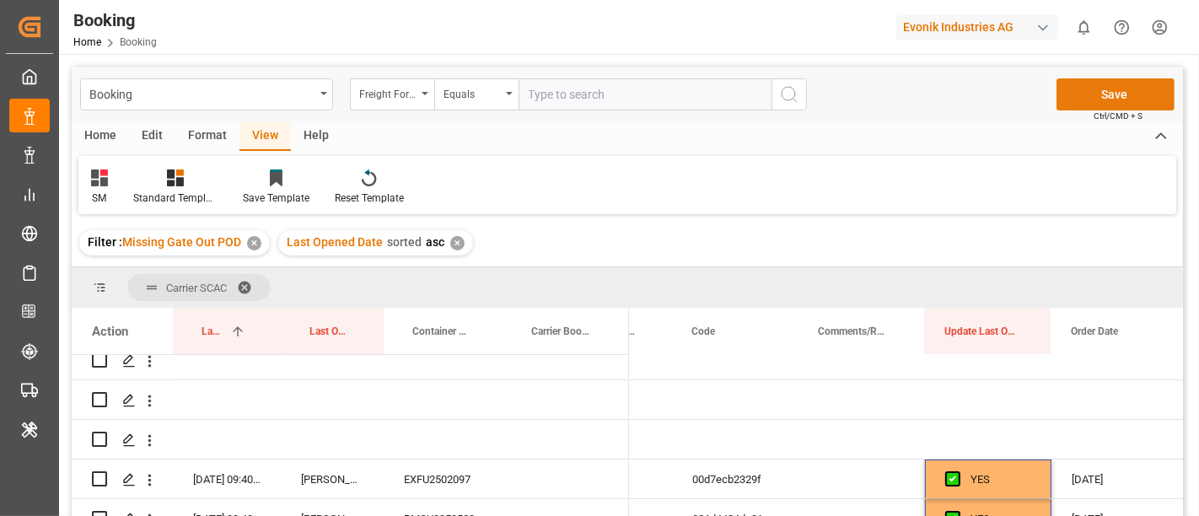
click at [1104, 100] on button "Save" at bounding box center [1116, 94] width 118 height 32
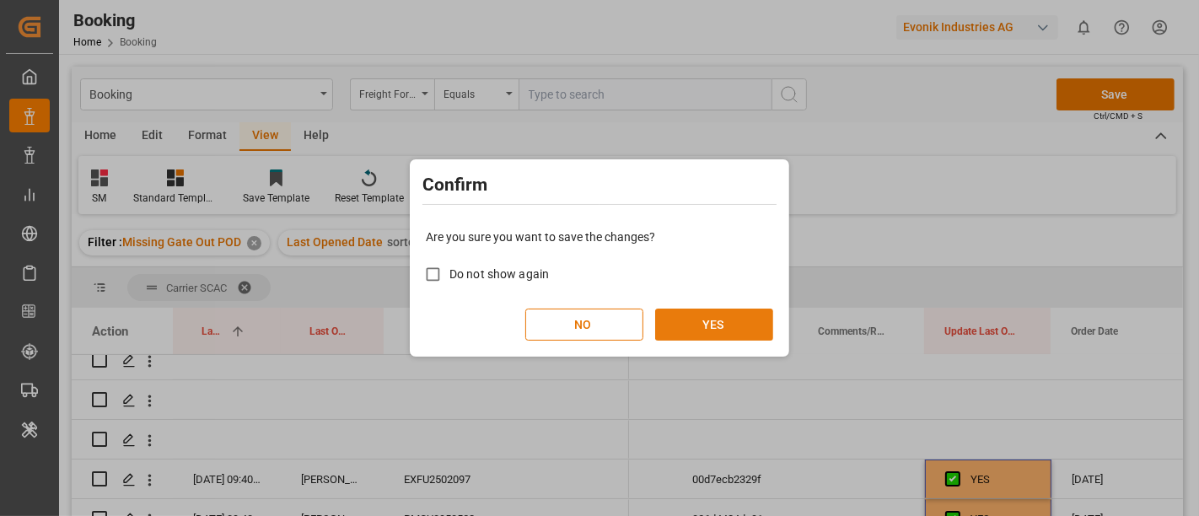
click at [713, 319] on button "YES" at bounding box center [714, 325] width 118 height 32
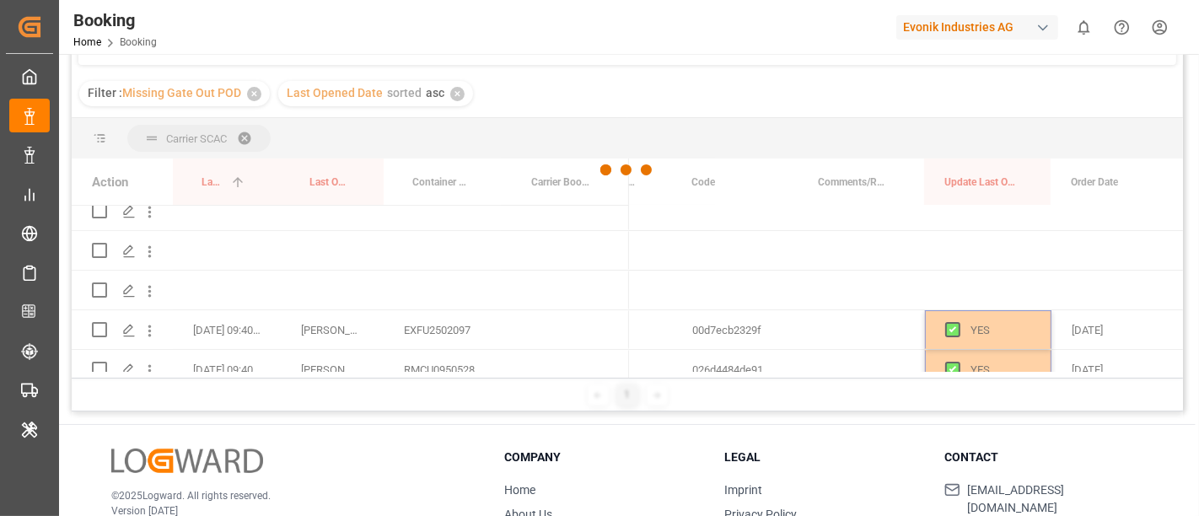
scroll to position [248, 0]
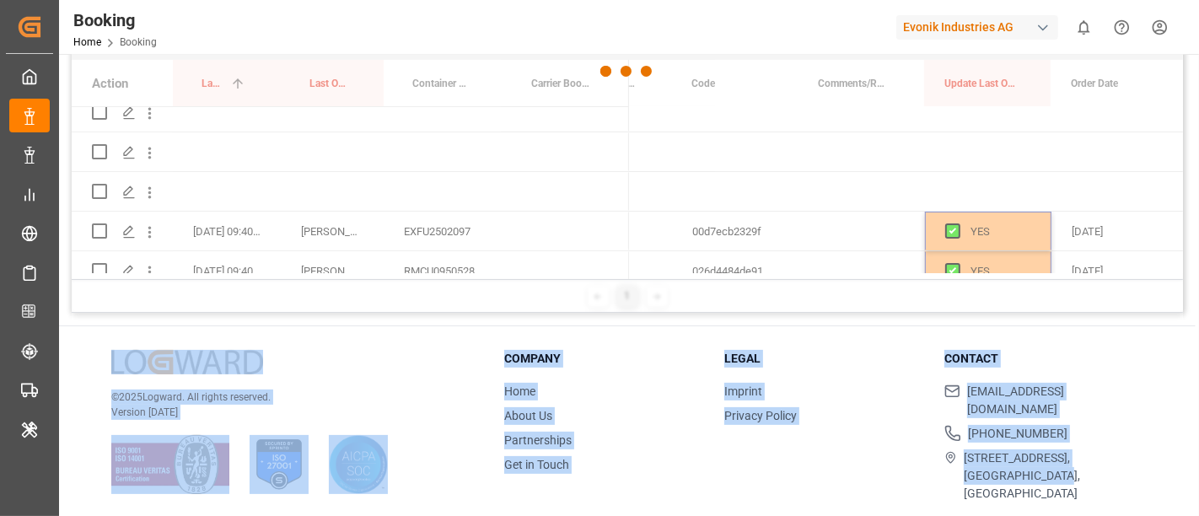
drag, startPoint x: 763, startPoint y: 113, endPoint x: 1198, endPoint y: 560, distance: 623.8
click at [1198, 515] on html "Created by potrace 1.15, written by Peter Selinger 2001-2017 Created by potrace…" at bounding box center [599, 258] width 1199 height 516
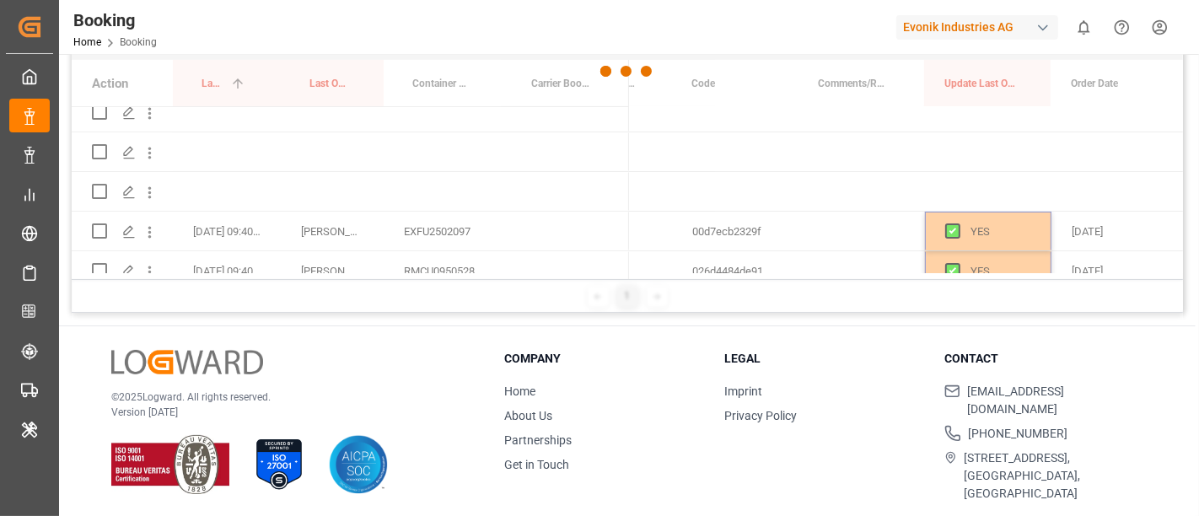
click at [1198, 417] on div at bounding box center [599, 258] width 1199 height 516
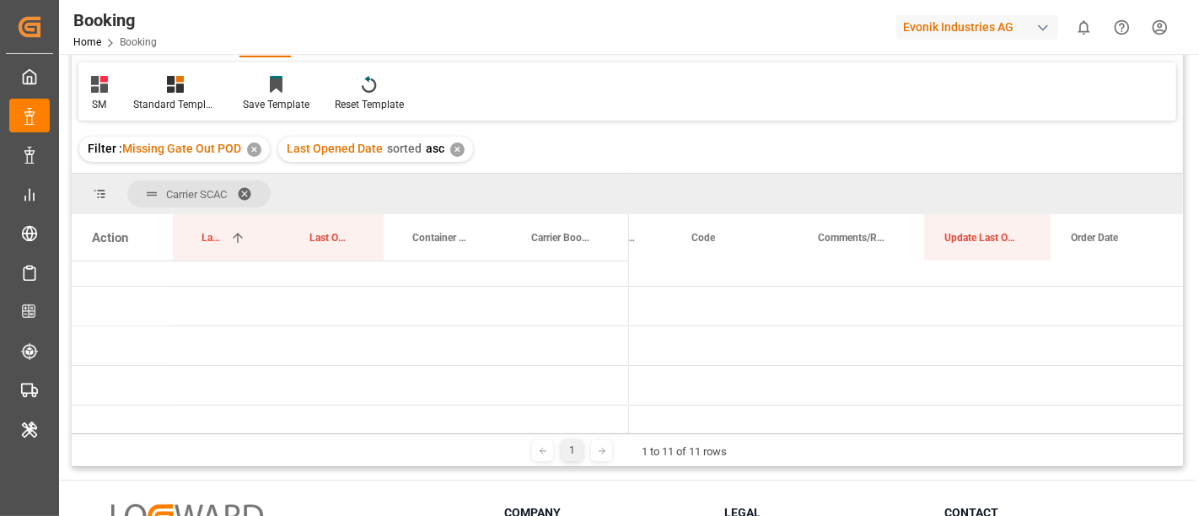
scroll to position [0, 0]
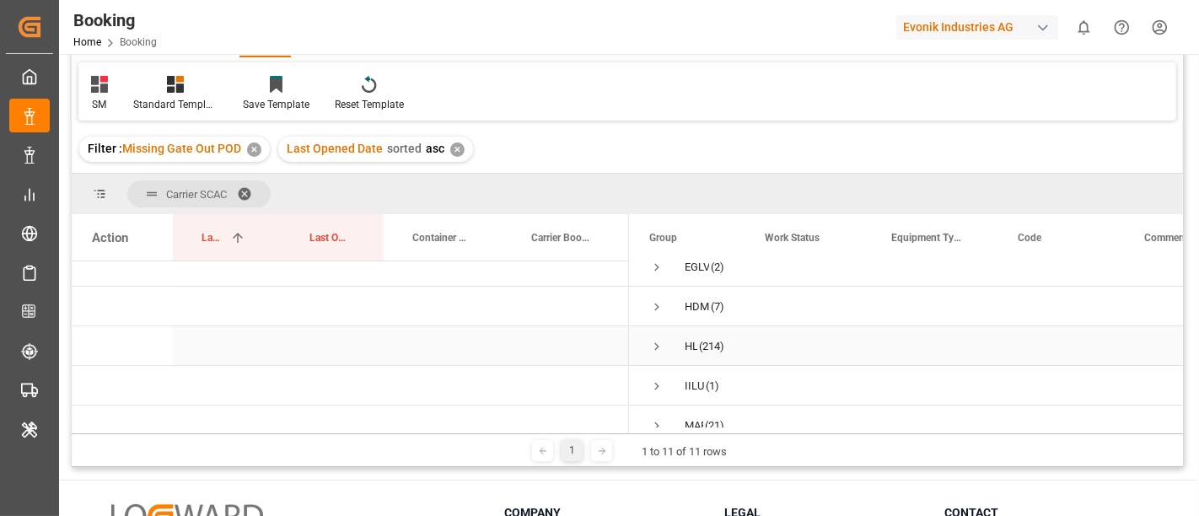
click at [658, 350] on span "Press SPACE to select this row." at bounding box center [656, 346] width 15 height 15
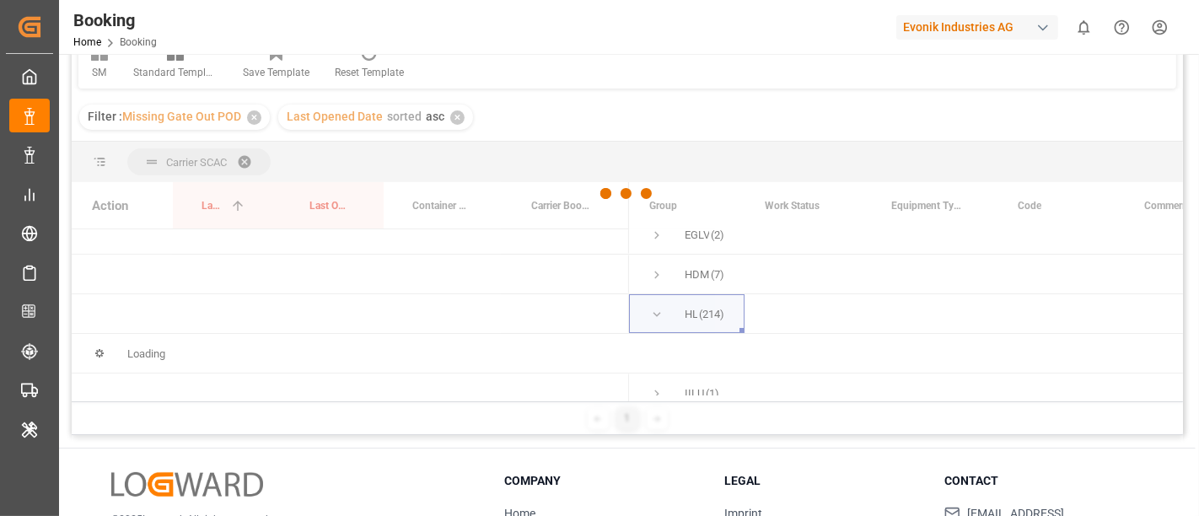
scroll to position [154, 0]
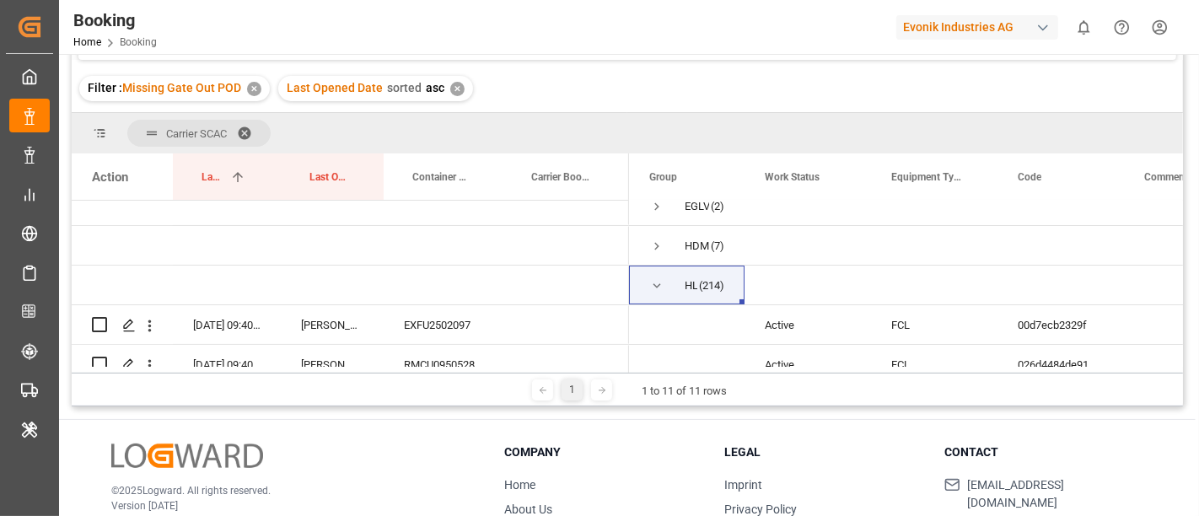
drag, startPoint x: 759, startPoint y: 90, endPoint x: 749, endPoint y: 128, distance: 39.3
click at [759, 90] on div "Filter : Missing Gate Out POD ✕ Last Opened Date sorted asc ✕" at bounding box center [628, 88] width 1112 height 47
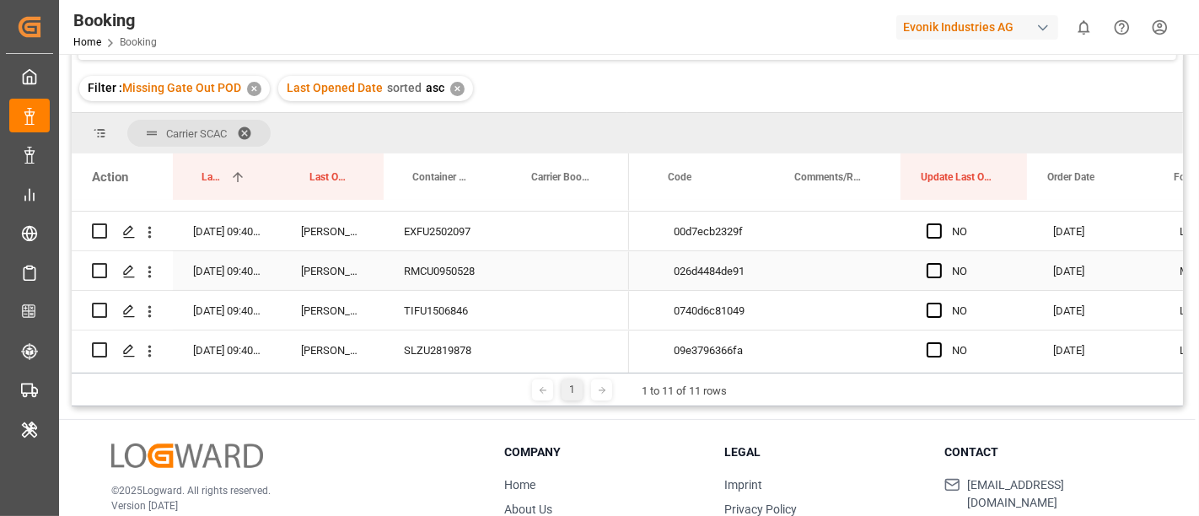
scroll to position [0, 351]
click at [922, 234] on span "Press SPACE to select this row." at bounding box center [928, 230] width 15 height 15
click at [934, 223] on input "Press SPACE to select this row." at bounding box center [934, 223] width 0 height 0
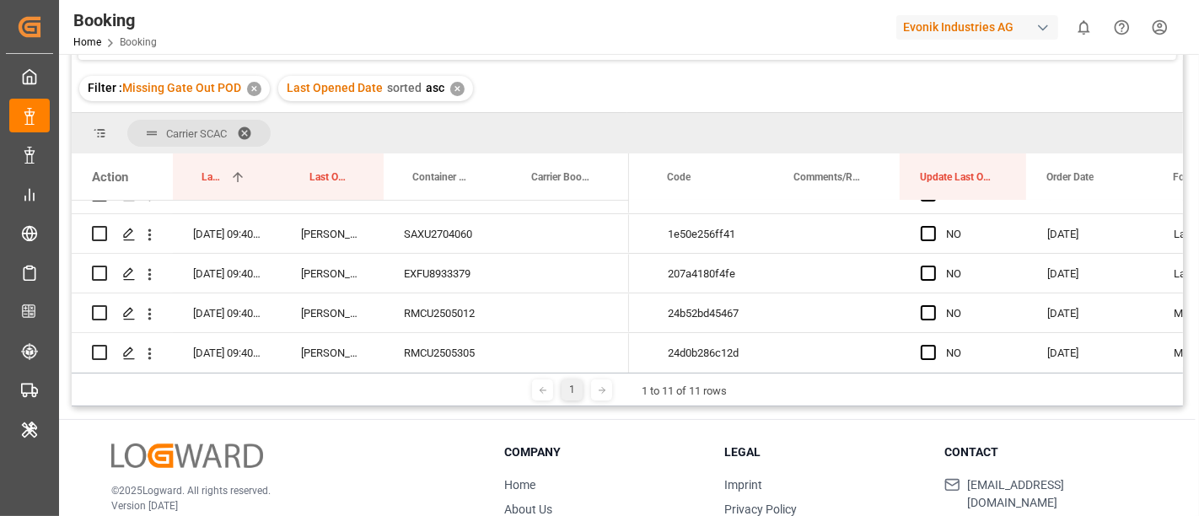
scroll to position [490, 0]
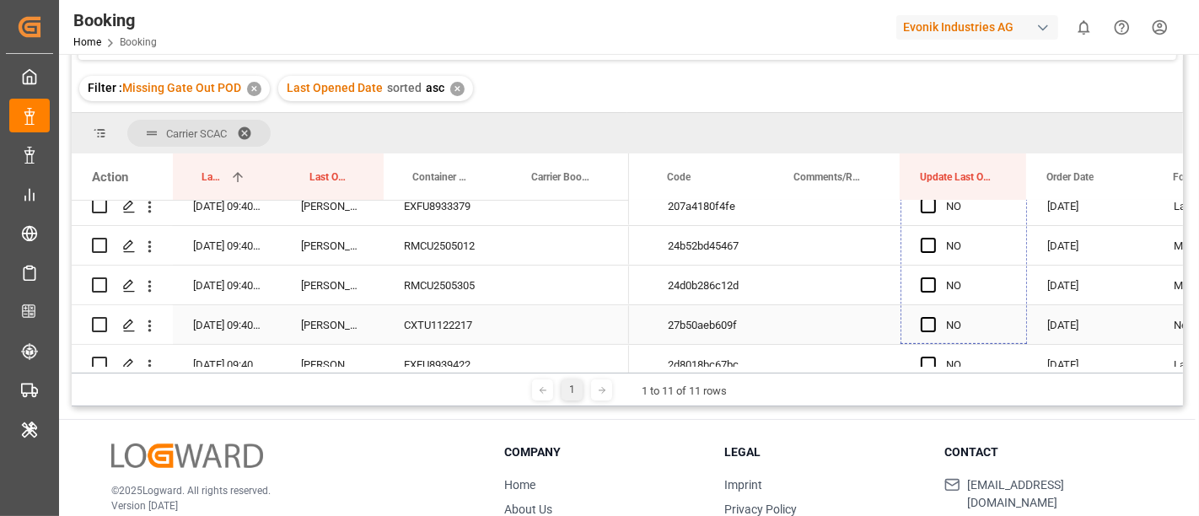
drag, startPoint x: 1024, startPoint y: 246, endPoint x: 997, endPoint y: 331, distance: 88.5
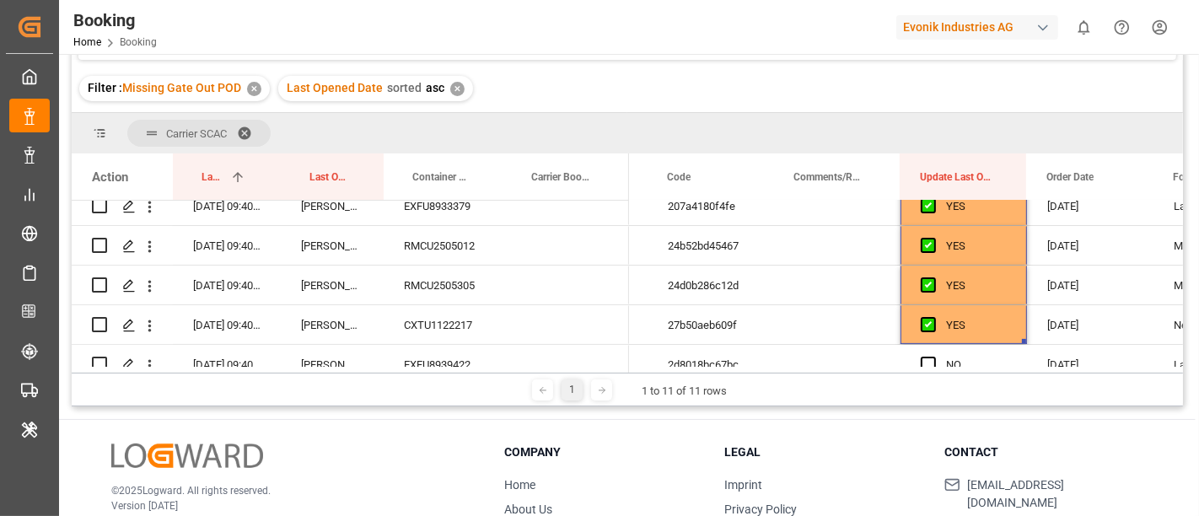
scroll to position [0, 0]
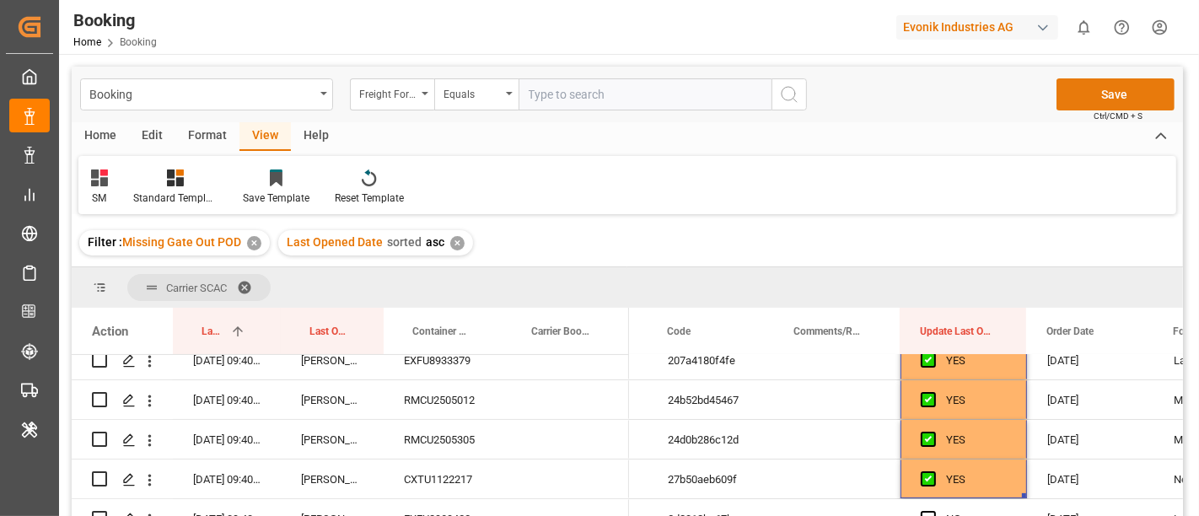
click at [1132, 94] on button "Save" at bounding box center [1116, 94] width 118 height 32
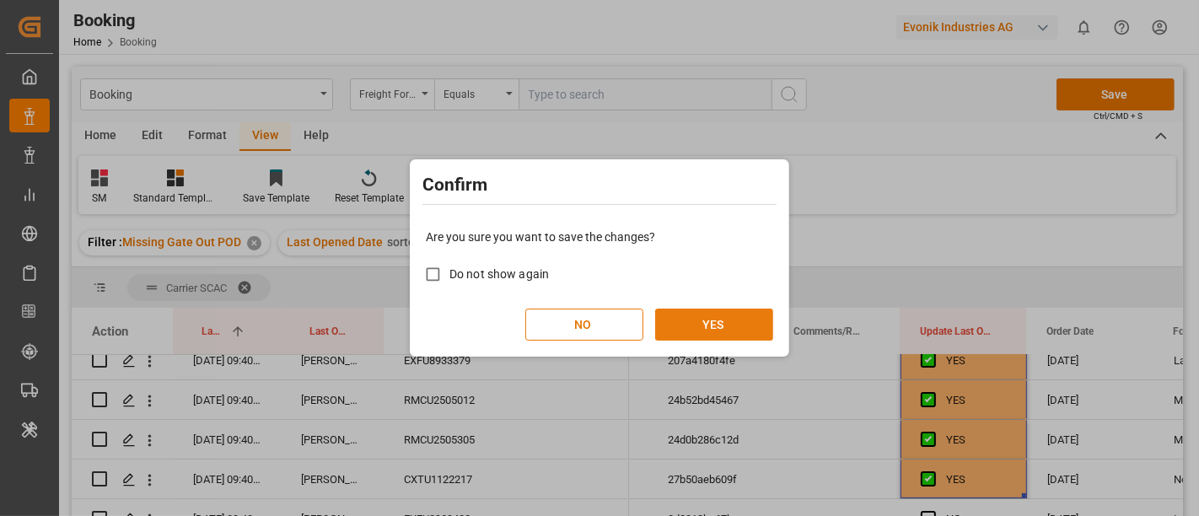
click at [712, 326] on button "YES" at bounding box center [714, 325] width 118 height 32
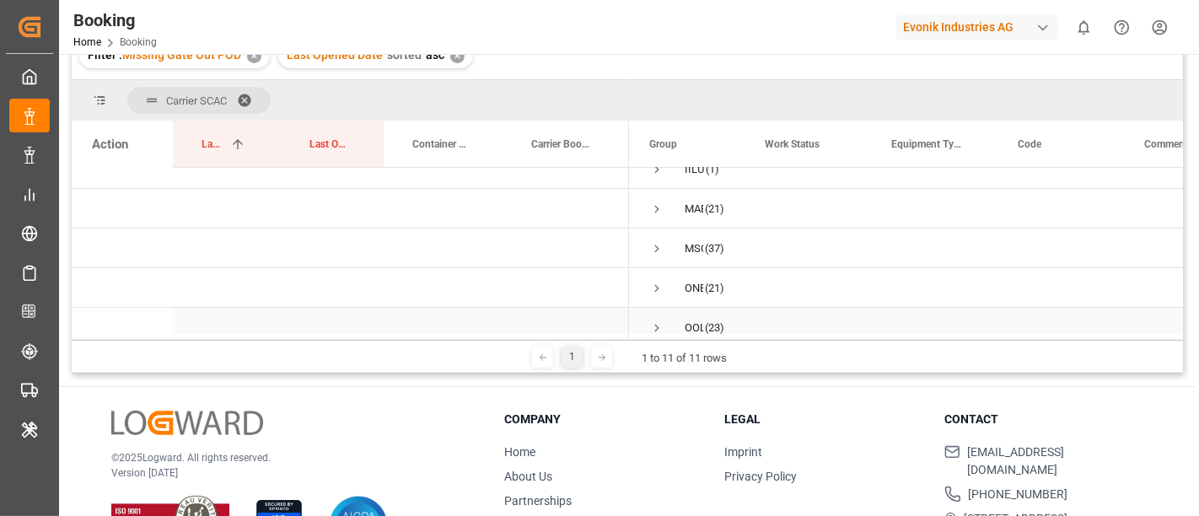
scroll to position [87, 0]
click at [659, 259] on span "Press SPACE to select this row." at bounding box center [656, 259] width 15 height 15
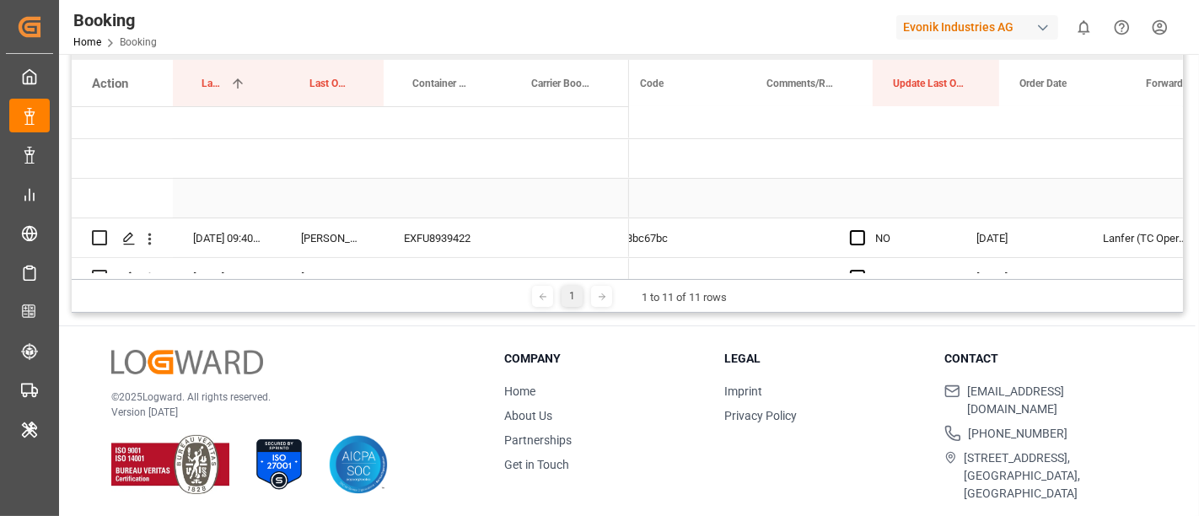
scroll to position [0, 434]
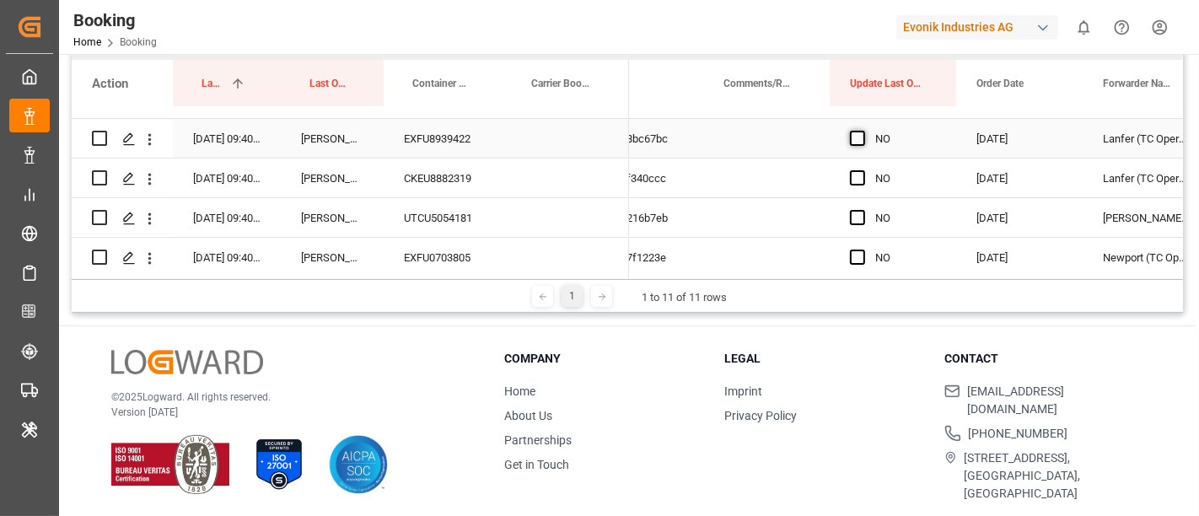
click at [853, 139] on span "Press SPACE to select this row." at bounding box center [857, 138] width 15 height 15
click at [863, 131] on input "Press SPACE to select this row." at bounding box center [863, 131] width 0 height 0
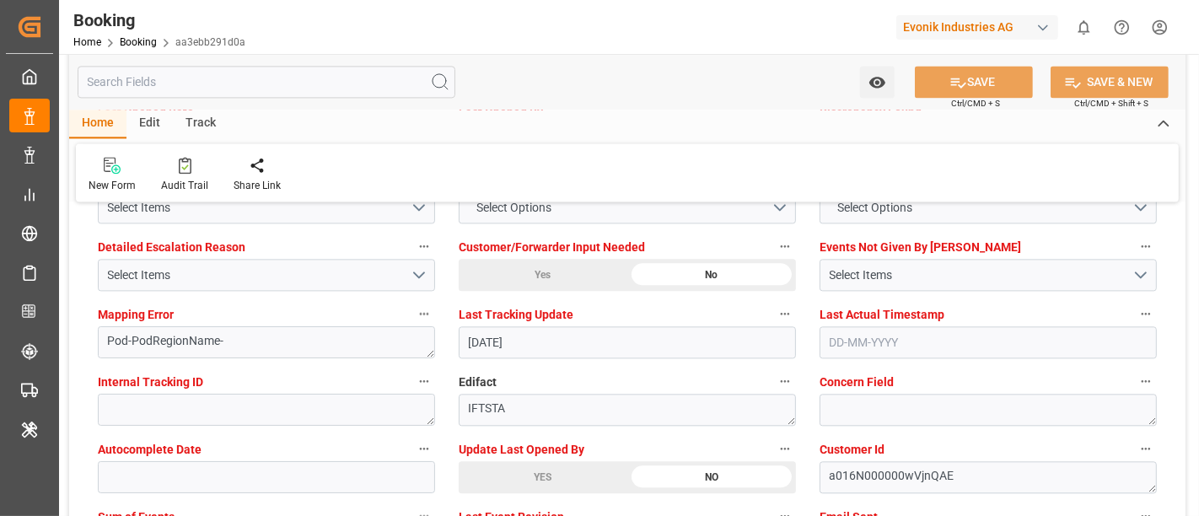
scroll to position [3092, 0]
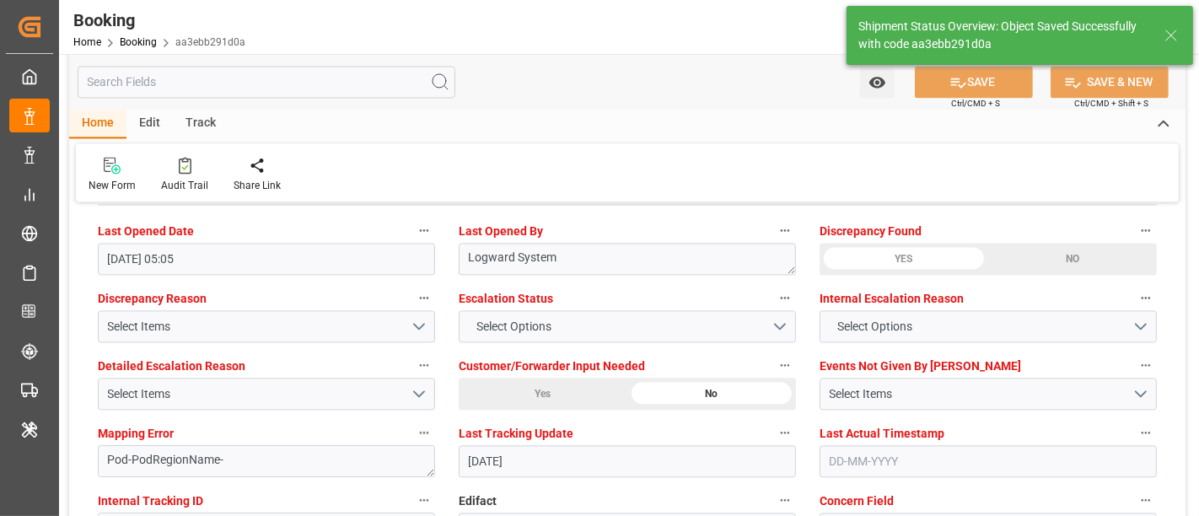
type input "[DATE] 09:18"
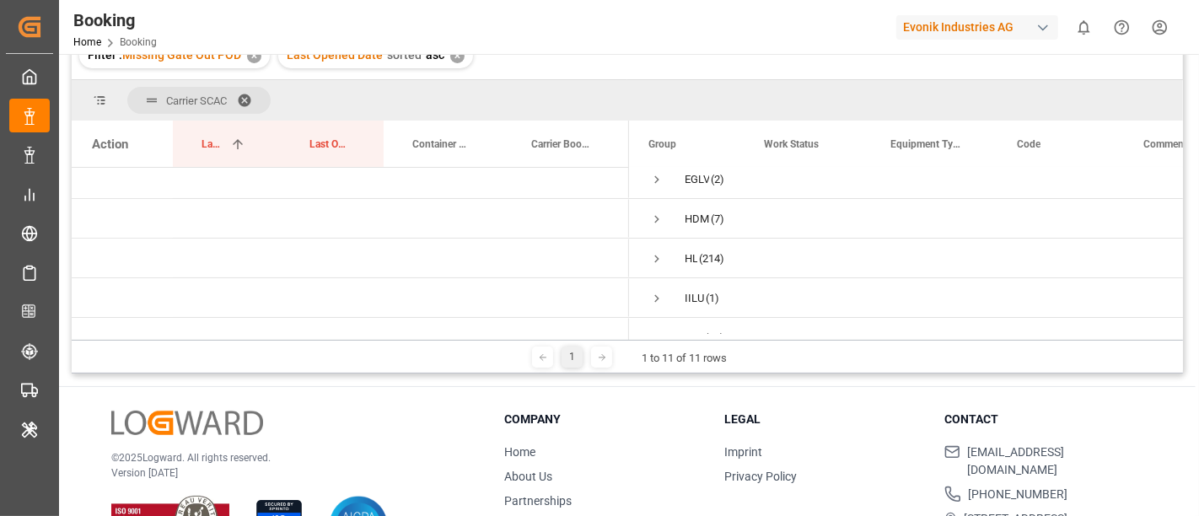
scroll to position [87, 0]
click at [654, 258] on span "Press SPACE to select this row." at bounding box center [656, 259] width 15 height 15
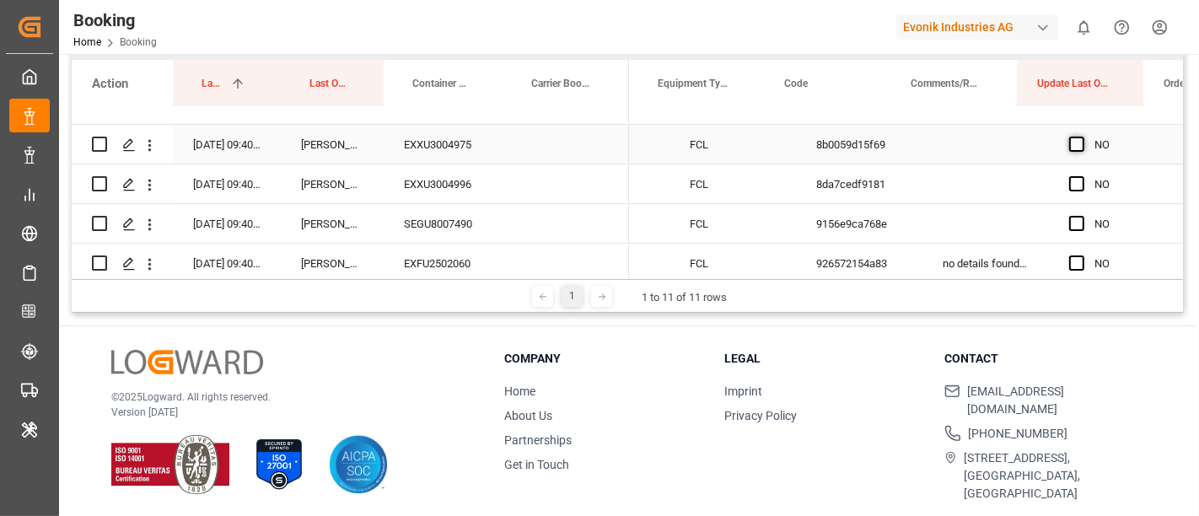
scroll to position [0, 250]
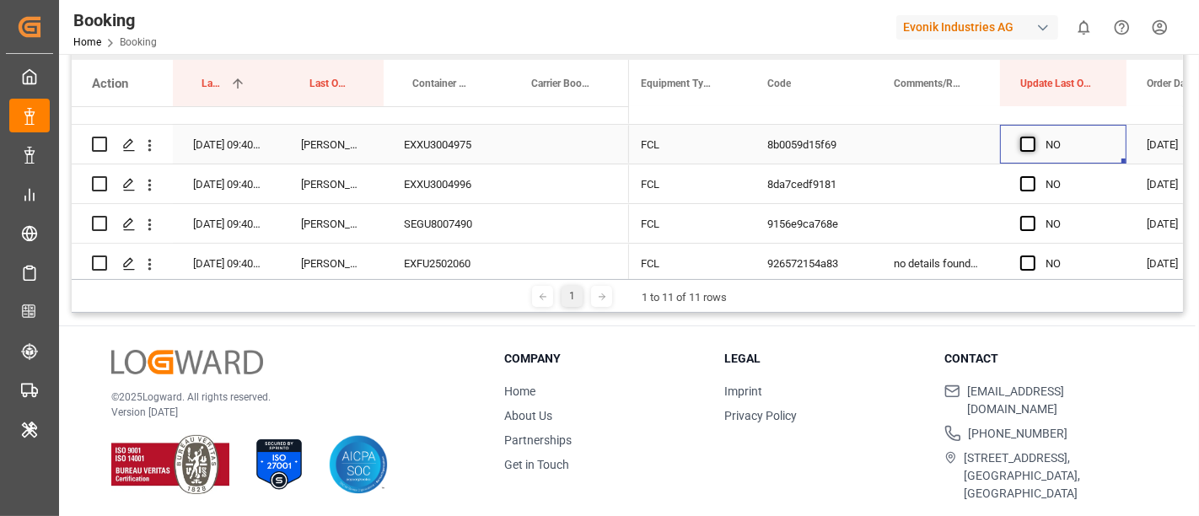
click at [1020, 143] on span "Press SPACE to select this row." at bounding box center [1027, 144] width 15 height 15
click at [1033, 137] on input "Press SPACE to select this row." at bounding box center [1033, 137] width 0 height 0
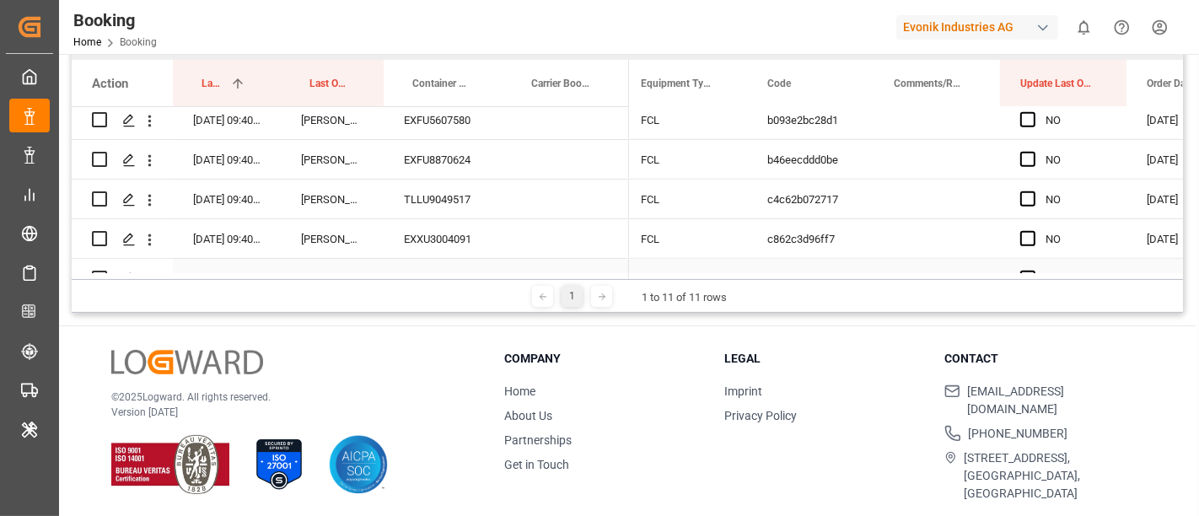
scroll to position [0, 0]
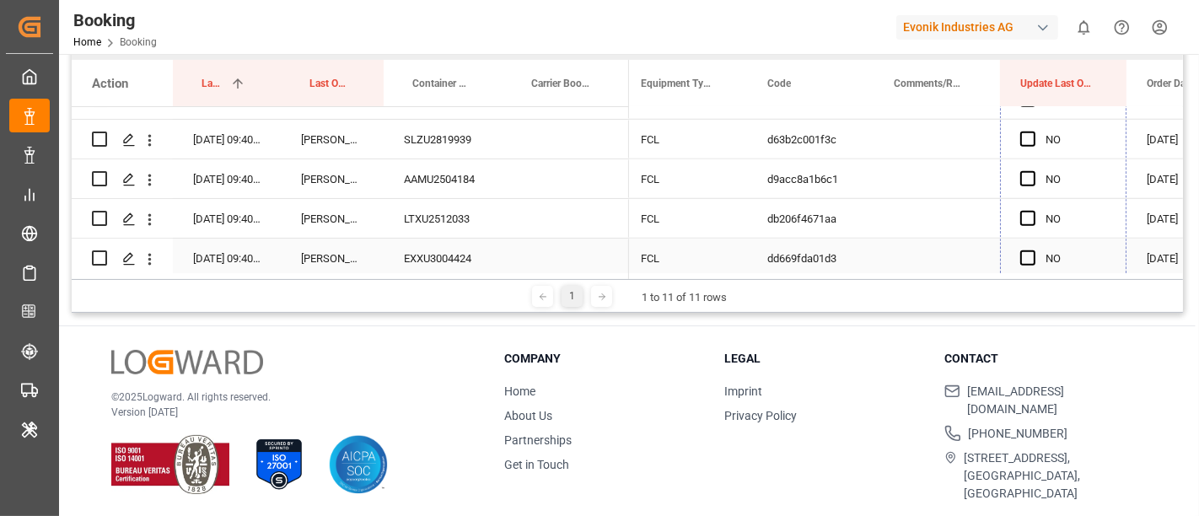
drag, startPoint x: 1125, startPoint y: 159, endPoint x: 1080, endPoint y: 239, distance: 91.7
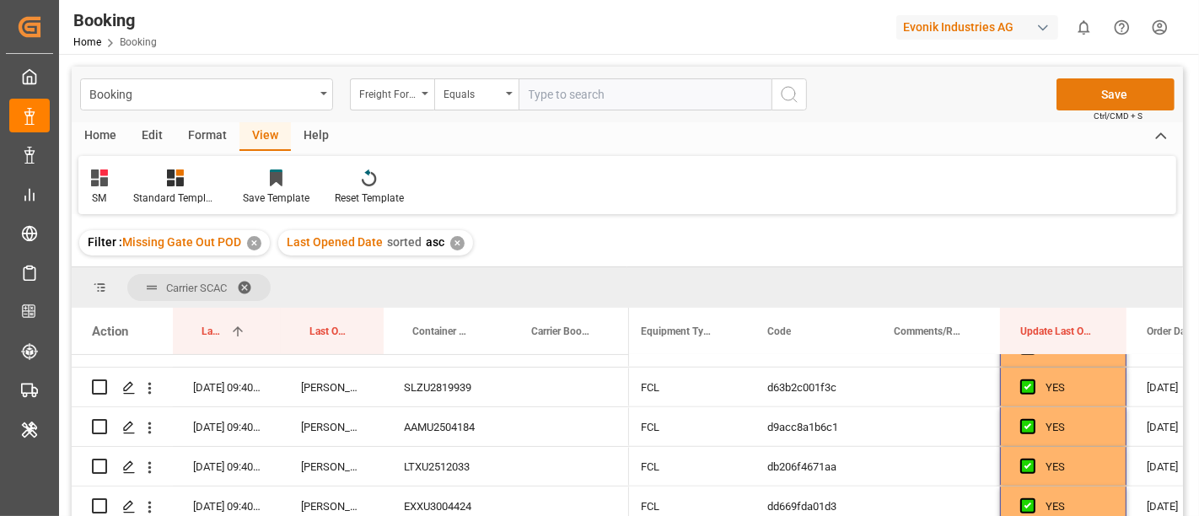
click at [1113, 89] on button "Save" at bounding box center [1116, 94] width 118 height 32
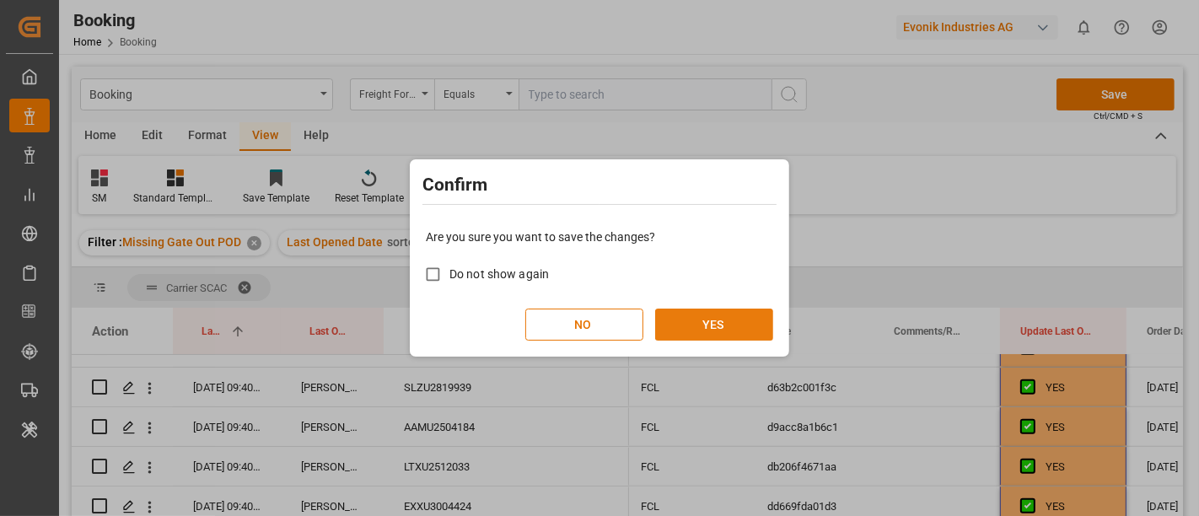
click at [731, 316] on button "YES" at bounding box center [714, 325] width 118 height 32
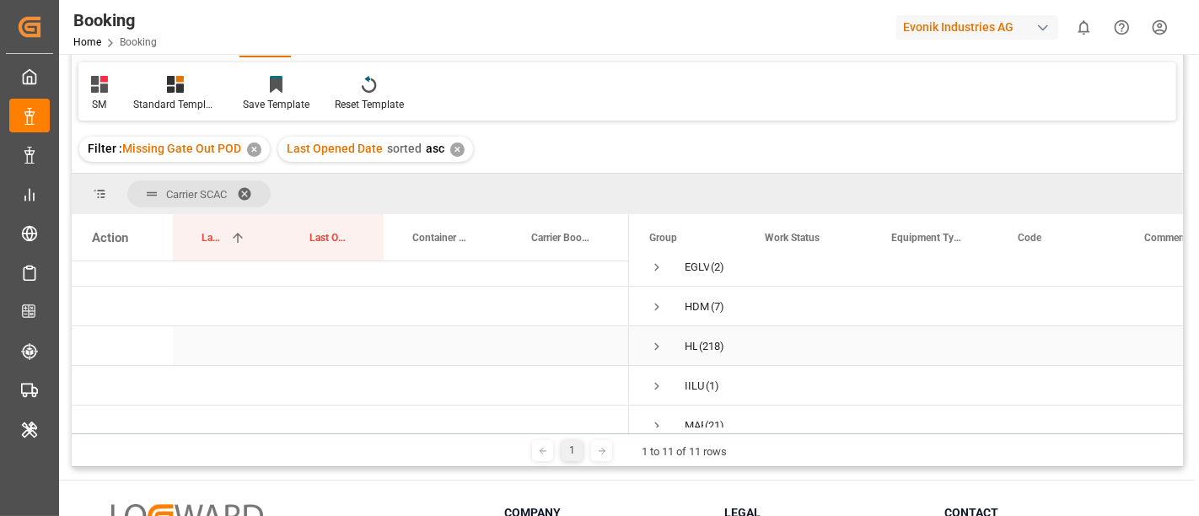
click at [659, 342] on span "Press SPACE to select this row." at bounding box center [656, 346] width 15 height 15
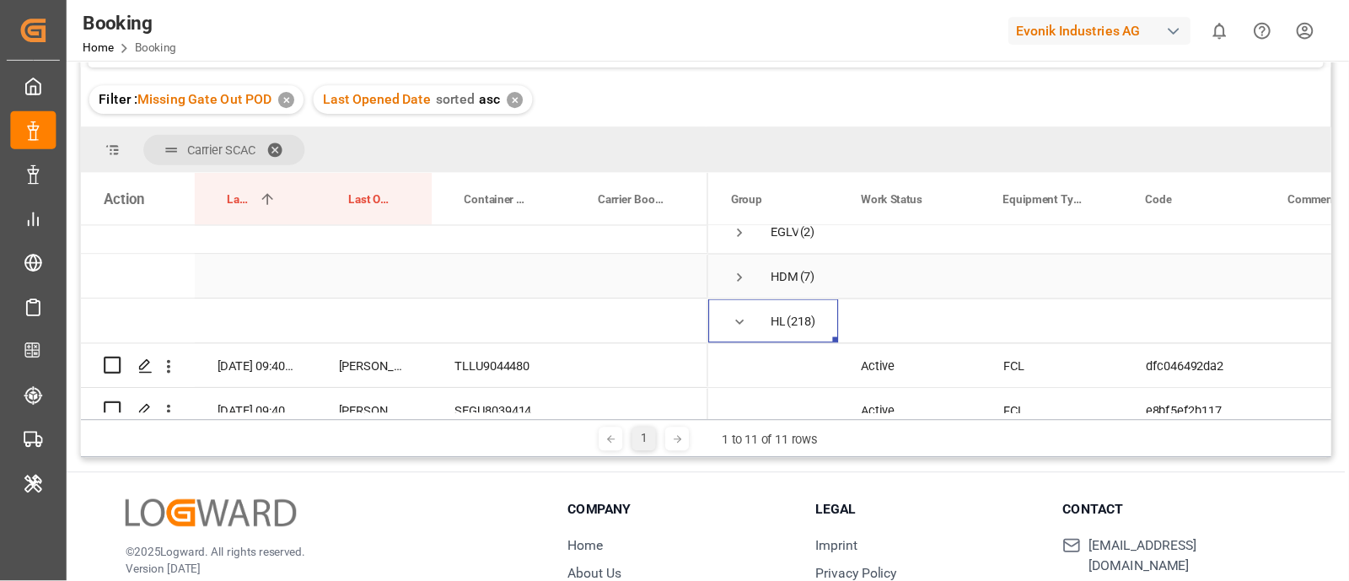
scroll to position [187, 0]
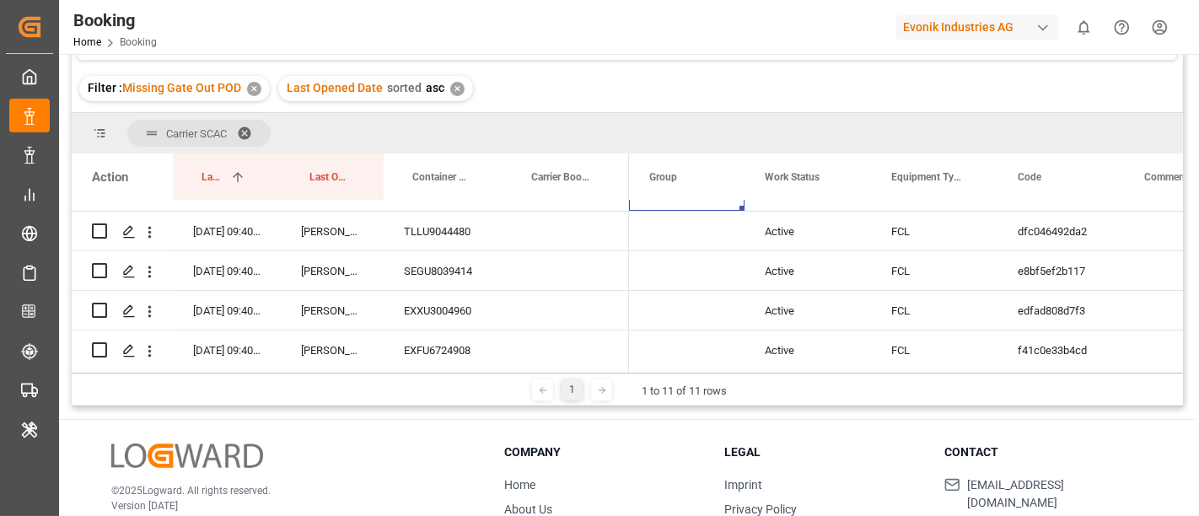
click at [862, 93] on div "Filter : Missing Gate Out POD ✕ Last Opened Date sorted asc ✕" at bounding box center [628, 88] width 1112 height 47
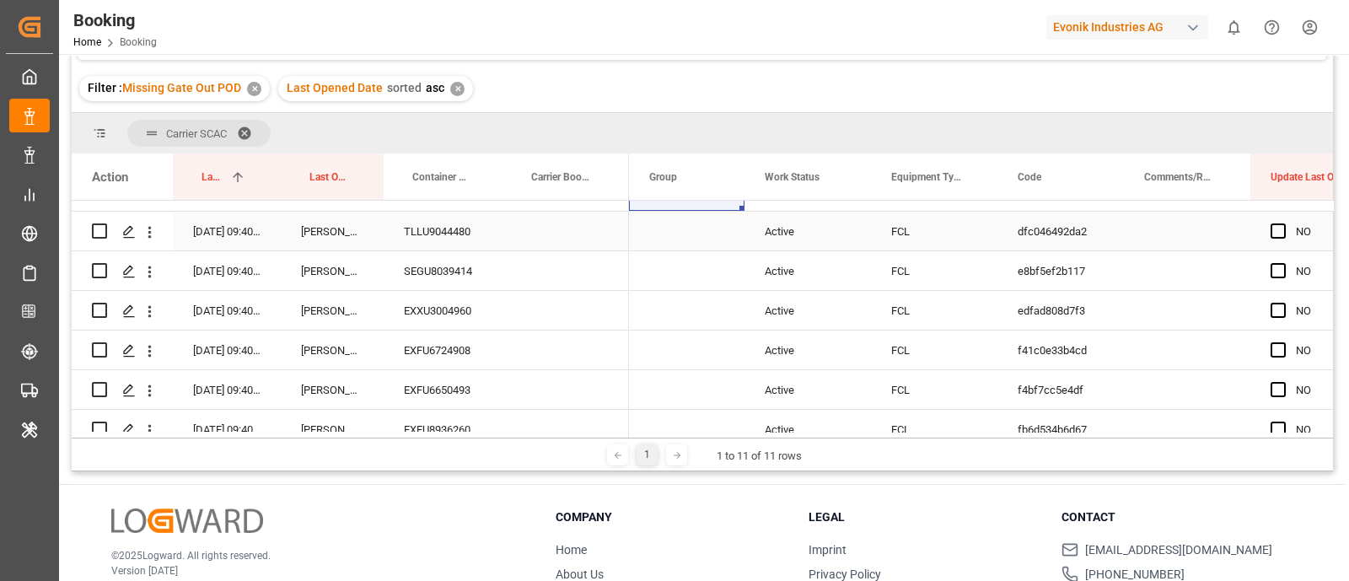
scroll to position [82, 0]
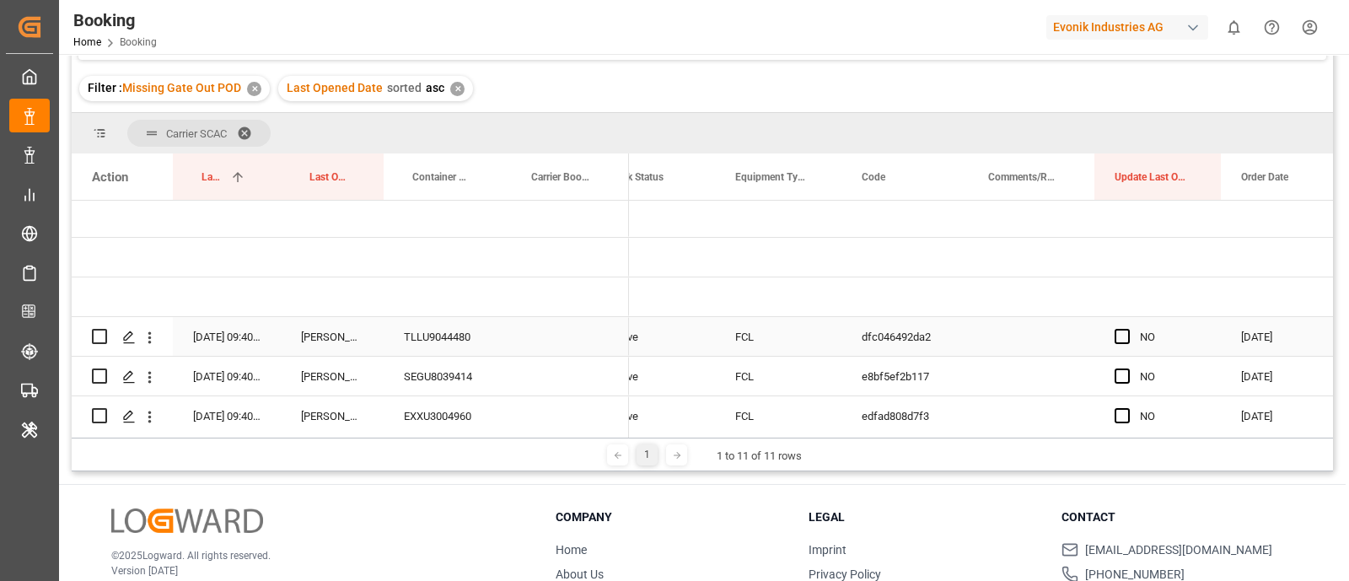
click at [1124, 337] on span "Press SPACE to select this row." at bounding box center [1122, 336] width 15 height 15
click at [1128, 329] on input "Press SPACE to select this row." at bounding box center [1128, 329] width 0 height 0
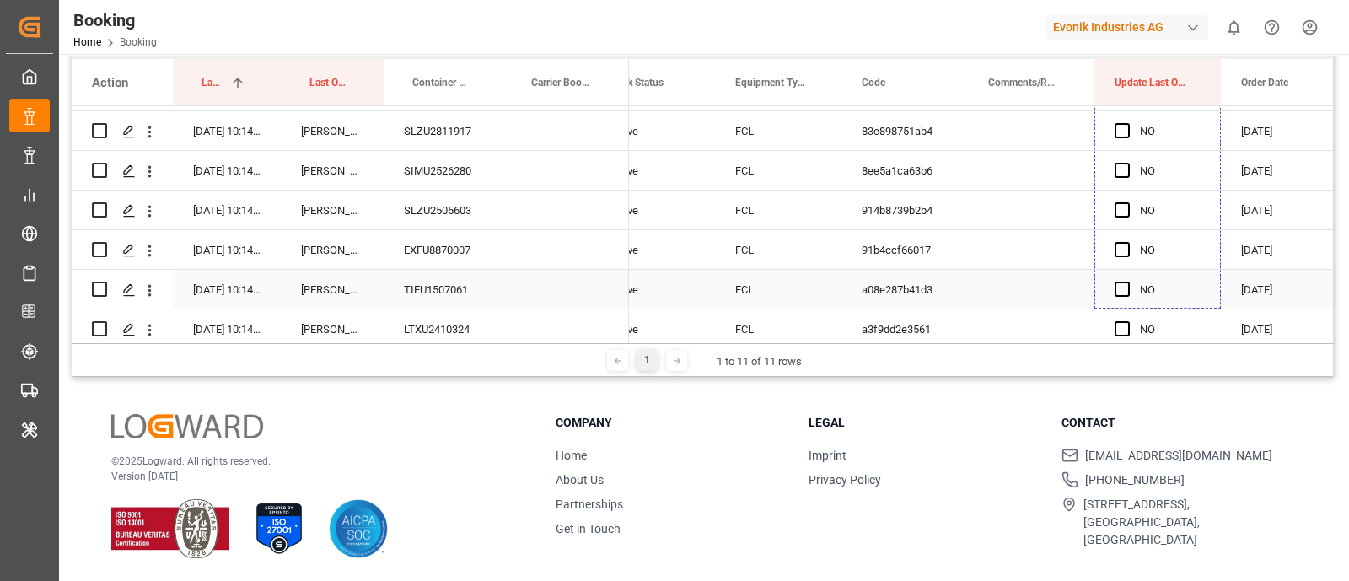
drag, startPoint x: 1219, startPoint y: 148, endPoint x: 1167, endPoint y: 329, distance: 187.7
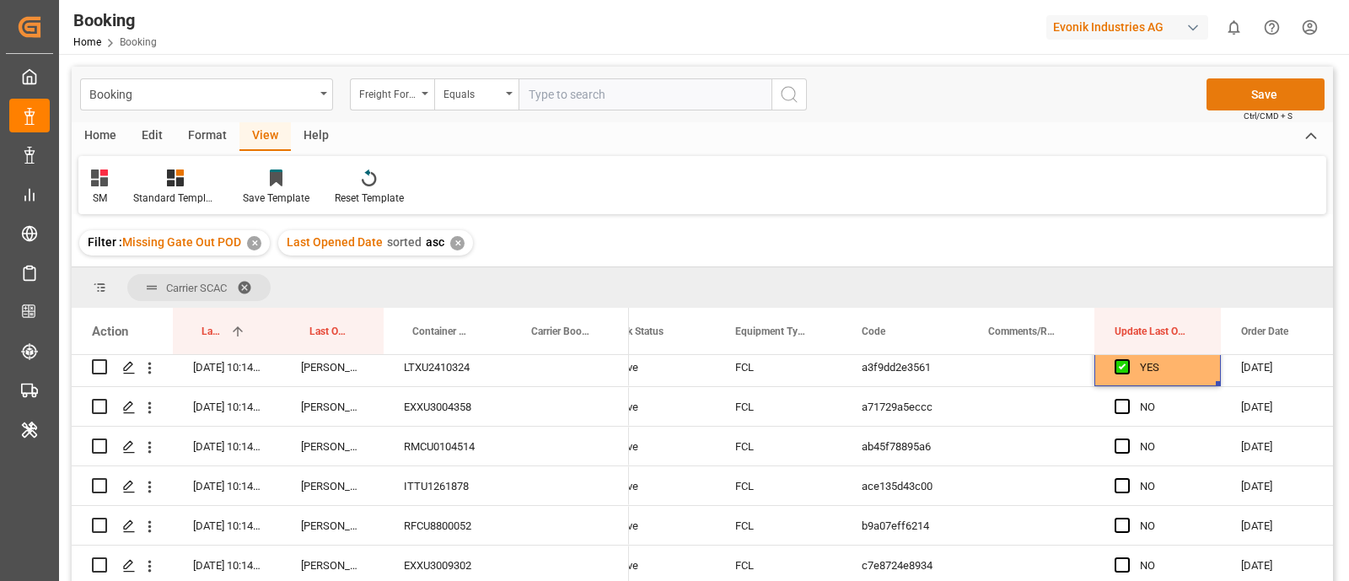
click at [1198, 86] on button "Save" at bounding box center [1266, 94] width 118 height 32
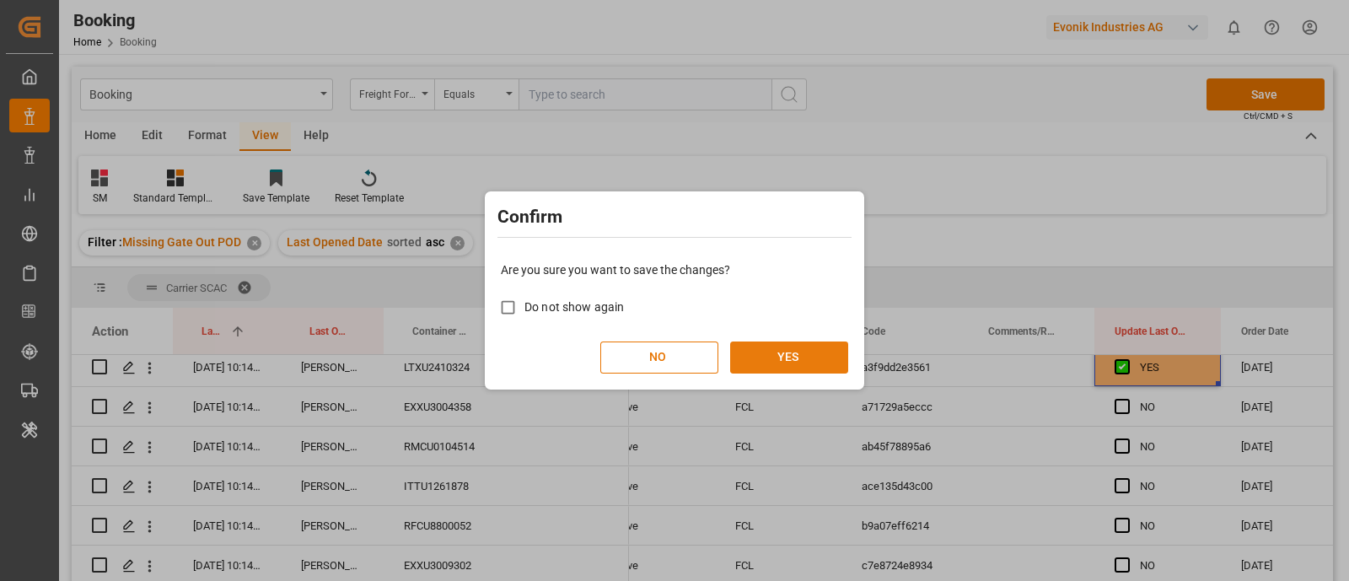
click at [793, 349] on button "YES" at bounding box center [789, 358] width 118 height 32
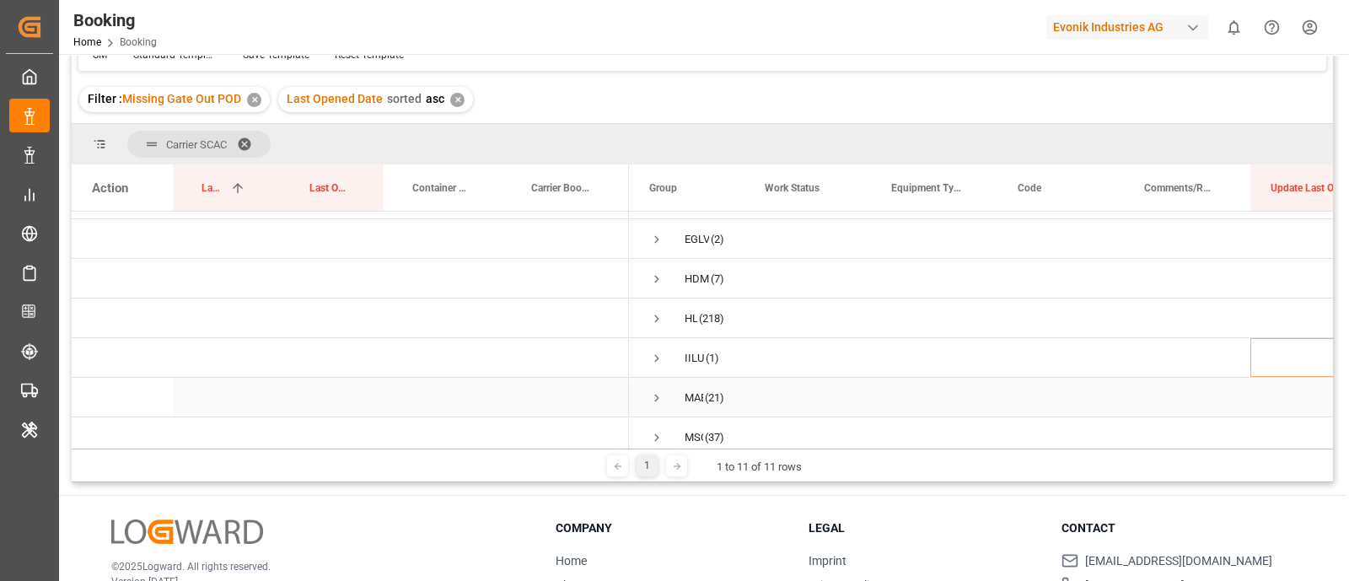
scroll to position [0, 0]
click at [659, 385] on span "Press SPACE to select this row." at bounding box center [656, 390] width 15 height 15
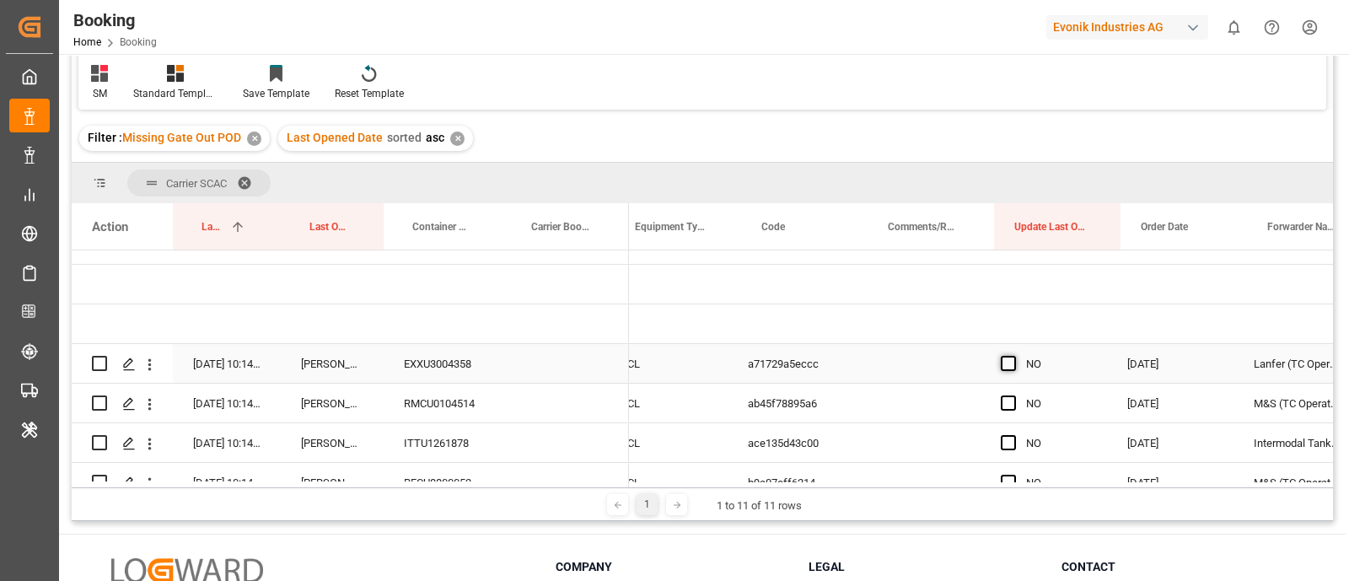
scroll to position [0, 253]
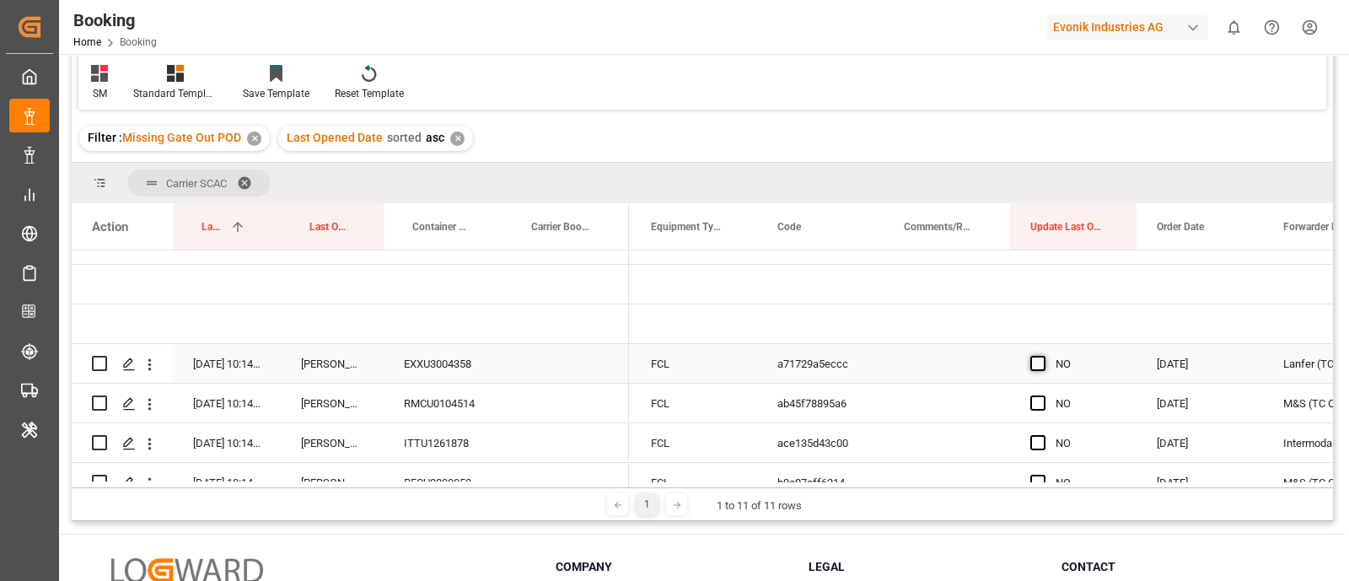
click at [1031, 363] on span "Press SPACE to select this row." at bounding box center [1038, 363] width 15 height 15
click at [1043, 356] on input "Press SPACE to select this row." at bounding box center [1043, 356] width 0 height 0
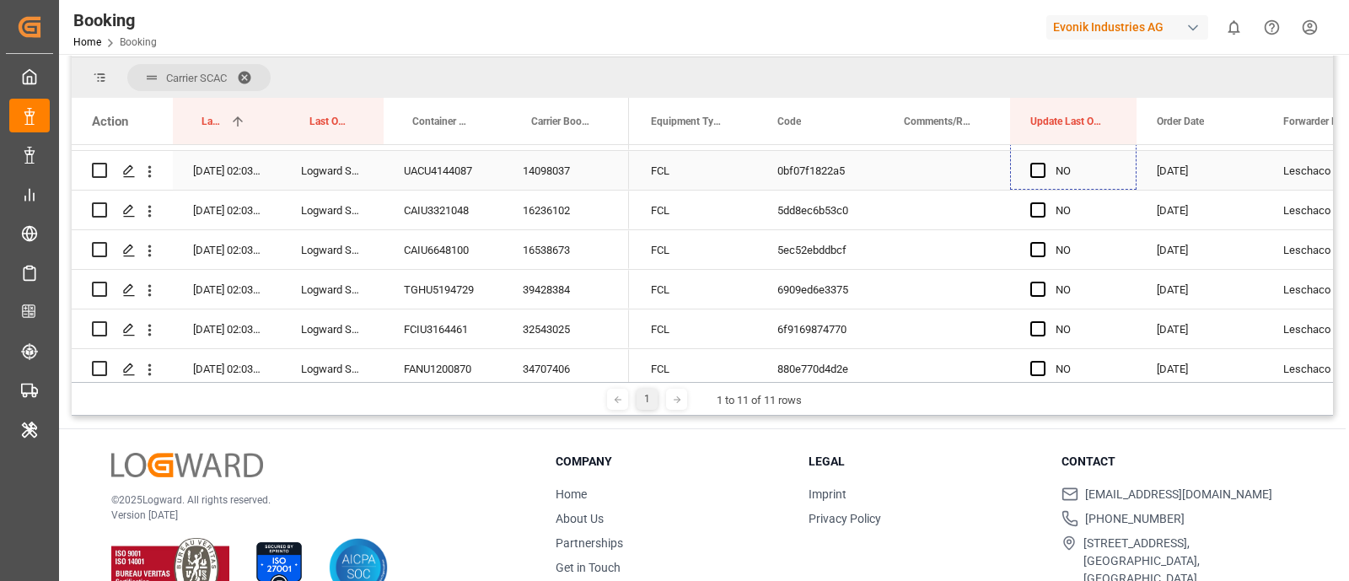
drag, startPoint x: 1133, startPoint y: 207, endPoint x: 1105, endPoint y: 176, distance: 42.4
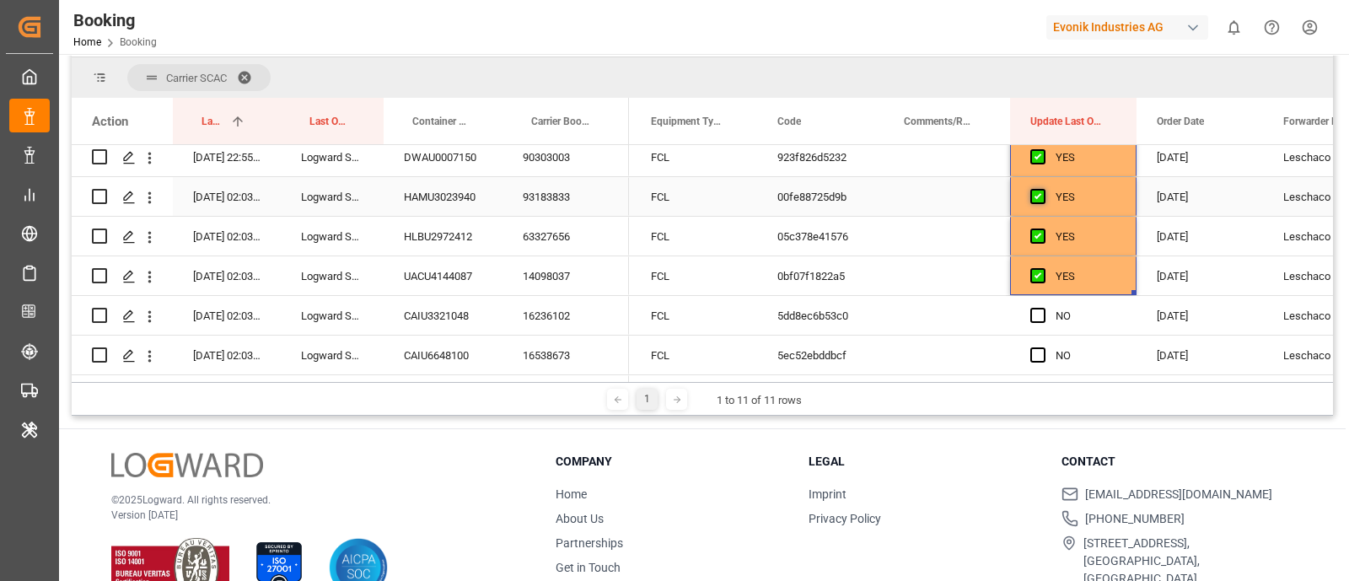
click at [1037, 194] on span "Press SPACE to select this row." at bounding box center [1038, 196] width 15 height 15
click at [1043, 189] on input "Press SPACE to select this row." at bounding box center [1043, 189] width 0 height 0
click at [1035, 234] on span "Press SPACE to select this row." at bounding box center [1038, 236] width 15 height 15
click at [1043, 229] on input "Press SPACE to select this row." at bounding box center [1043, 229] width 0 height 0
click at [1033, 272] on span "Press SPACE to select this row." at bounding box center [1038, 275] width 15 height 15
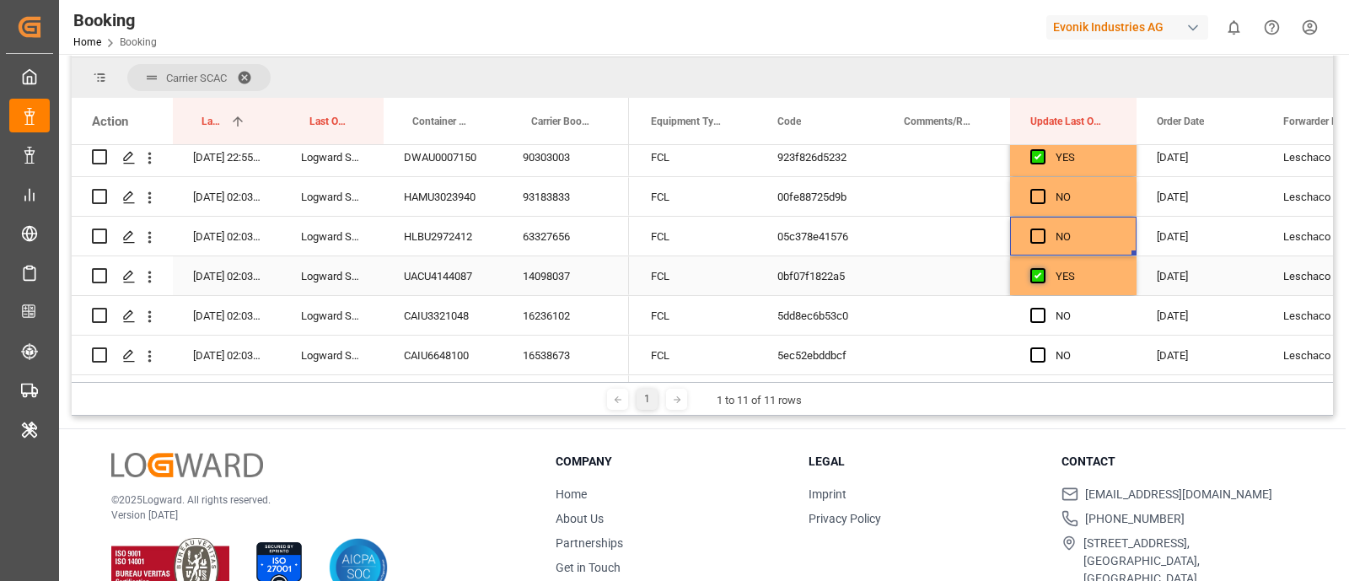
click at [1043, 268] on input "Press SPACE to select this row." at bounding box center [1043, 268] width 0 height 0
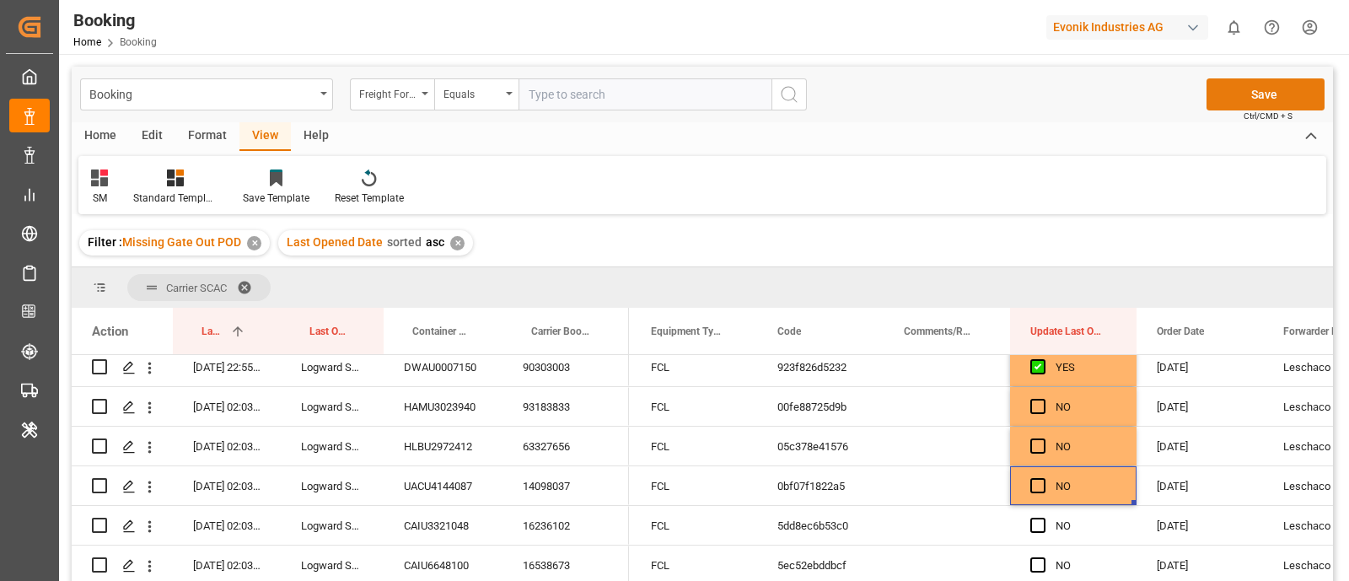
click at [1198, 100] on button "Save" at bounding box center [1266, 94] width 118 height 32
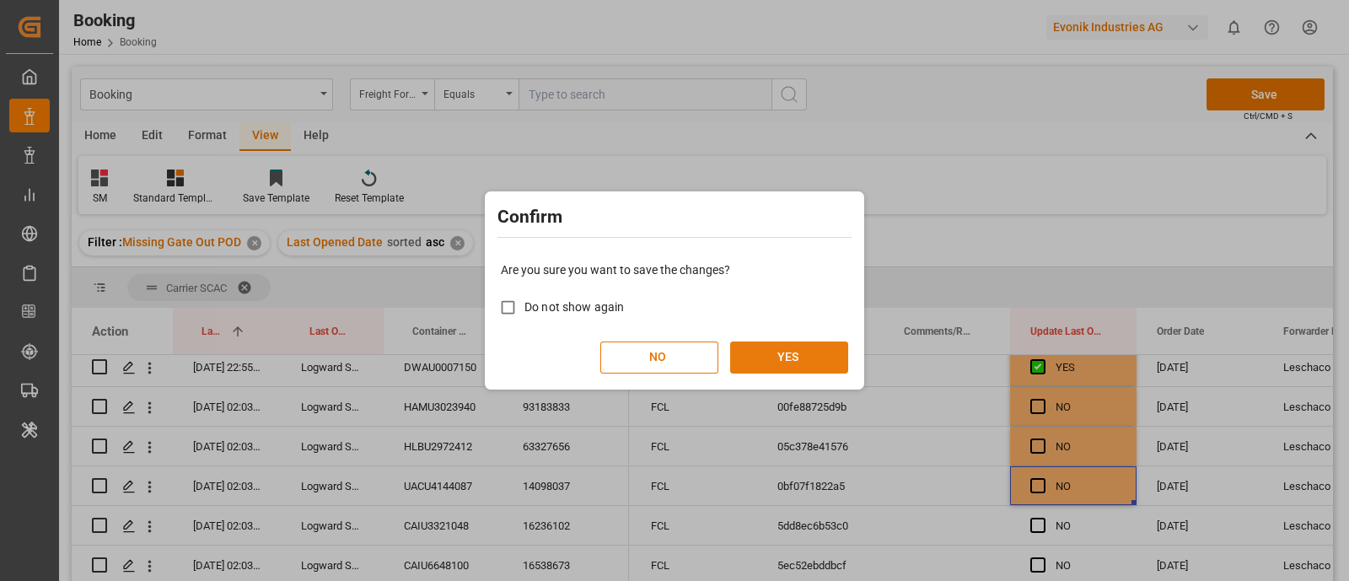
click at [793, 359] on button "YES" at bounding box center [789, 358] width 118 height 32
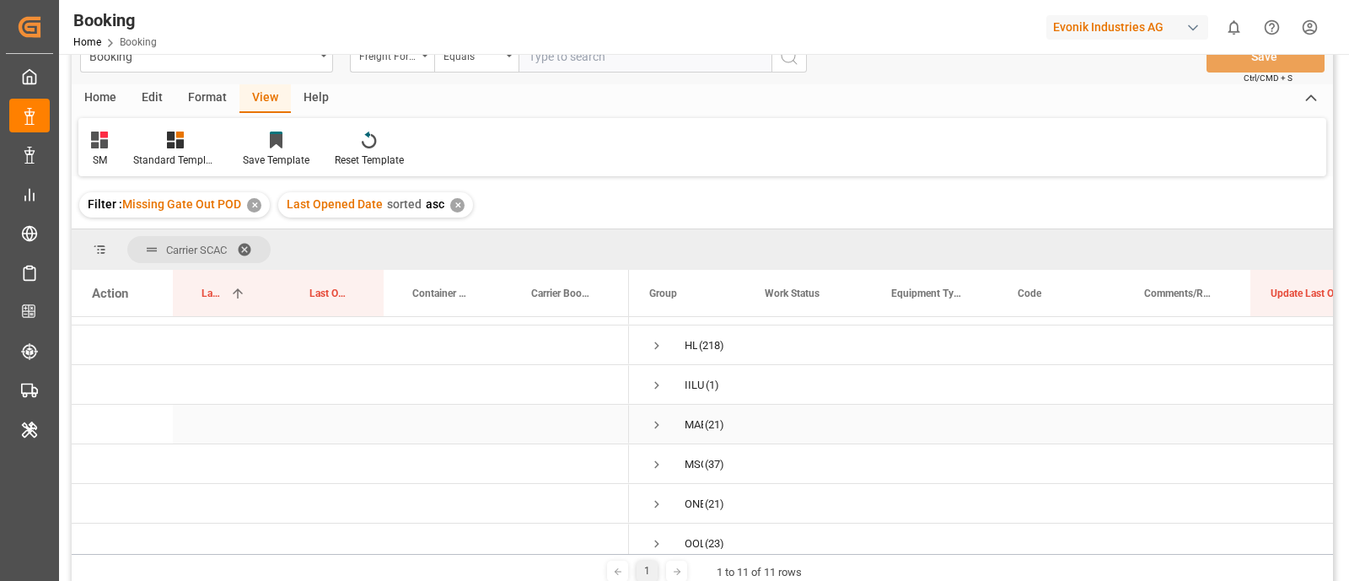
scroll to position [105, 0]
click at [659, 385] on span "Press SPACE to select this row." at bounding box center [656, 391] width 15 height 15
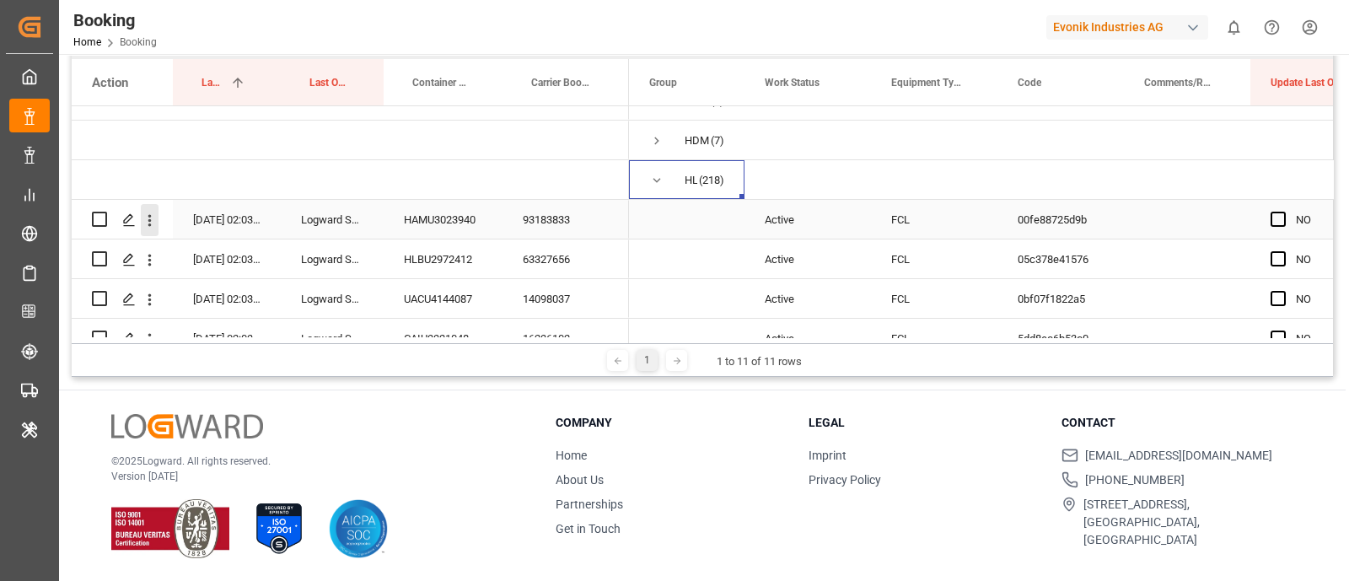
click at [148, 213] on icon "open menu" at bounding box center [150, 221] width 18 height 18
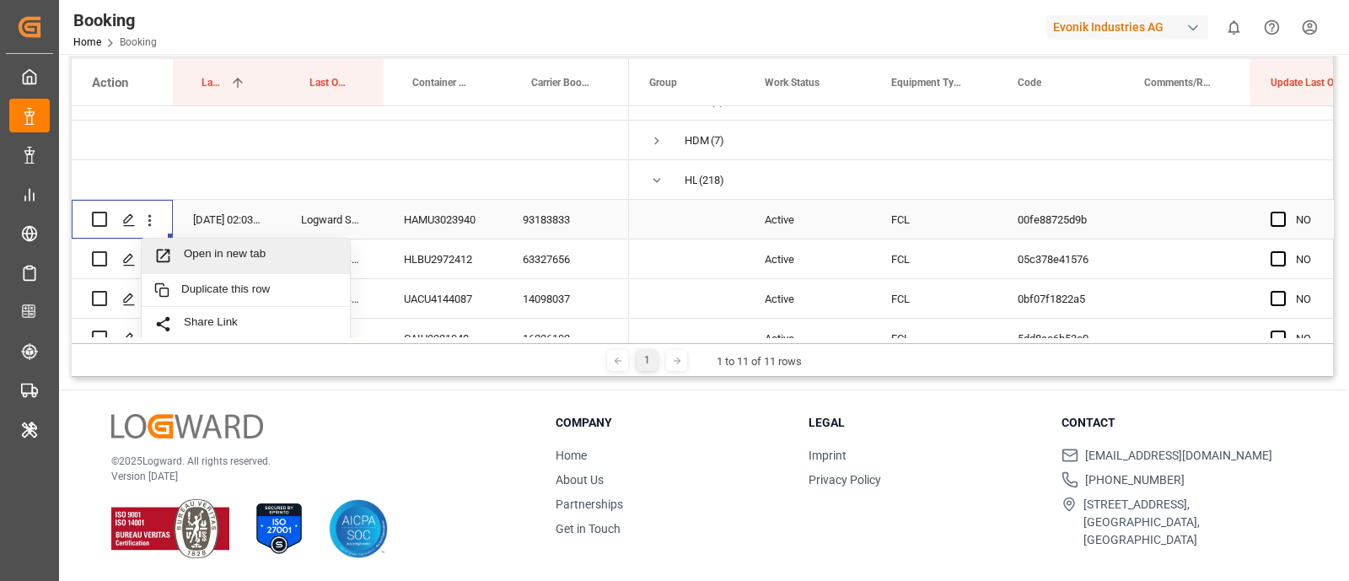
click at [222, 248] on span "Open in new tab" at bounding box center [260, 256] width 153 height 18
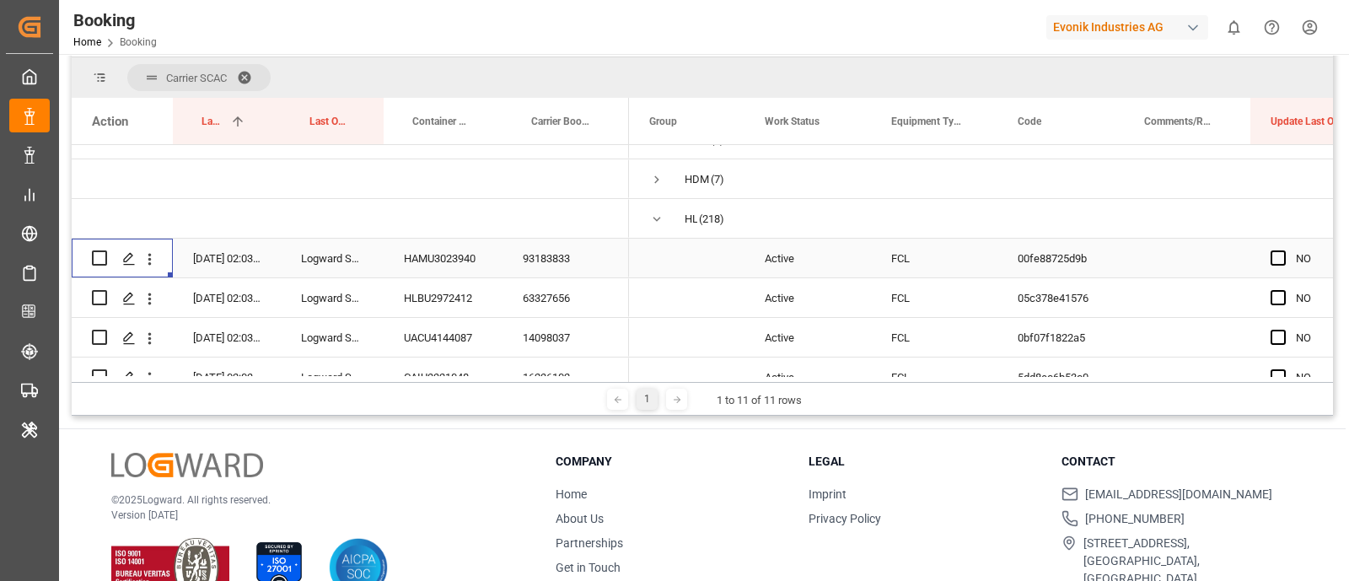
click at [536, 257] on div "93183833" at bounding box center [566, 258] width 127 height 39
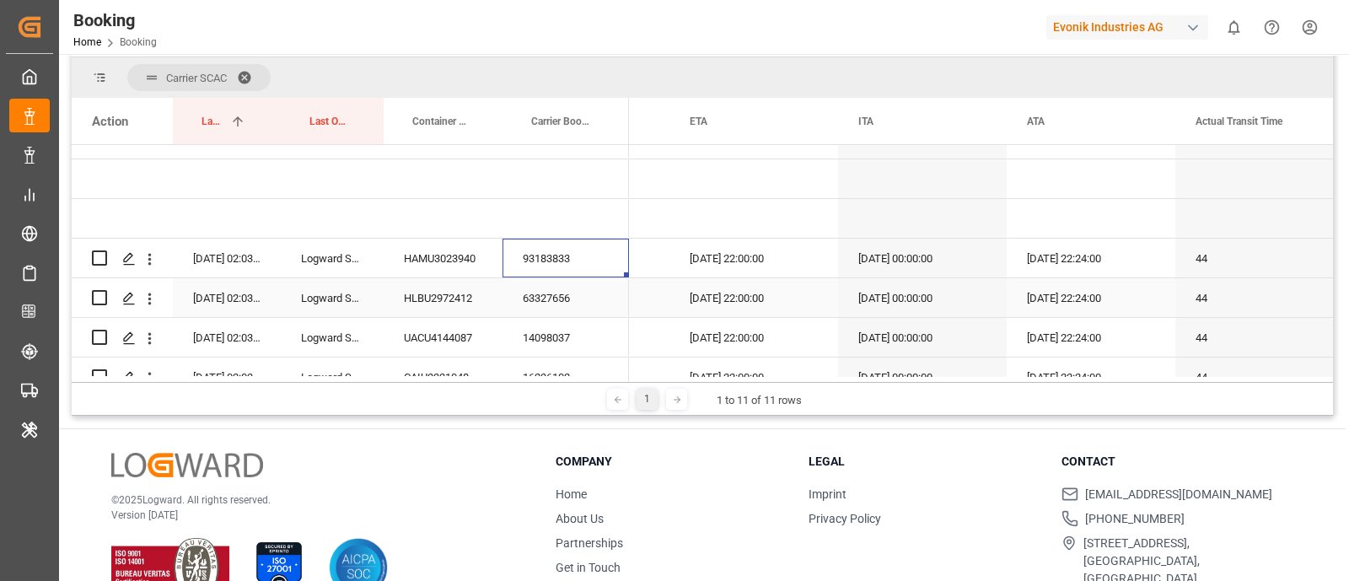
scroll to position [0, 8146]
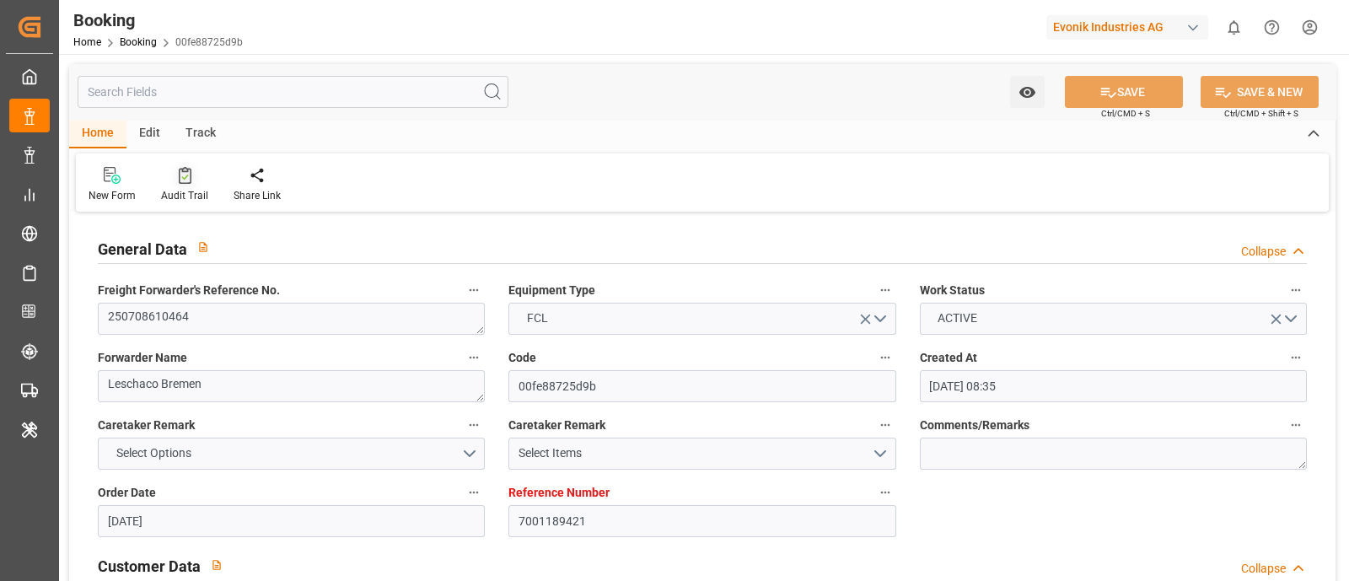
click at [180, 191] on div "Audit Trail" at bounding box center [184, 195] width 47 height 15
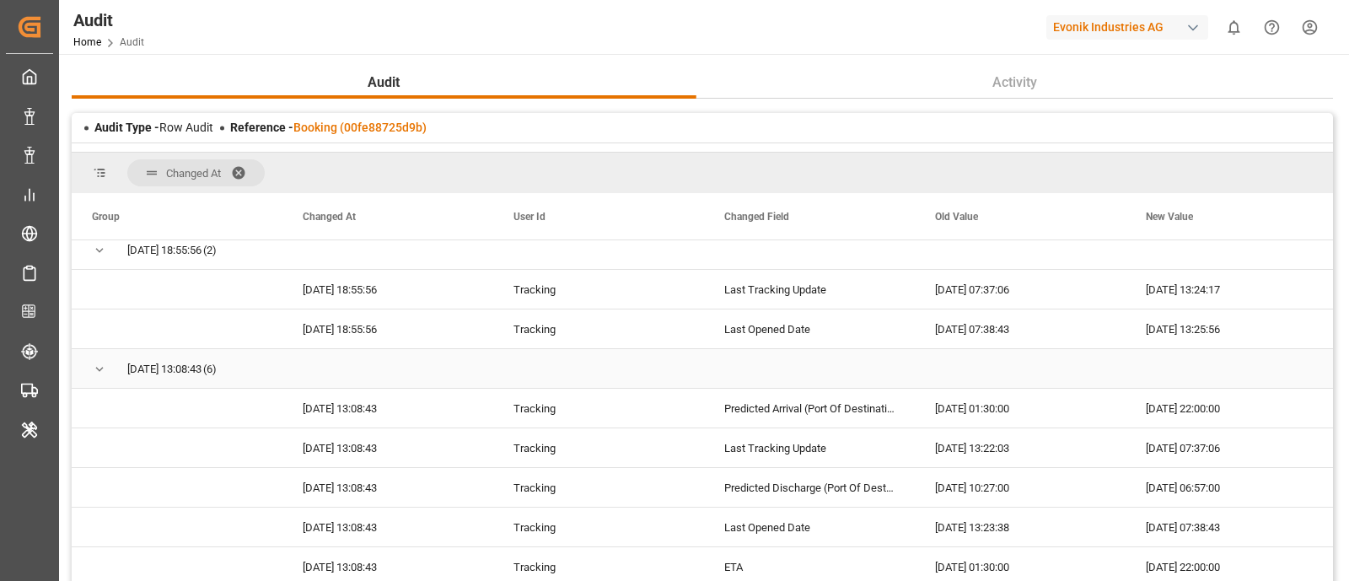
scroll to position [633, 0]
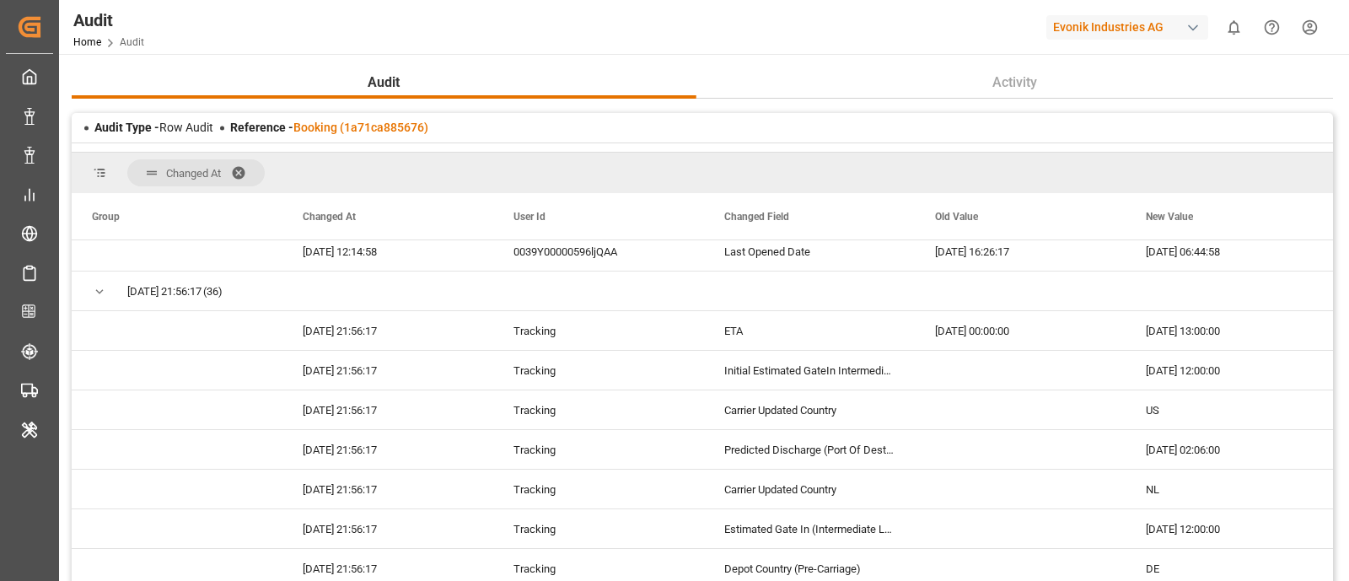
scroll to position [633, 0]
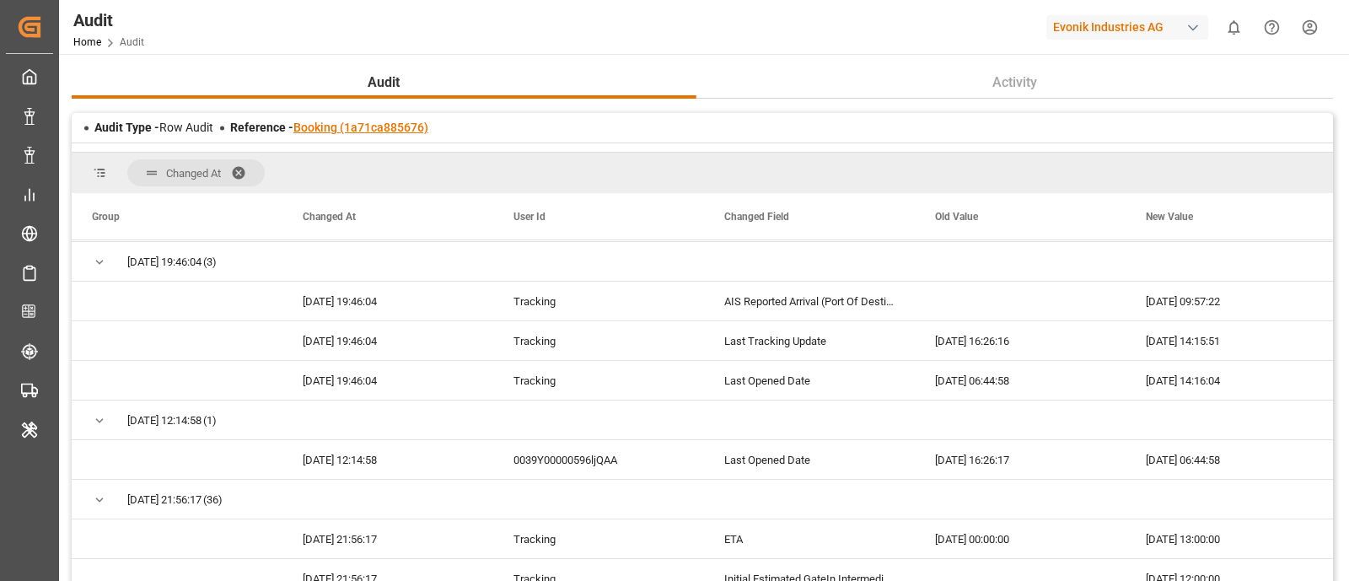
click at [335, 127] on link "Booking (1a71ca885676)" at bounding box center [360, 127] width 135 height 13
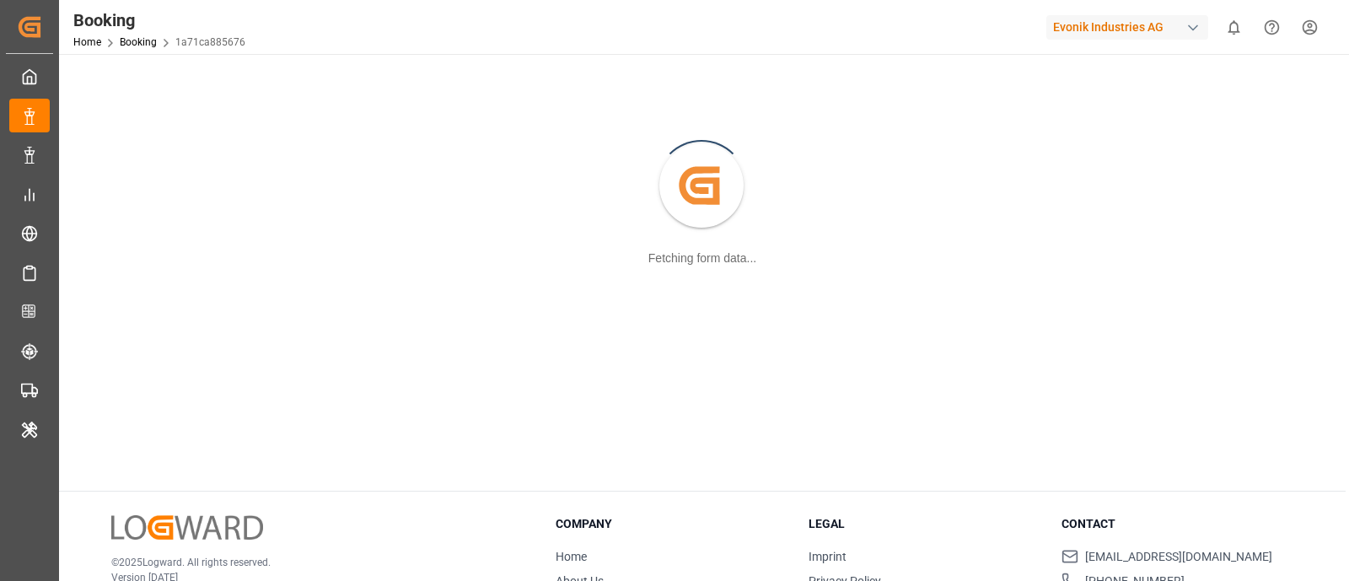
scroll to position [182, 0]
